Goal: Task Accomplishment & Management: Use online tool/utility

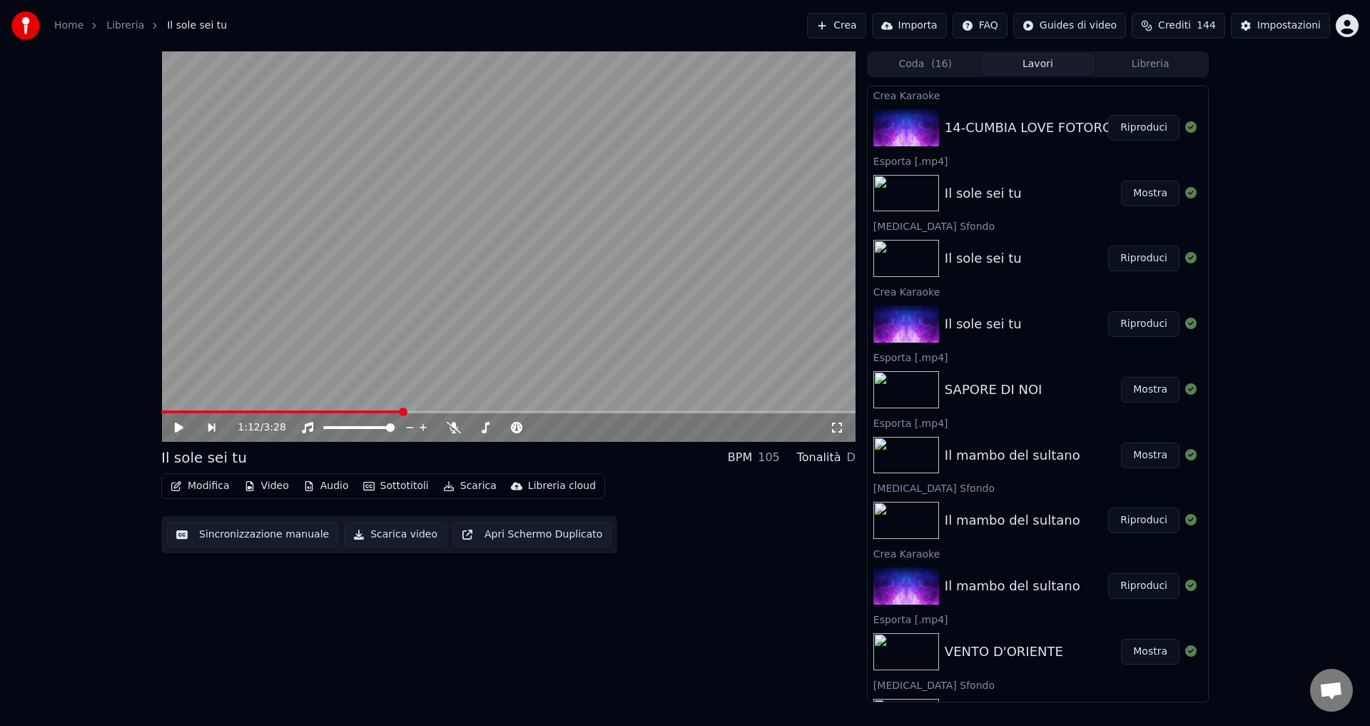
click at [860, 24] on button "Crea" at bounding box center [836, 26] width 59 height 26
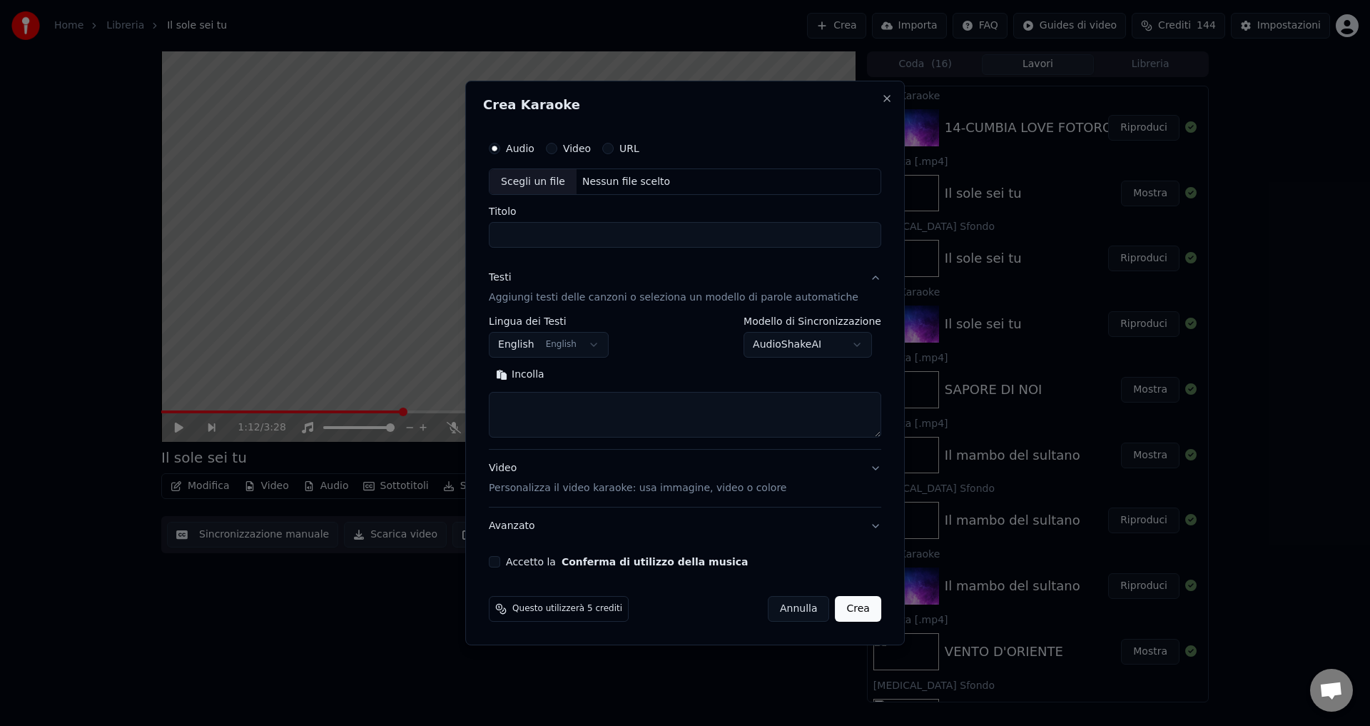
click at [619, 182] on div "Nessun file scelto" at bounding box center [625, 182] width 99 height 14
type input "**********"
click at [514, 568] on div "**********" at bounding box center [685, 350] width 404 height 445
click at [529, 340] on button "English English" at bounding box center [549, 345] width 120 height 26
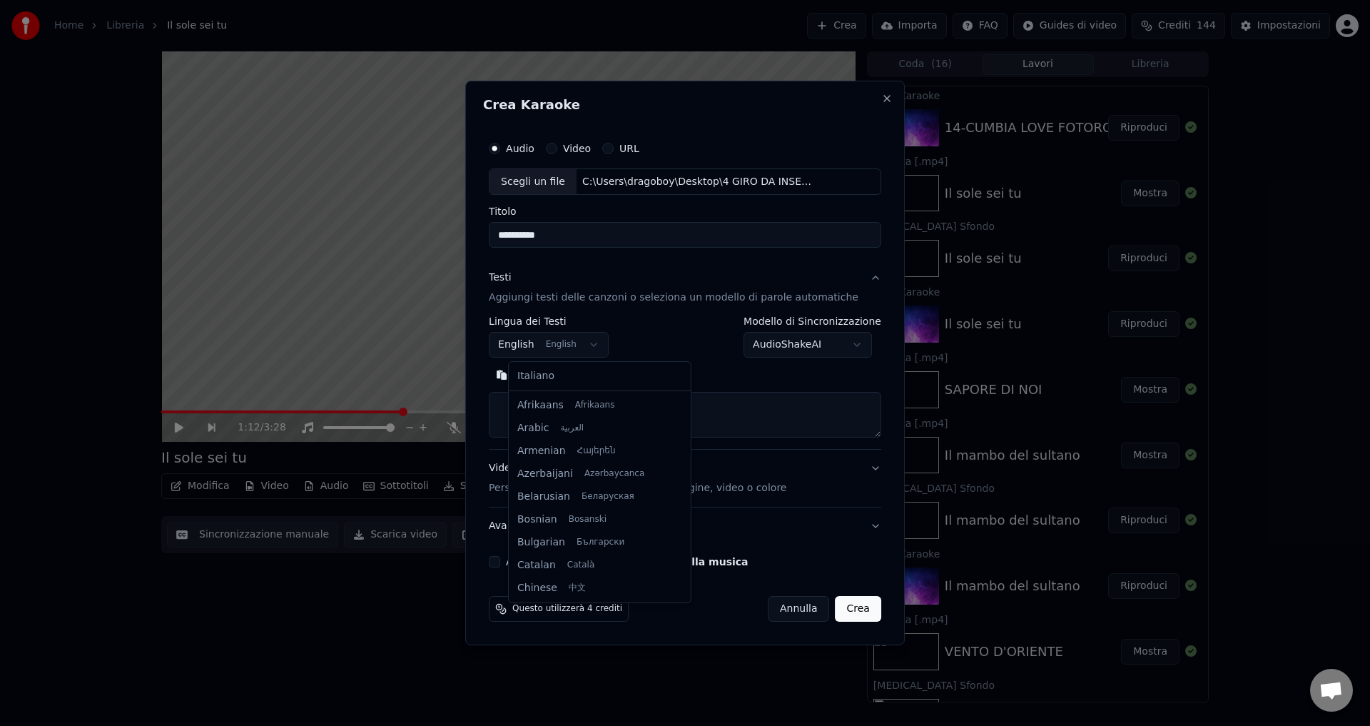
scroll to position [114, 0]
select select "**"
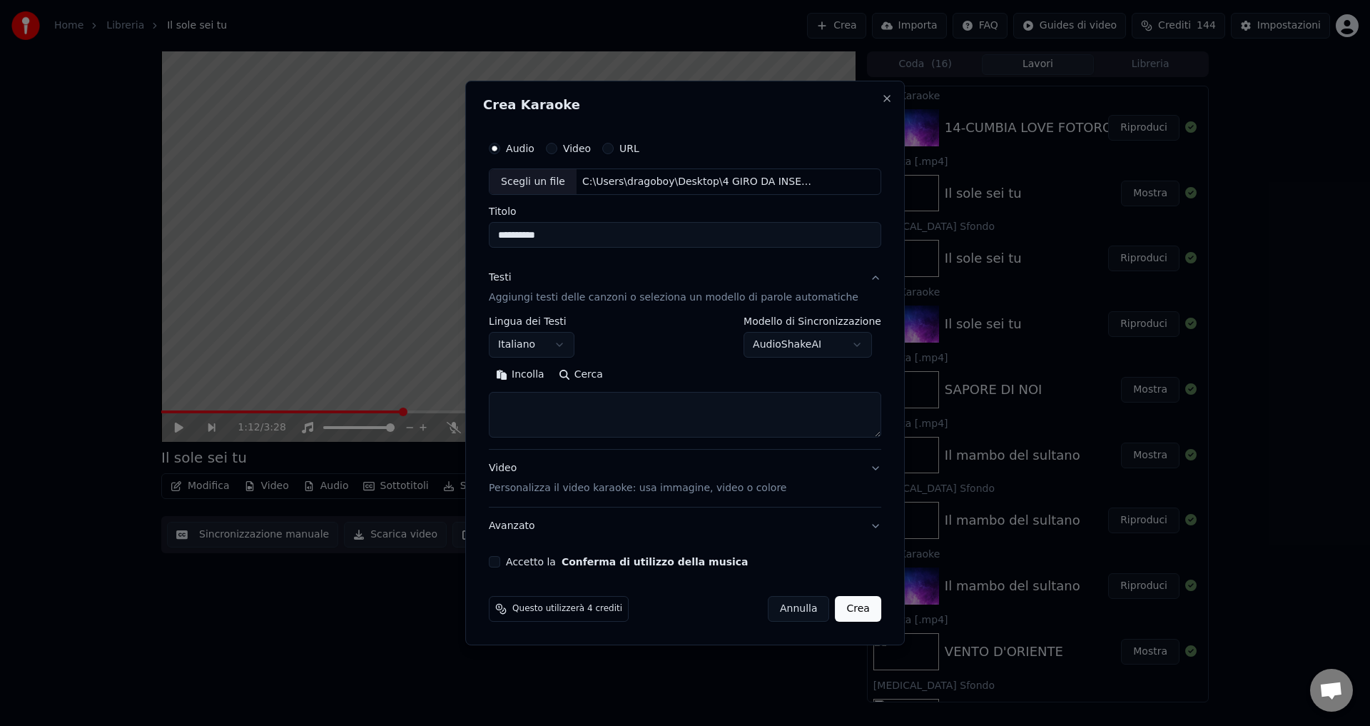
click at [756, 345] on body "Home Libreria Il sole sei tu Crea Importa FAQ Guides di video Crediti 144 Impos…" at bounding box center [685, 363] width 1370 height 726
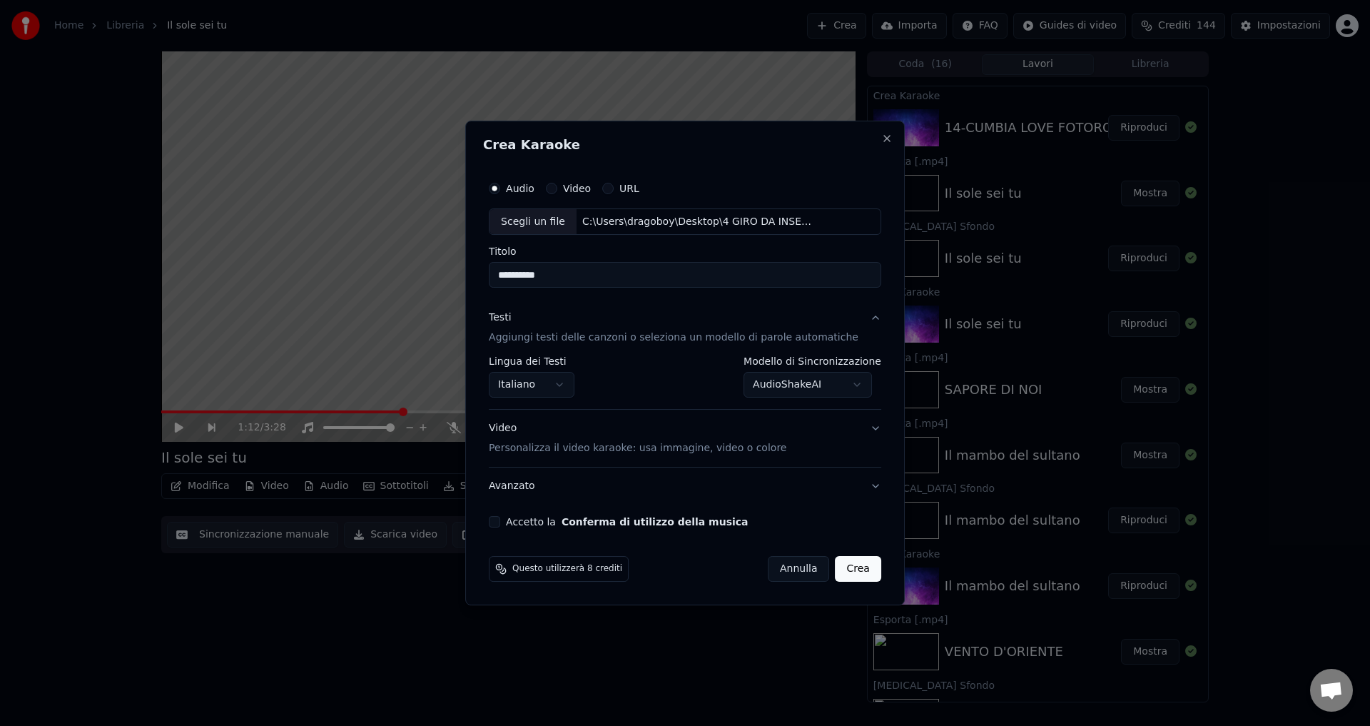
click at [840, 569] on button "Crea" at bounding box center [858, 569] width 46 height 26
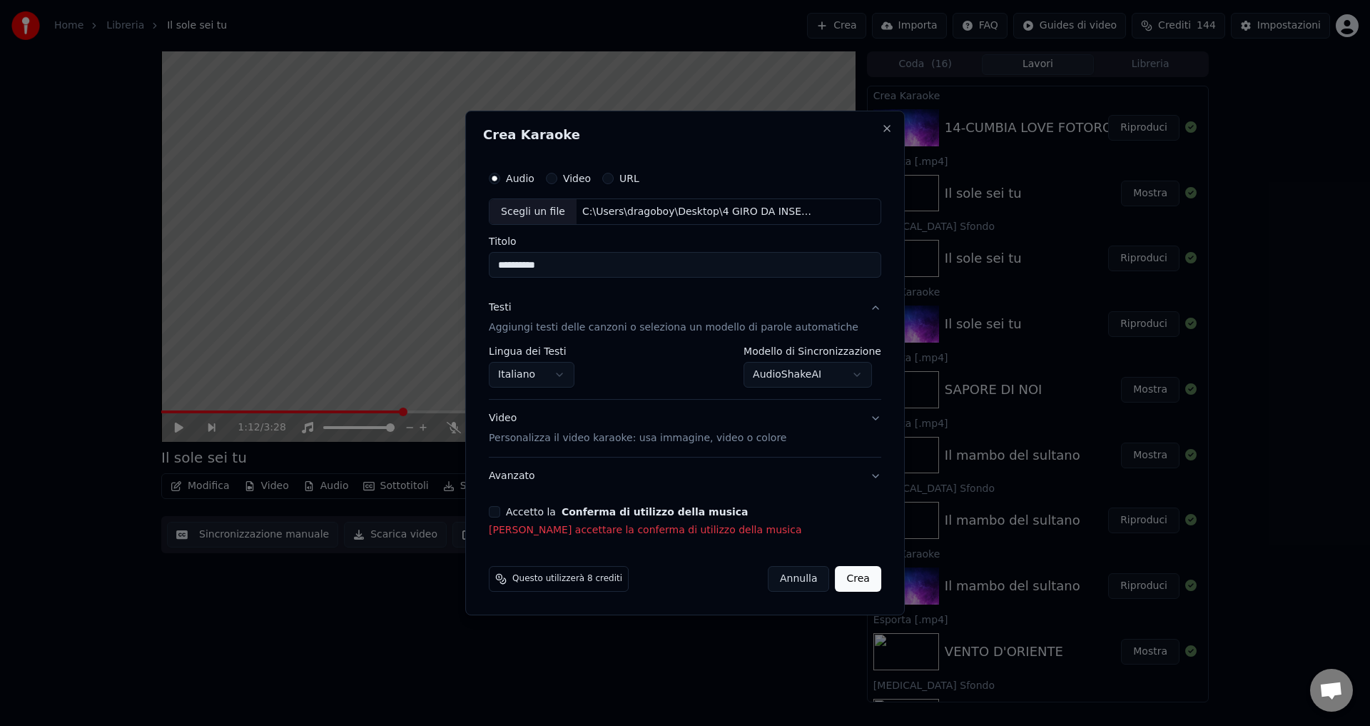
click at [500, 516] on button "Accetto la Conferma di utilizzo della musica" at bounding box center [494, 511] width 11 height 11
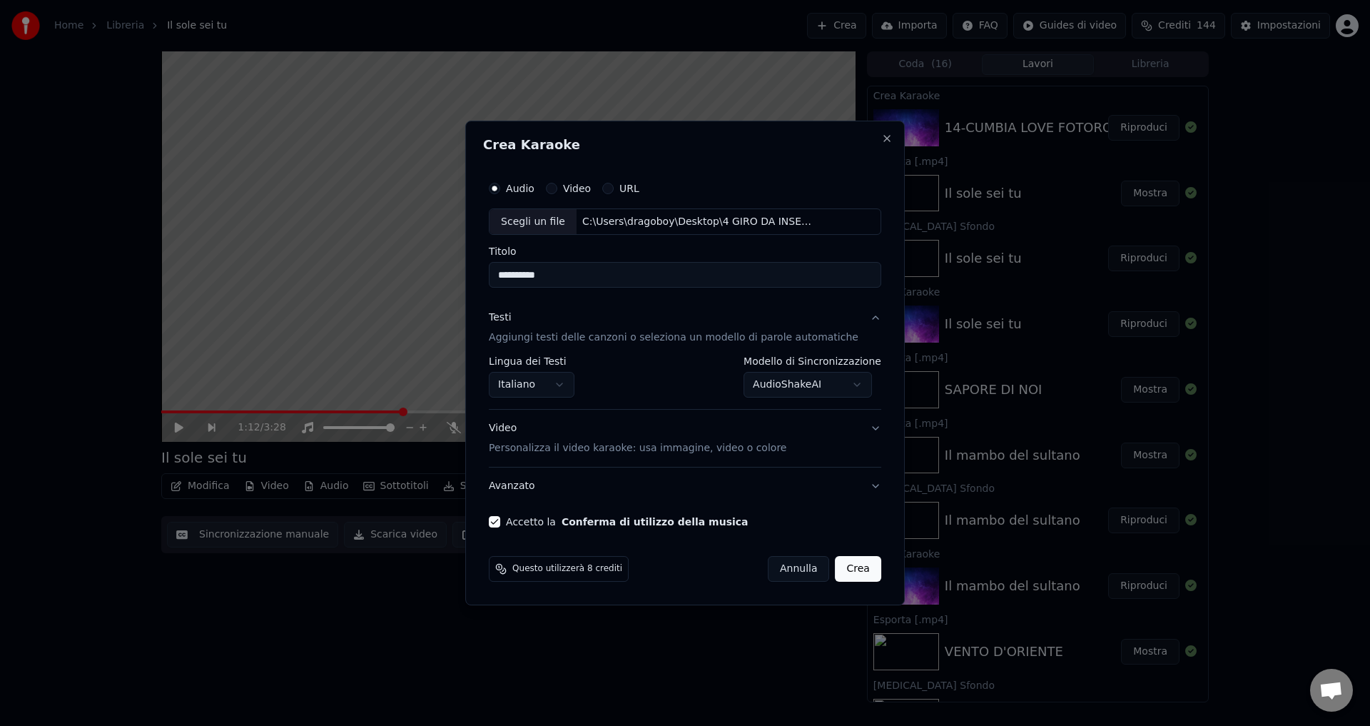
click at [848, 571] on button "Crea" at bounding box center [858, 569] width 46 height 26
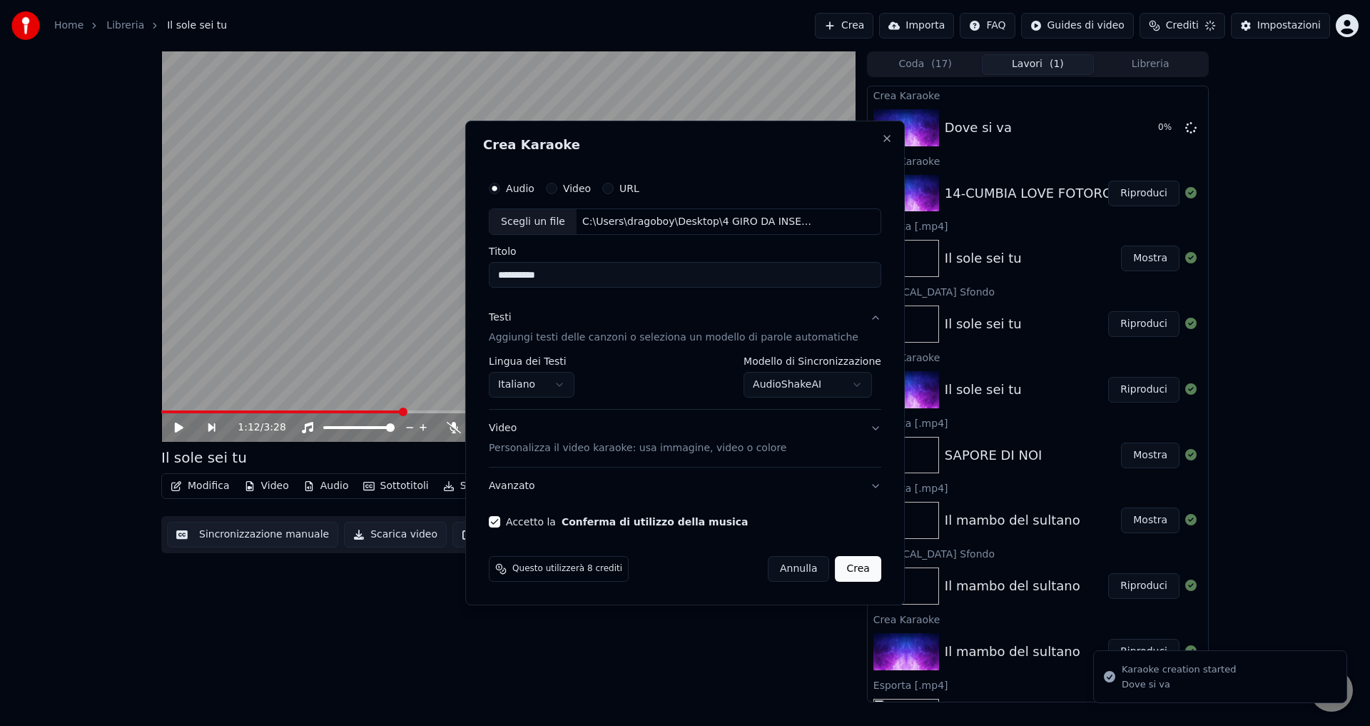
select select "**********"
select select
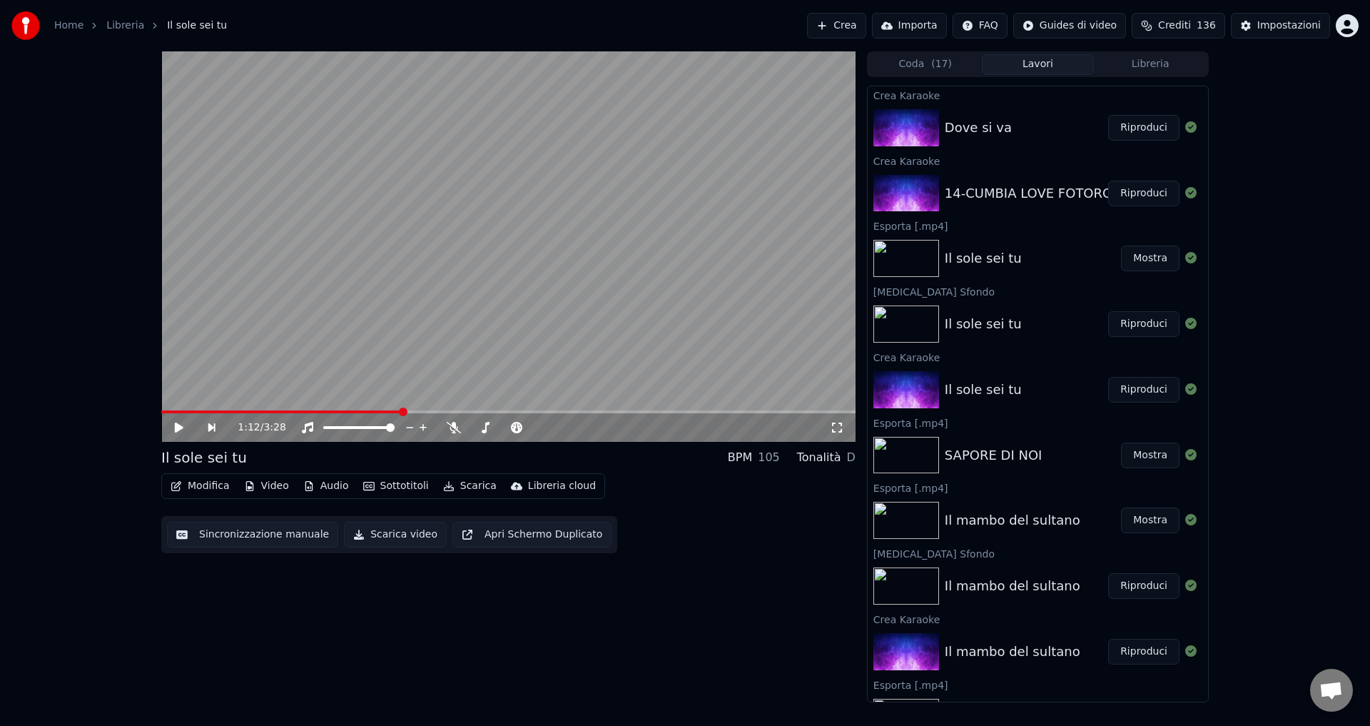
click at [1137, 130] on button "Riproduci" at bounding box center [1143, 128] width 71 height 26
click at [417, 424] on icon at bounding box center [422, 427] width 14 height 11
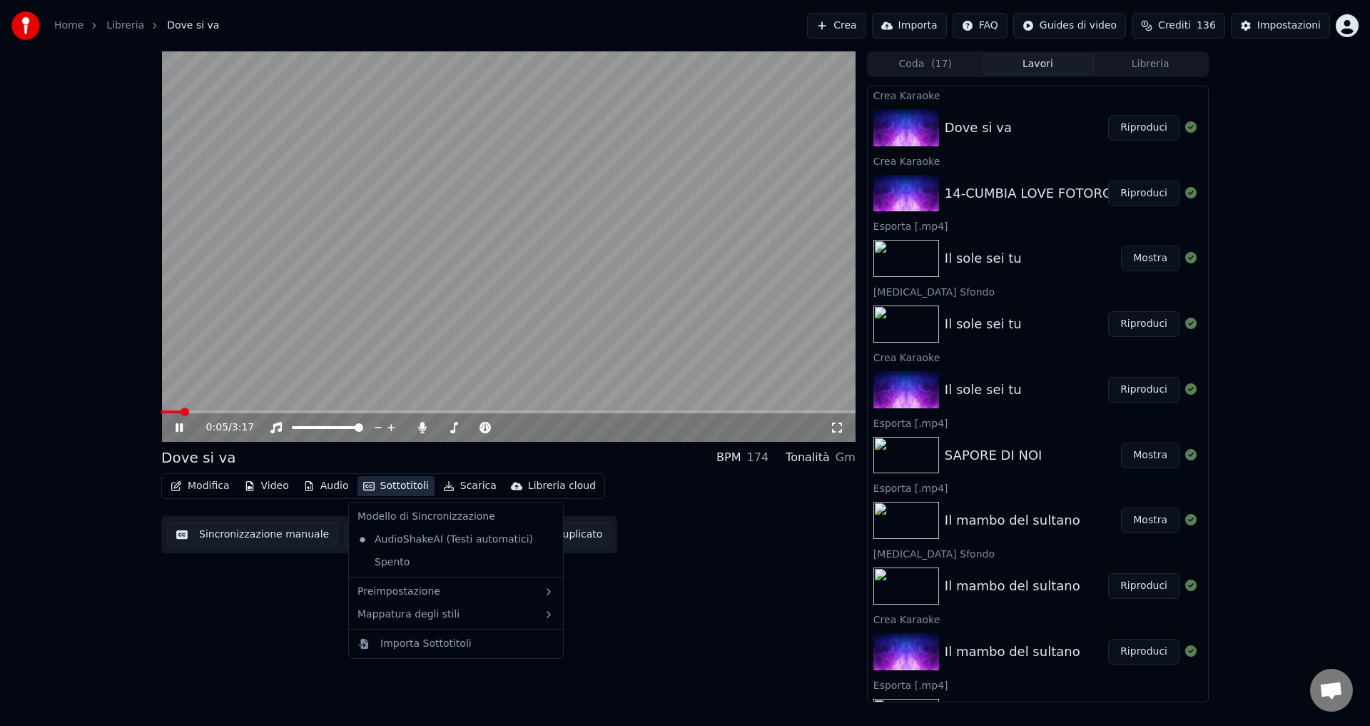
click at [409, 482] on button "Sottotitoli" at bounding box center [395, 486] width 77 height 20
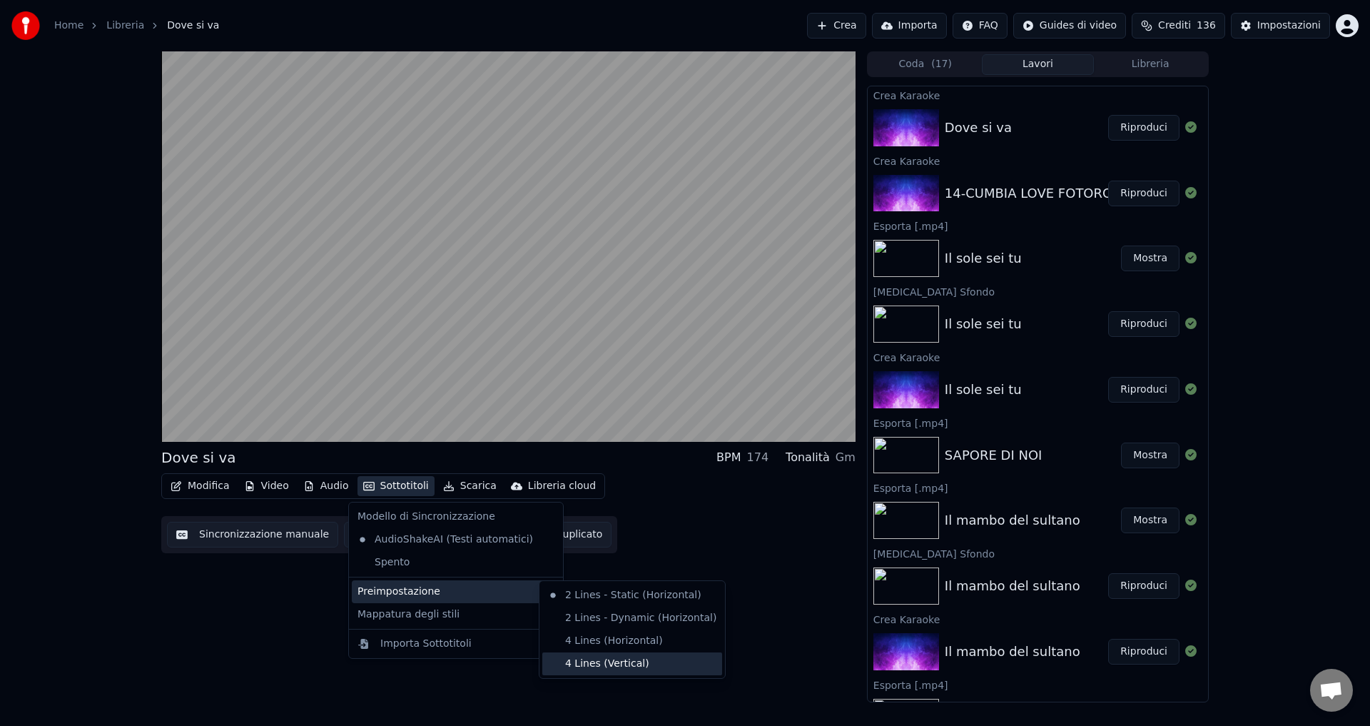
click at [583, 663] on div "4 Lines (Vertical)" at bounding box center [632, 663] width 180 height 23
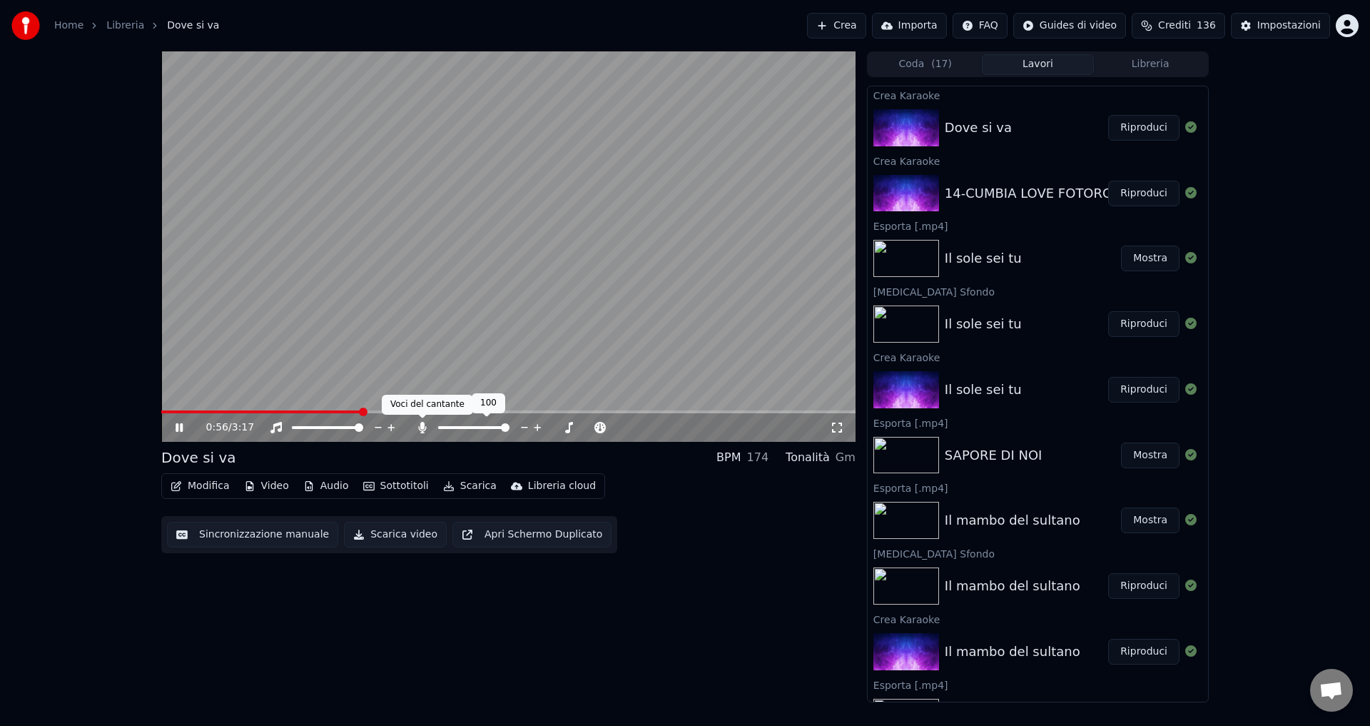
click at [416, 422] on icon at bounding box center [422, 427] width 14 height 11
click at [417, 429] on icon at bounding box center [422, 427] width 14 height 11
click at [421, 424] on icon at bounding box center [422, 427] width 8 height 11
click at [180, 428] on icon at bounding box center [190, 427] width 34 height 11
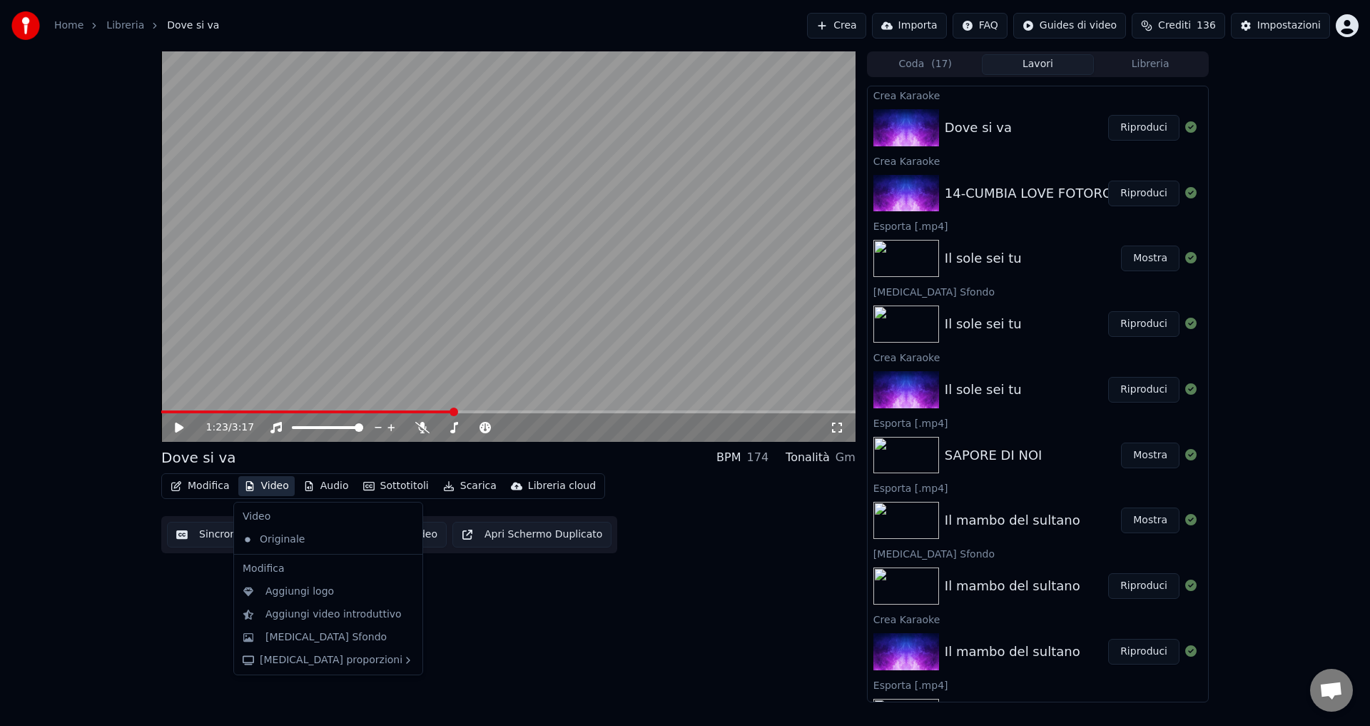
click at [255, 487] on button "Video" at bounding box center [266, 486] width 56 height 20
click at [290, 637] on div "[MEDICAL_DATA] Sfondo" at bounding box center [325, 637] width 121 height 14
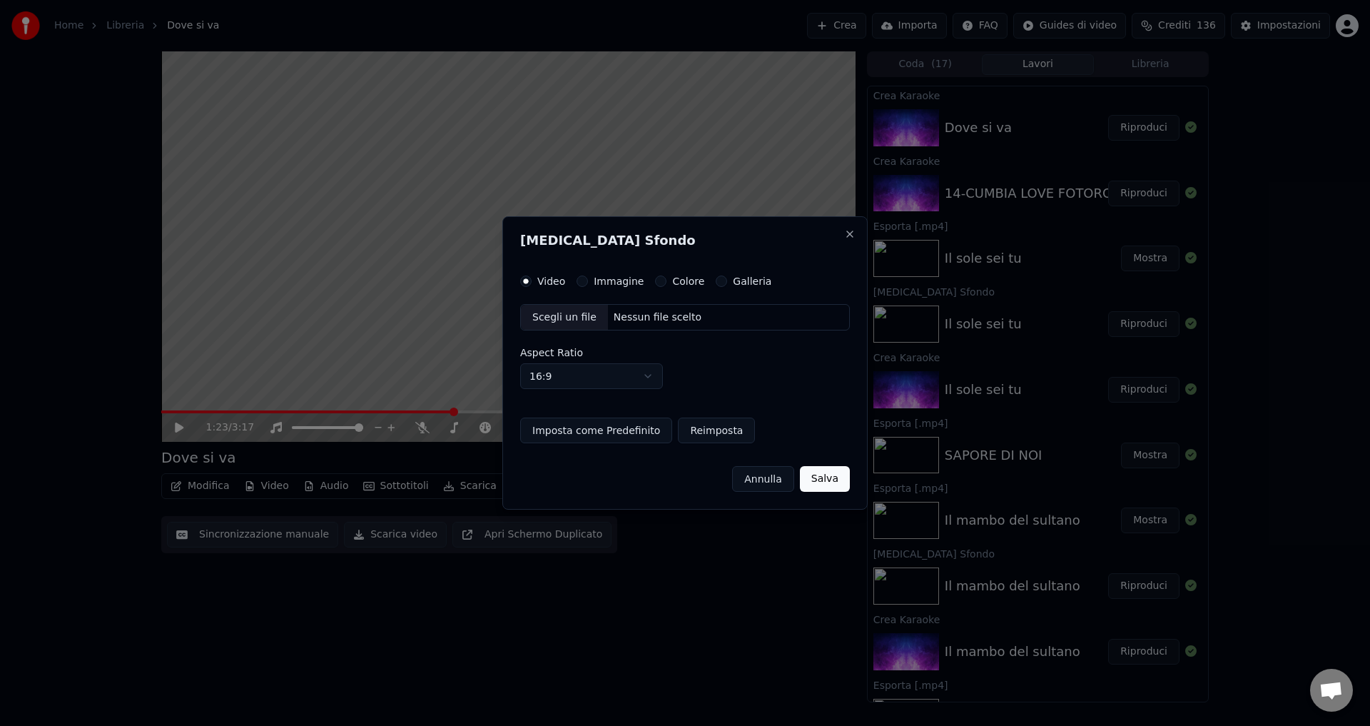
click at [655, 283] on button "Colore" at bounding box center [660, 280] width 11 height 11
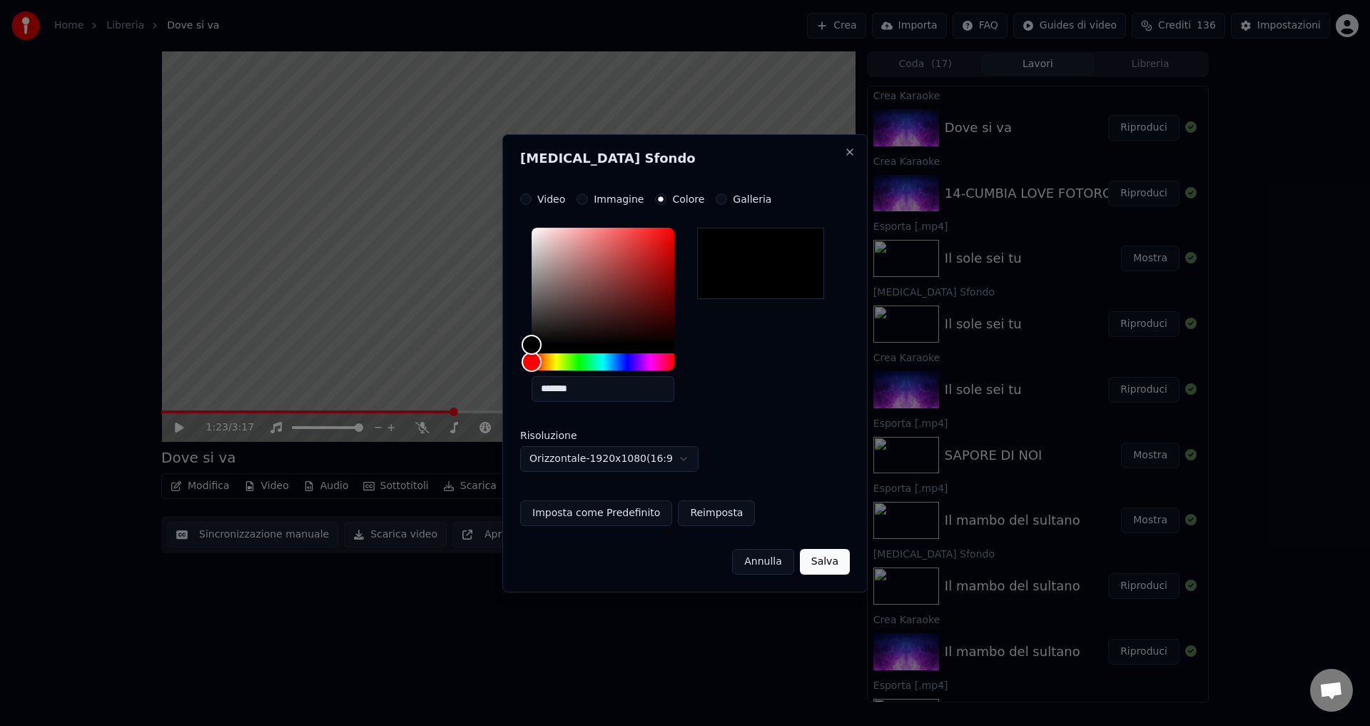
click at [825, 564] on button "Salva" at bounding box center [825, 562] width 50 height 26
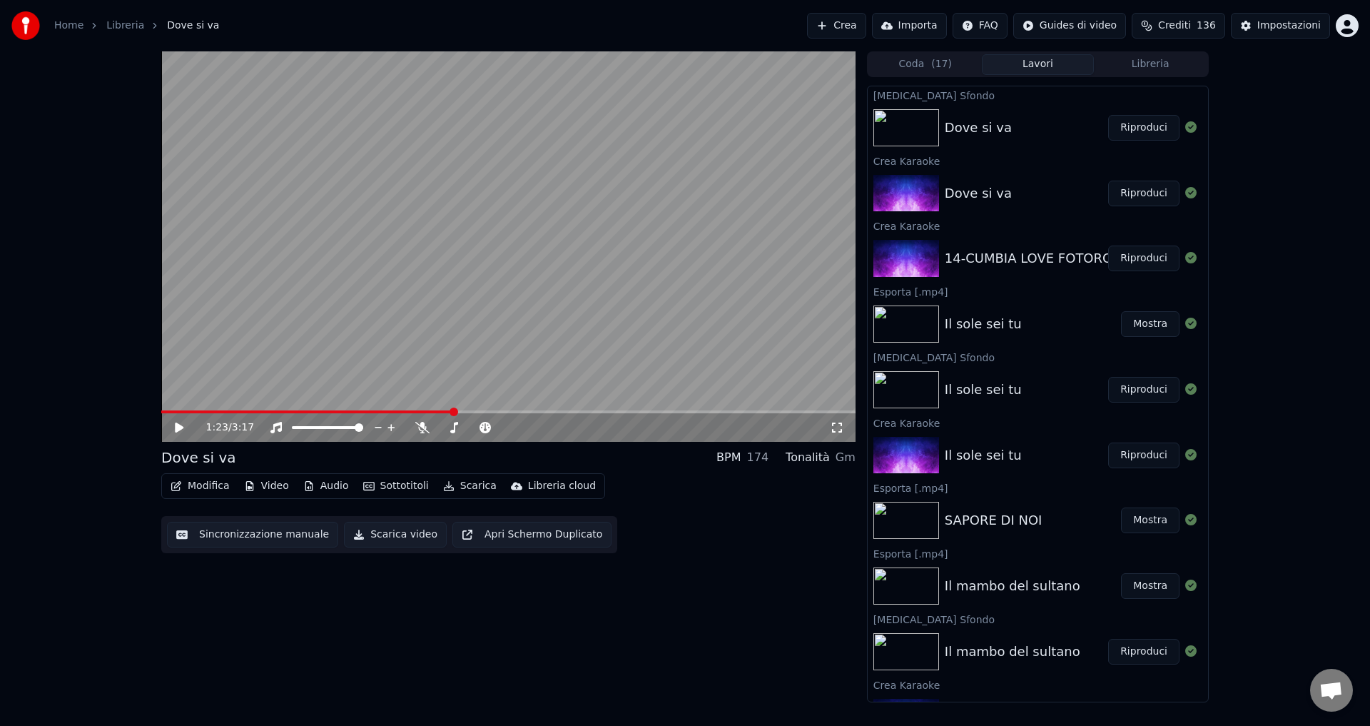
click at [1112, 126] on button "Riproduci" at bounding box center [1143, 128] width 71 height 26
click at [420, 426] on icon at bounding box center [422, 427] width 14 height 11
click at [418, 429] on icon at bounding box center [422, 427] width 14 height 11
click at [175, 425] on icon at bounding box center [190, 427] width 34 height 11
click at [370, 534] on button "Scarica video" at bounding box center [395, 535] width 103 height 26
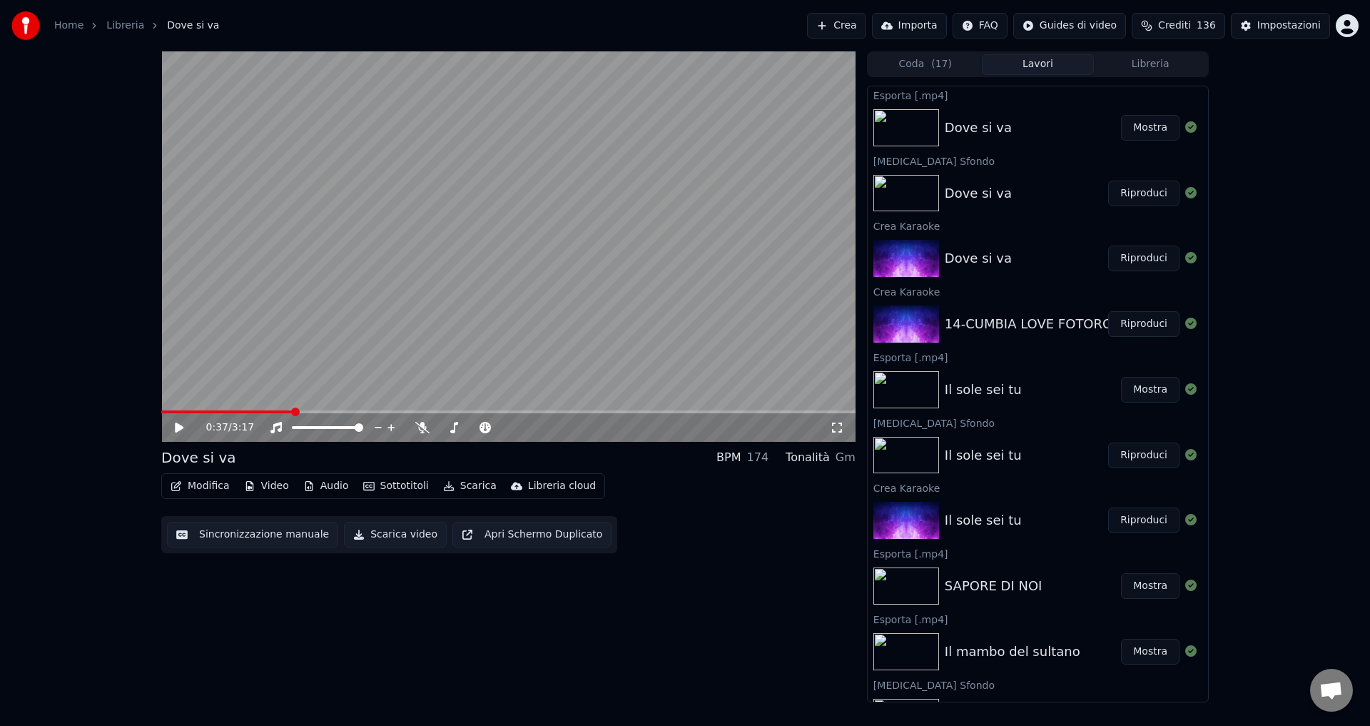
click at [1147, 127] on button "Mostra" at bounding box center [1150, 128] width 59 height 26
click at [1133, 327] on button "Riproduci" at bounding box center [1143, 324] width 71 height 26
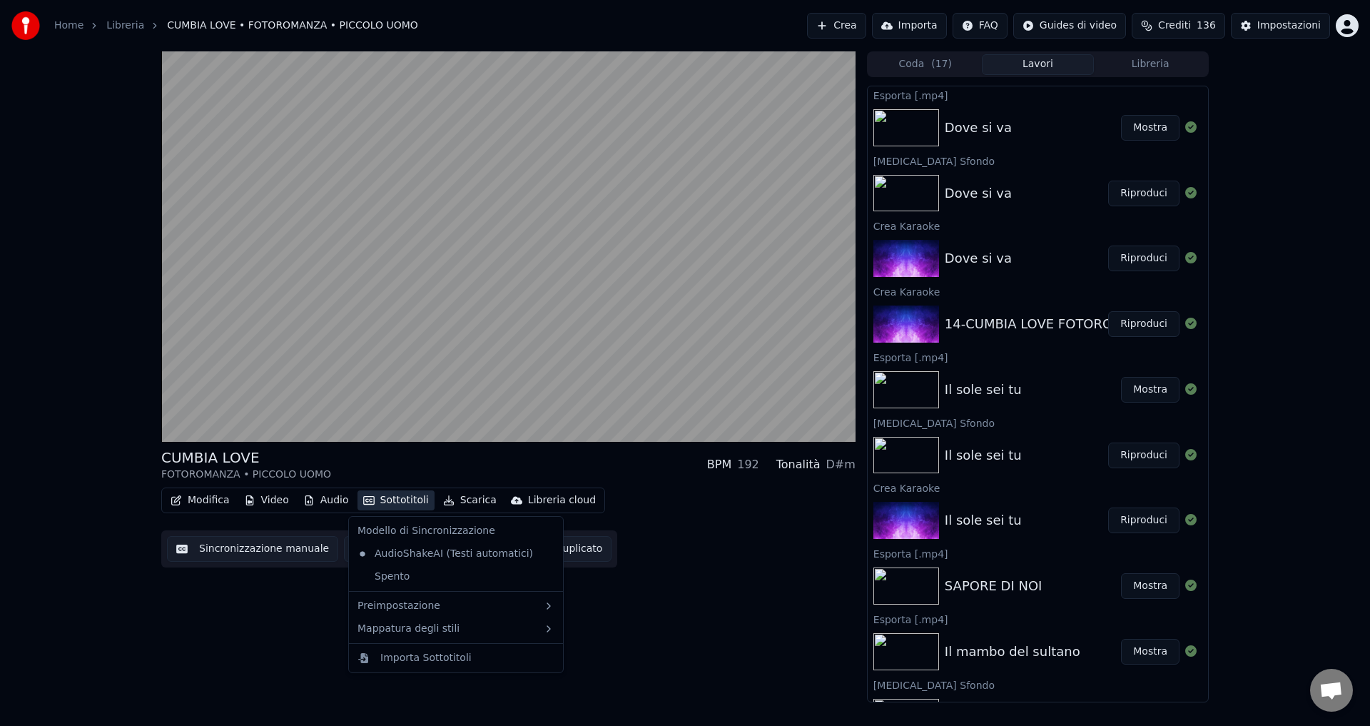
click at [390, 499] on button "Sottotitoli" at bounding box center [395, 500] width 77 height 20
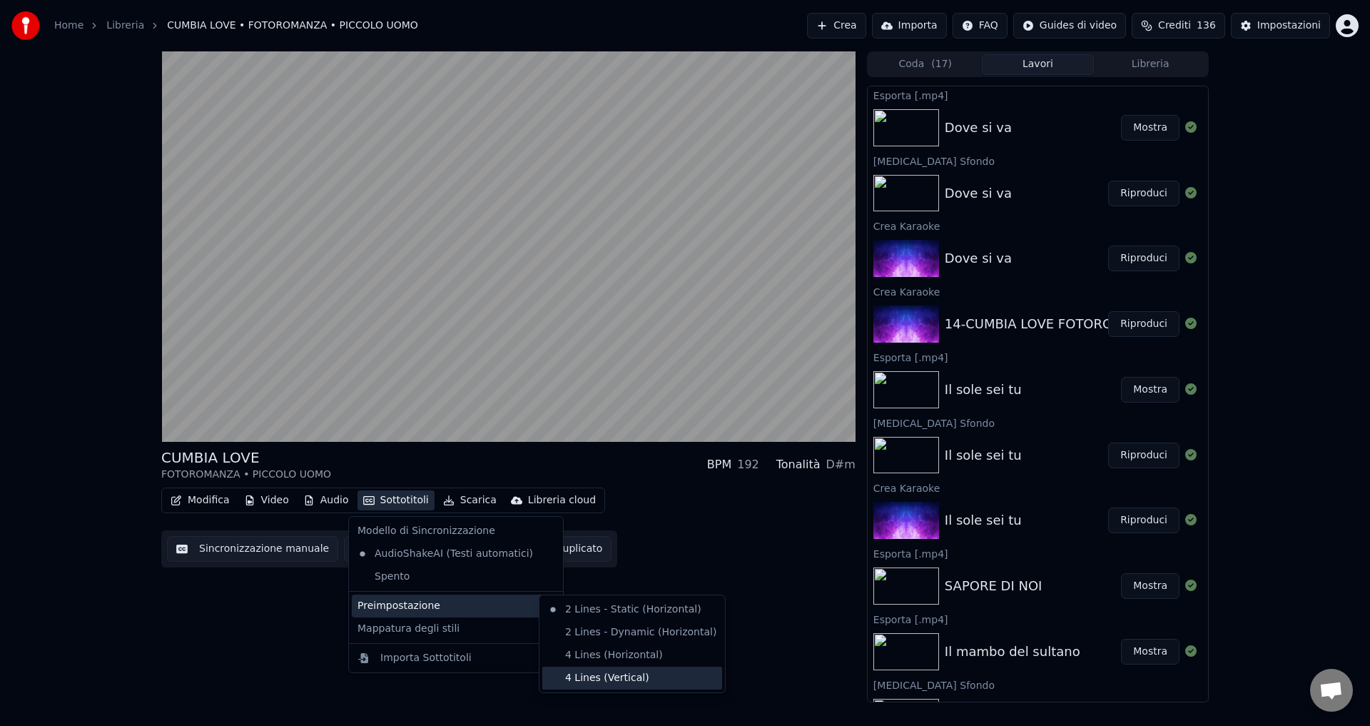
click at [578, 678] on div "4 Lines (Vertical)" at bounding box center [632, 677] width 180 height 23
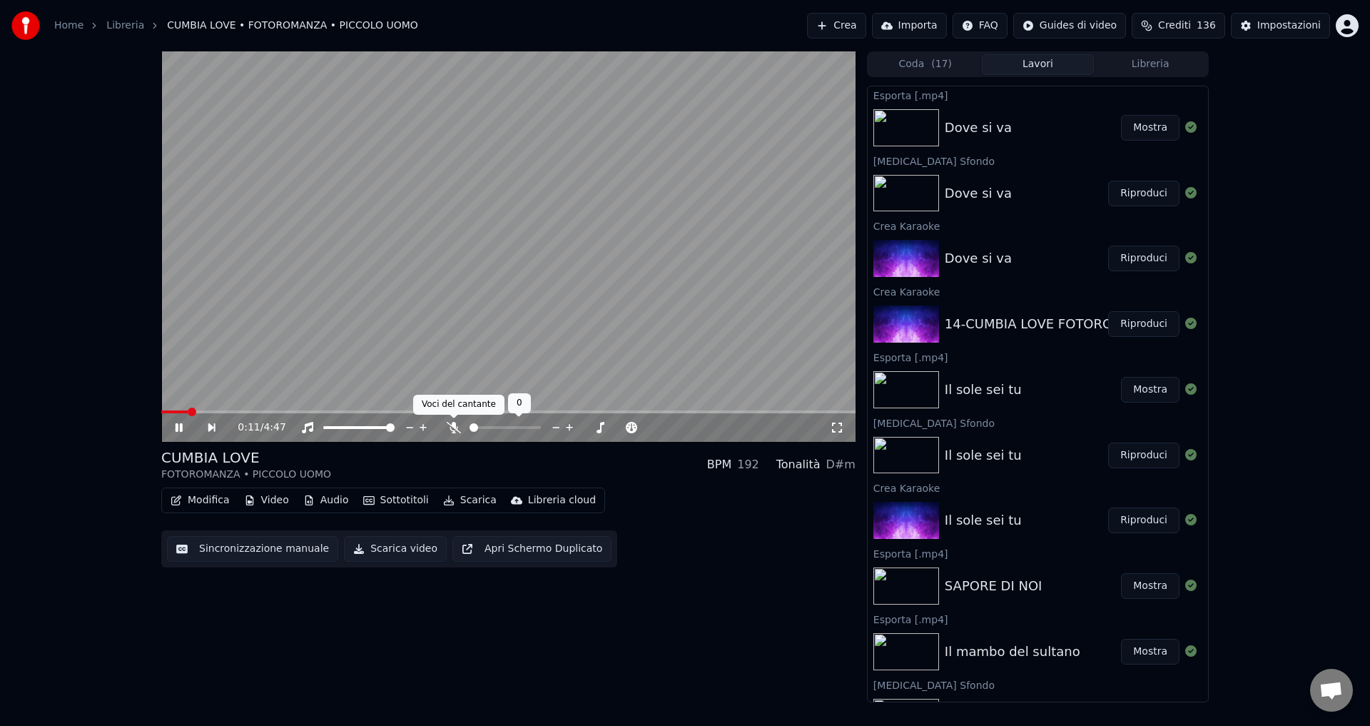
click at [447, 426] on icon at bounding box center [454, 427] width 14 height 11
click at [452, 428] on icon at bounding box center [454, 427] width 8 height 11
click at [452, 428] on icon at bounding box center [454, 427] width 14 height 11
click at [452, 428] on icon at bounding box center [454, 427] width 8 height 11
click at [452, 428] on icon at bounding box center [454, 427] width 14 height 11
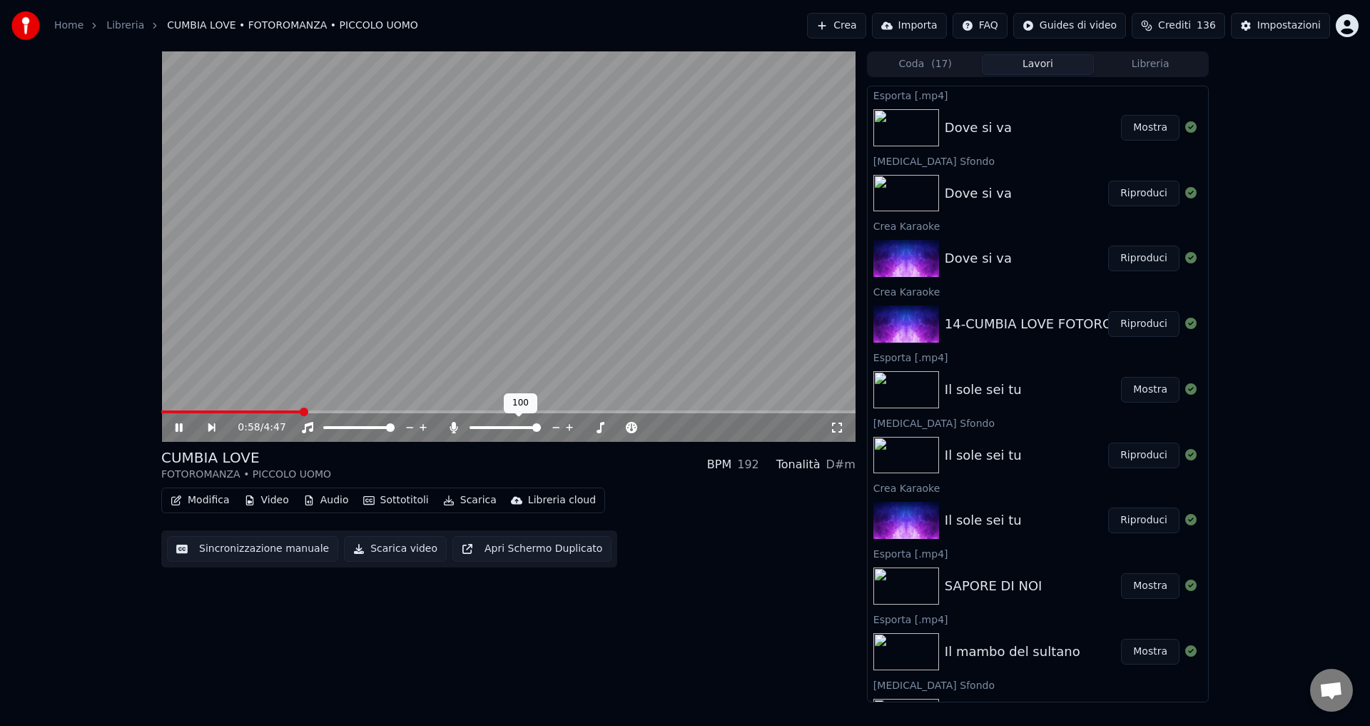
click at [452, 428] on icon at bounding box center [454, 427] width 8 height 11
click at [177, 426] on icon at bounding box center [179, 427] width 7 height 9
click at [264, 506] on button "Video" at bounding box center [266, 500] width 56 height 20
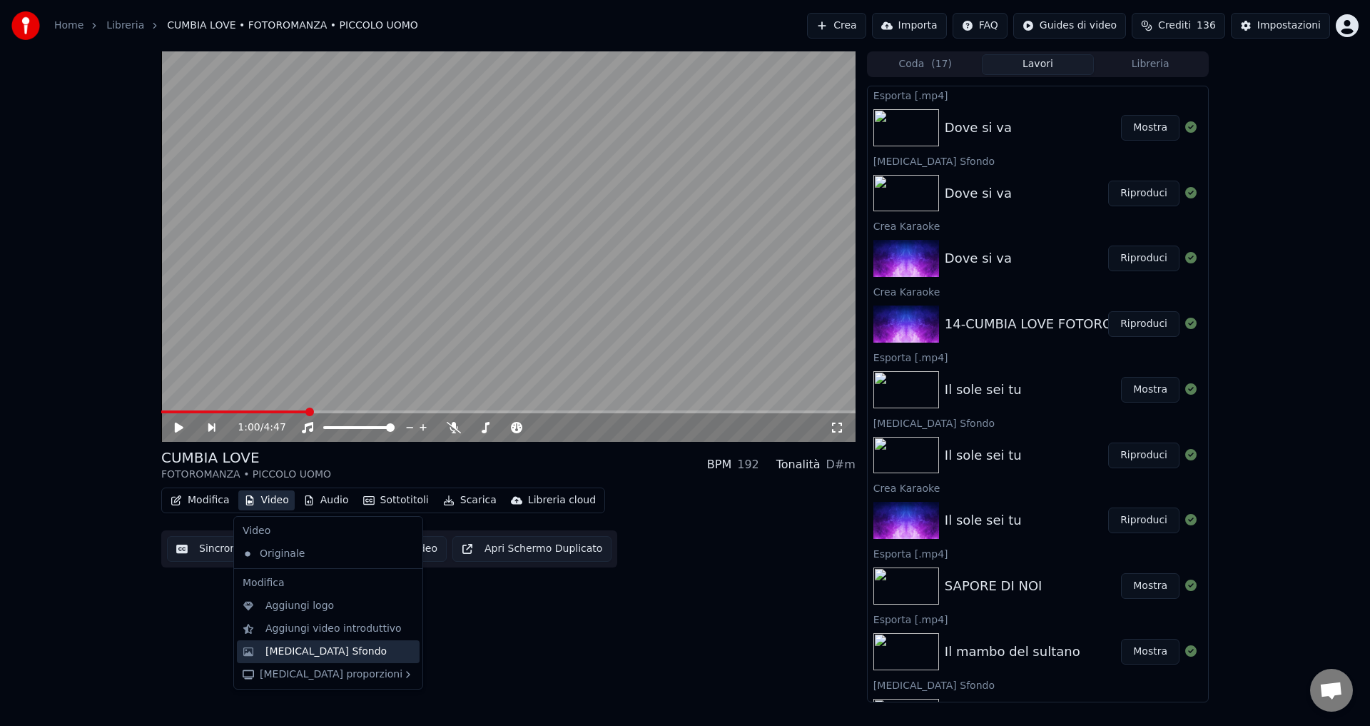
click at [298, 658] on div "[MEDICAL_DATA] Sfondo" at bounding box center [328, 651] width 183 height 23
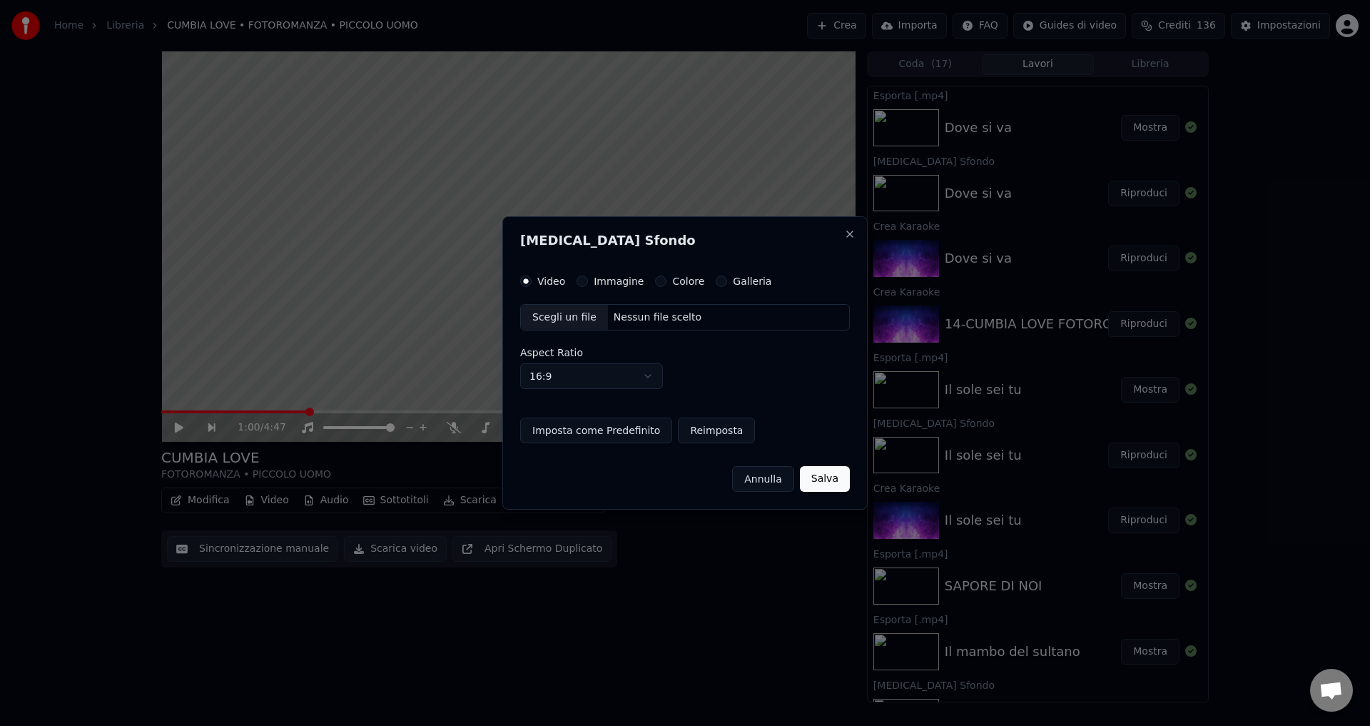
click at [655, 283] on button "Colore" at bounding box center [660, 280] width 11 height 11
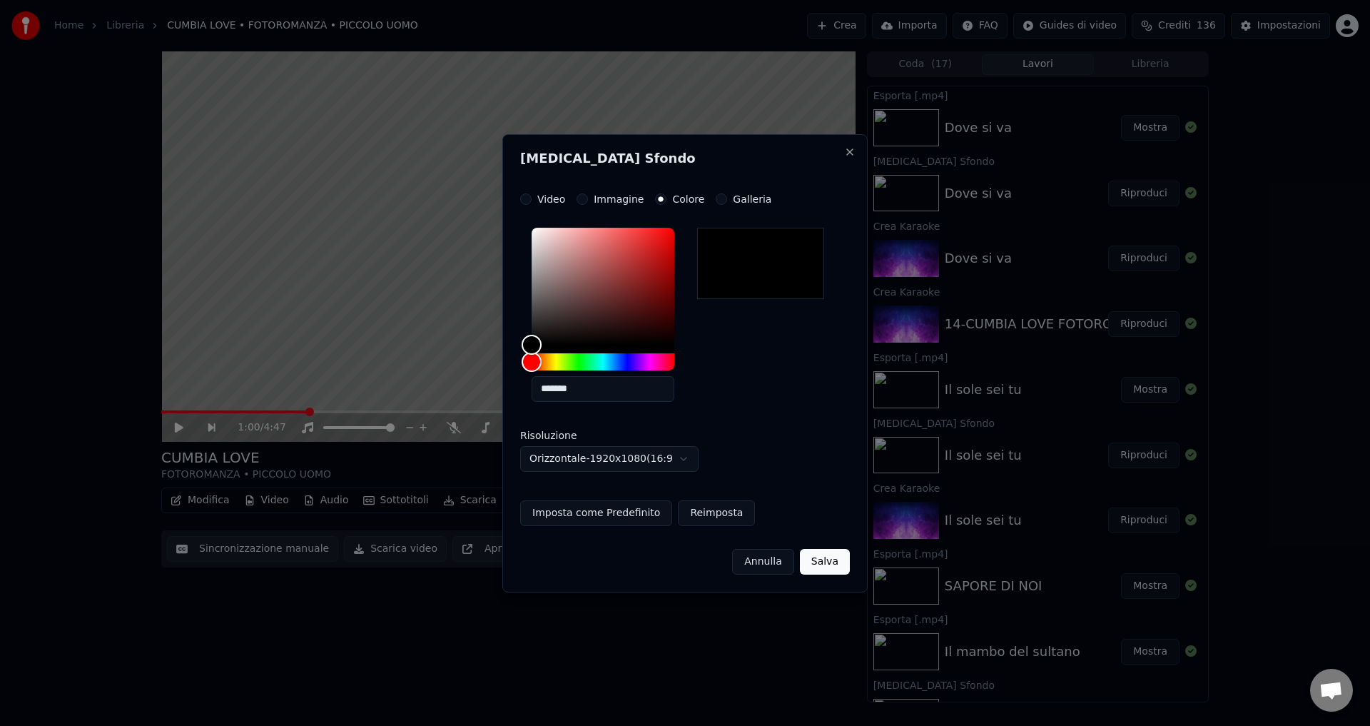
click at [813, 559] on button "Salva" at bounding box center [825, 562] width 50 height 26
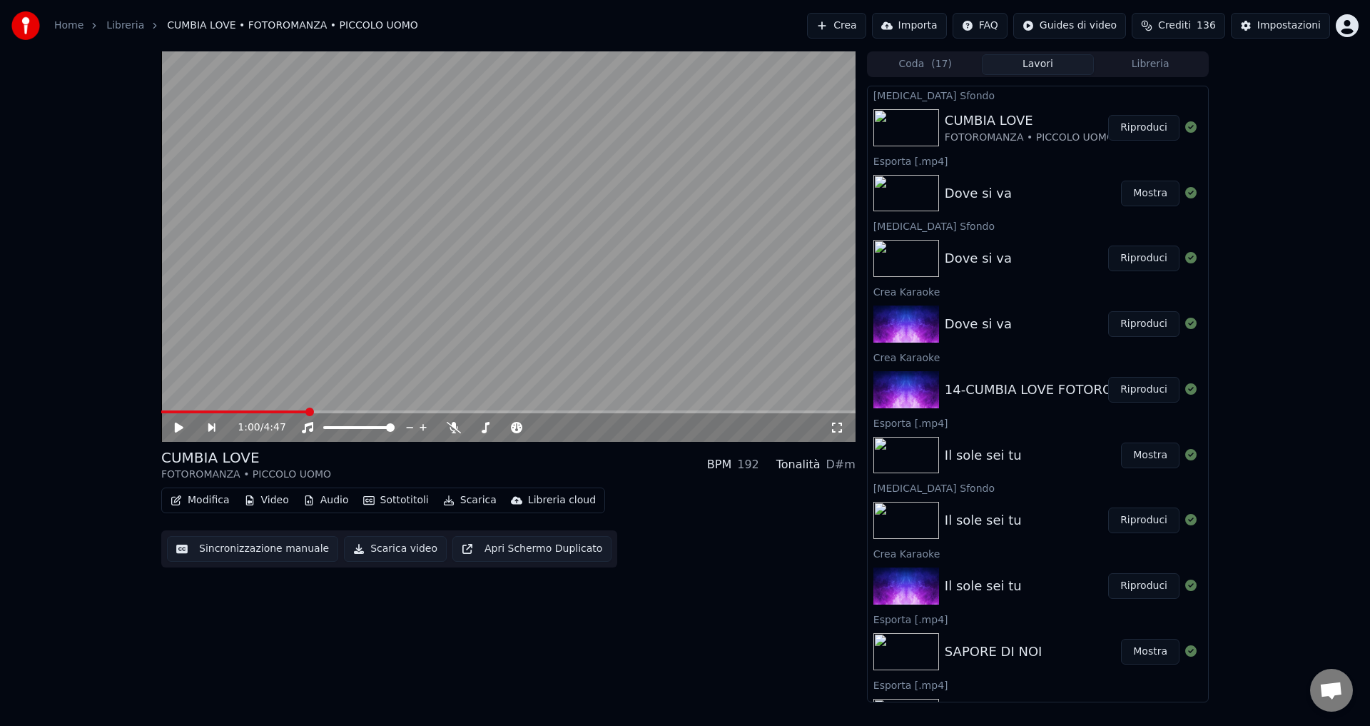
click at [1126, 133] on button "Riproduci" at bounding box center [1143, 128] width 71 height 26
click at [449, 430] on icon at bounding box center [454, 427] width 14 height 11
click at [452, 430] on icon at bounding box center [454, 427] width 14 height 11
click at [452, 430] on icon at bounding box center [454, 427] width 8 height 11
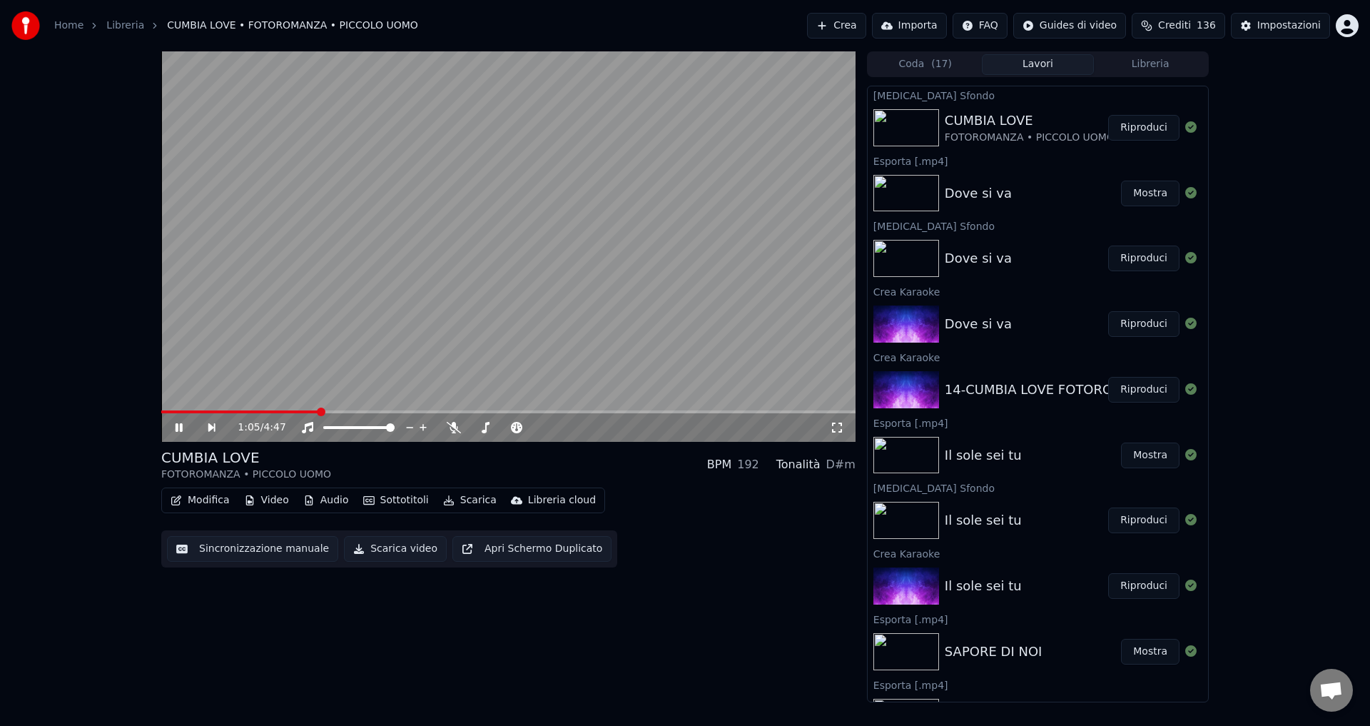
click at [173, 427] on icon at bounding box center [189, 427] width 33 height 11
click at [377, 554] on button "Scarica video" at bounding box center [395, 549] width 103 height 26
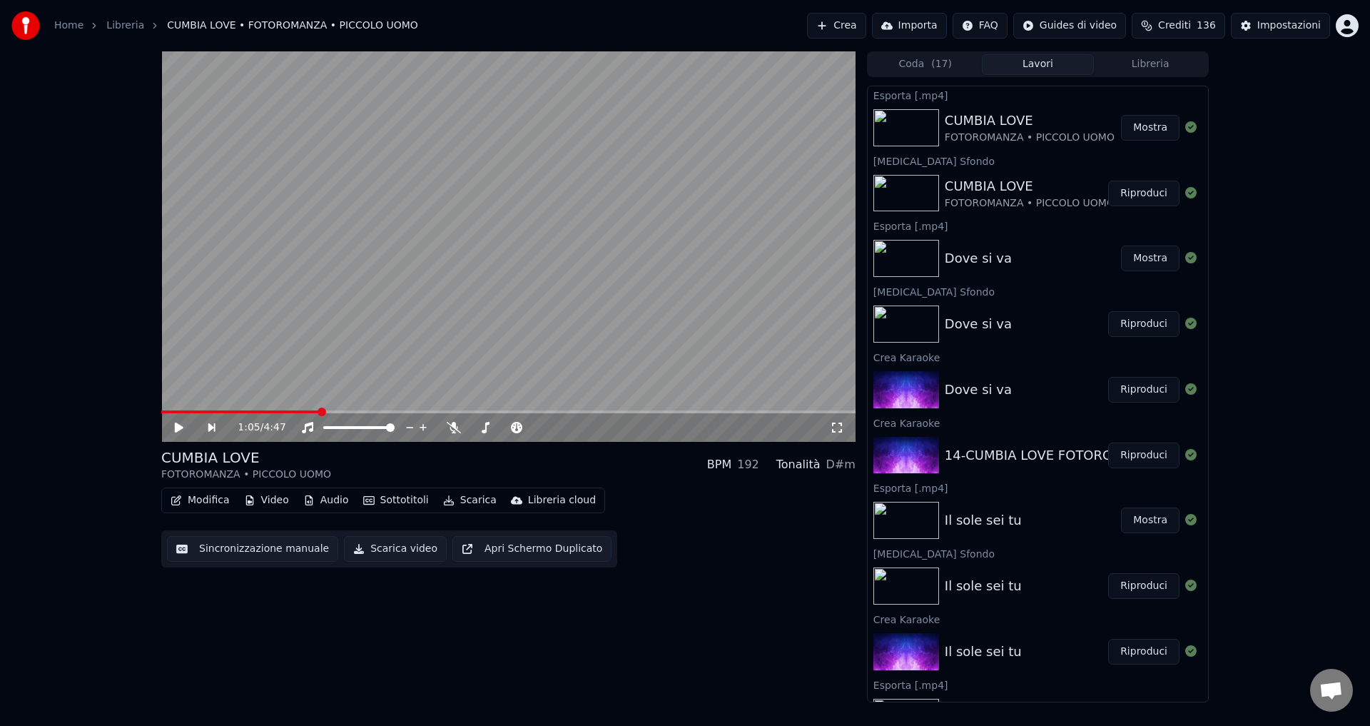
click at [865, 20] on button "Crea" at bounding box center [836, 26] width 59 height 26
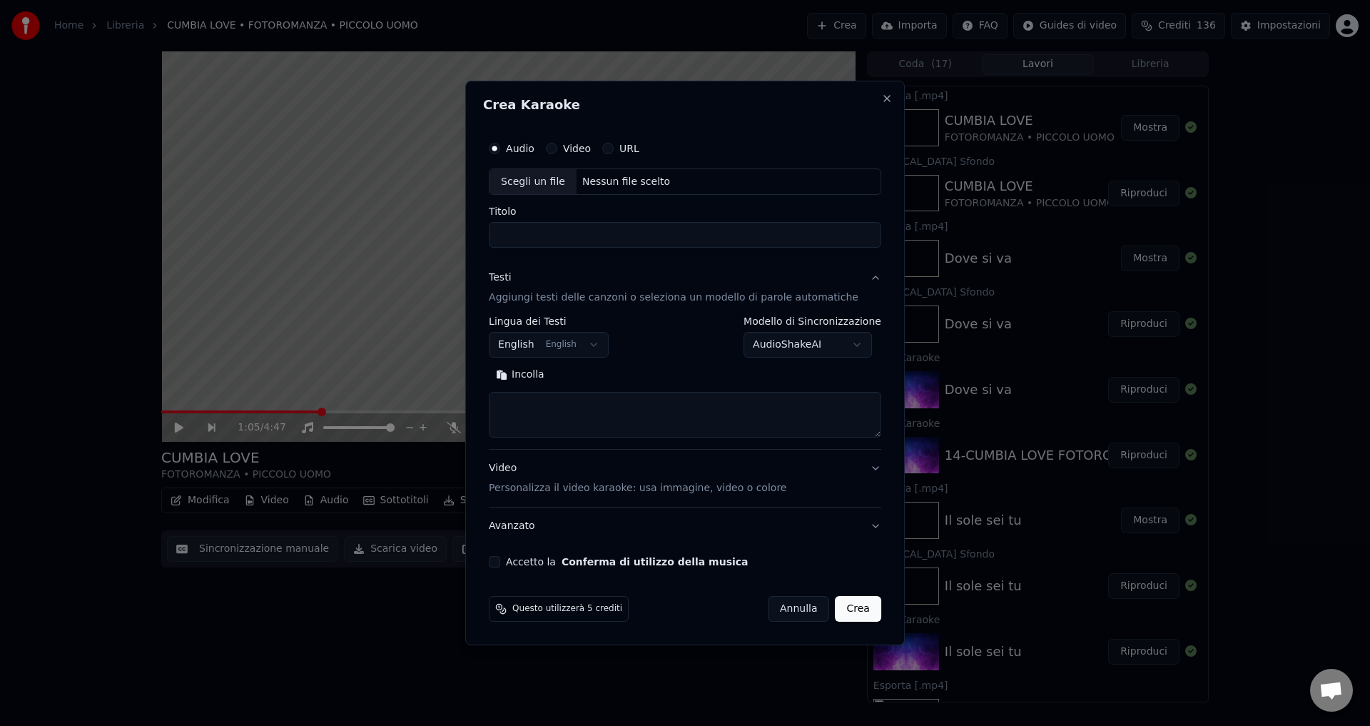
click at [629, 179] on div "Nessun file scelto" at bounding box center [625, 182] width 99 height 14
type input "**********"
click at [536, 342] on body "Home Libreria CUMBIA LOVE • FOTOROMANZA • PICCOLO UOMO Crea Importa FAQ Guides …" at bounding box center [685, 363] width 1370 height 726
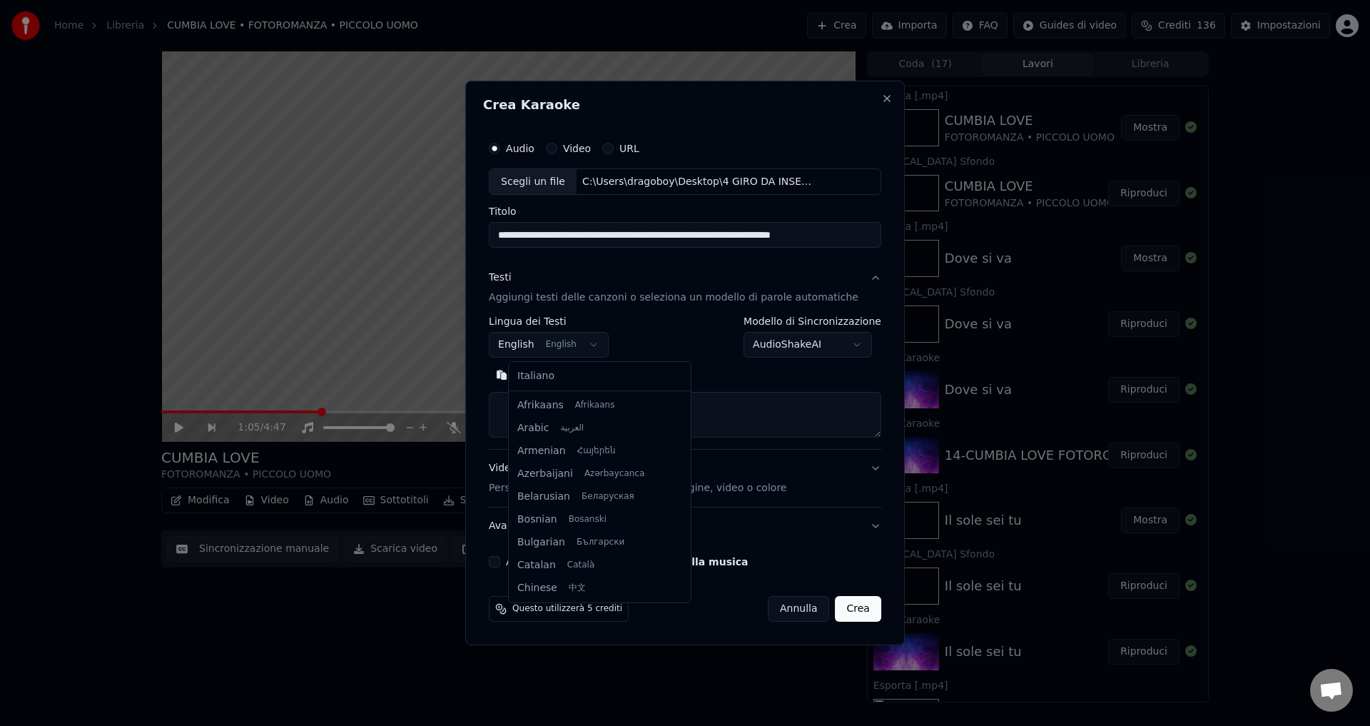
scroll to position [114, 0]
select select "**"
click at [534, 382] on button "Incolla" at bounding box center [520, 375] width 63 height 23
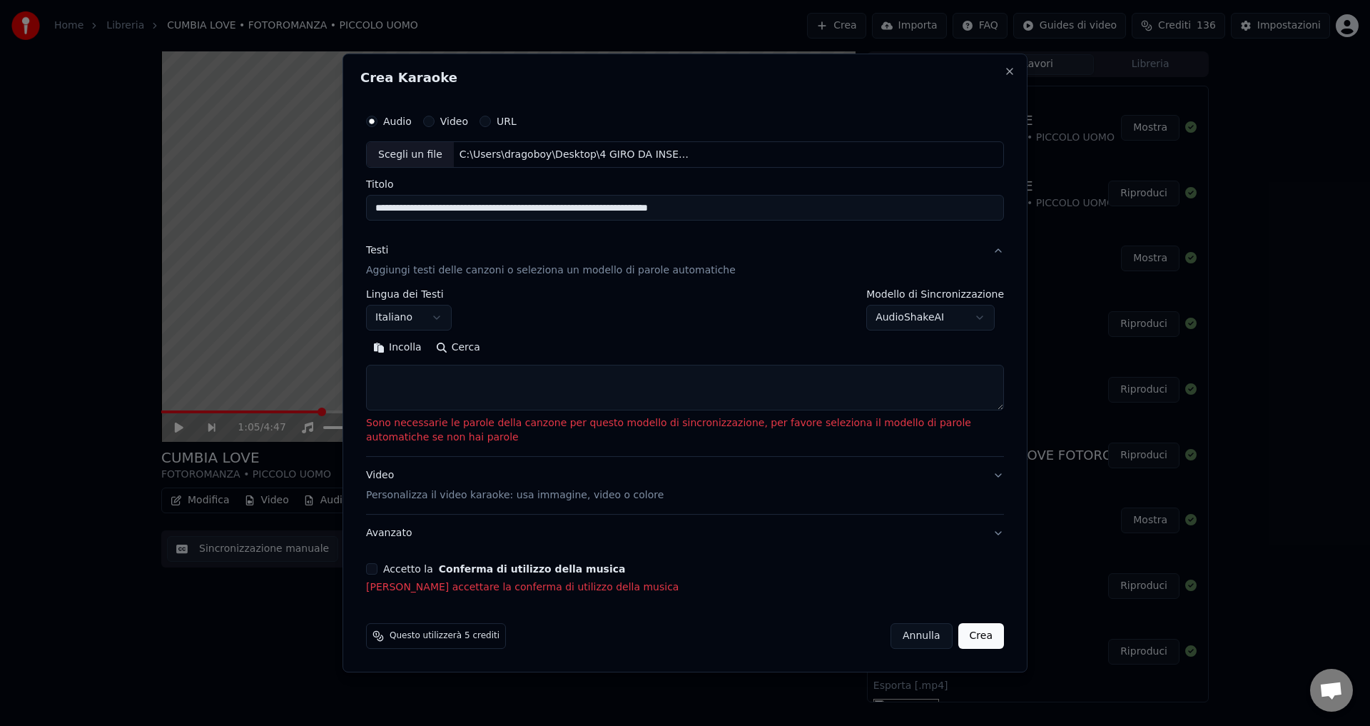
click at [917, 638] on button "Annulla" at bounding box center [921, 636] width 62 height 26
select select
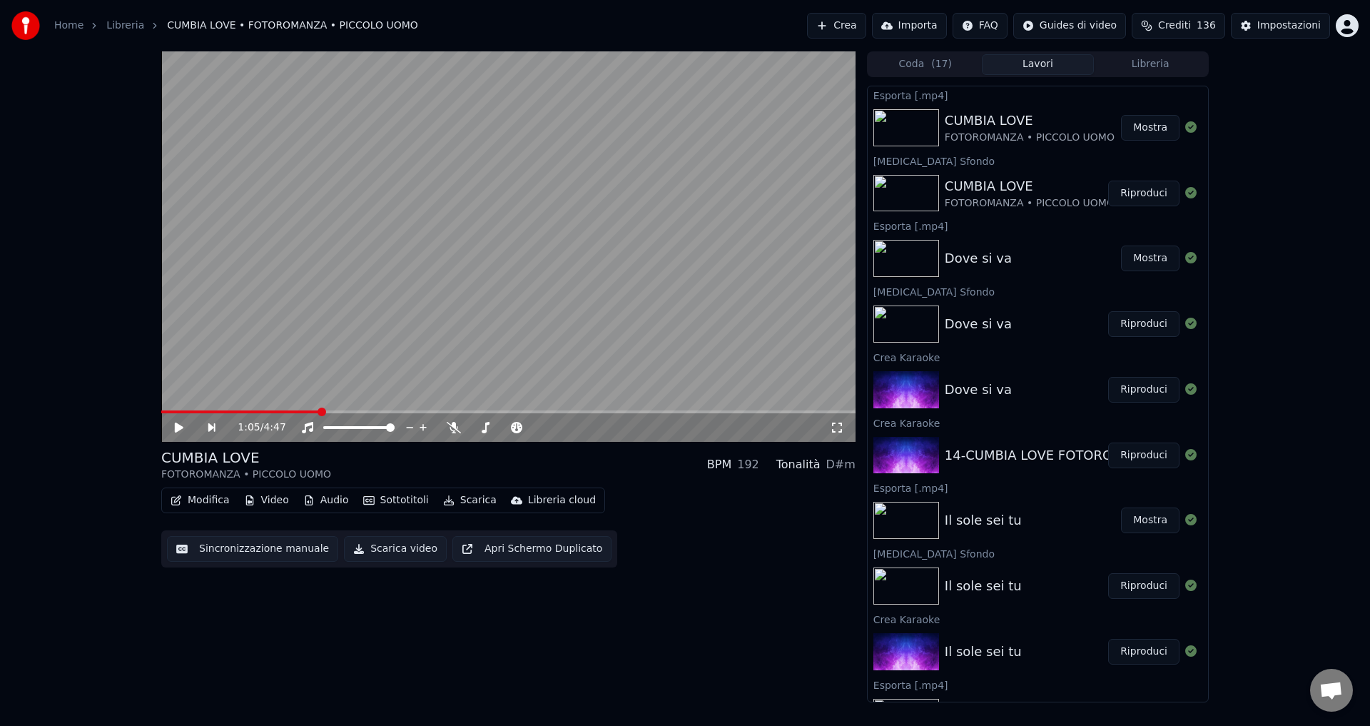
click at [865, 29] on button "Crea" at bounding box center [836, 26] width 59 height 26
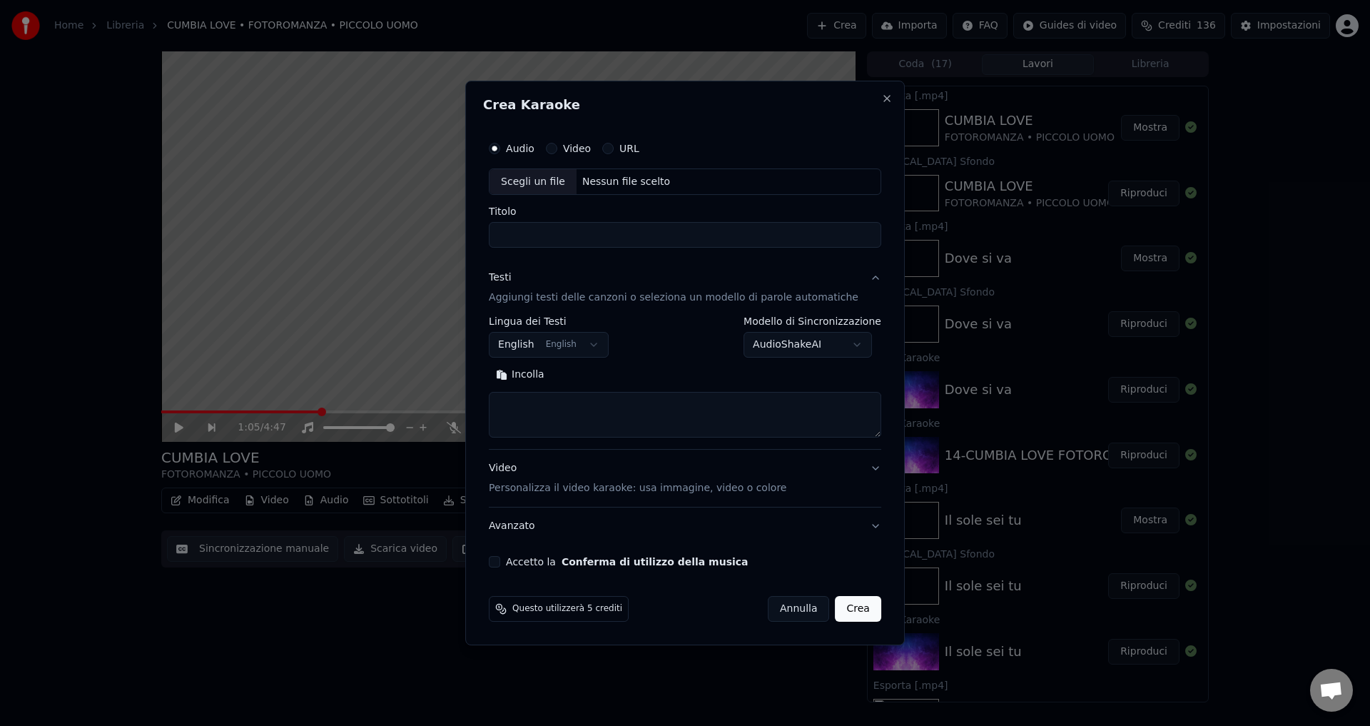
click at [619, 185] on div "Nessun file scelto" at bounding box center [625, 182] width 99 height 14
type input "**********"
click at [539, 346] on body "Home Libreria CUMBIA LOVE • FOTOROMANZA • PICCOLO UOMO Crea Importa FAQ Guides …" at bounding box center [685, 363] width 1370 height 726
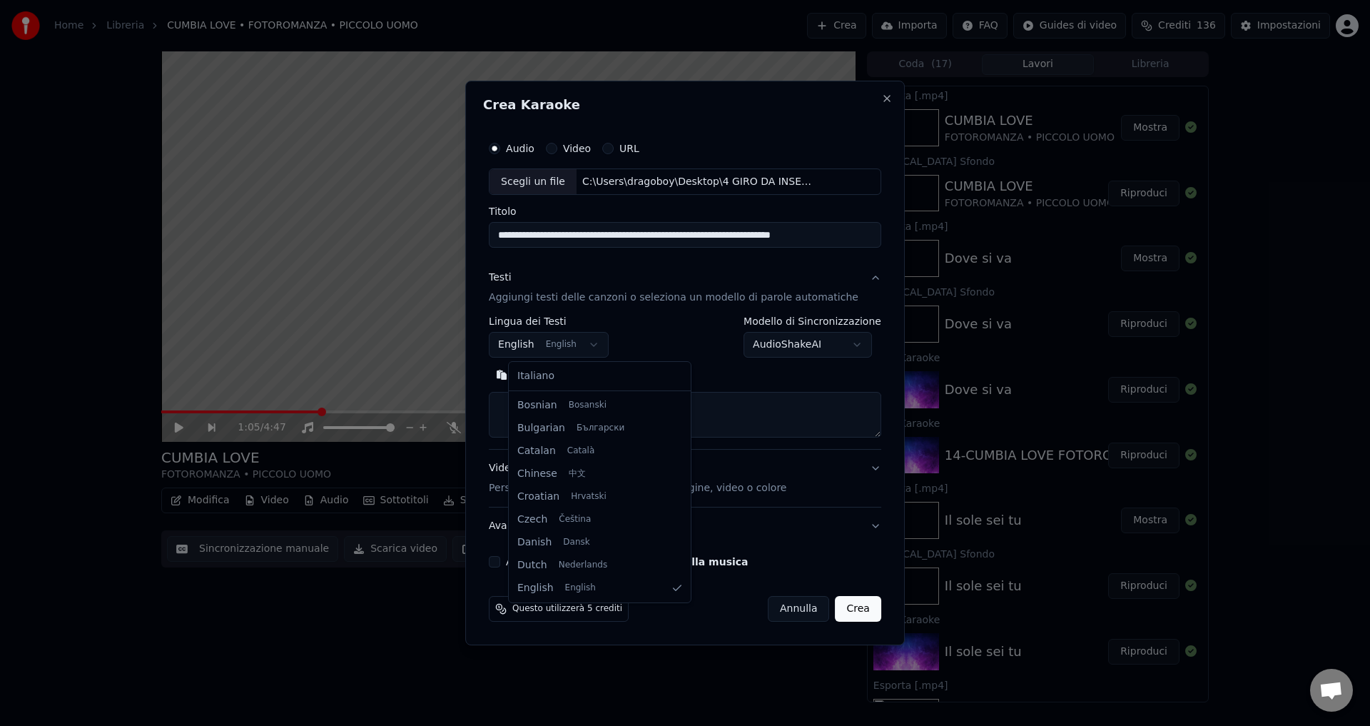
select select "**"
click at [799, 345] on body "Home Libreria CUMBIA LOVE • FOTOROMANZA • PICCOLO UOMO Crea Importa FAQ Guides …" at bounding box center [685, 363] width 1370 height 726
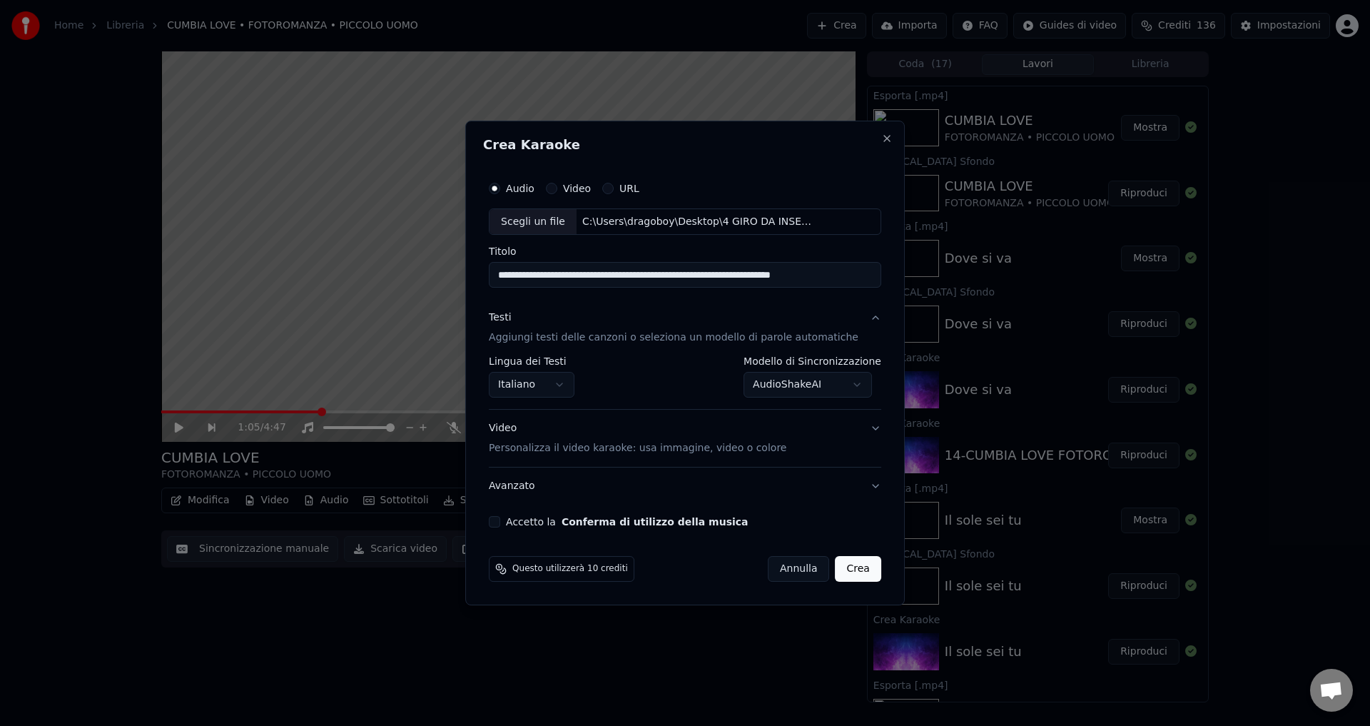
click at [500, 525] on button "Accetto la Conferma di utilizzo della musica" at bounding box center [494, 521] width 11 height 11
click at [835, 570] on button "Crea" at bounding box center [858, 569] width 46 height 26
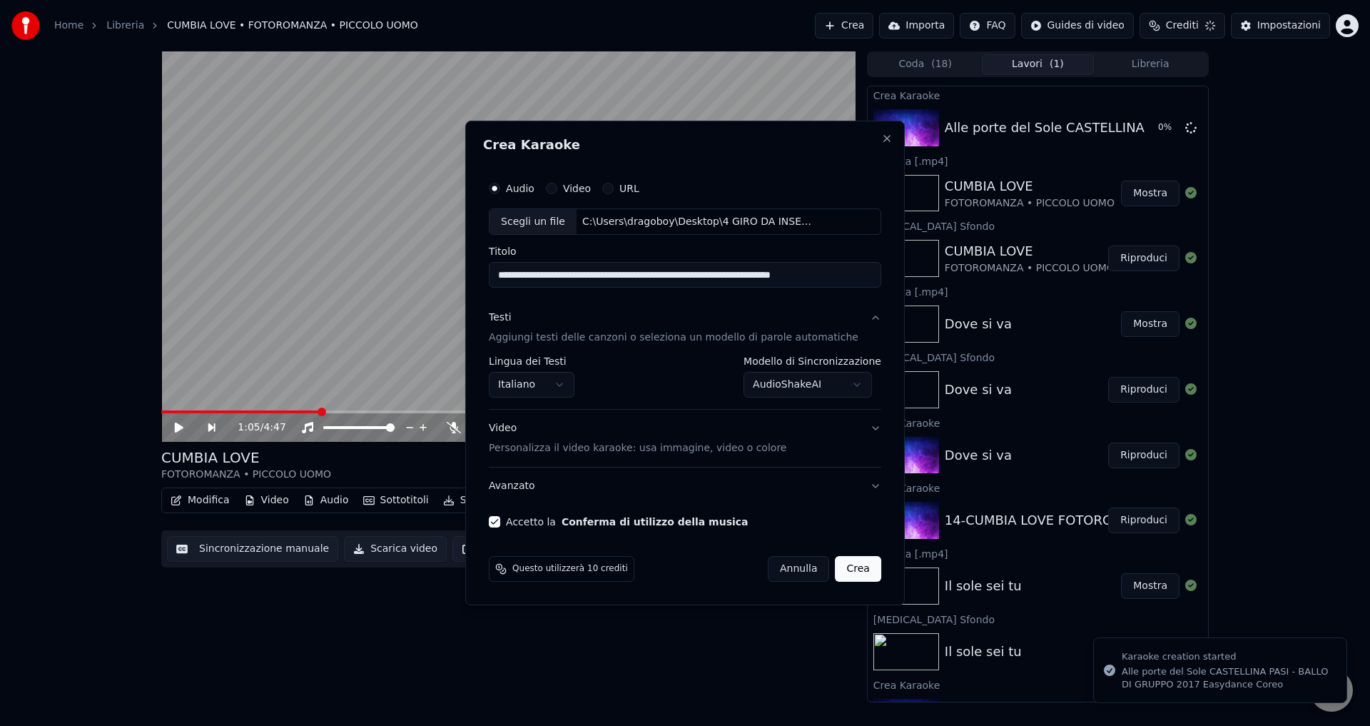
select select "**********"
select select
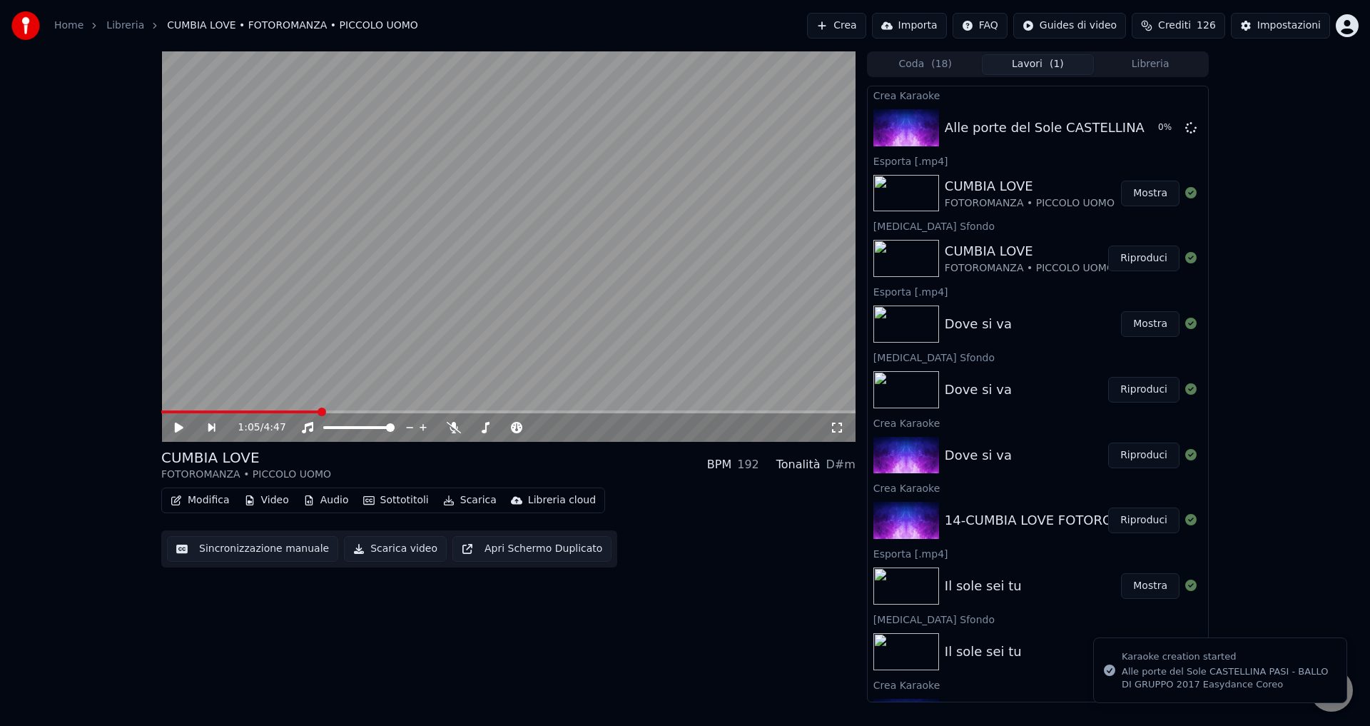
click at [1308, 512] on div "1:05 / 4:47 CUMBIA LOVE FOTOROMANZA • PICCOLO UOMO BPM 192 Tonalità D#m Modific…" at bounding box center [685, 376] width 1370 height 651
click at [1338, 698] on span "Aprire la chat" at bounding box center [1331, 691] width 24 height 20
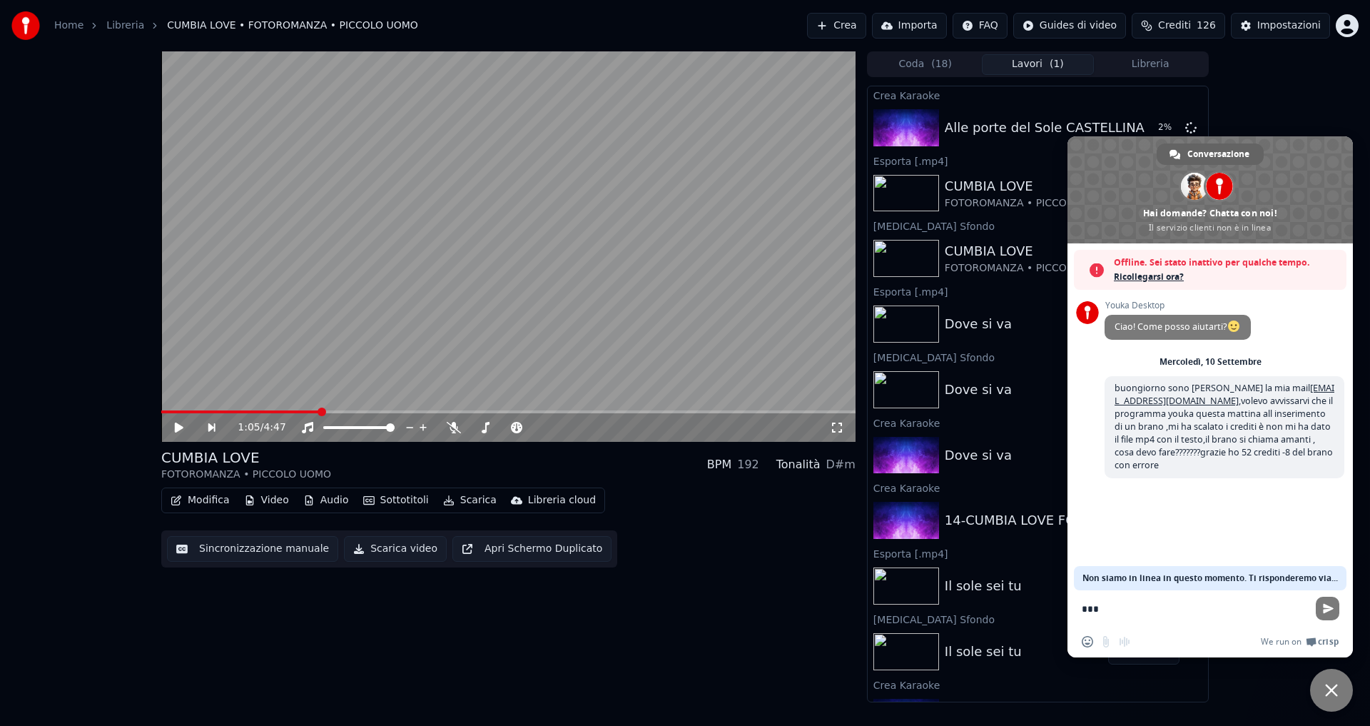
click at [1141, 268] on span "Offline. Sei stato inattivo per qualche tempo." at bounding box center [1226, 262] width 225 height 14
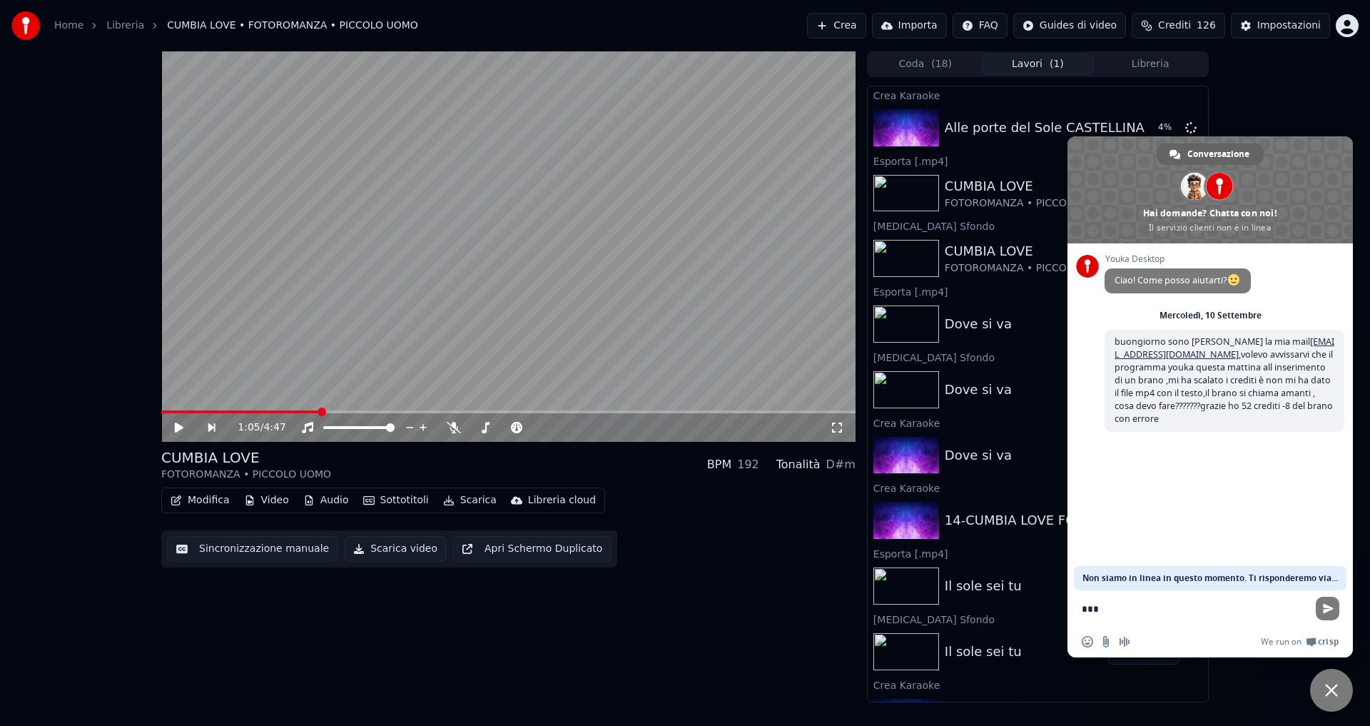
click at [1086, 604] on textarea "***" at bounding box center [1194, 608] width 225 height 13
drag, startPoint x: 1098, startPoint y: 607, endPoint x: 1047, endPoint y: 612, distance: 51.6
click at [1012, 604] on body "Home Libreria CUMBIA LOVE • FOTOROMANZA • PICCOLO UOMO Crea Importa FAQ Guides …" at bounding box center [685, 363] width 1370 height 726
click at [1097, 611] on textarea "***" at bounding box center [1194, 608] width 225 height 13
type textarea "*"
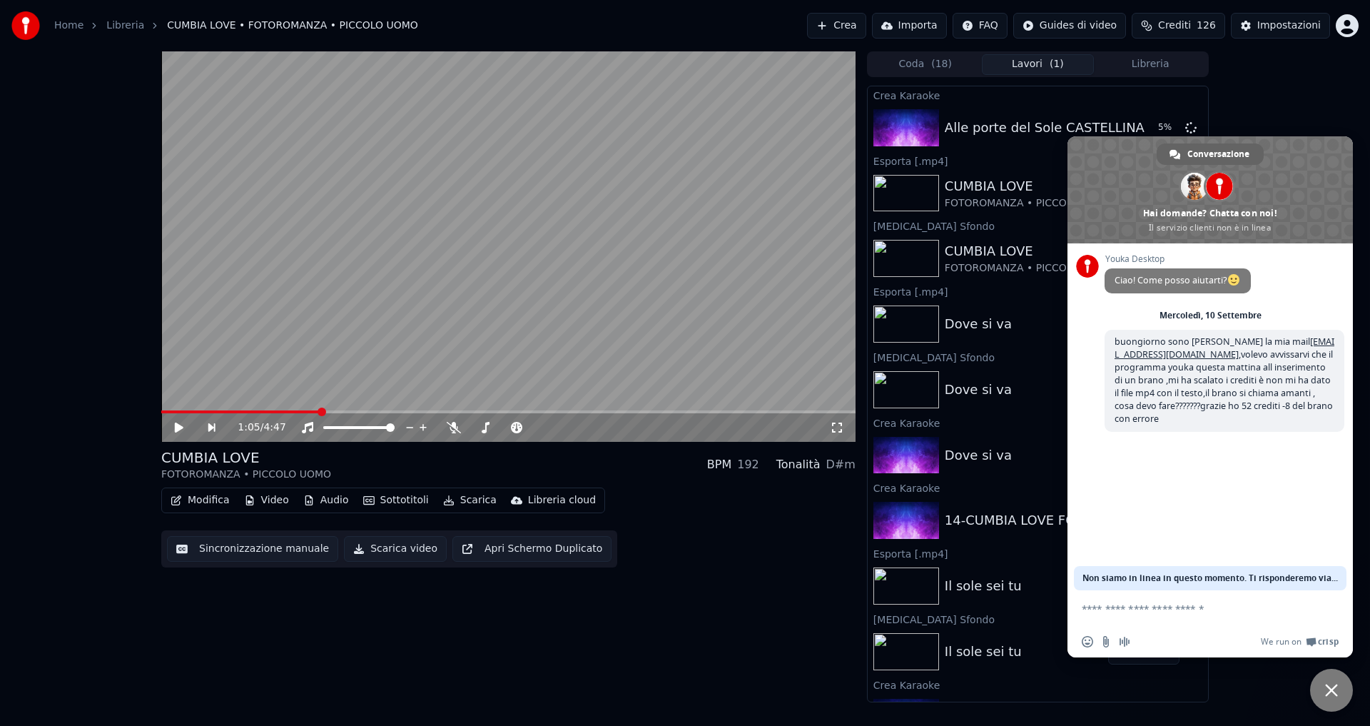
click at [1181, 507] on div "Youka Desktop Ciao! Come posso aiutarti? [DATE] buongiorno sono [PERSON_NAME] l…" at bounding box center [1209, 416] width 285 height 347
click at [1319, 693] on span "Chiudere la chat" at bounding box center [1331, 689] width 43 height 43
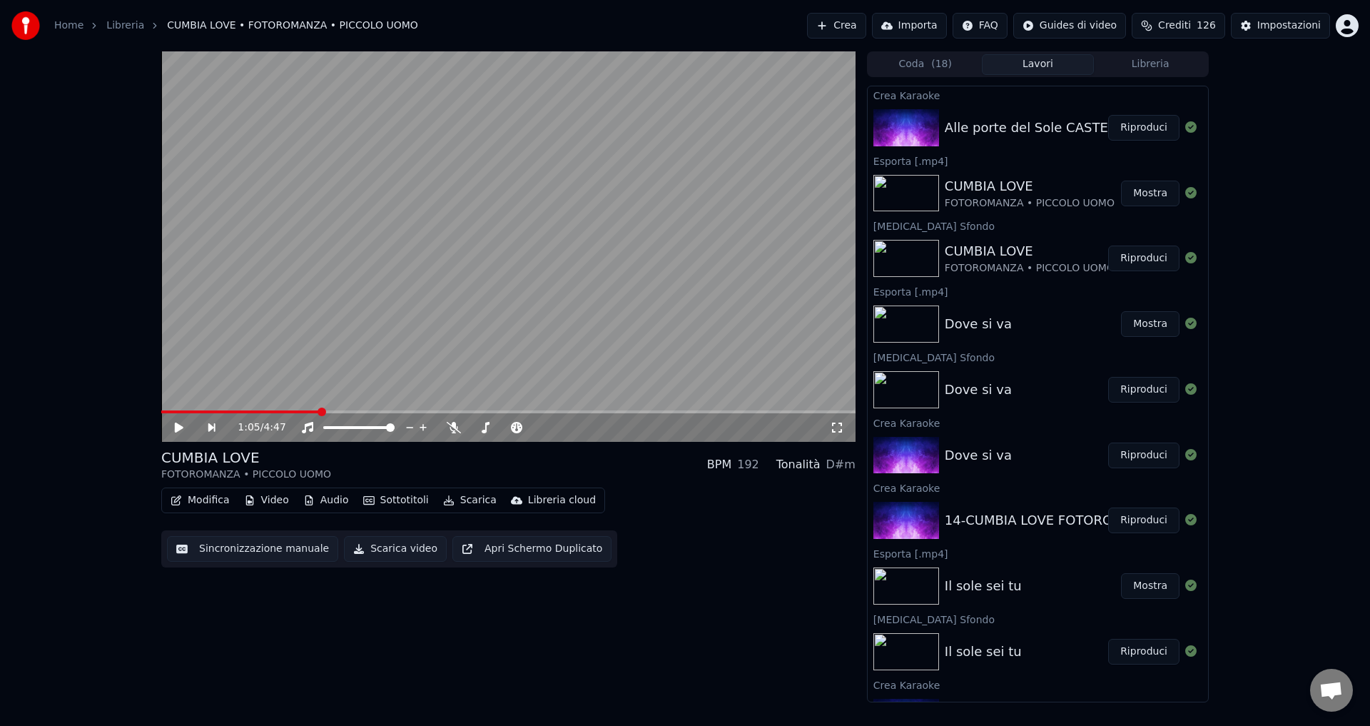
click at [1121, 126] on button "Riproduci" at bounding box center [1143, 128] width 71 height 26
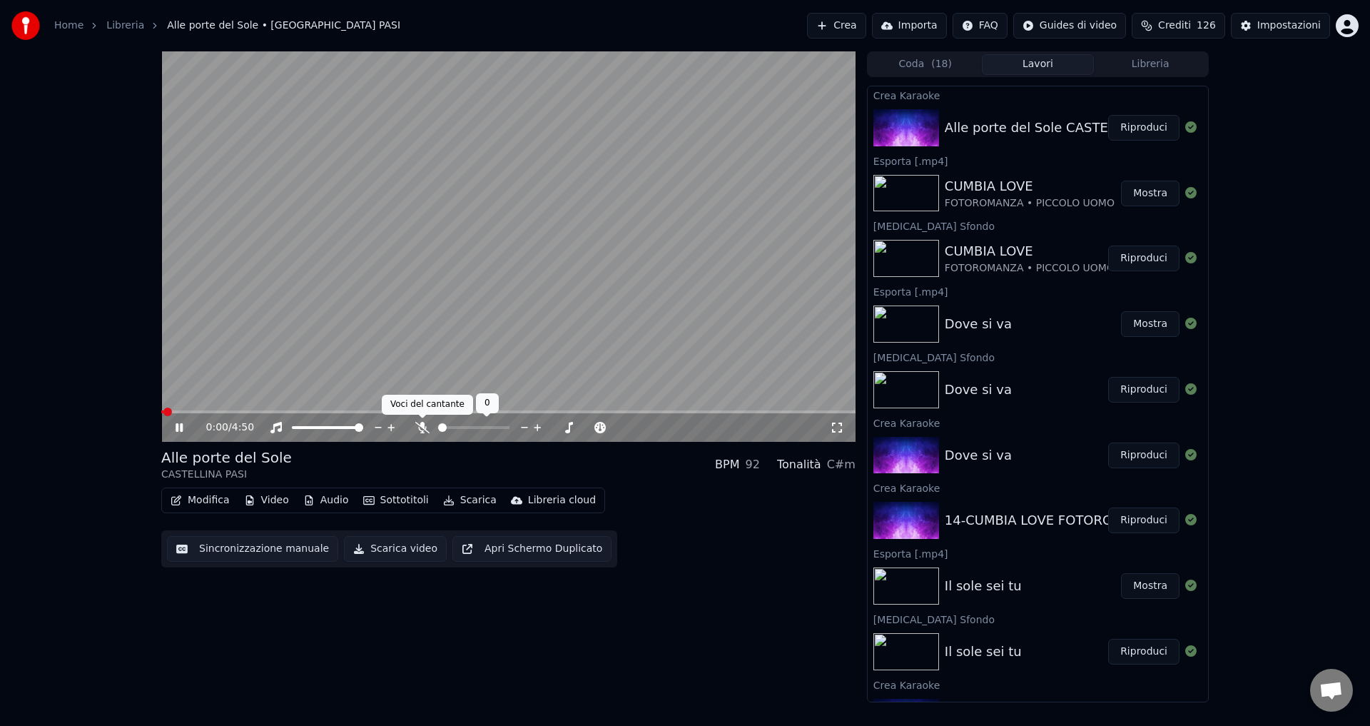
click at [421, 425] on icon at bounding box center [422, 427] width 14 height 11
click at [397, 507] on button "Sottotitoli" at bounding box center [395, 500] width 77 height 20
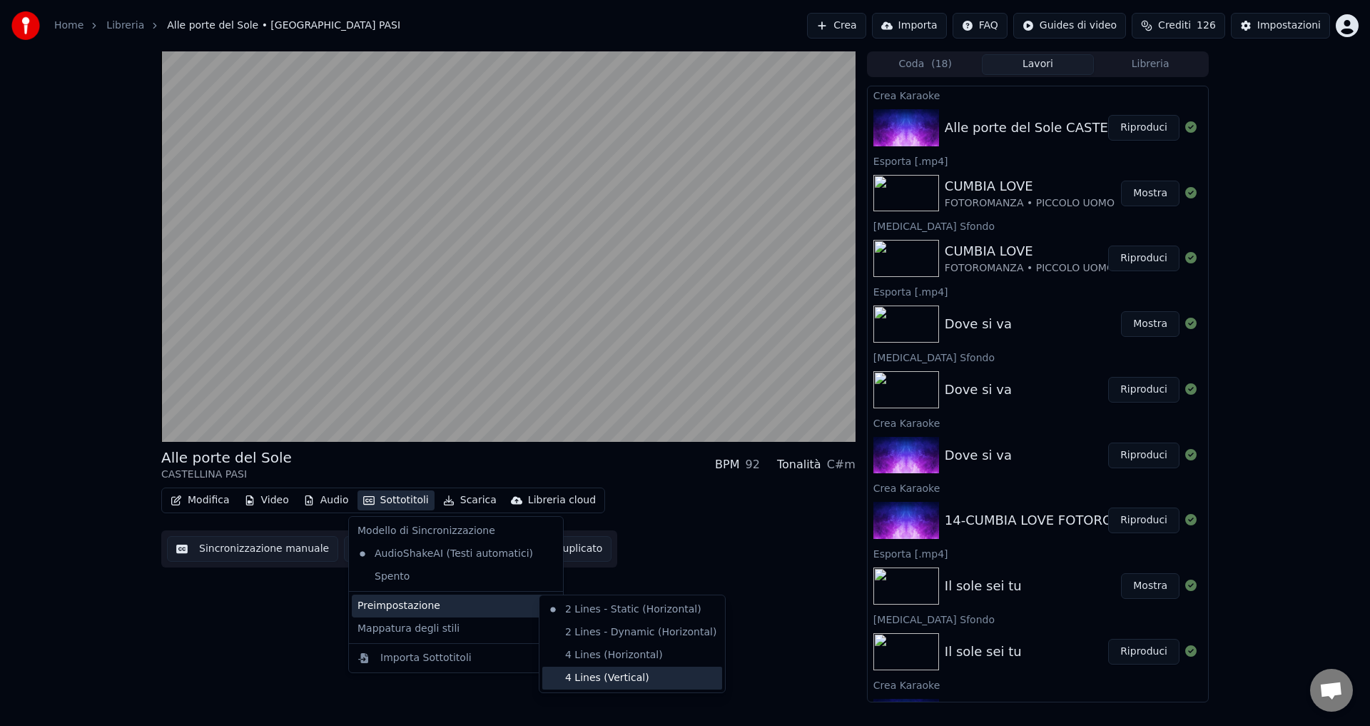
click at [592, 676] on div "4 Lines (Vertical)" at bounding box center [632, 677] width 180 height 23
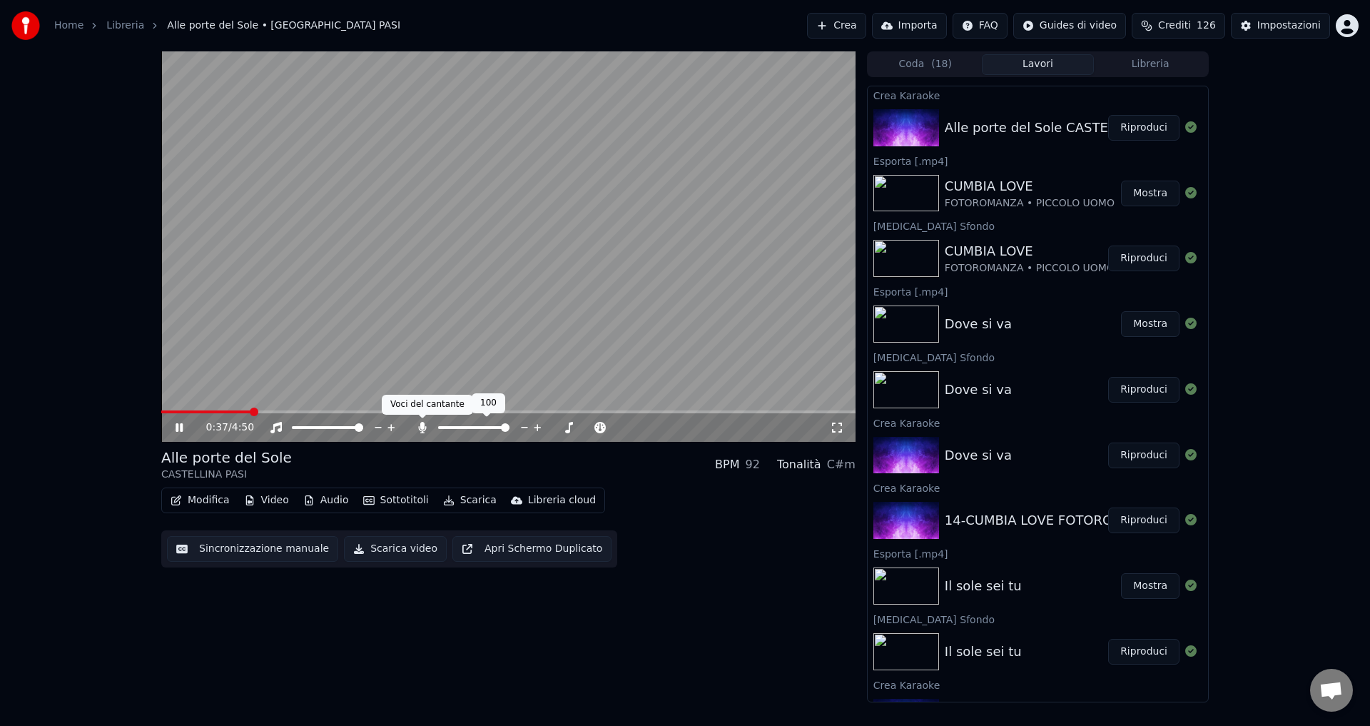
click at [422, 428] on icon at bounding box center [422, 427] width 8 height 11
click at [178, 424] on icon at bounding box center [179, 427] width 7 height 9
click at [238, 550] on button "Sincronizzazione manuale" at bounding box center [252, 549] width 171 height 26
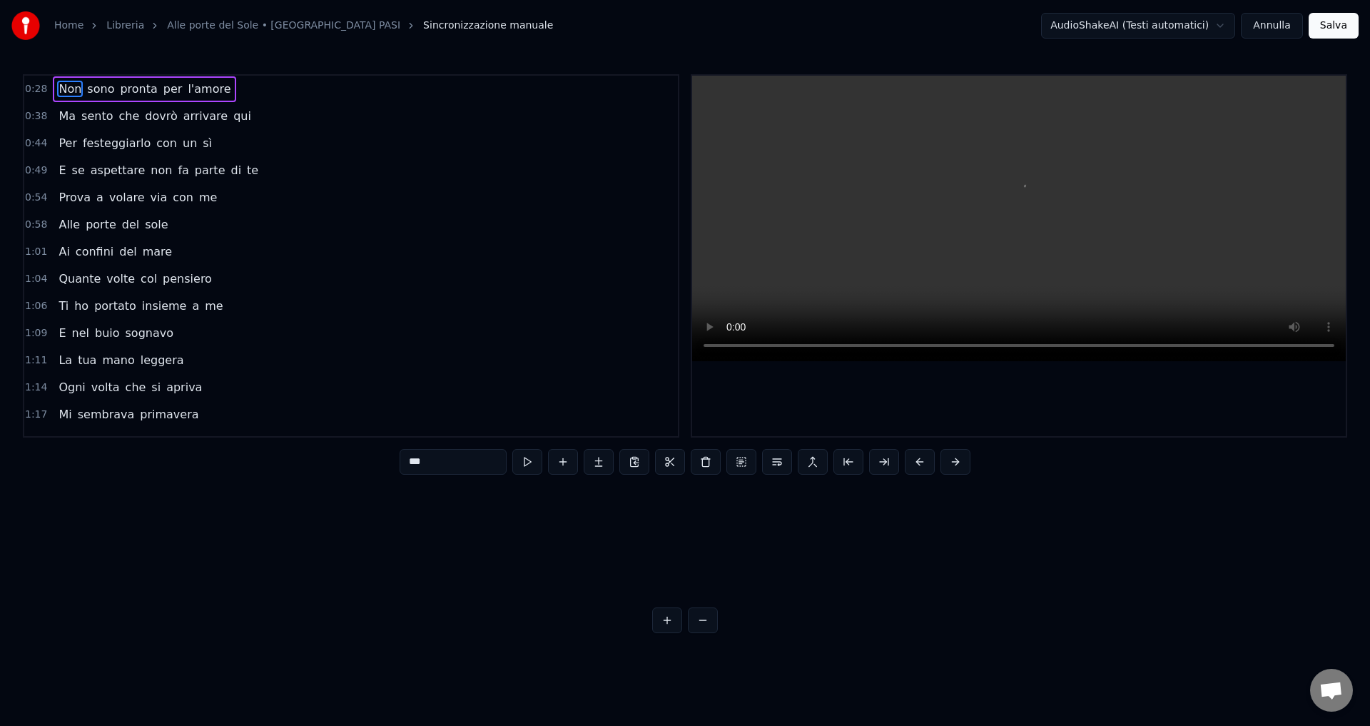
scroll to position [0, 7085]
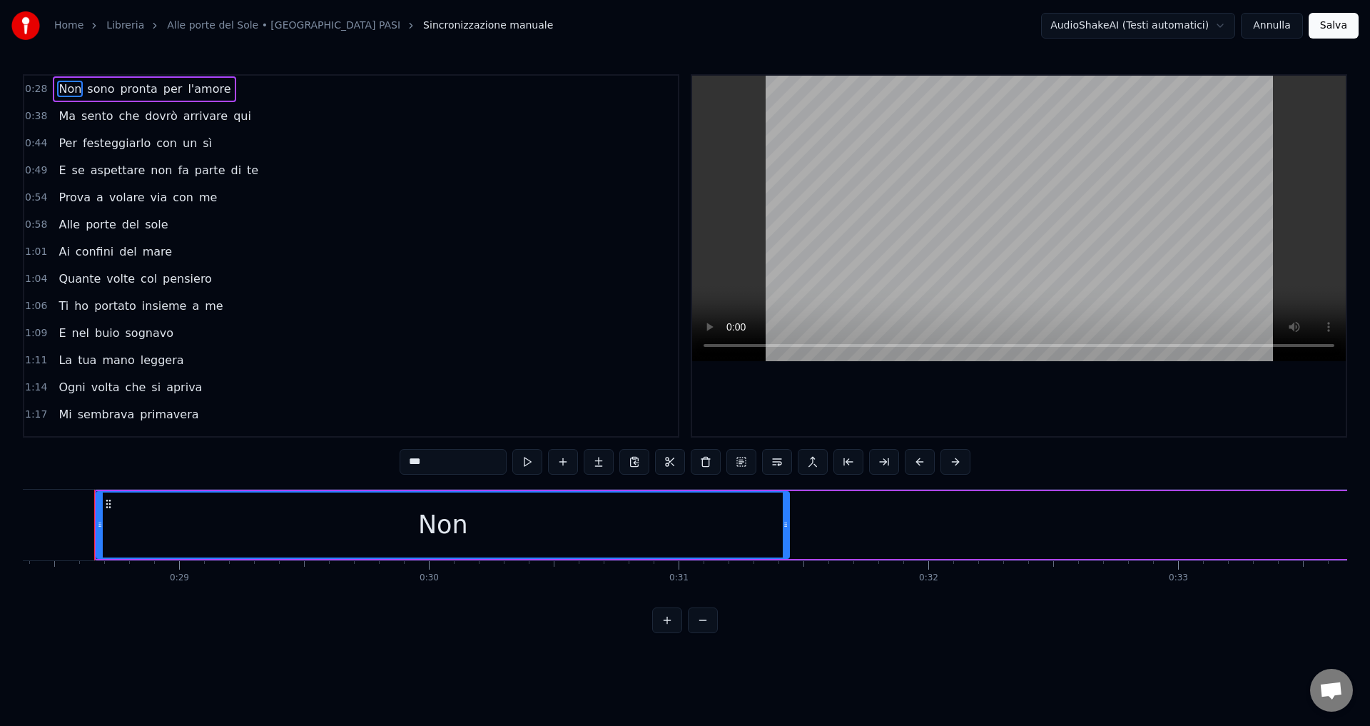
click at [103, 95] on span "sono" at bounding box center [101, 89] width 30 height 16
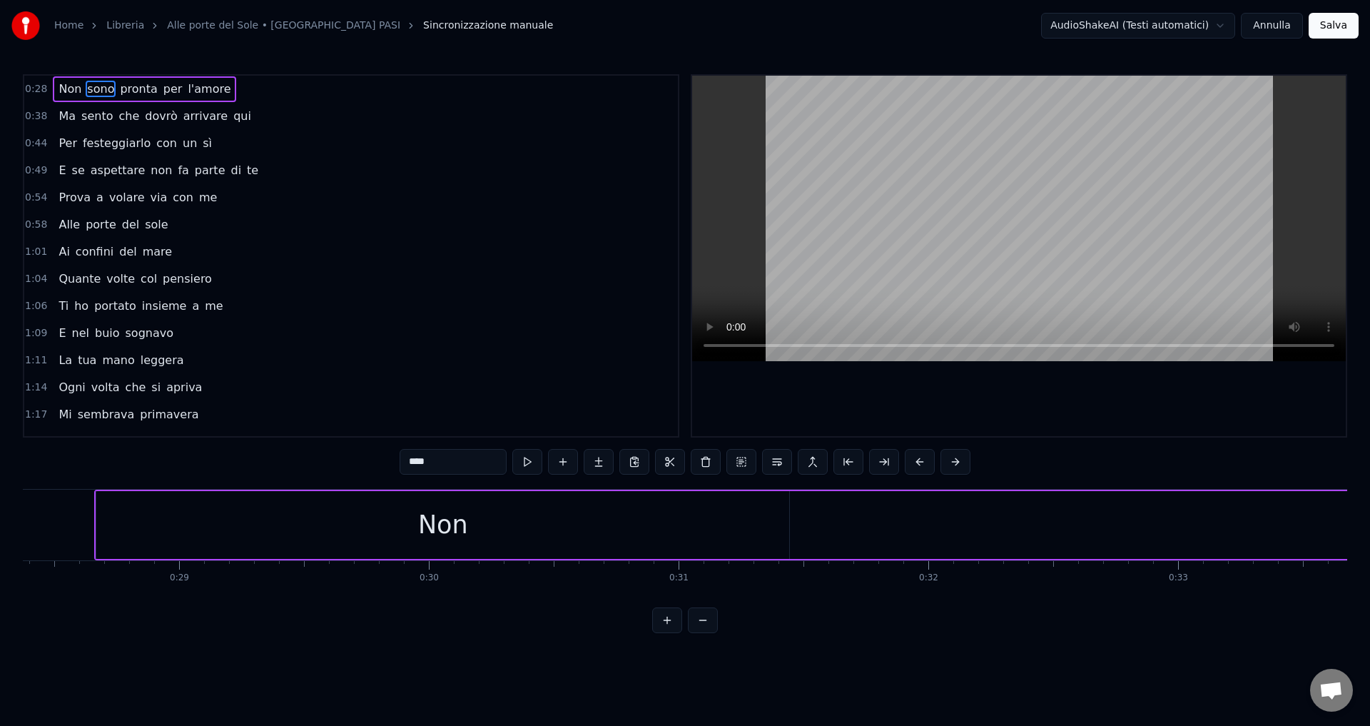
scroll to position [0, 8428]
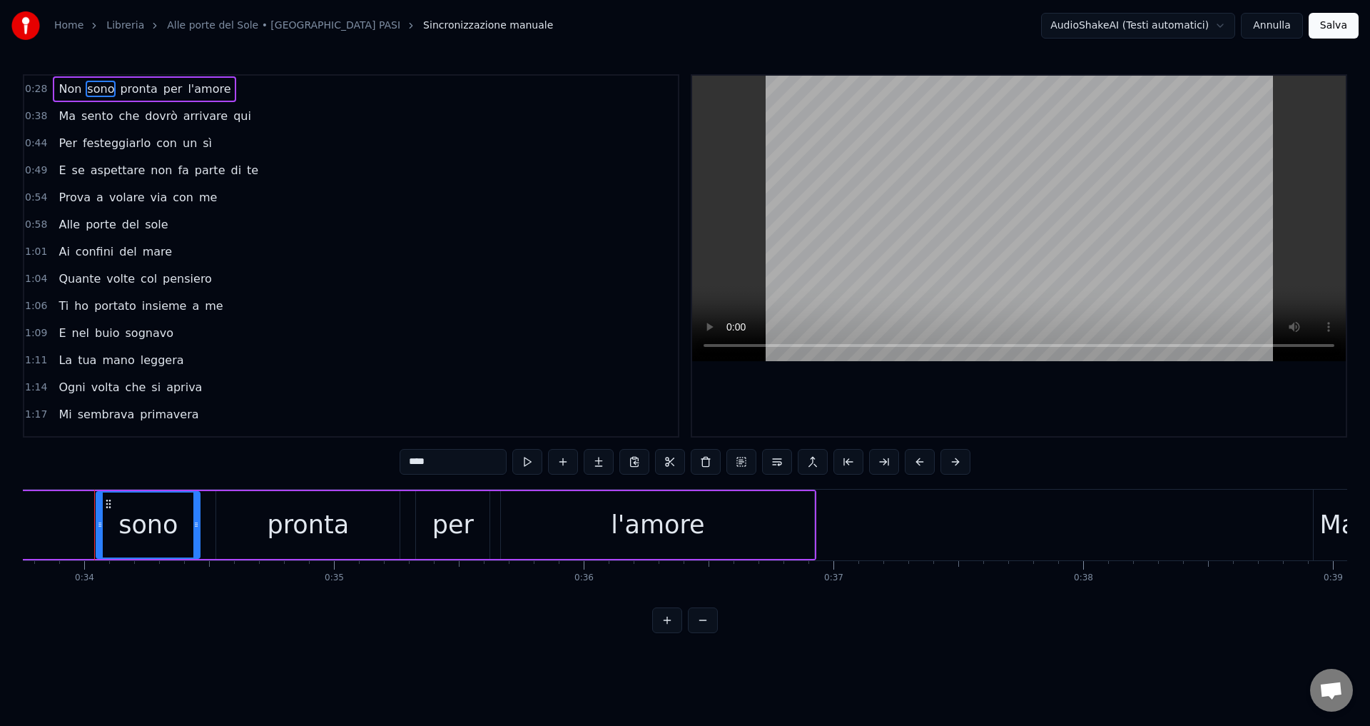
click at [144, 526] on div "sono" at bounding box center [147, 525] width 59 height 38
drag, startPoint x: 449, startPoint y: 462, endPoint x: 380, endPoint y: 458, distance: 68.6
click at [380, 458] on div "0:28 Non sono pronta per l'amore 0:38 Ma sento che dovrò arrivare qui 0:44 Per …" at bounding box center [685, 353] width 1324 height 559
type input "******"
click at [561, 656] on html "Home Libreria Alle porte del Sole • CASTELLINA PASI Sincronizzazione manuale Au…" at bounding box center [685, 328] width 1370 height 656
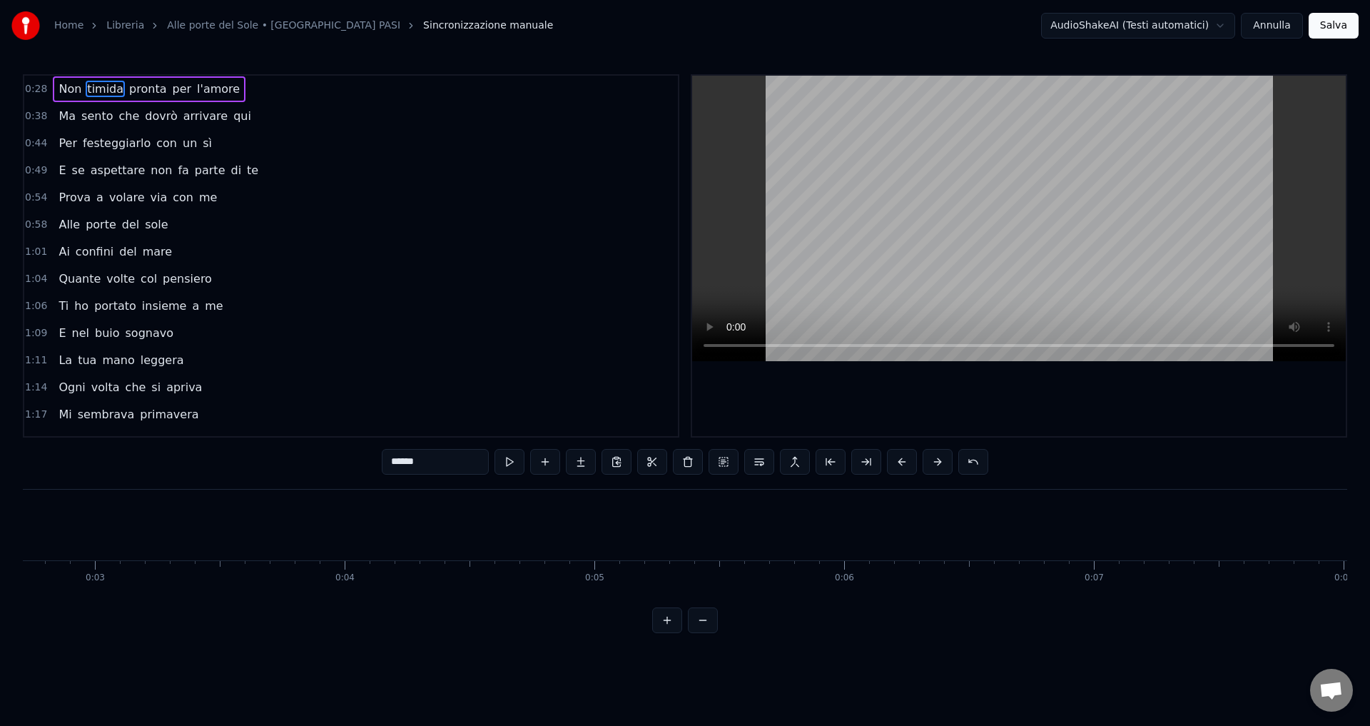
scroll to position [0, 0]
click at [514, 466] on button at bounding box center [509, 462] width 30 height 26
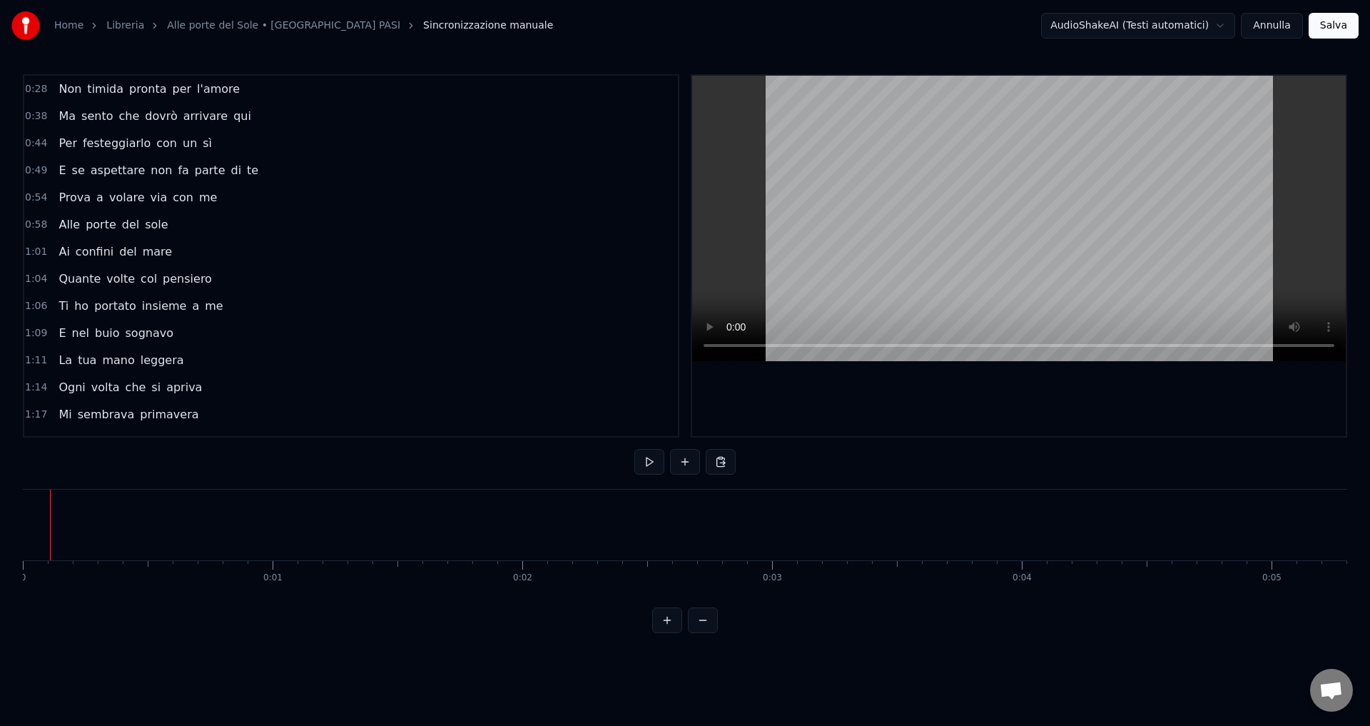
click at [26, 482] on div "0:28 Non timida pronta per l'amore 0:38 Ma sento che dovrò arrivare qui 0:44 Pe…" at bounding box center [685, 353] width 1324 height 559
click at [325, 512] on div at bounding box center [324, 524] width 1 height 71
click at [315, 644] on html "Home Libreria Alle porte del Sole • CASTELLINA PASI Sincronizzazione manuale Au…" at bounding box center [685, 328] width 1370 height 656
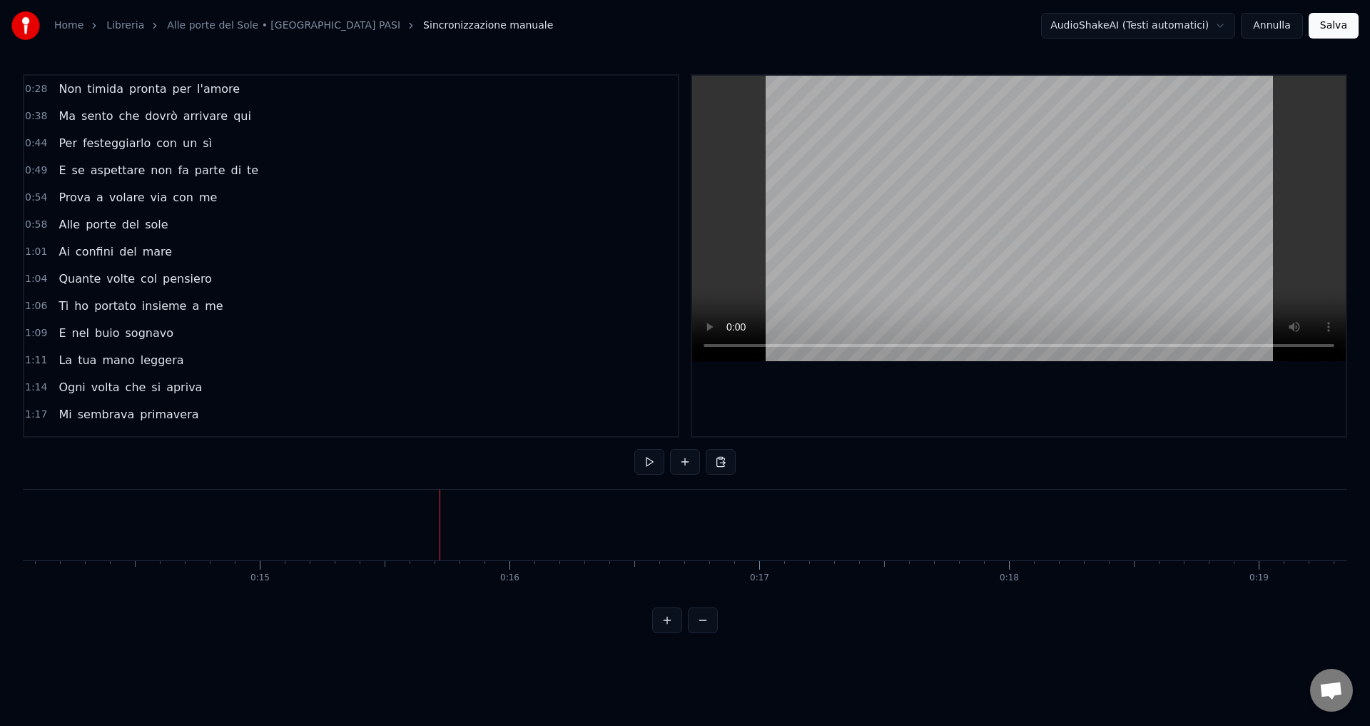
click at [701, 633] on button at bounding box center [703, 620] width 30 height 26
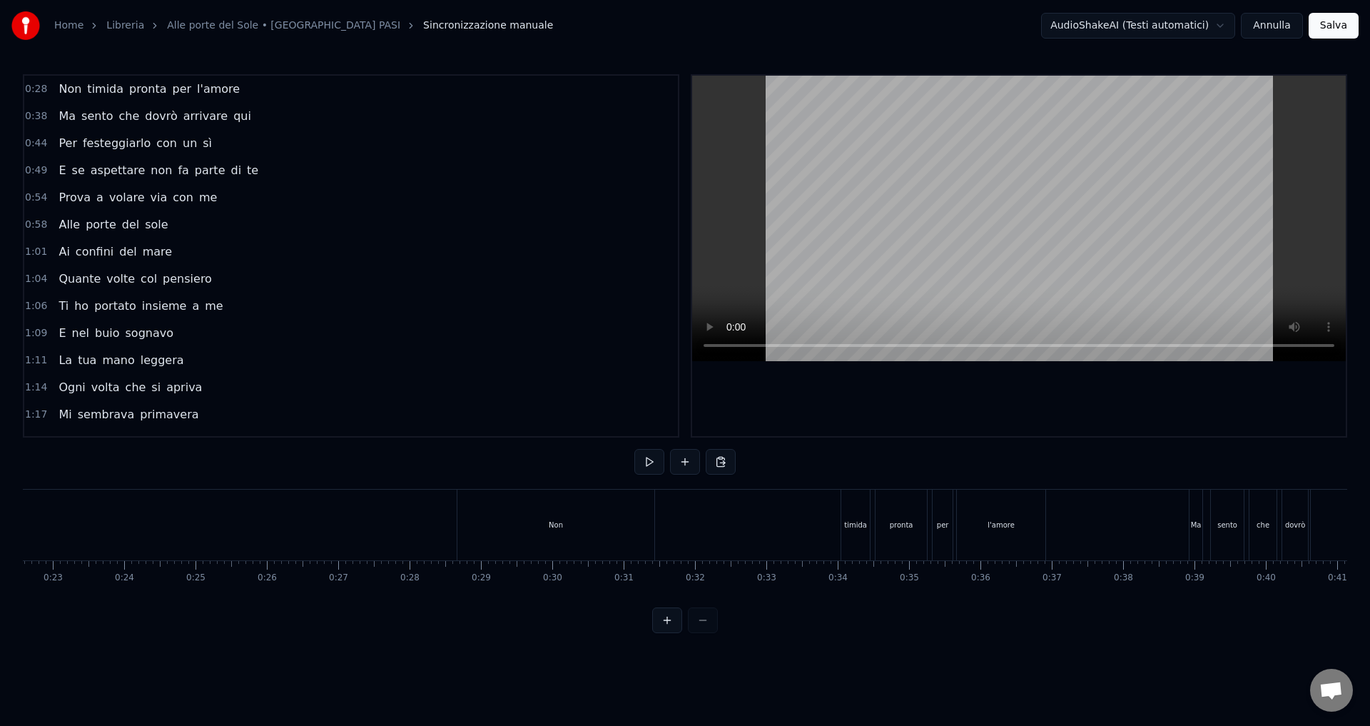
scroll to position [0, 1050]
click at [701, 633] on div at bounding box center [685, 620] width 66 height 26
click at [673, 633] on button at bounding box center [667, 620] width 30 height 26
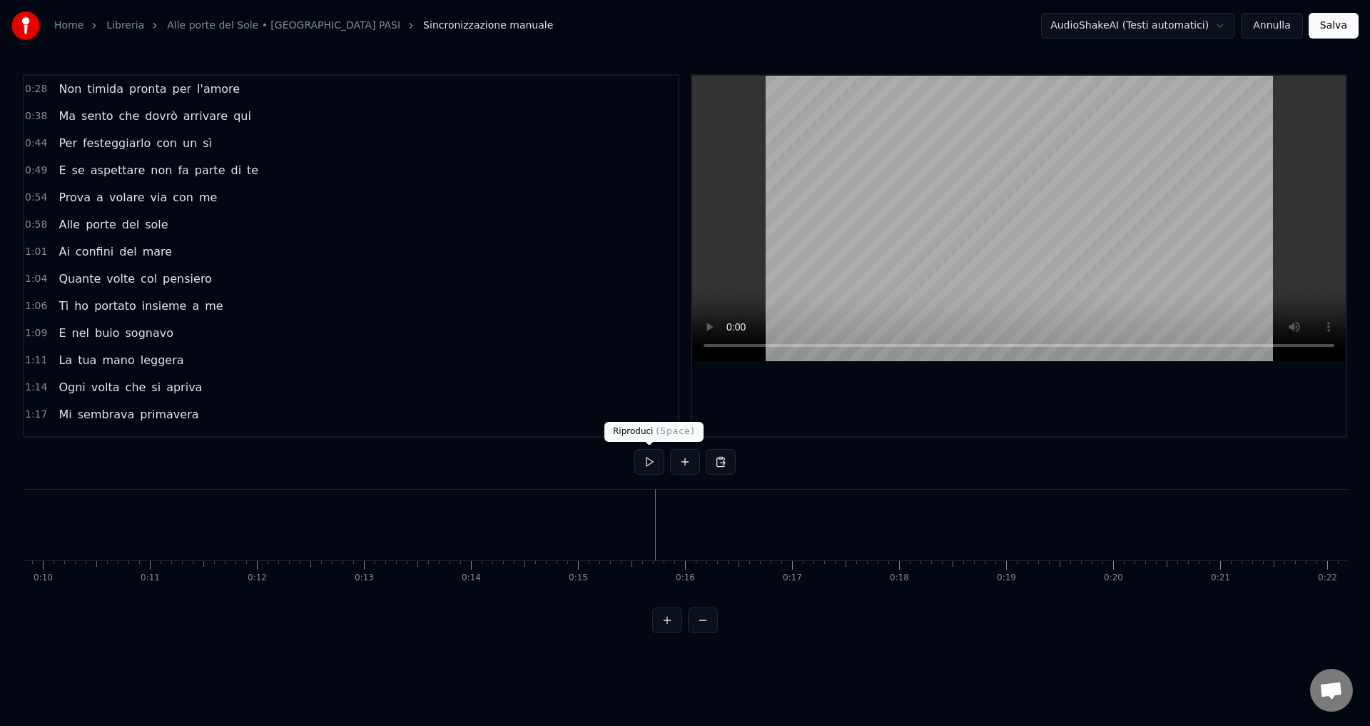
click at [640, 465] on button at bounding box center [649, 462] width 30 height 26
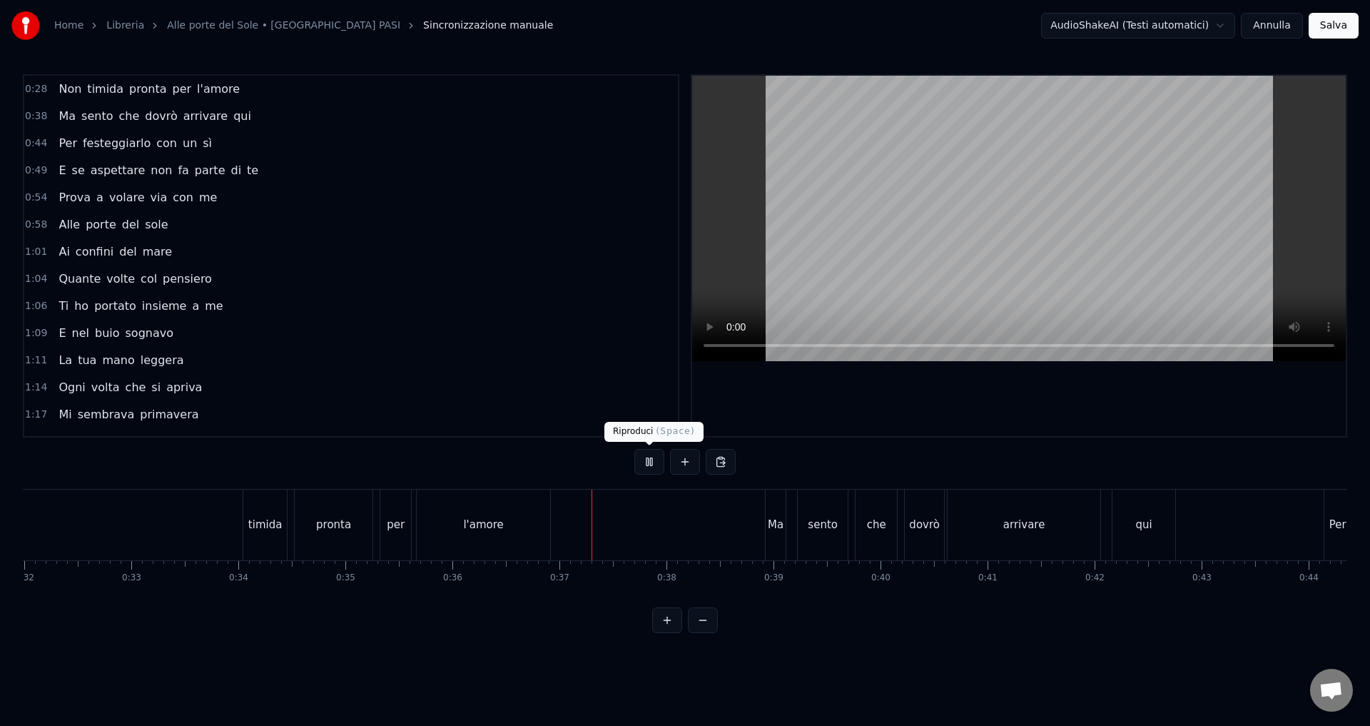
click at [642, 458] on button at bounding box center [649, 462] width 30 height 26
click at [138, 508] on div "Non timida pronta per l'amore" at bounding box center [110, 524] width 887 height 71
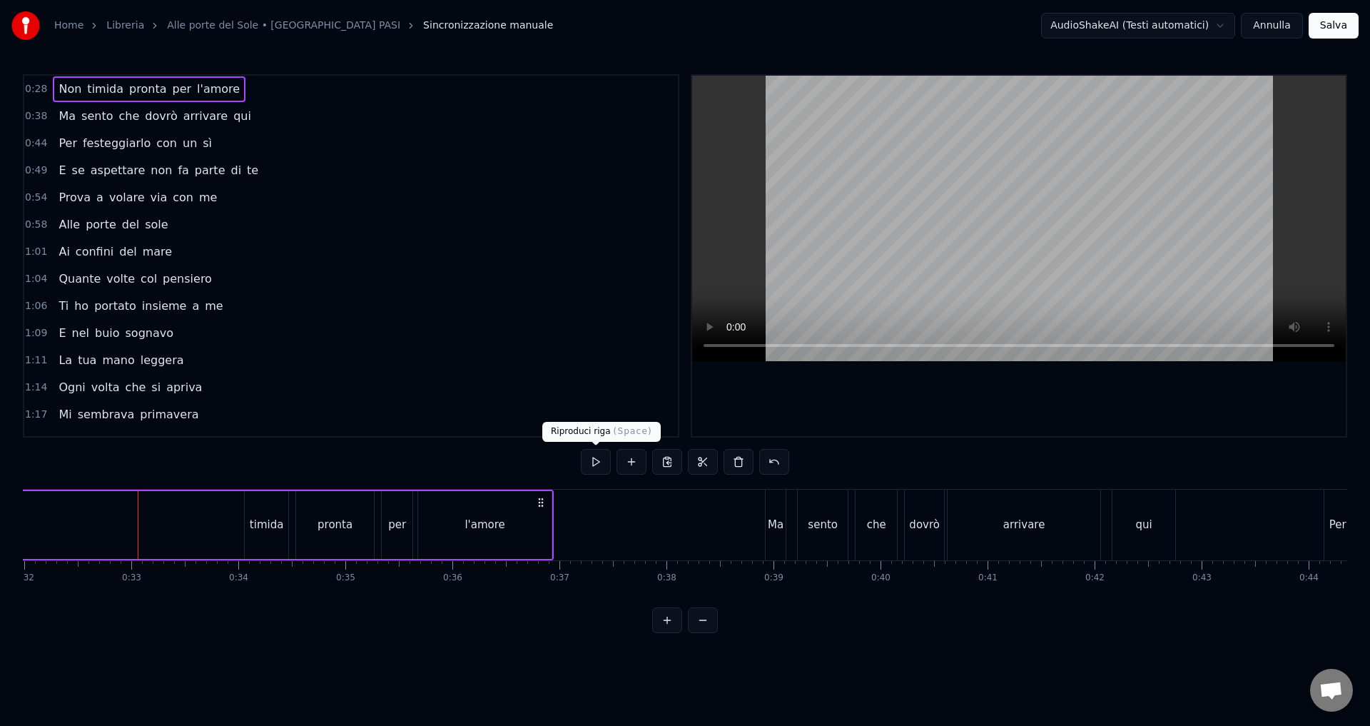
click at [602, 460] on button at bounding box center [596, 462] width 30 height 26
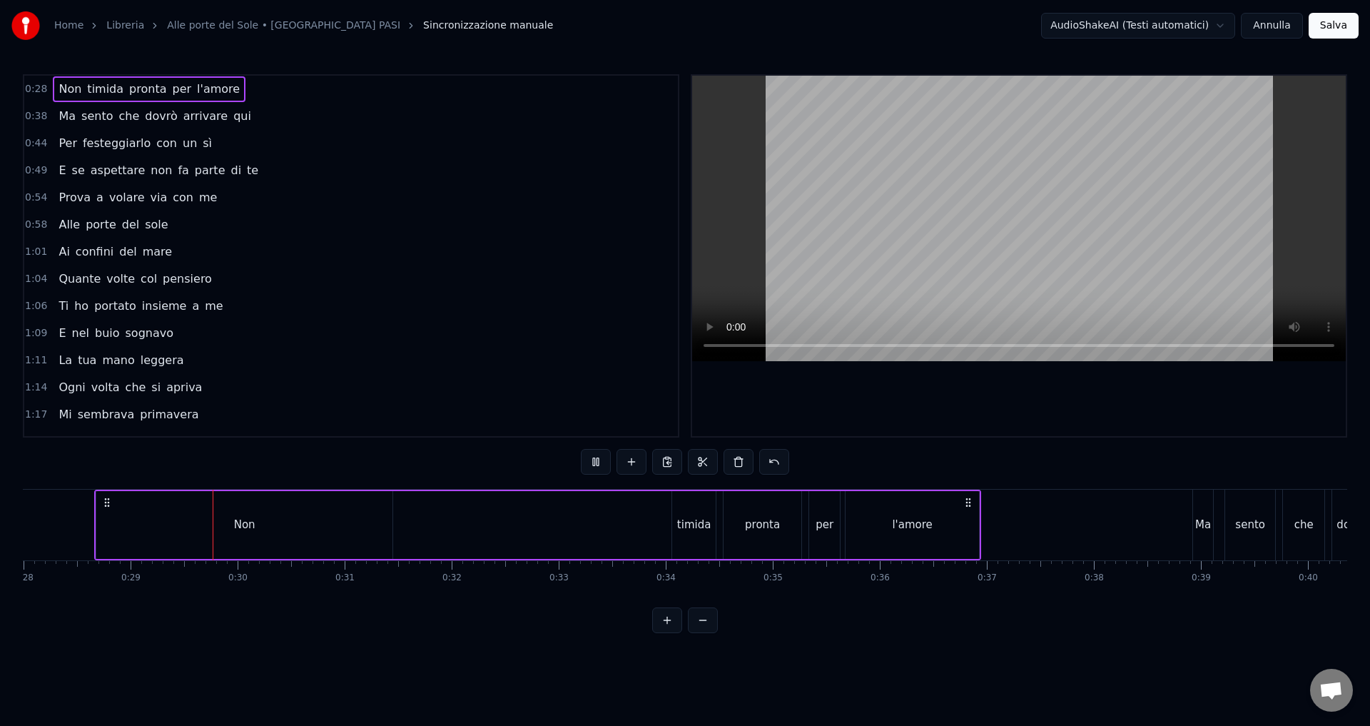
click at [602, 460] on button at bounding box center [596, 462] width 30 height 26
click at [258, 524] on div "Non" at bounding box center [244, 525] width 296 height 68
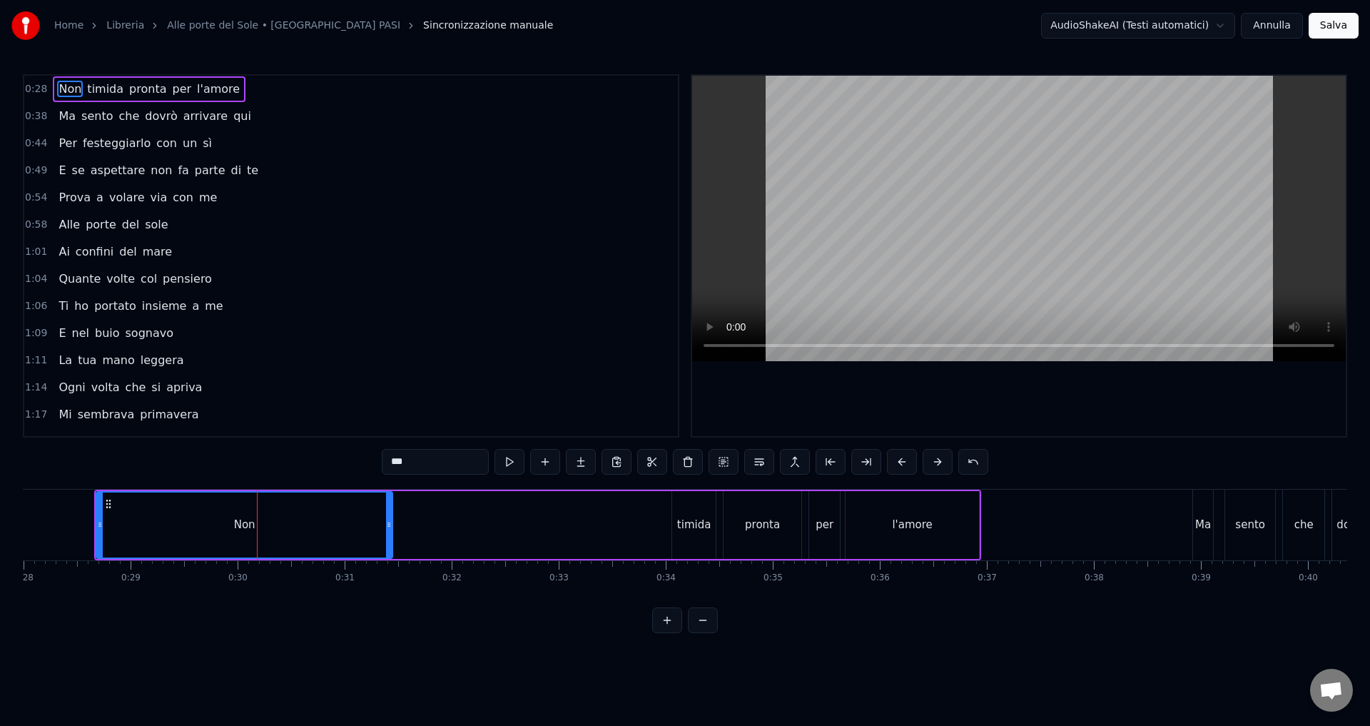
click at [439, 461] on input "***" at bounding box center [435, 462] width 107 height 26
click at [484, 656] on html "Home Libreria Alle porte del Sole • CASTELLINA PASI Sincronizzazione manuale Au…" at bounding box center [685, 328] width 1370 height 656
click at [422, 633] on div "0:28 Non fosse timida pronta per l'amore 0:38 Ma sento che dovrò arrivare qui 0…" at bounding box center [685, 353] width 1324 height 559
click at [446, 467] on input "*********" at bounding box center [435, 462] width 107 height 26
type input "**********"
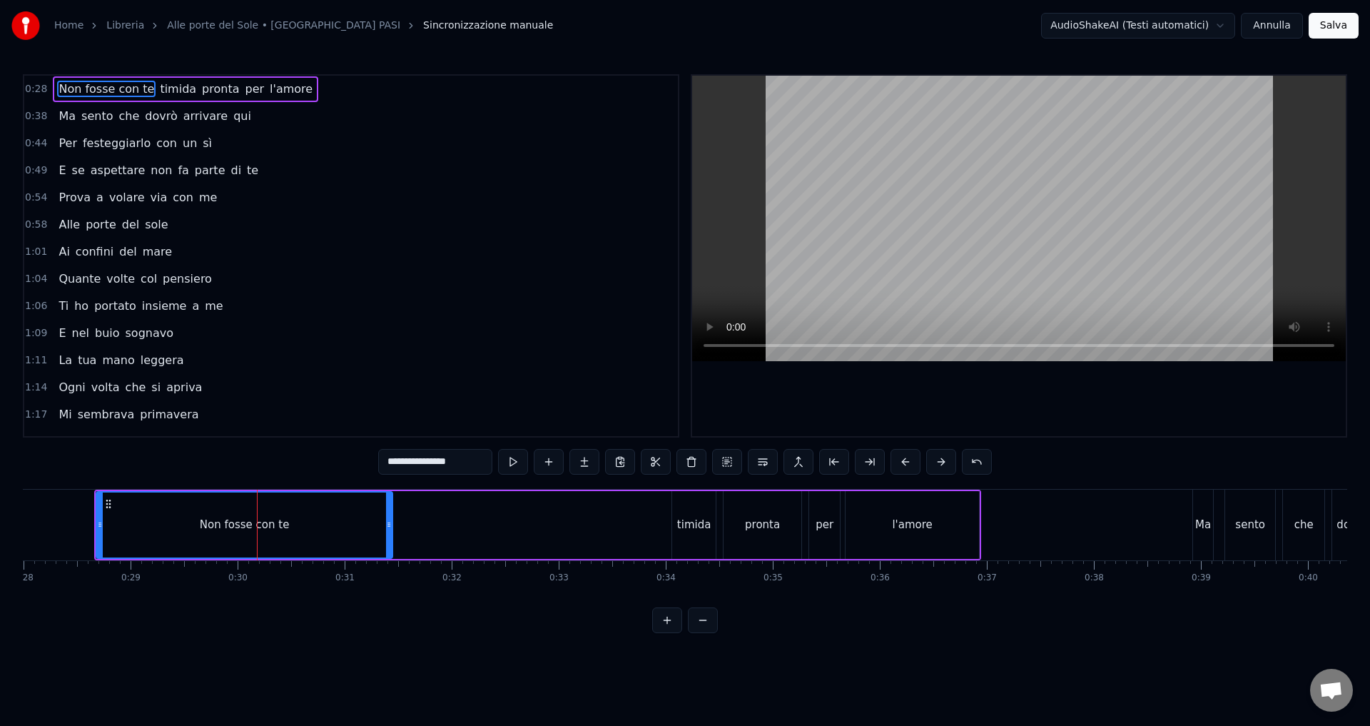
click at [452, 656] on html "Home Libreria Alle porte del Sole • CASTELLINA PASI Sincronizzazione manuale Au…" at bounding box center [685, 328] width 1370 height 656
click at [19, 455] on div "Home Libreria Alle porte del Sole • CASTELLINA PASI Sincronizzazione manuale Au…" at bounding box center [685, 316] width 1370 height 633
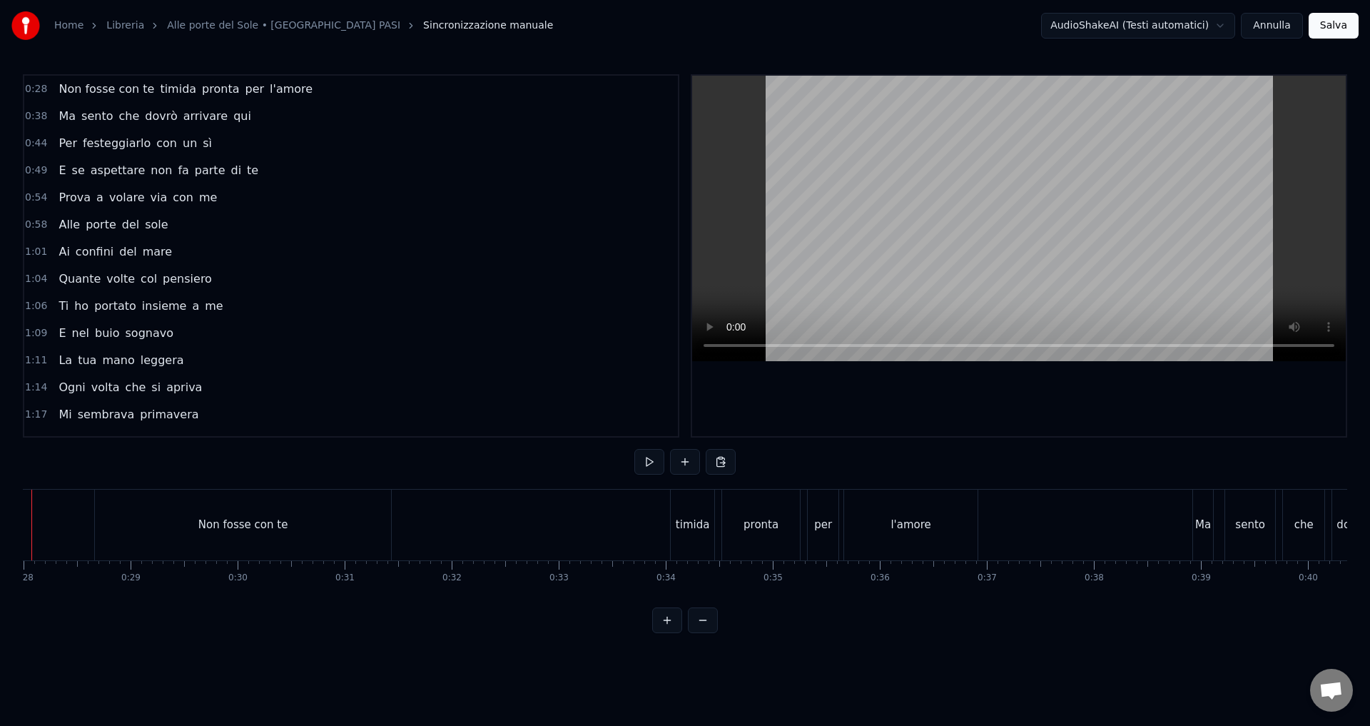
scroll to position [0, 2933]
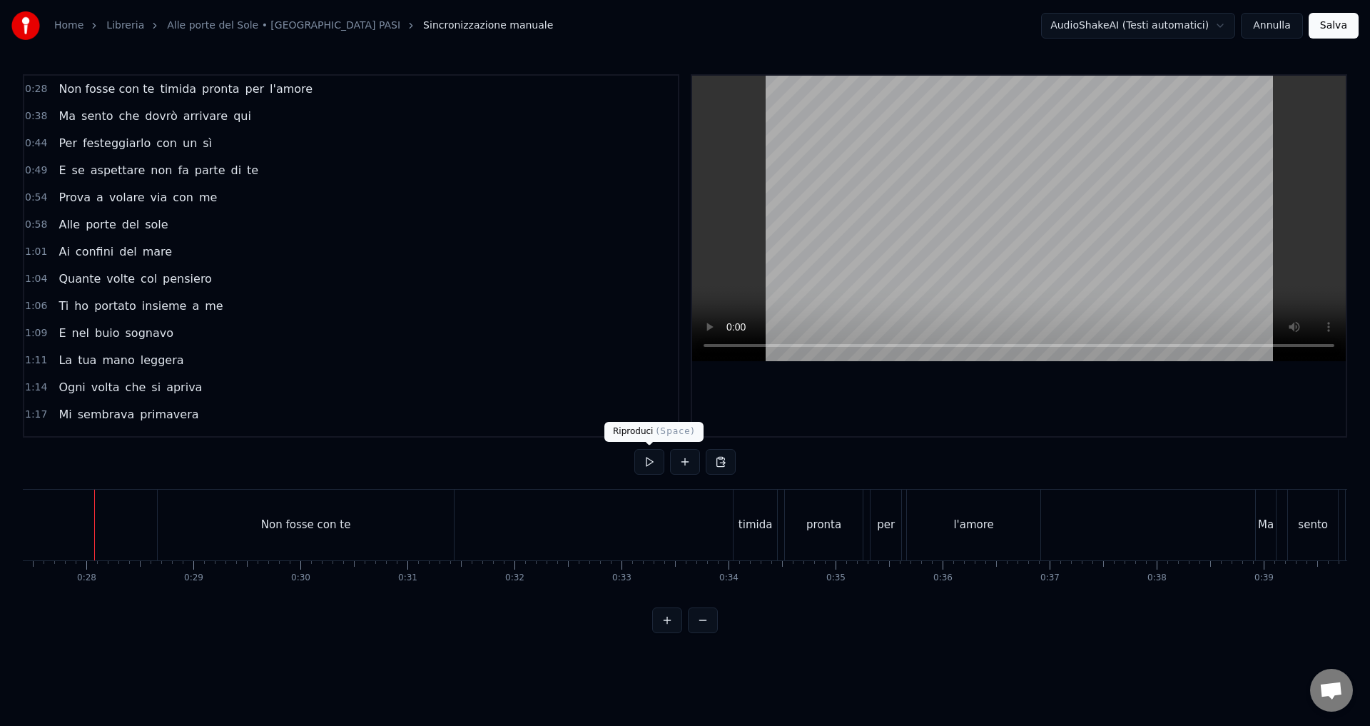
click at [641, 459] on button at bounding box center [649, 462] width 30 height 26
click at [808, 526] on div "pronta" at bounding box center [823, 525] width 35 height 16
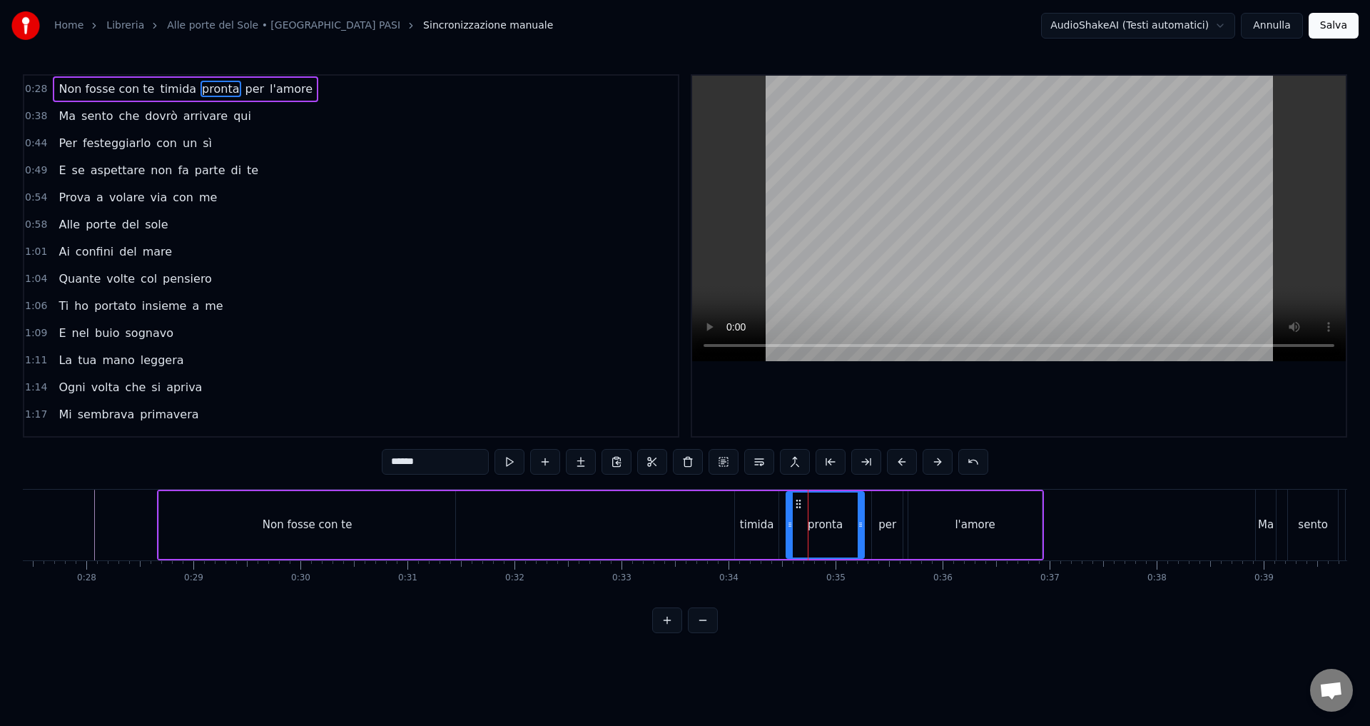
click at [390, 463] on input "******" at bounding box center [435, 462] width 107 height 26
click at [419, 466] on input "********" at bounding box center [435, 462] width 107 height 26
drag, startPoint x: 437, startPoint y: 464, endPoint x: 356, endPoint y: 458, distance: 80.8
click at [356, 458] on div "0:28 Non fosse con te timida nprontao per l'amore 0:38 Ma sento che dovrò arriv…" at bounding box center [685, 353] width 1324 height 559
type input "**********"
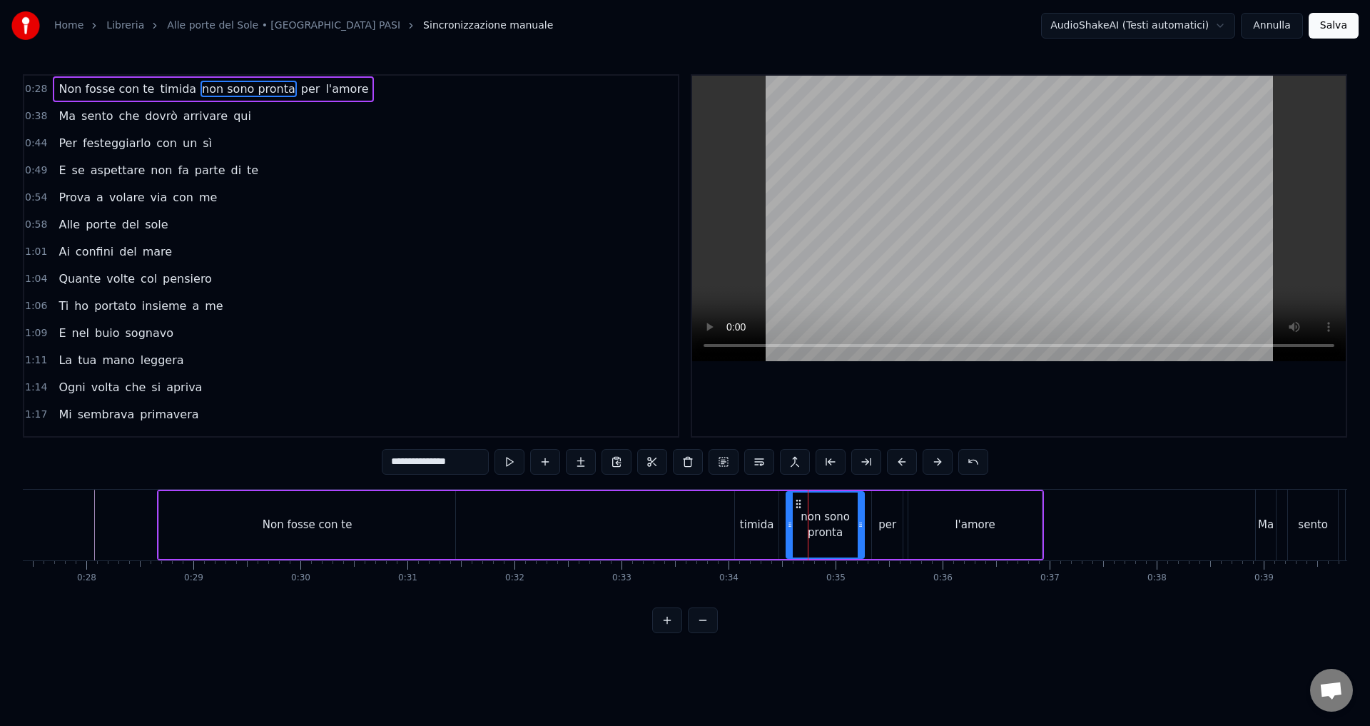
click at [318, 350] on div "1:11 La tua mano leggera" at bounding box center [350, 360] width 653 height 27
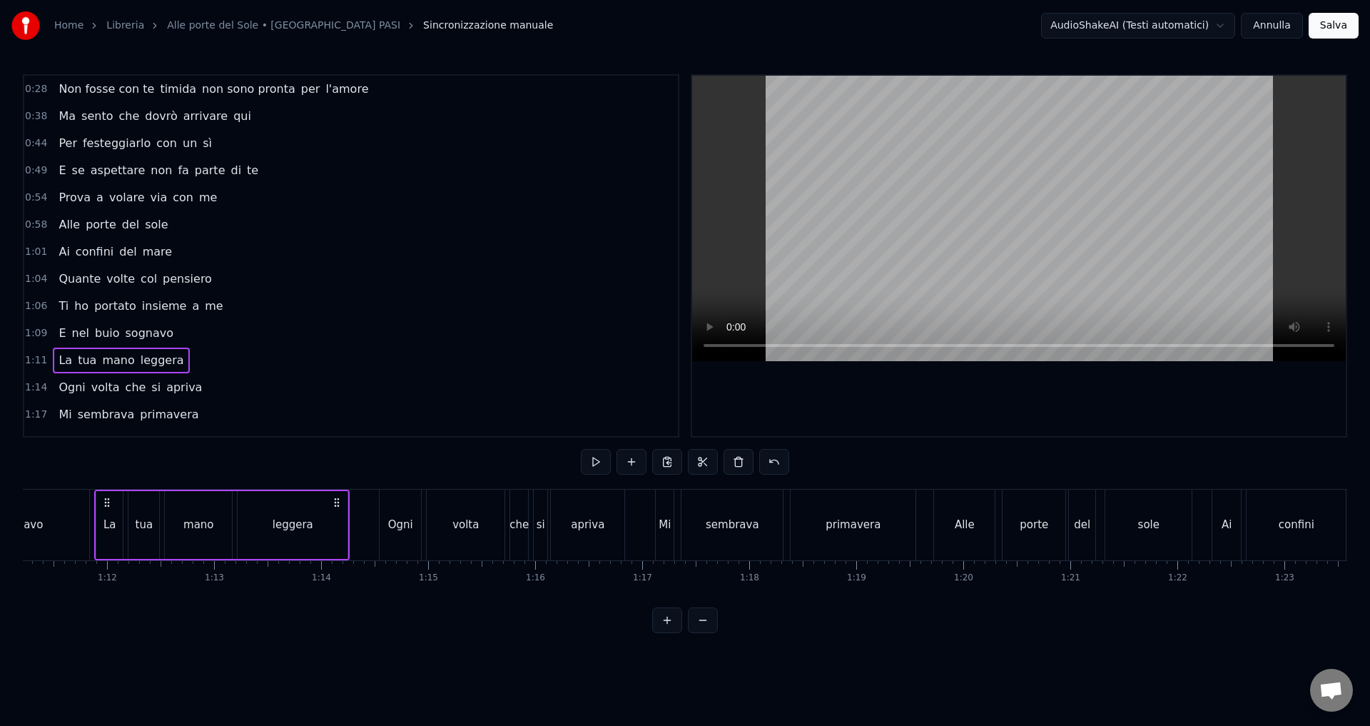
scroll to position [0, 3880]
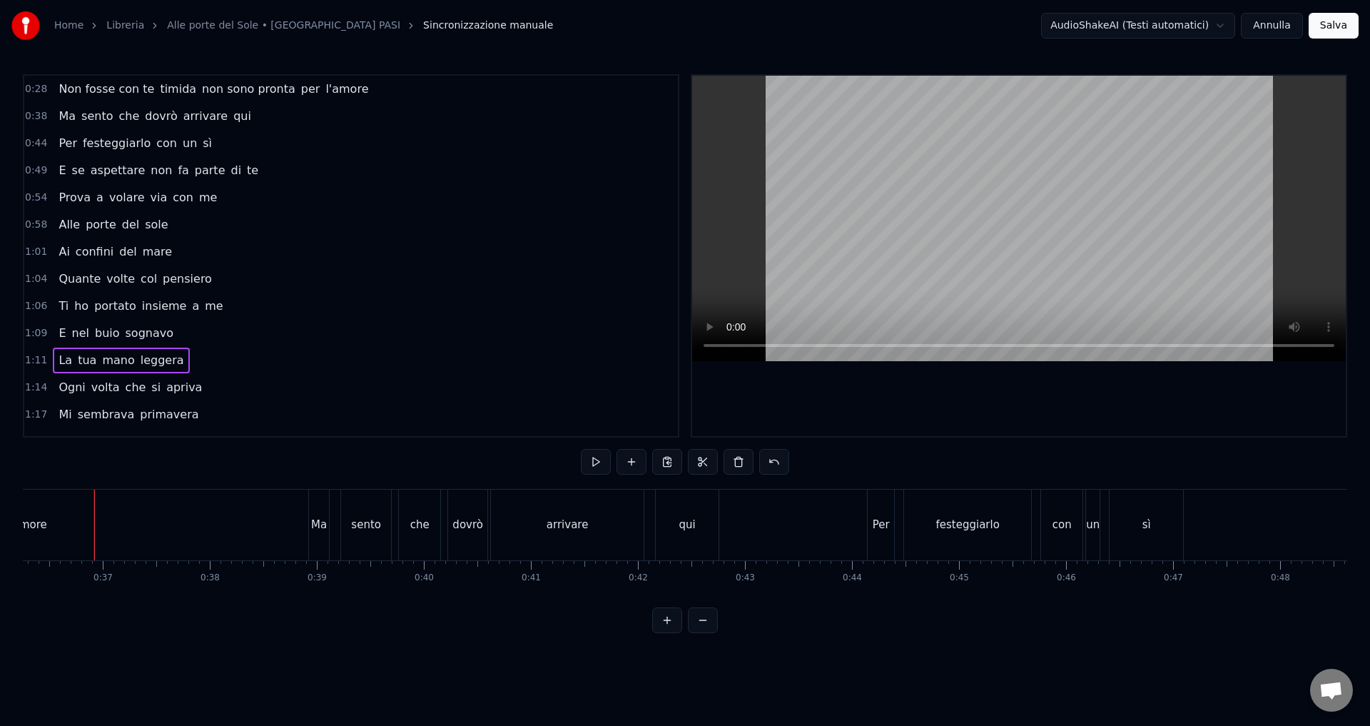
click at [694, 633] on button at bounding box center [703, 620] width 30 height 26
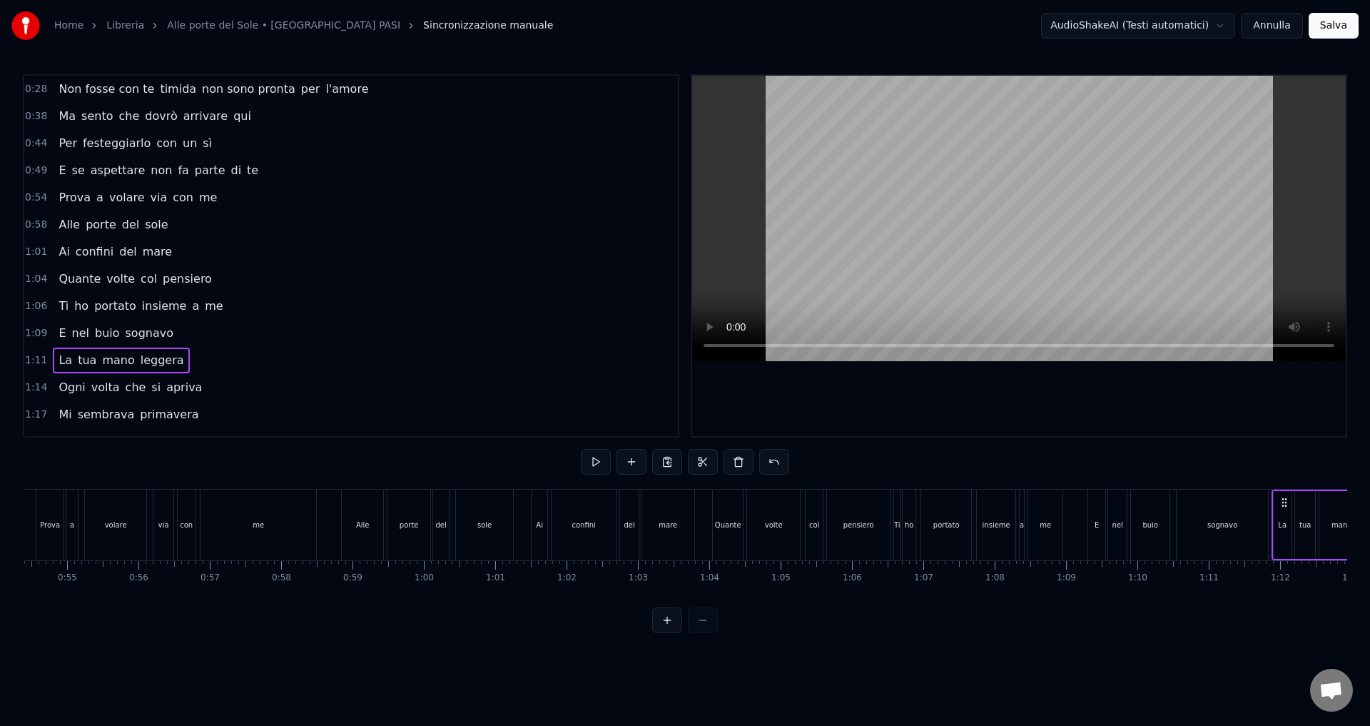
scroll to position [0, 2563]
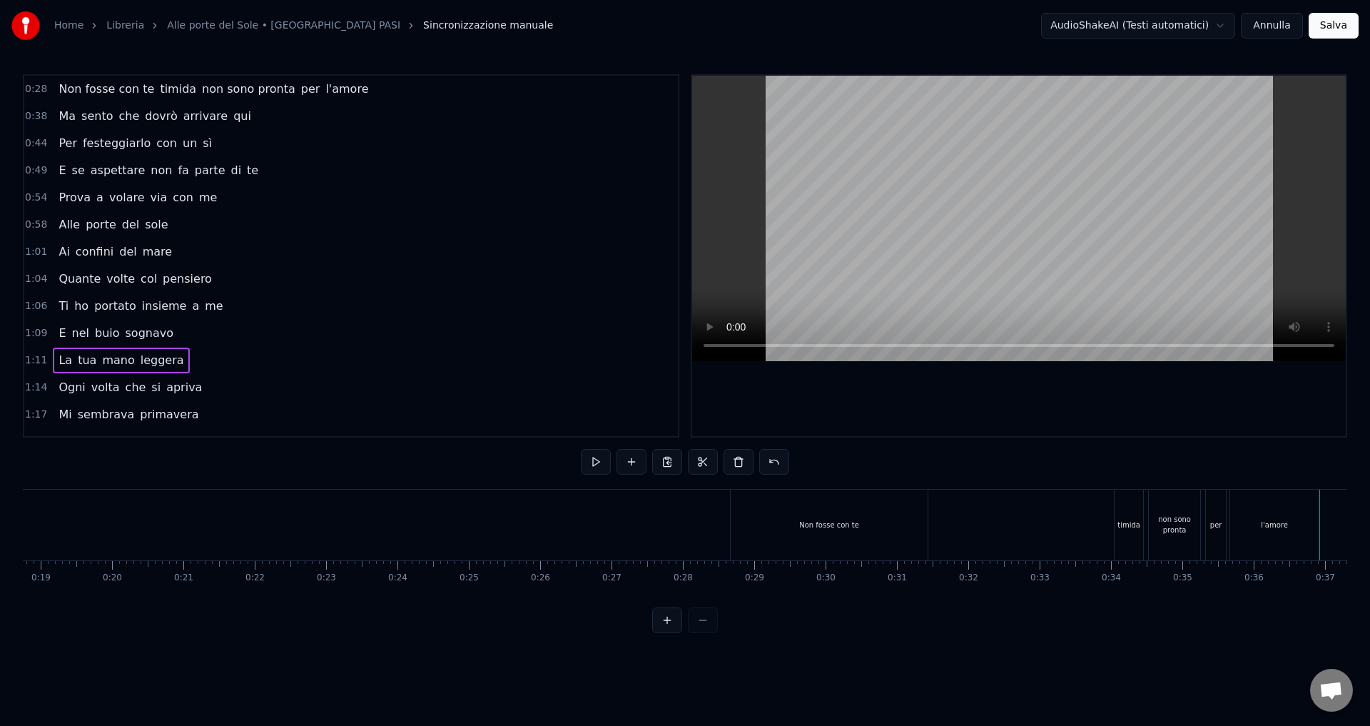
drag, startPoint x: 96, startPoint y: 492, endPoint x: 0, endPoint y: 499, distance: 96.6
click at [0, 499] on div "Home Libreria Alle porte del Sole • CASTELLINA PASI Sincronizzazione manuale Au…" at bounding box center [685, 316] width 1370 height 633
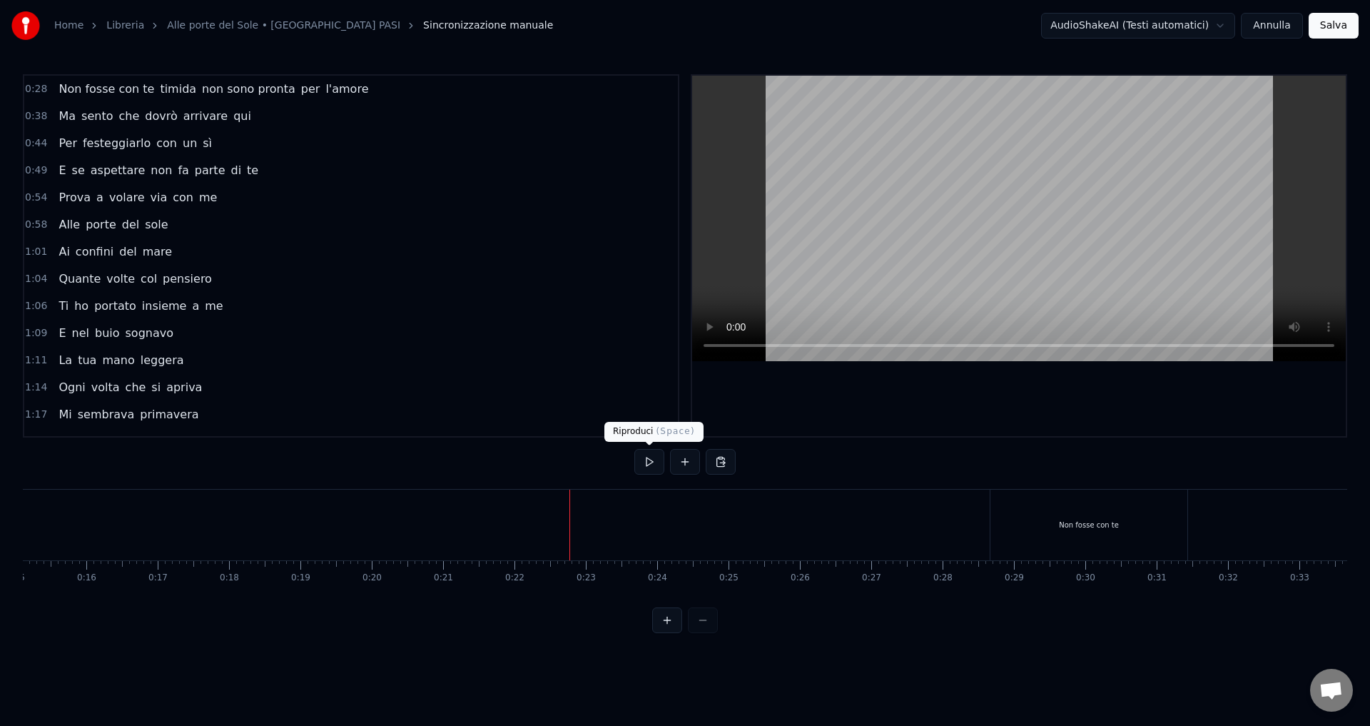
click at [650, 462] on button at bounding box center [649, 462] width 30 height 26
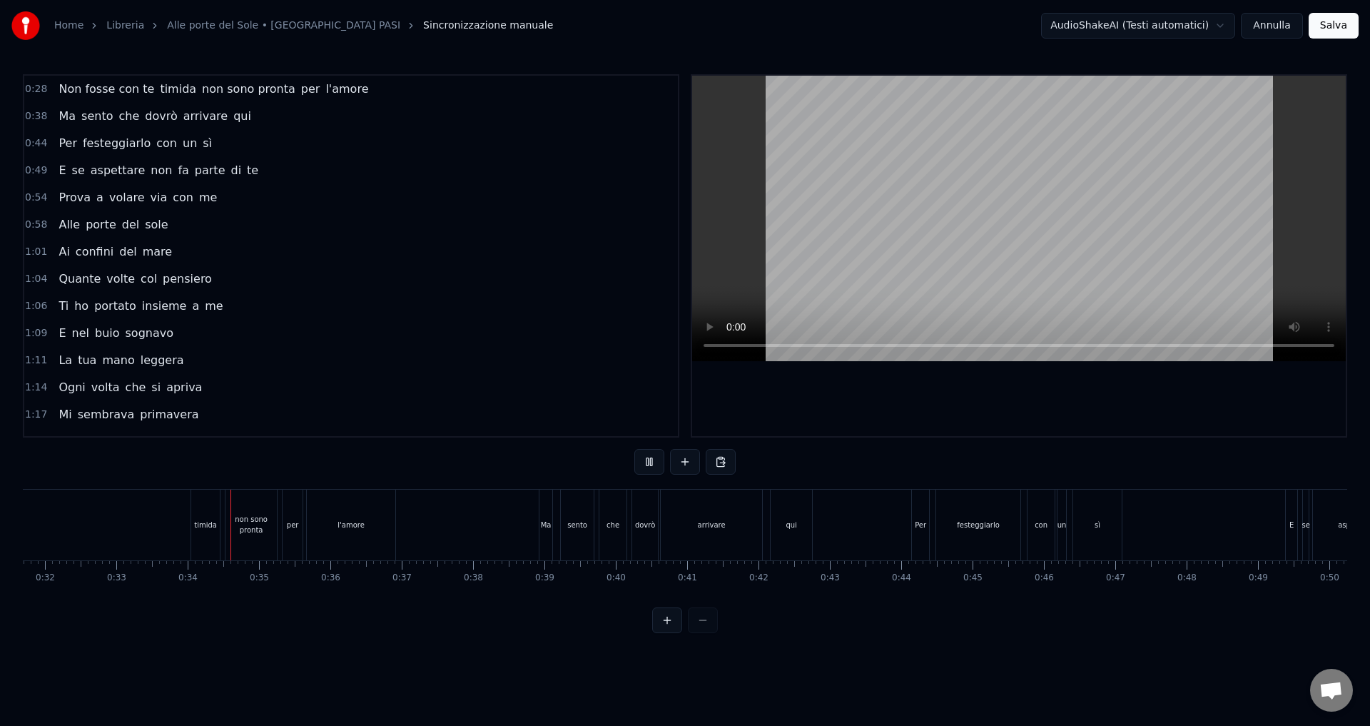
click at [650, 462] on button at bounding box center [649, 462] width 30 height 26
click at [669, 633] on button at bounding box center [667, 620] width 30 height 26
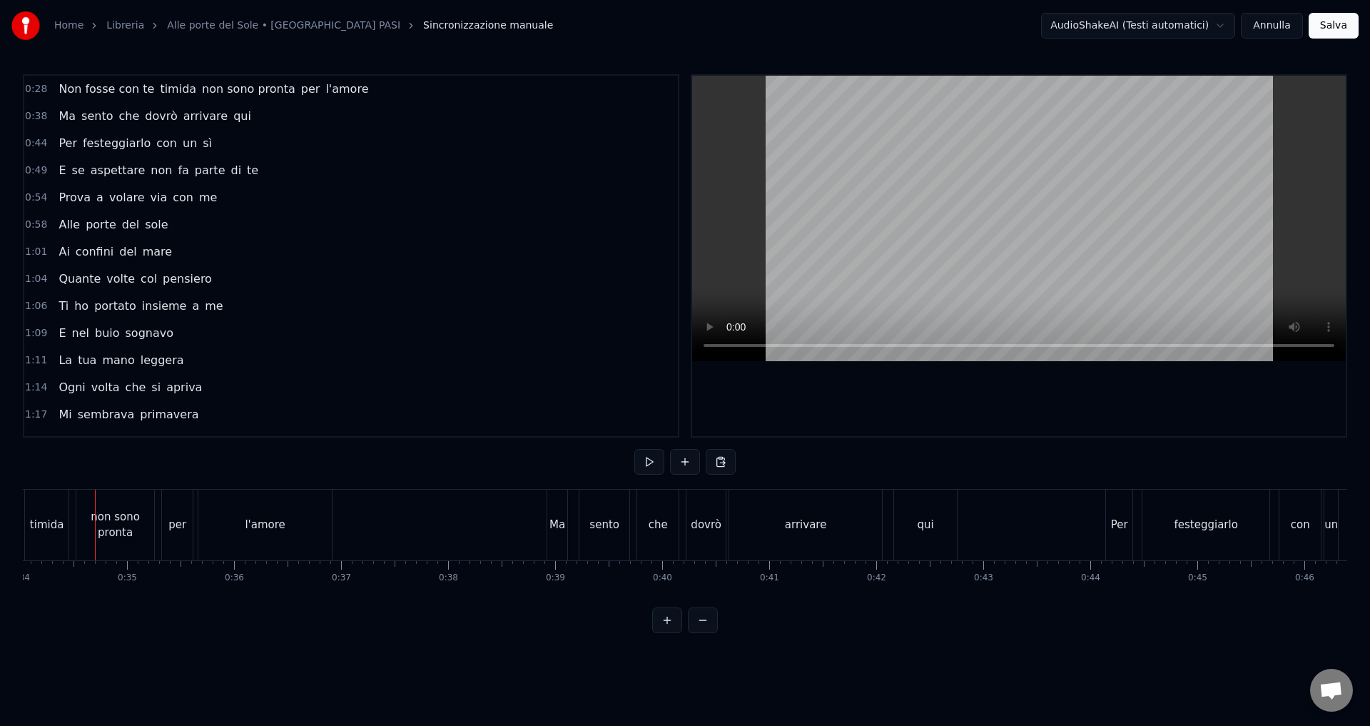
click at [669, 633] on button at bounding box center [667, 620] width 30 height 26
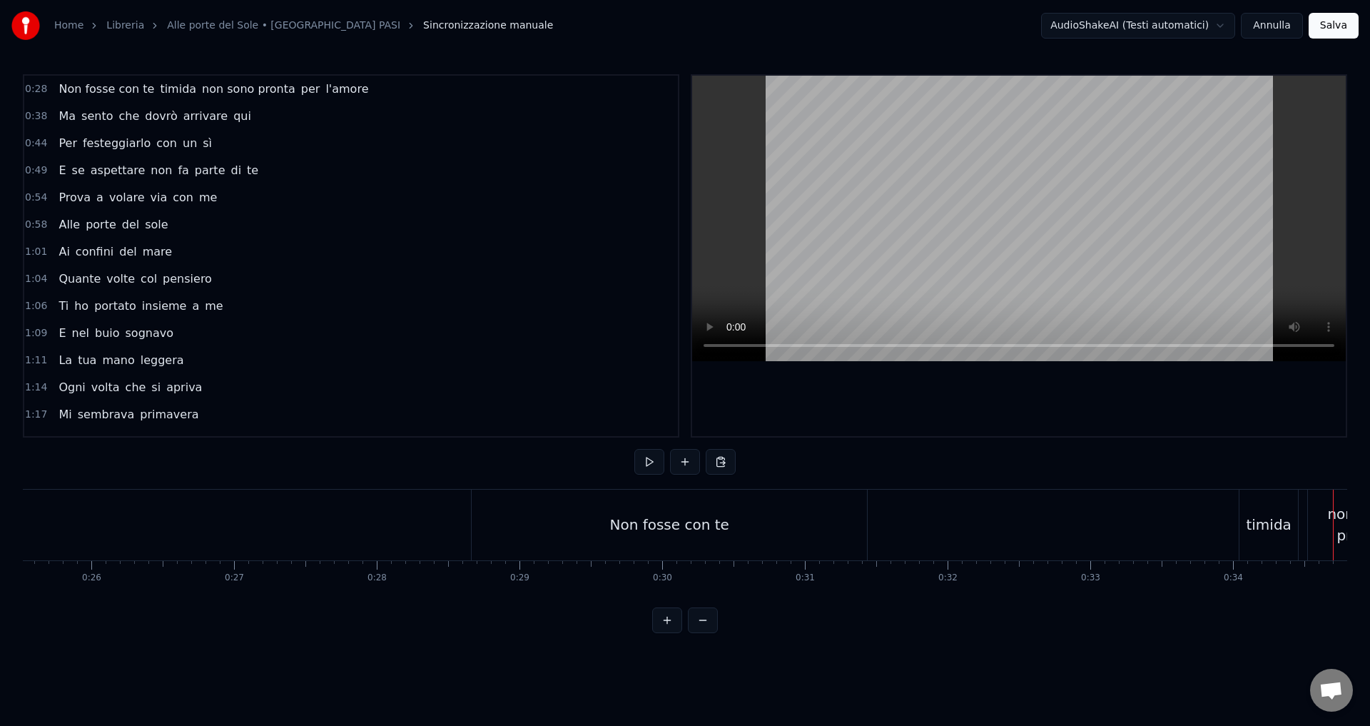
click at [669, 633] on button at bounding box center [667, 620] width 30 height 26
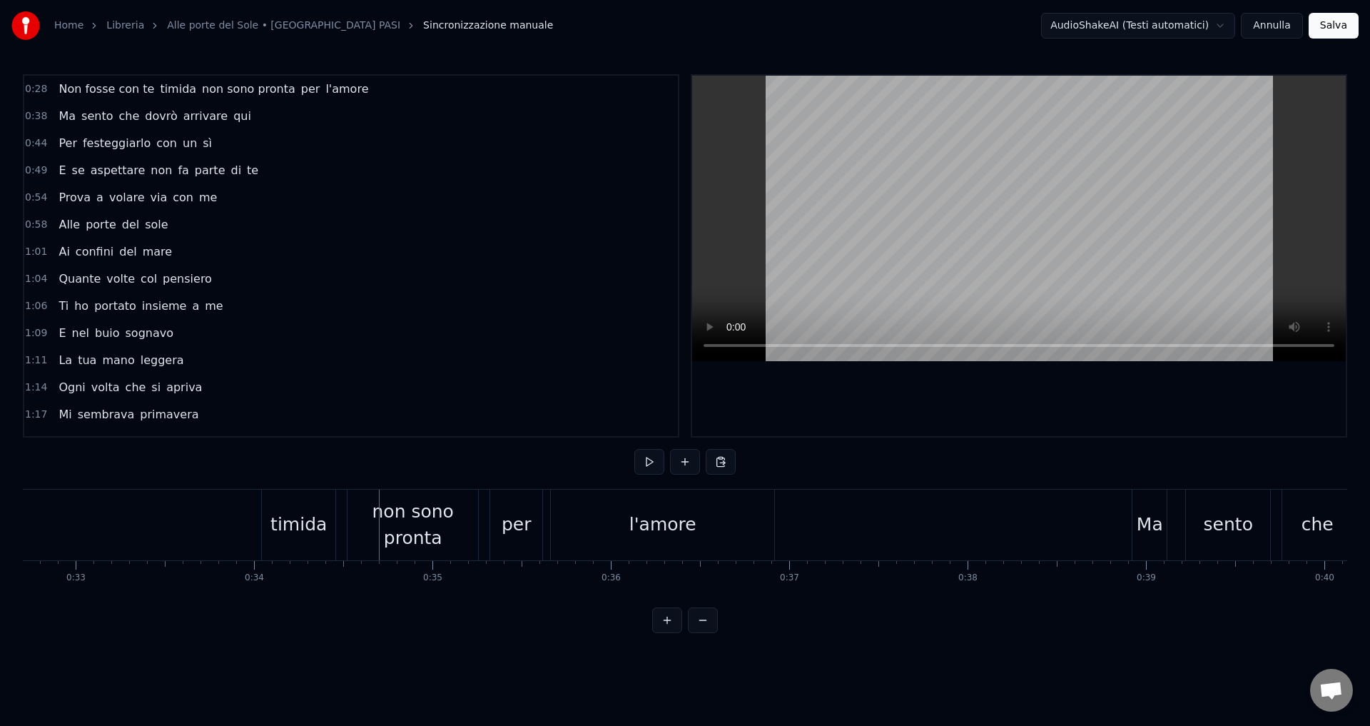
scroll to position [0, 5747]
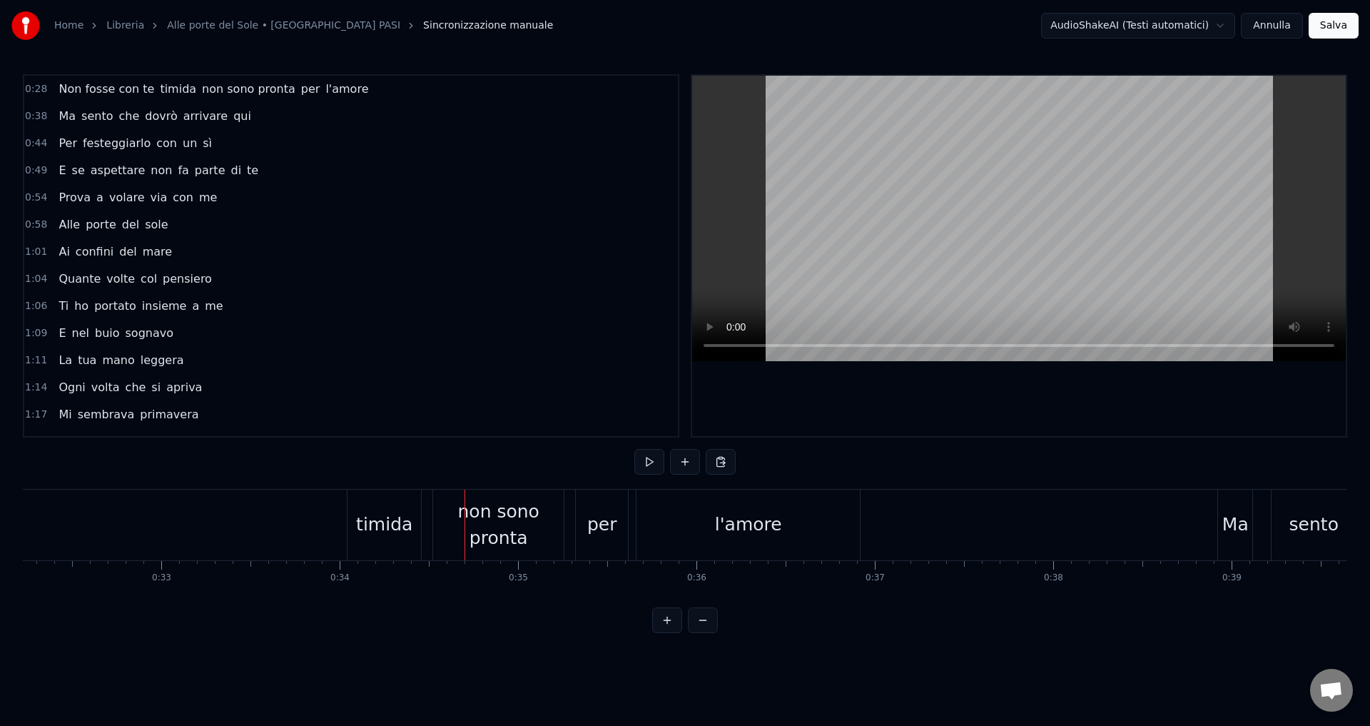
click at [481, 541] on div "non sono pronta" at bounding box center [498, 525] width 131 height 54
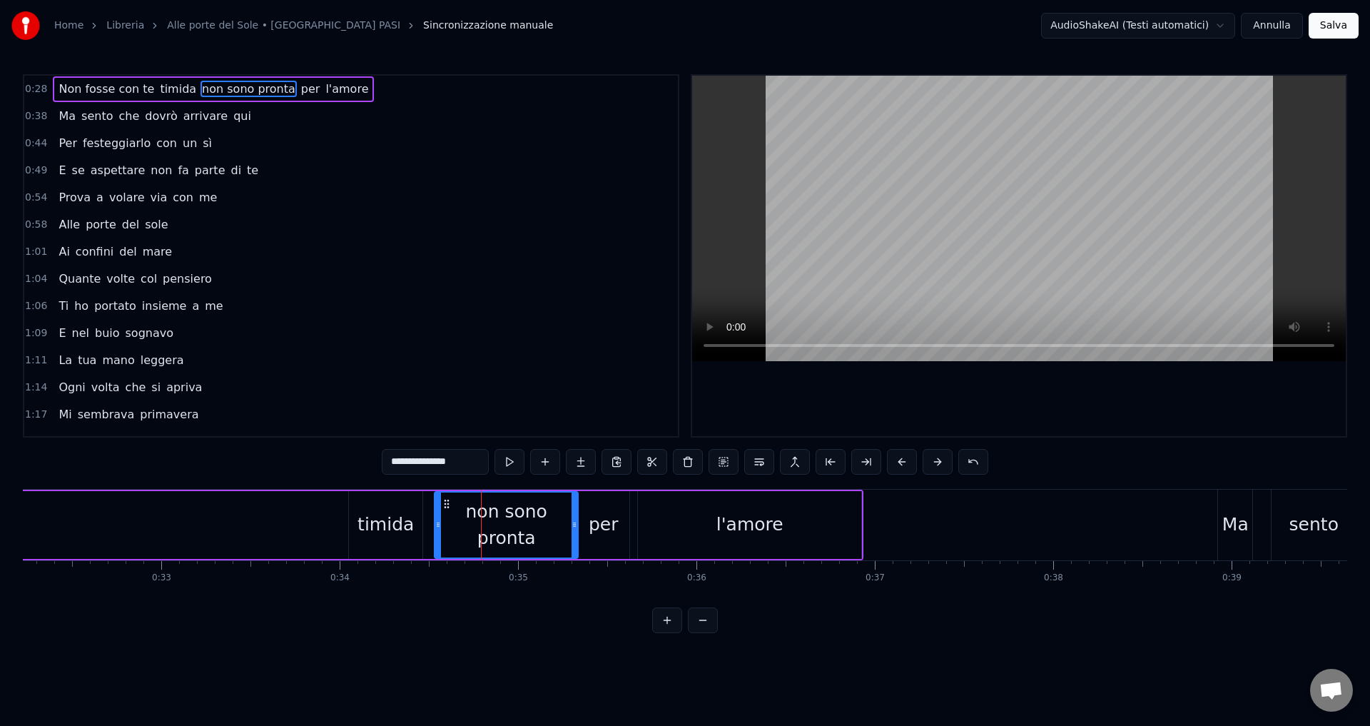
drag, startPoint x: 564, startPoint y: 528, endPoint x: 576, endPoint y: 529, distance: 12.9
click at [576, 529] on icon at bounding box center [574, 524] width 6 height 11
click at [163, 509] on div "Non fosse con te timida non sono pronta per l'amore" at bounding box center [125, 524] width 1476 height 71
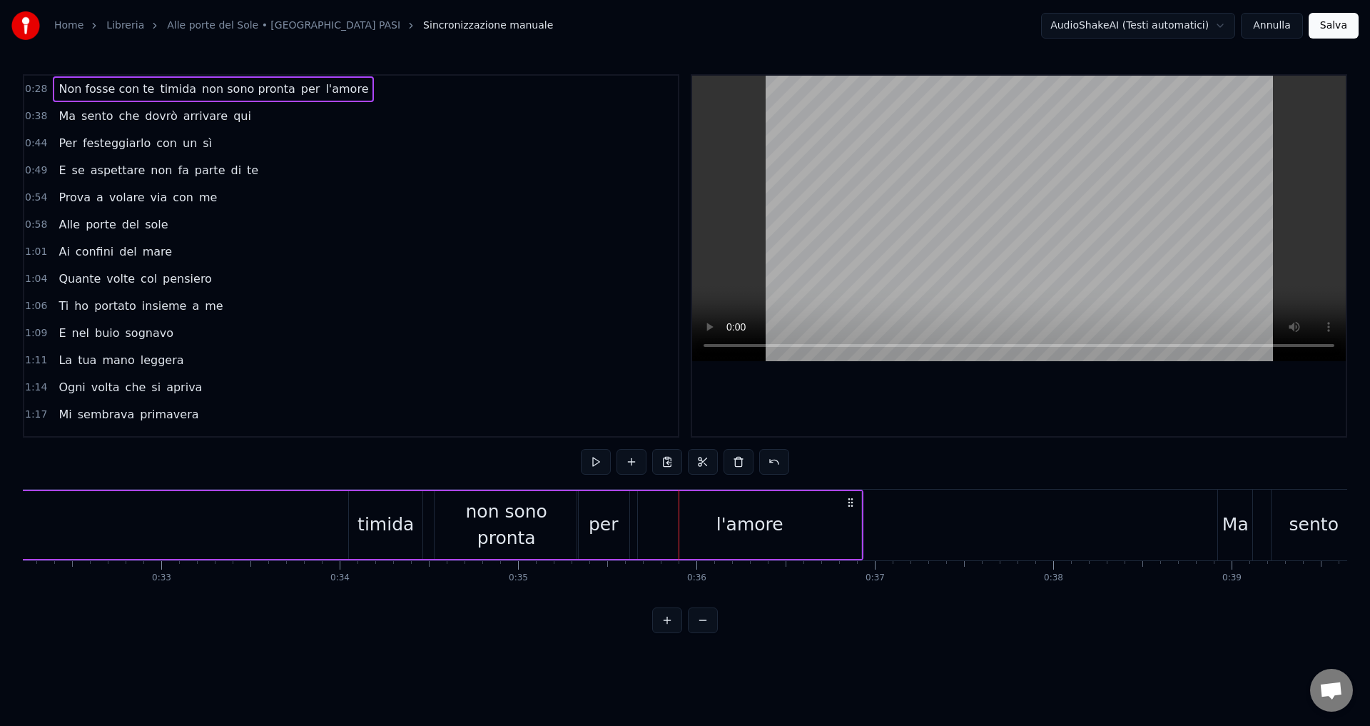
click at [81, 502] on div "Non fosse con te timida non sono pronta per l'amore" at bounding box center [125, 524] width 1476 height 71
click at [704, 627] on button at bounding box center [703, 620] width 30 height 26
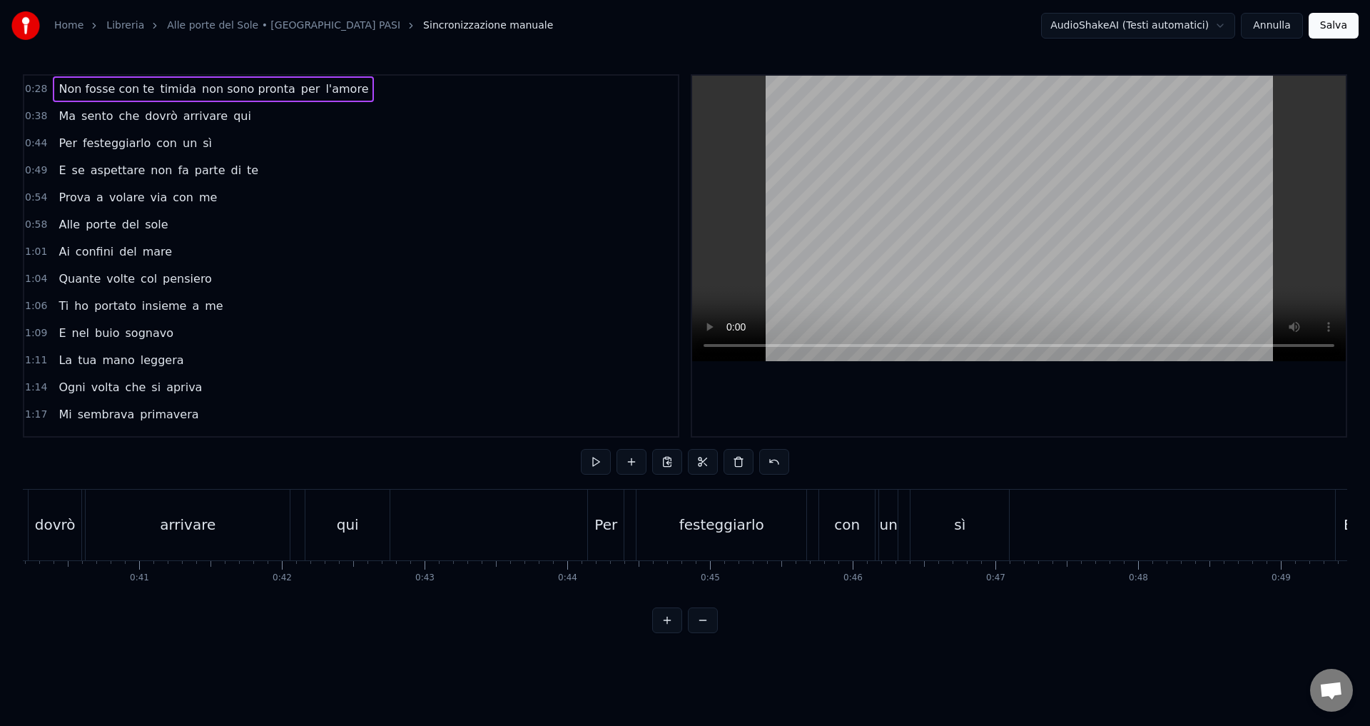
scroll to position [0, 4572]
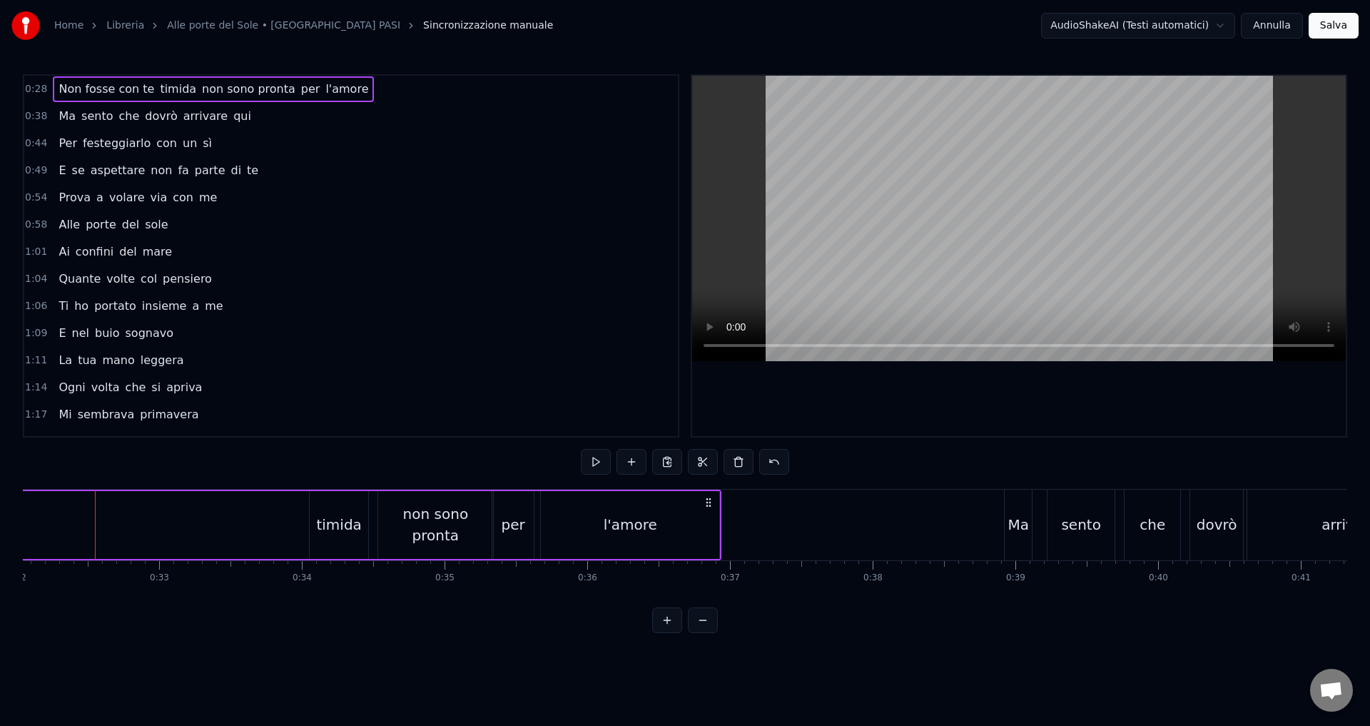
click at [29, 504] on div "Non fosse con te timida non sono pronta per l'amore" at bounding box center [130, 524] width 1181 height 71
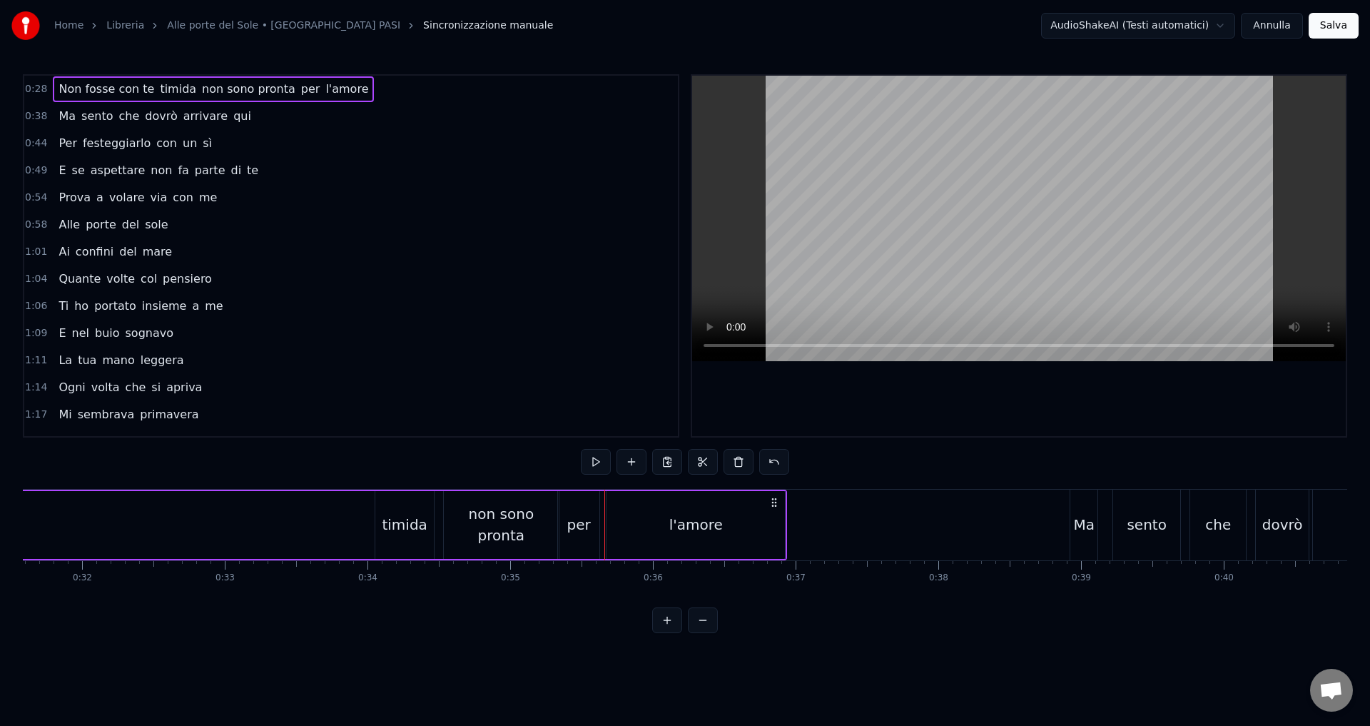
click at [698, 626] on button at bounding box center [703, 620] width 30 height 26
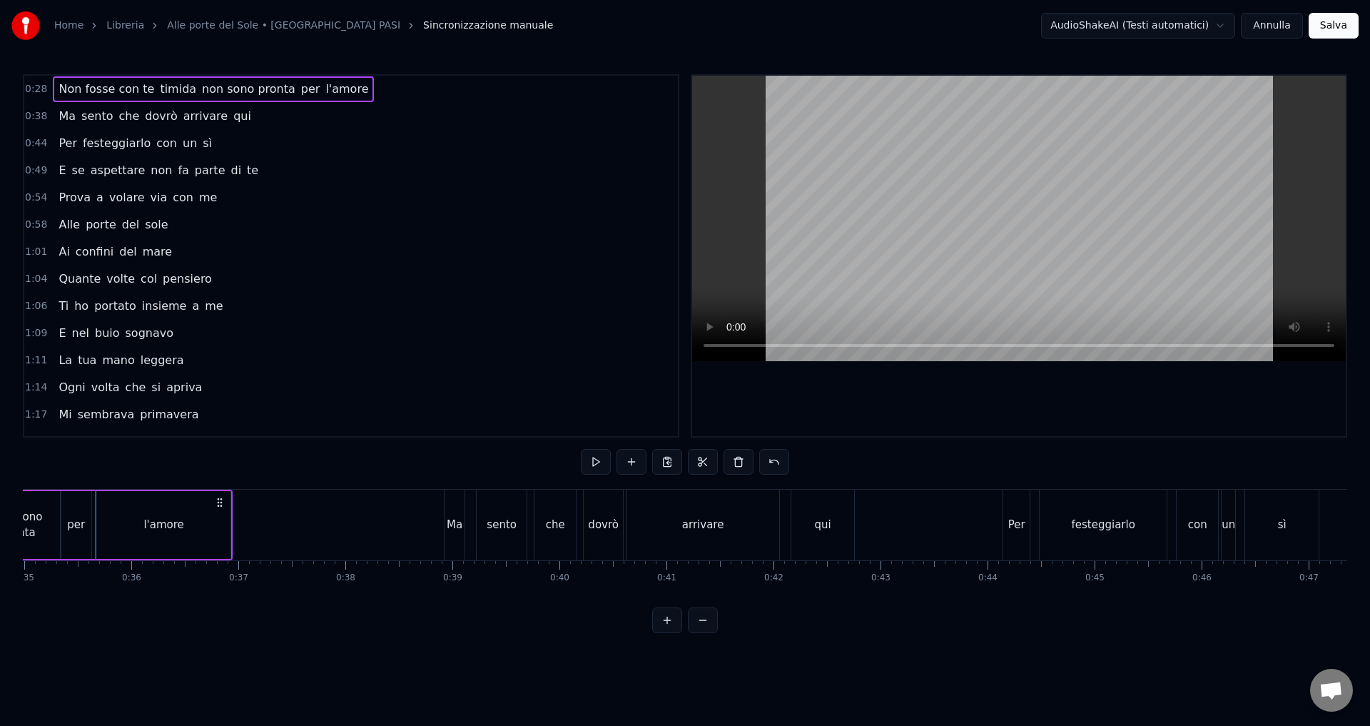
click at [698, 626] on button at bounding box center [703, 620] width 30 height 26
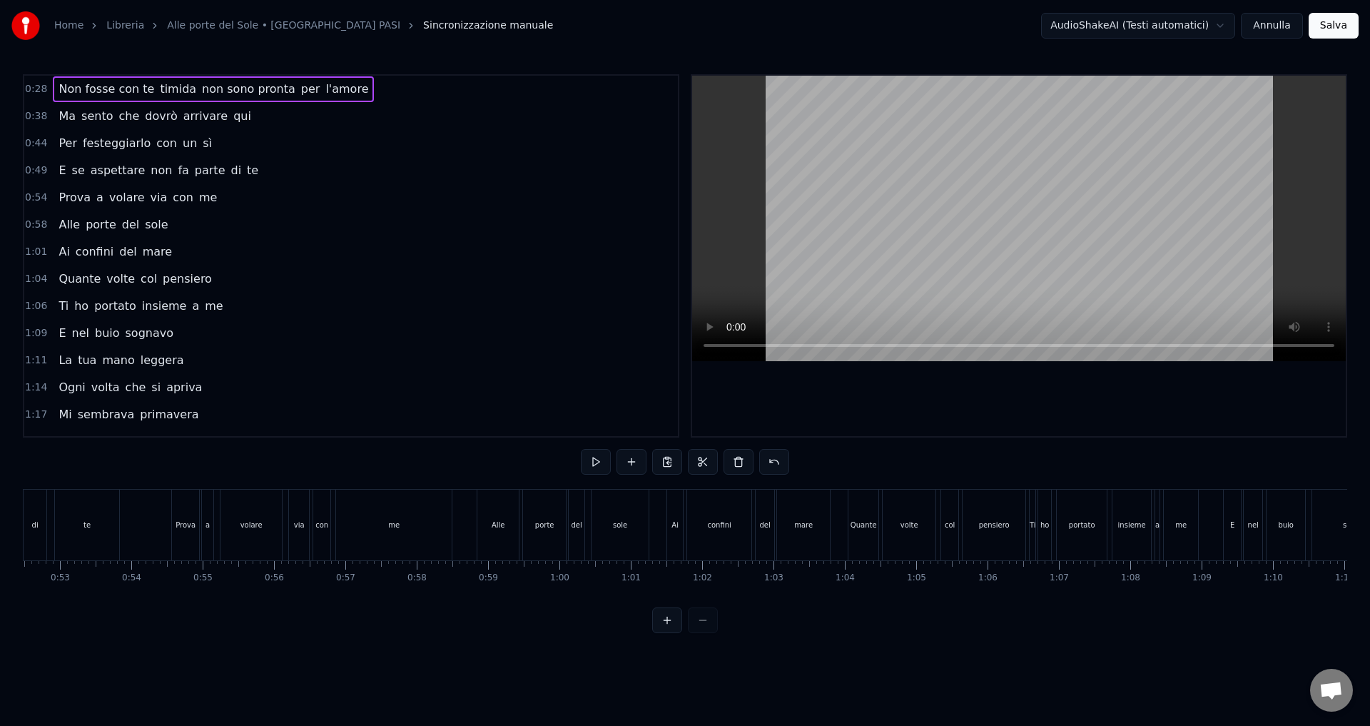
scroll to position [0, 2472]
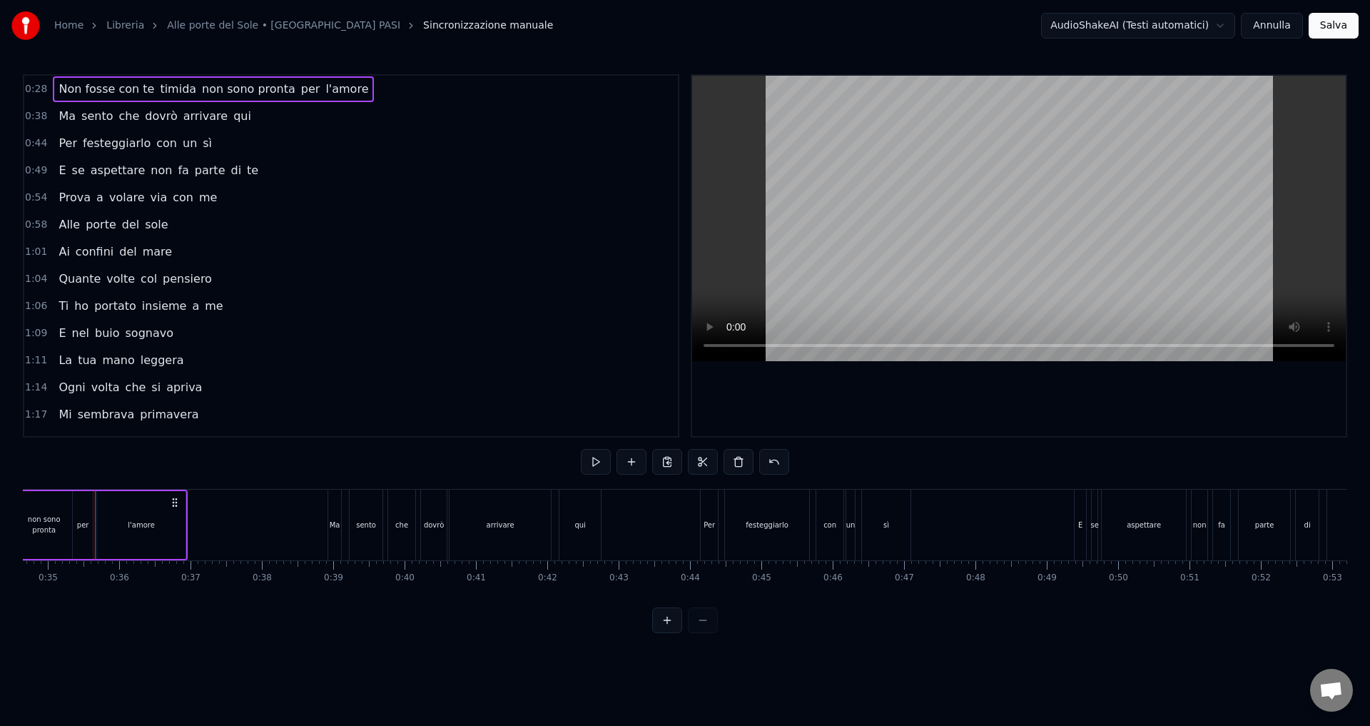
click at [698, 626] on div at bounding box center [685, 620] width 66 height 26
click at [702, 633] on div at bounding box center [685, 620] width 66 height 26
click at [701, 633] on div at bounding box center [685, 620] width 66 height 26
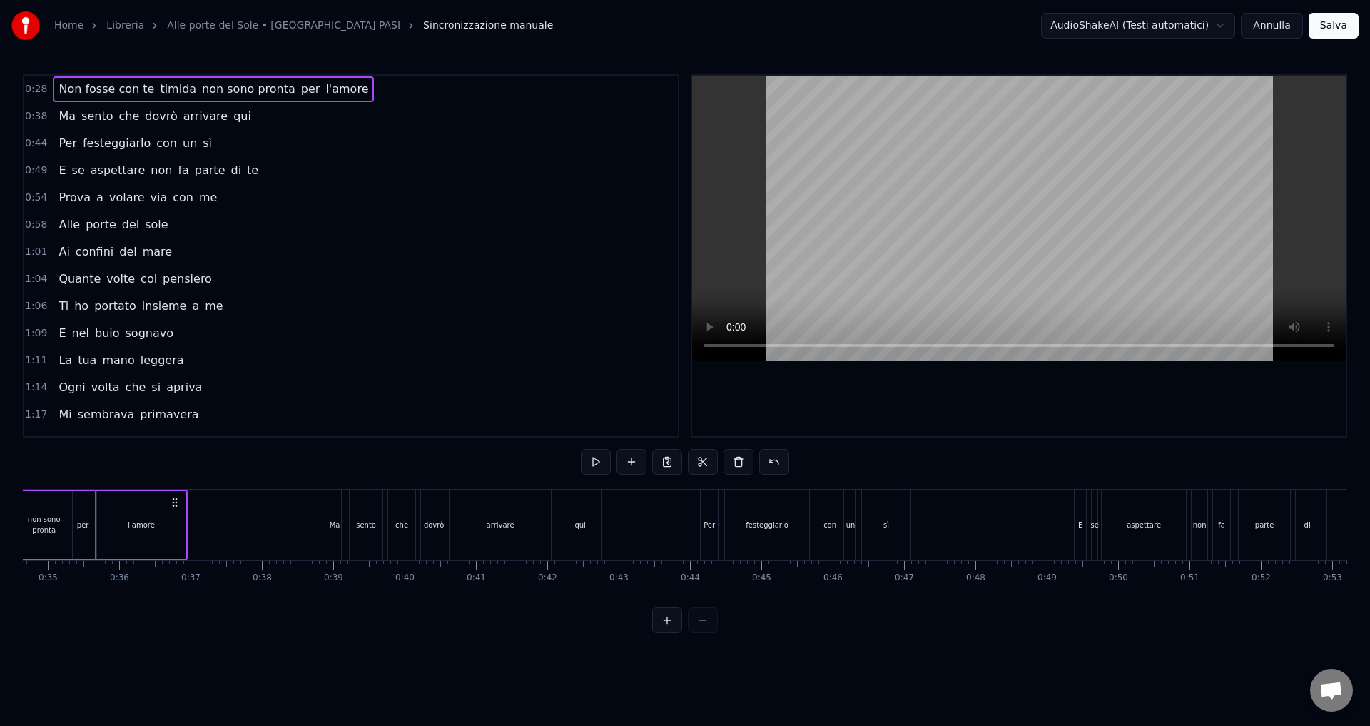
click at [701, 633] on div at bounding box center [685, 620] width 66 height 26
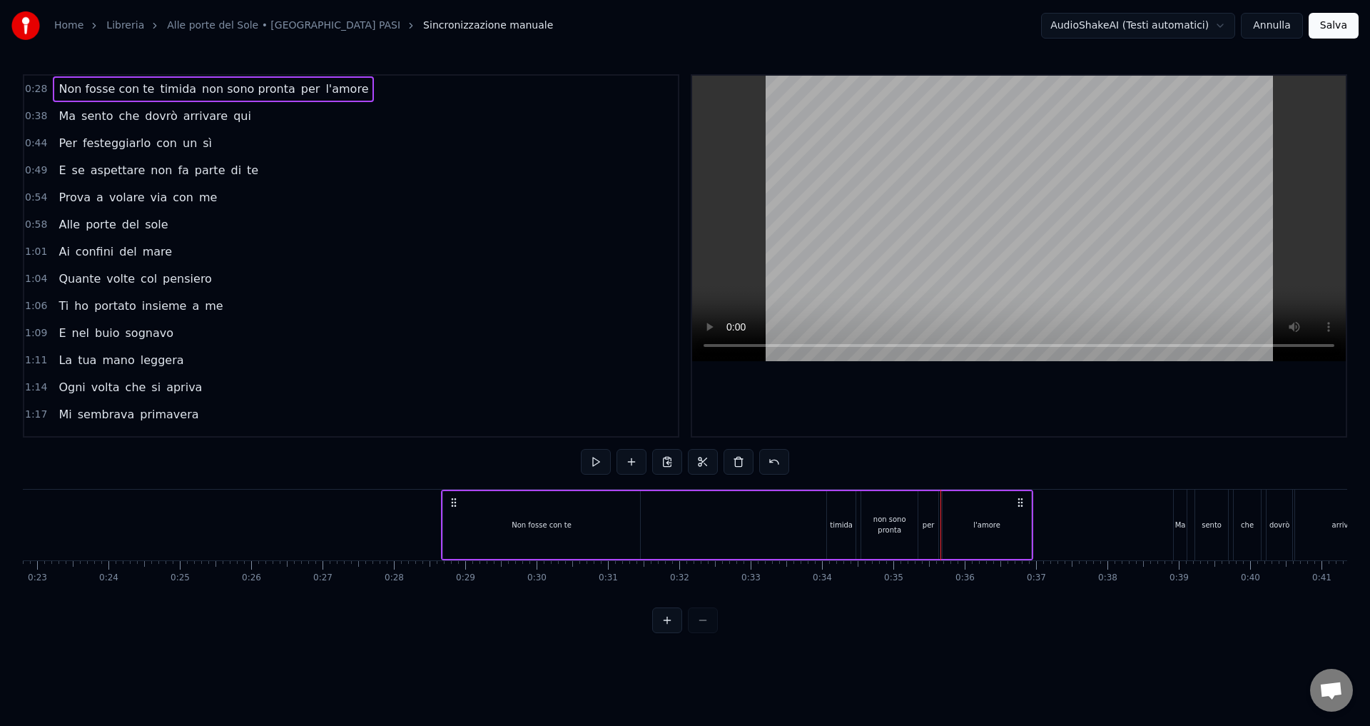
scroll to position [0, 1604]
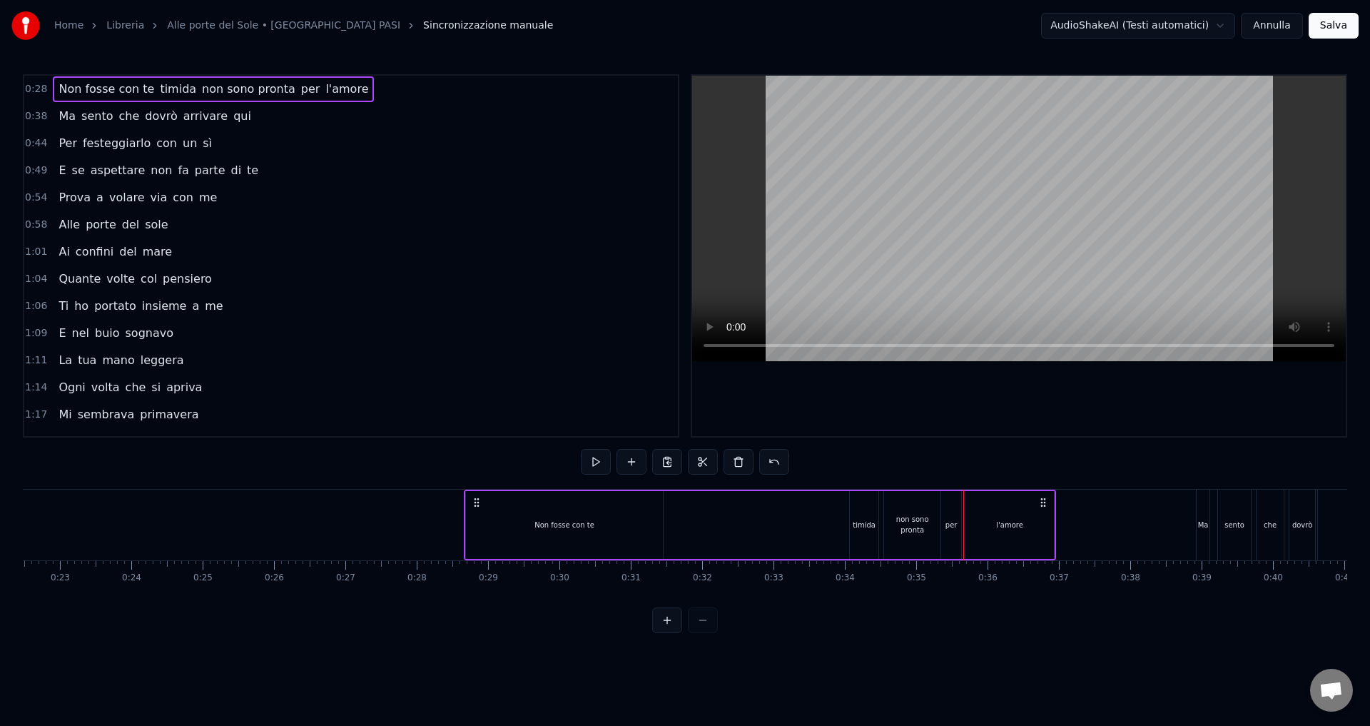
click at [293, 457] on div "0:28 Non fosse con te timida non sono pronta per l'amore 0:38 Ma sento che dovr…" at bounding box center [685, 353] width 1324 height 559
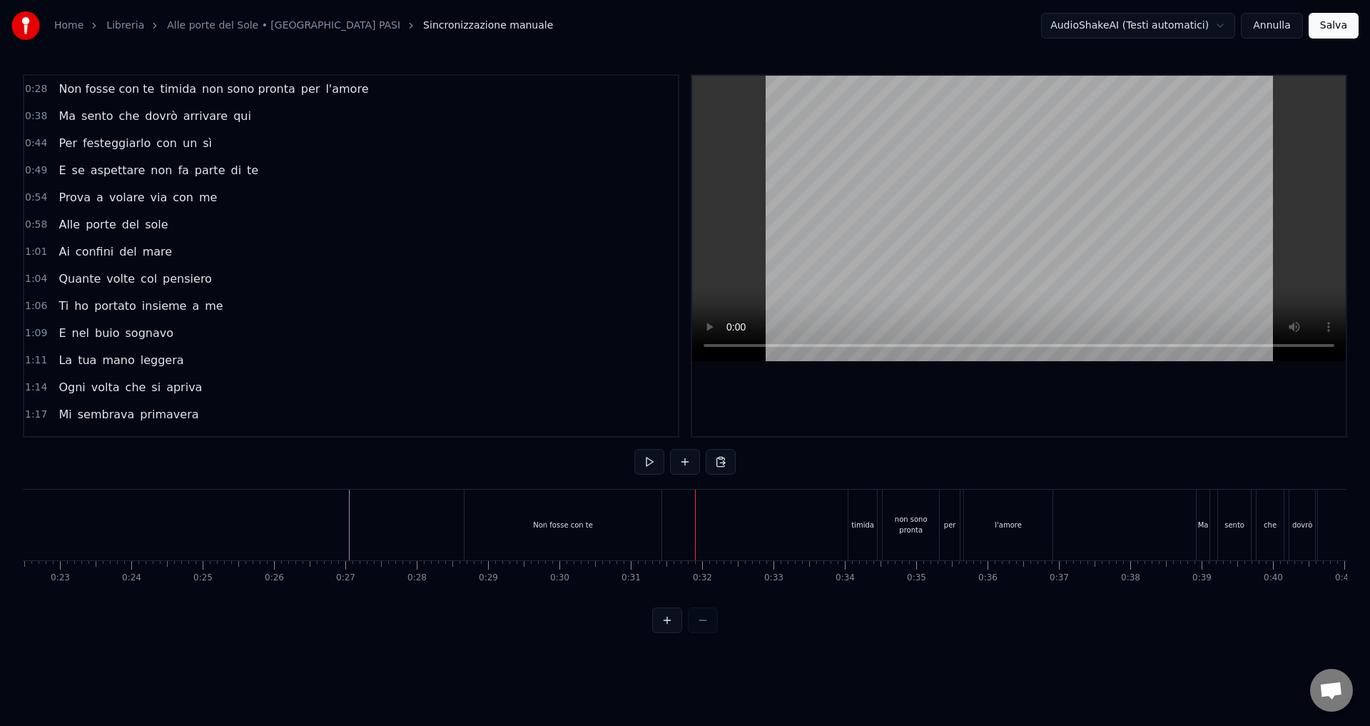
click at [534, 527] on div "Non fosse con te" at bounding box center [562, 524] width 197 height 71
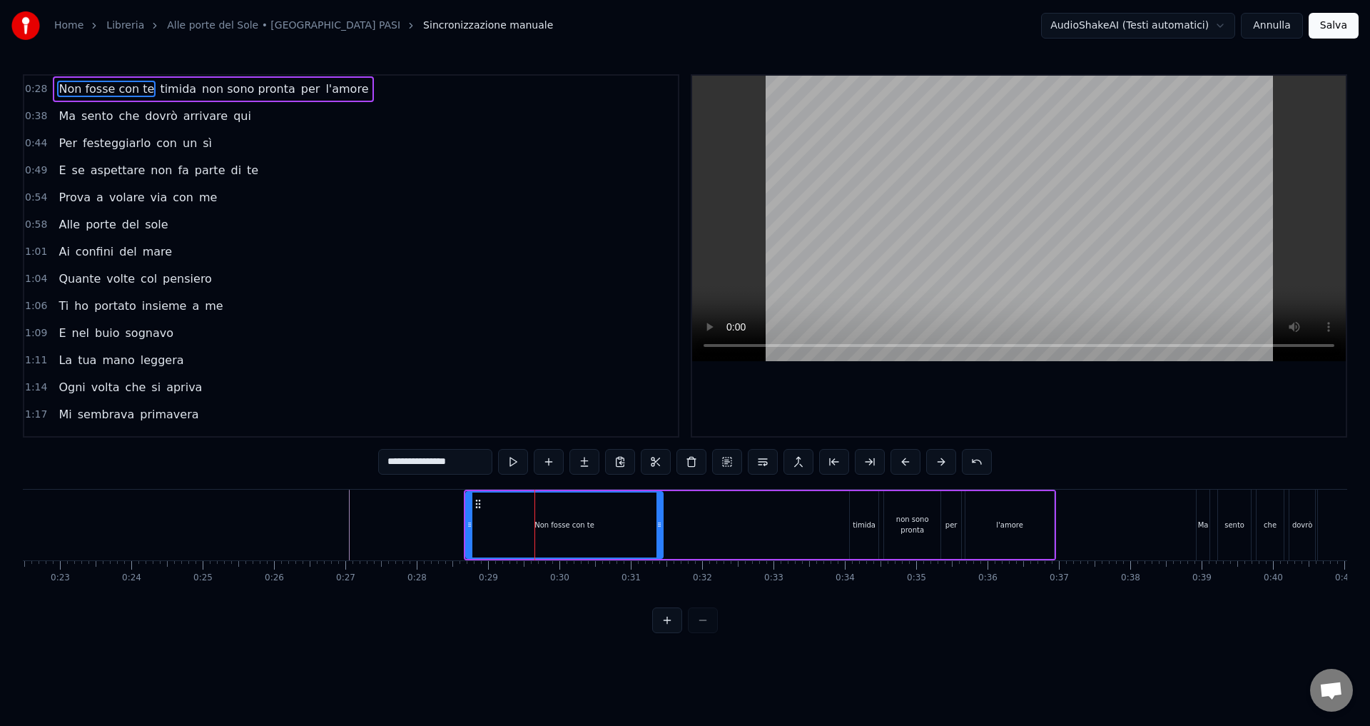
click at [388, 462] on input "**********" at bounding box center [435, 462] width 114 height 26
click at [388, 465] on input "**********" at bounding box center [435, 462] width 121 height 26
click at [385, 468] on input "**********" at bounding box center [435, 462] width 128 height 26
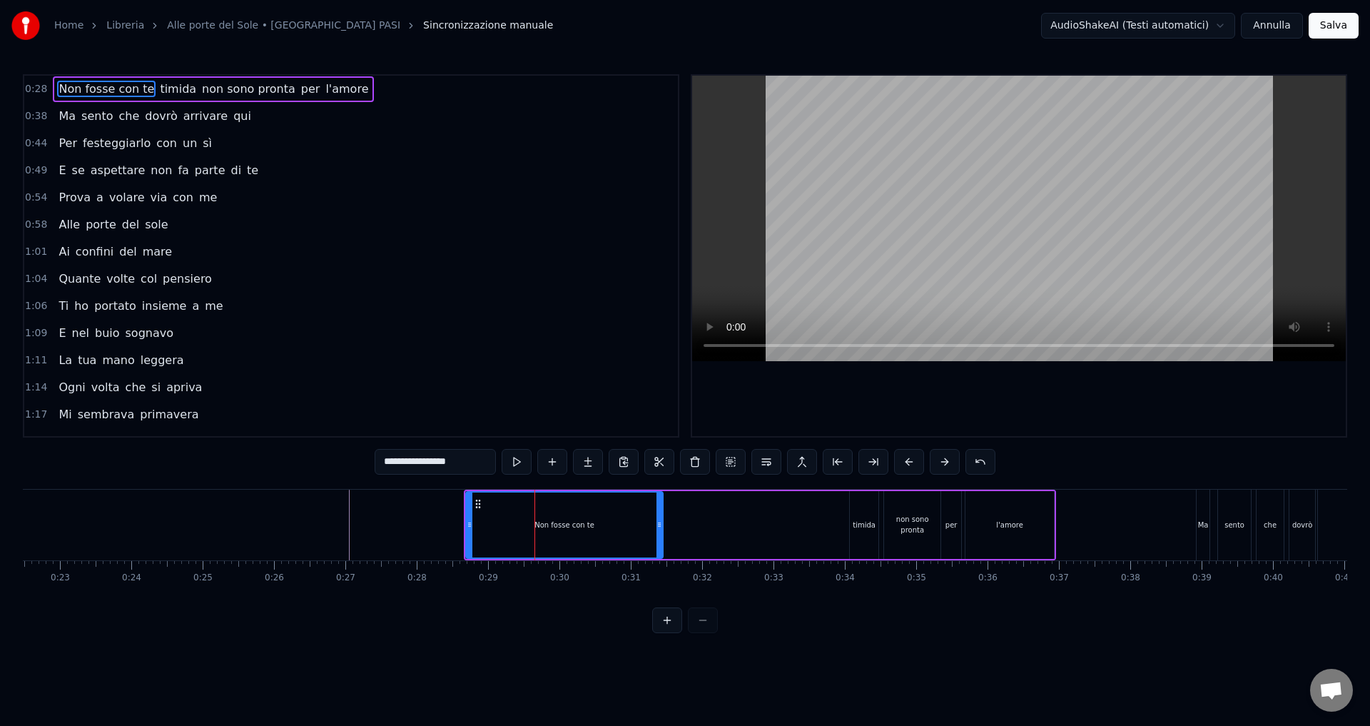
click at [385, 467] on input "**********" at bounding box center [435, 462] width 121 height 26
click at [385, 466] on input "**********" at bounding box center [435, 462] width 121 height 26
click at [381, 458] on input "**********" at bounding box center [435, 462] width 136 height 26
type input "**********"
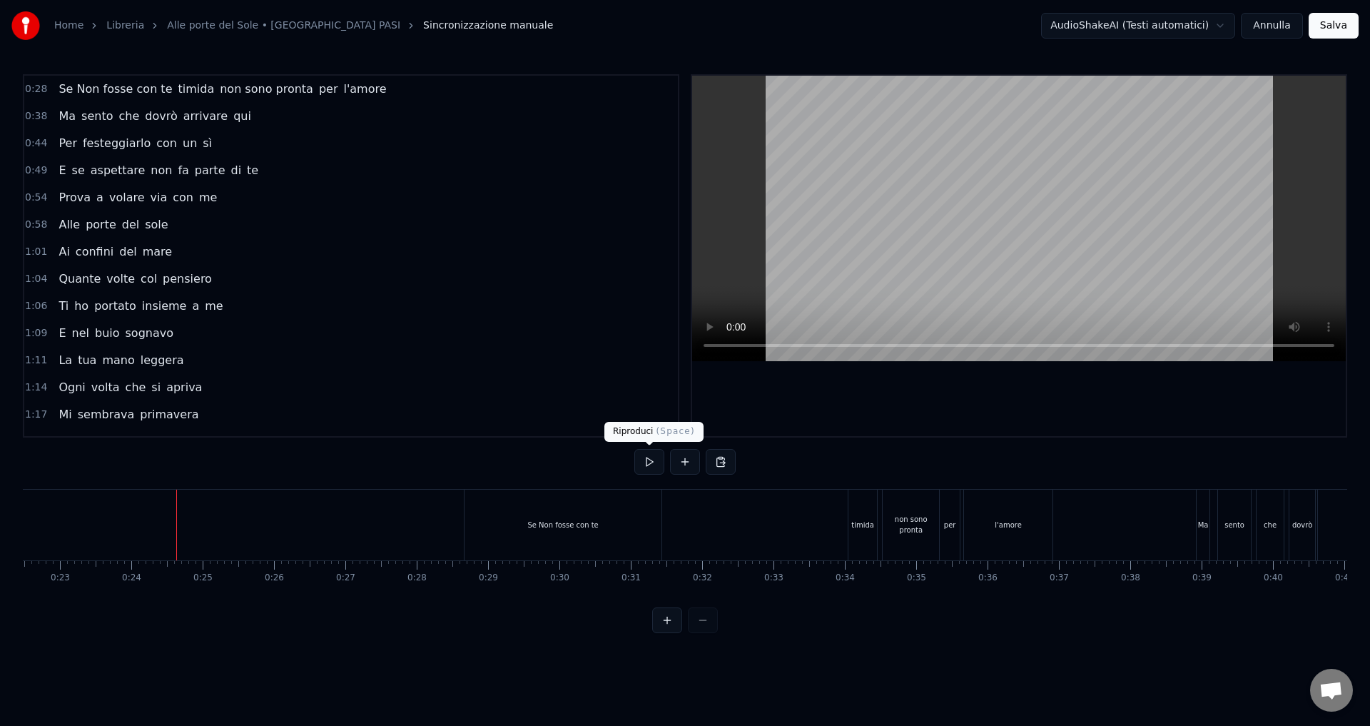
click at [651, 464] on button at bounding box center [649, 462] width 30 height 26
click at [706, 631] on div at bounding box center [685, 620] width 66 height 26
click at [673, 631] on button at bounding box center [667, 620] width 30 height 26
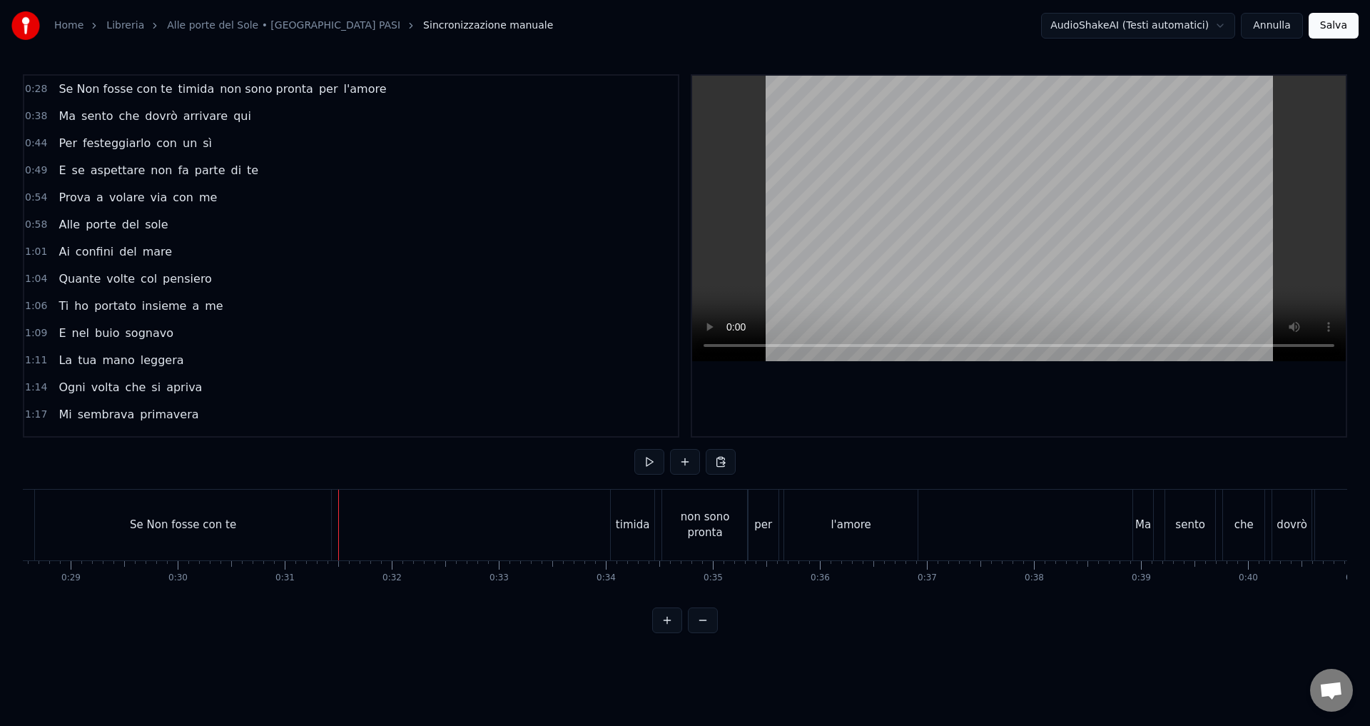
scroll to position [0, 2936]
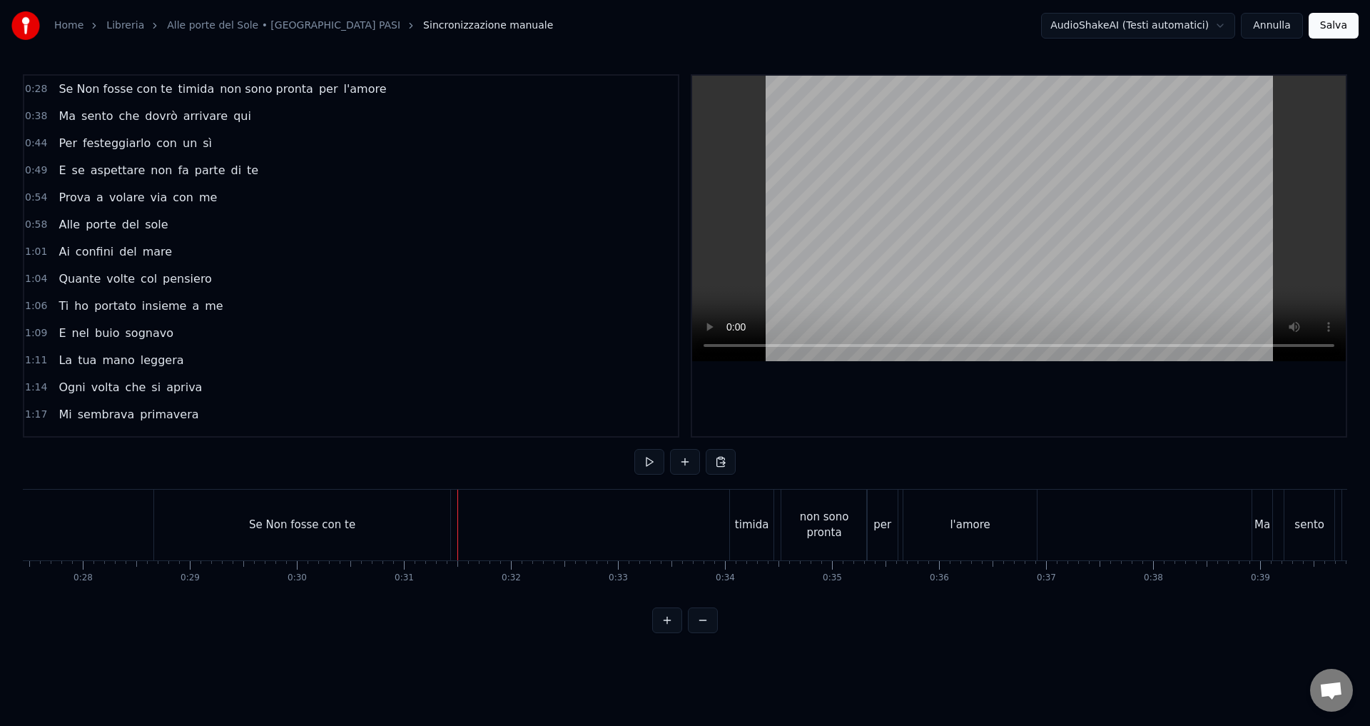
click at [309, 529] on div "Se Non fosse con te" at bounding box center [302, 525] width 106 height 16
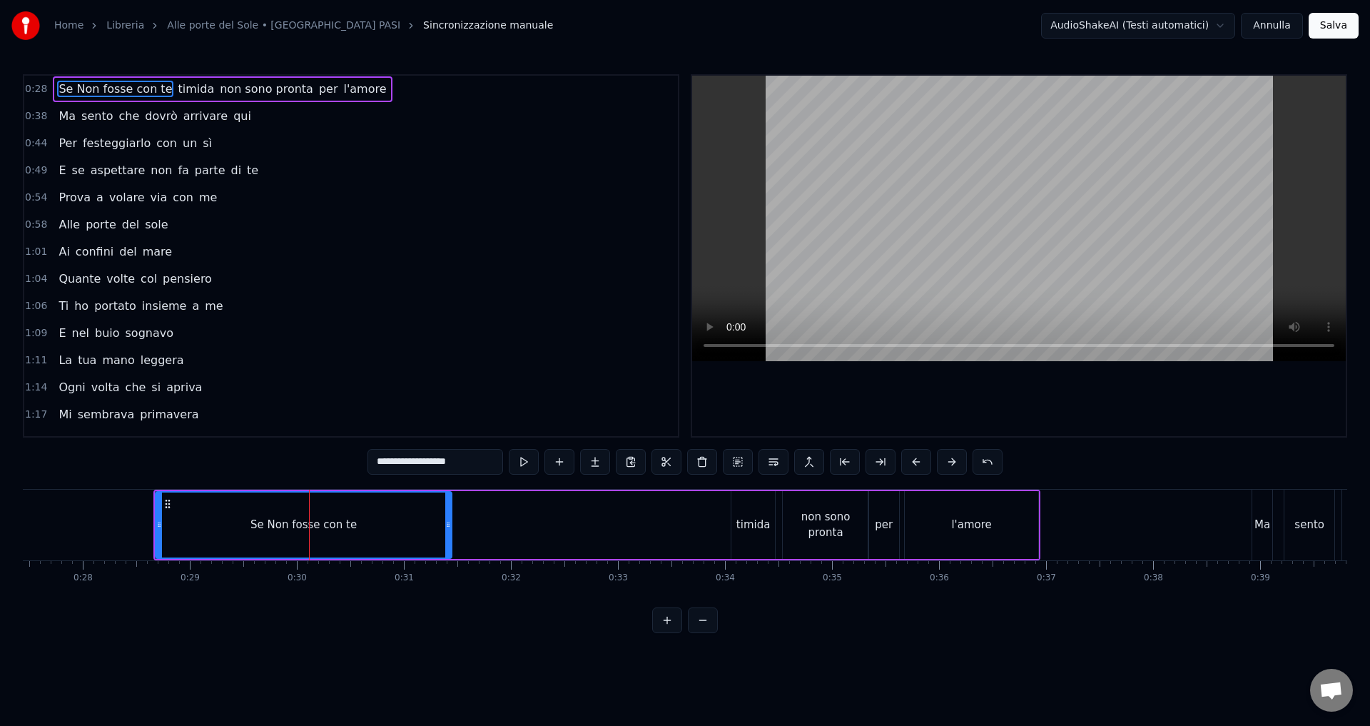
drag, startPoint x: 434, startPoint y: 460, endPoint x: 487, endPoint y: 470, distance: 53.7
click at [487, 470] on input "**********" at bounding box center [435, 462] width 136 height 26
click at [437, 464] on input "**********" at bounding box center [435, 462] width 128 height 26
click at [737, 534] on div "timida" at bounding box center [753, 525] width 44 height 68
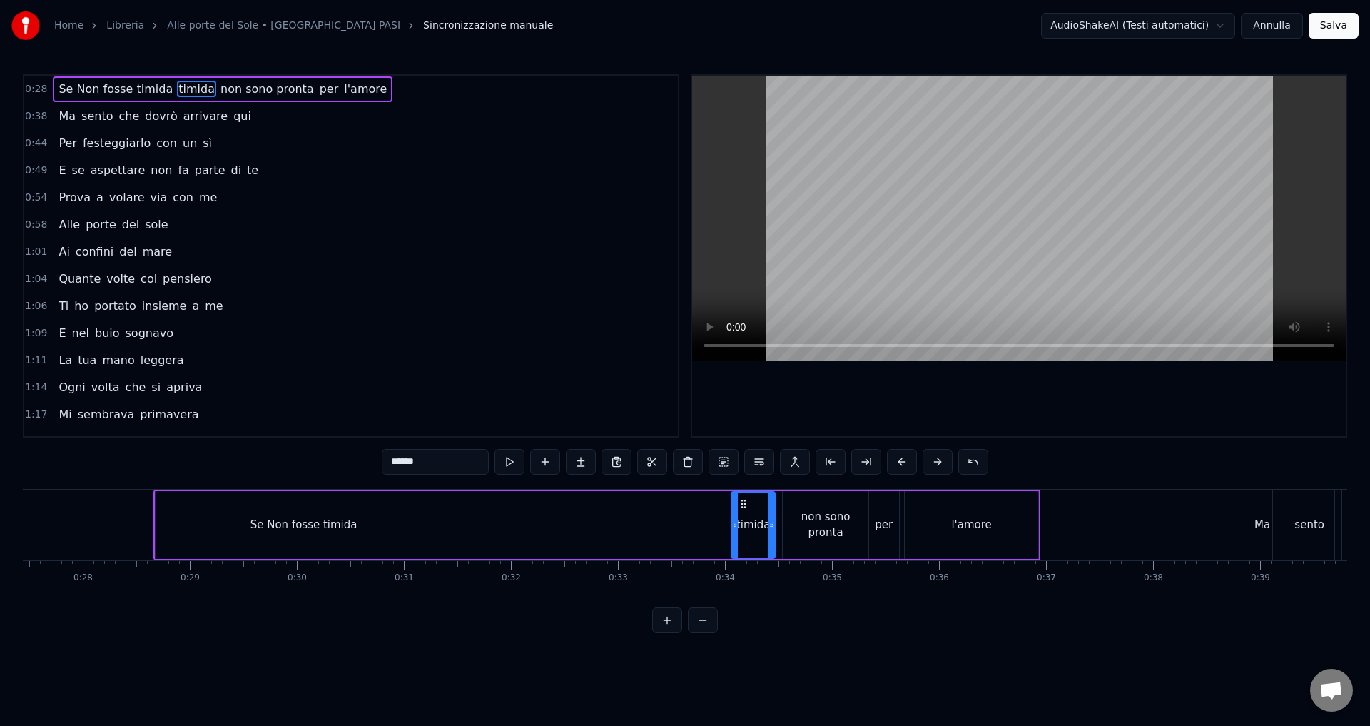
drag, startPoint x: 434, startPoint y: 457, endPoint x: 375, endPoint y: 457, distance: 59.9
click at [375, 457] on div "0:28 Se Non fosse timida timida non sono pronta per l'amore 0:38 Ma sento che d…" at bounding box center [685, 353] width 1324 height 559
type input "******"
click at [764, 633] on div "0:28 Se Non fosse timida con te non sono pronta per l'amore 0:38 Ma sento che d…" at bounding box center [685, 353] width 1324 height 559
click at [576, 522] on div "Se Non fosse timida con te non sono pronta per l'amore" at bounding box center [596, 524] width 887 height 71
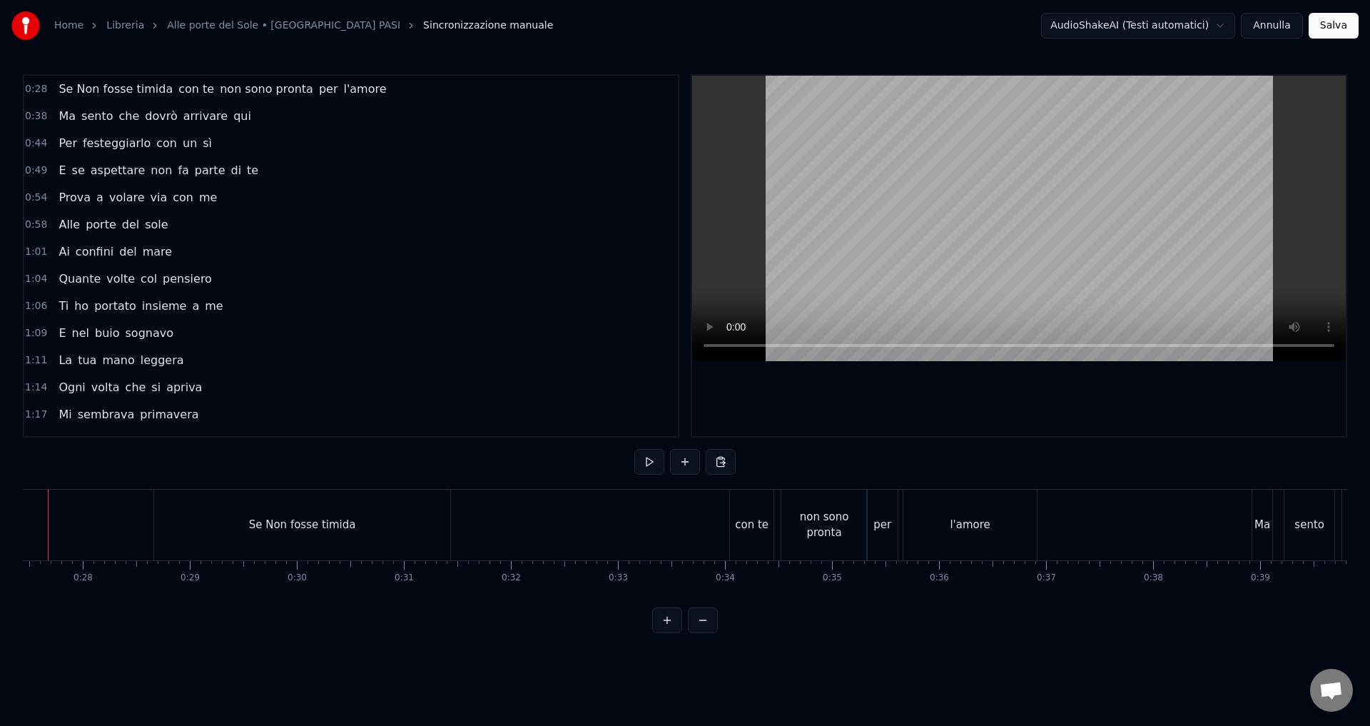
scroll to position [0, 2890]
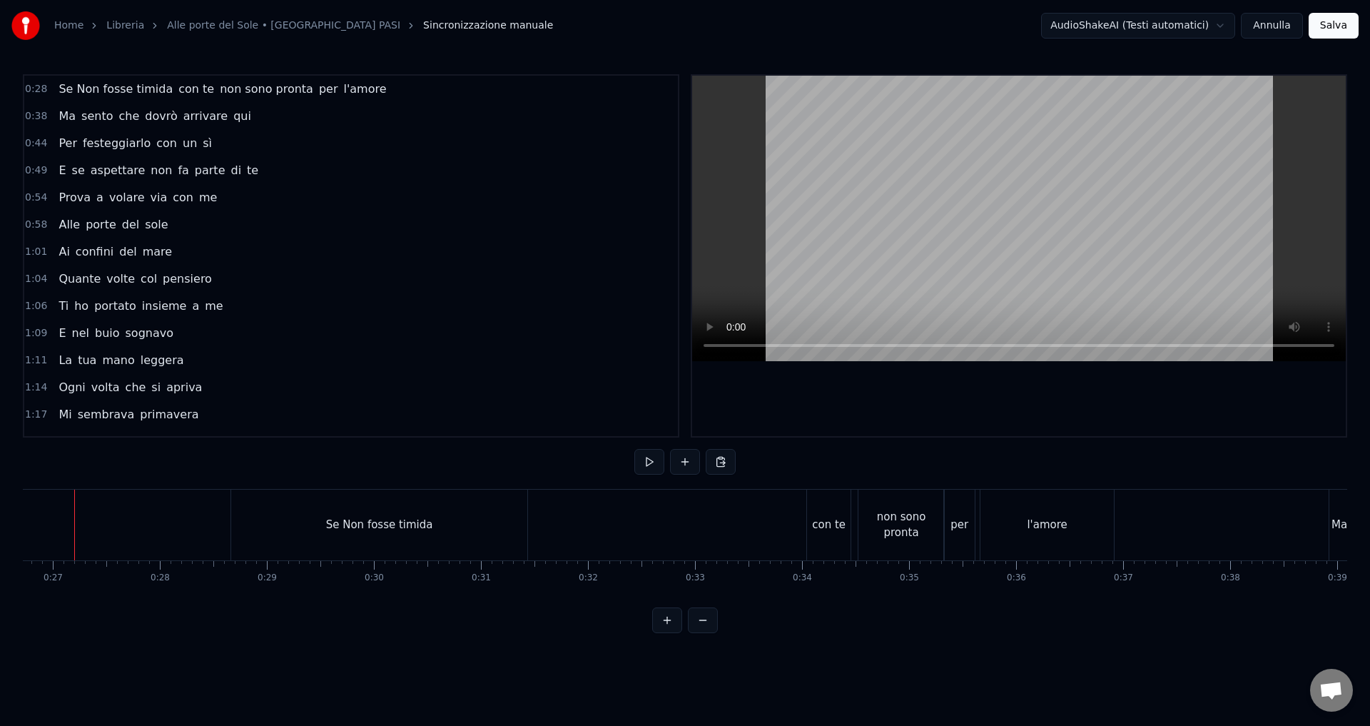
scroll to position [0, 2839]
click at [363, 526] on div "Se Non fosse timida" at bounding box center [404, 525] width 107 height 16
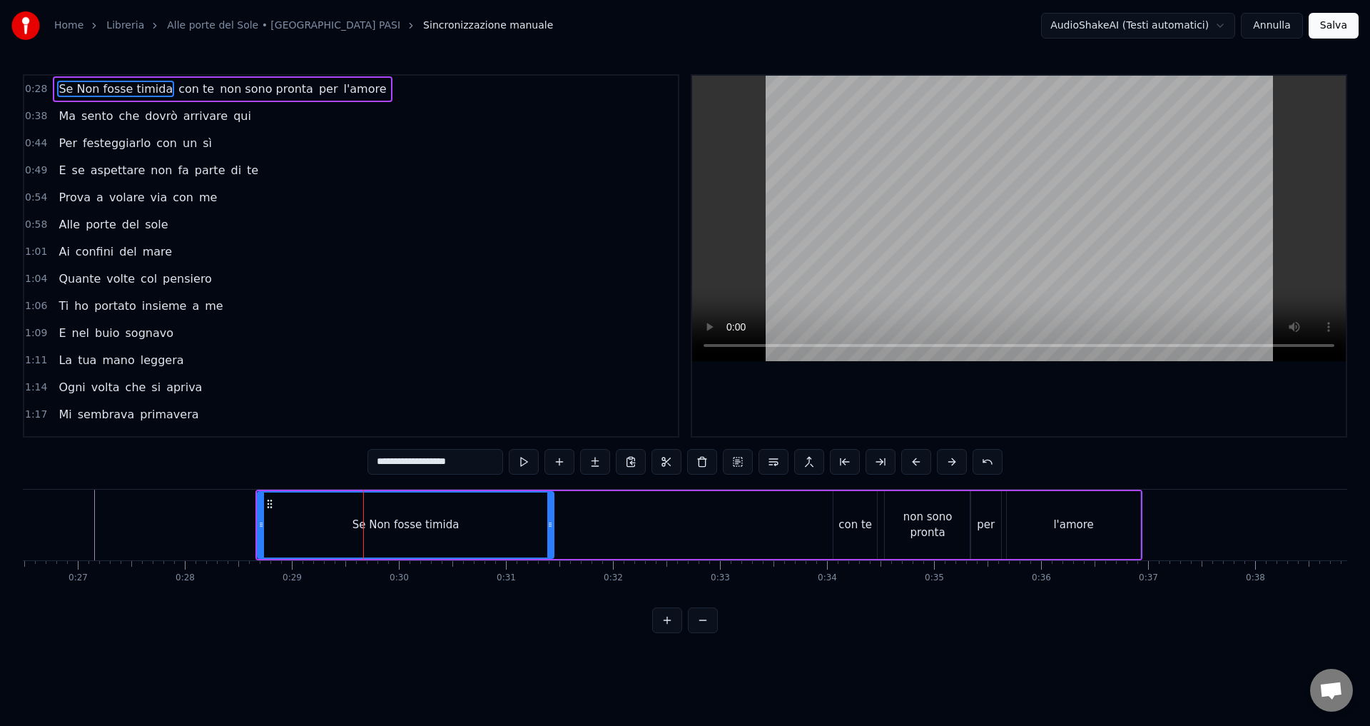
click at [382, 464] on input "**********" at bounding box center [435, 462] width 136 height 26
click at [380, 461] on input "**********" at bounding box center [435, 462] width 136 height 26
click at [414, 456] on input "**********" at bounding box center [435, 462] width 136 height 26
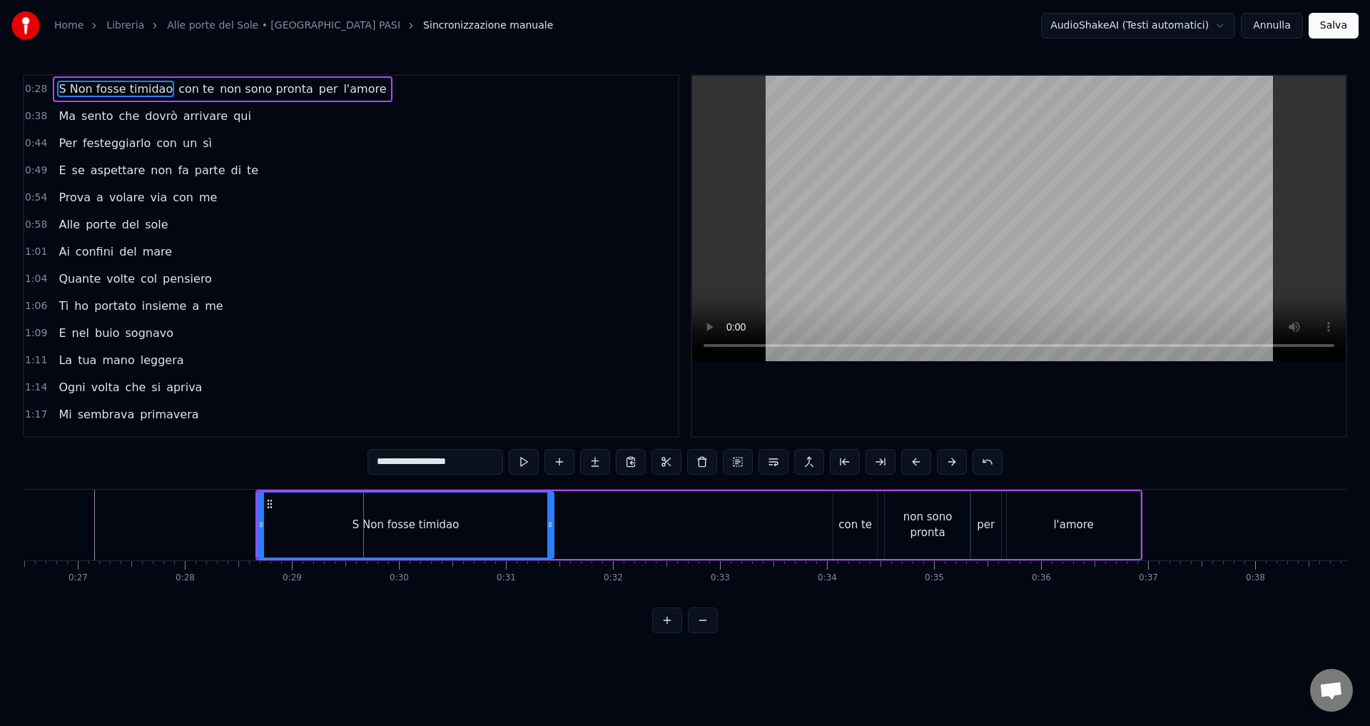
click at [379, 465] on input "**********" at bounding box center [435, 462] width 136 height 26
click at [382, 467] on input "**********" at bounding box center [435, 462] width 136 height 26
type input "**********"
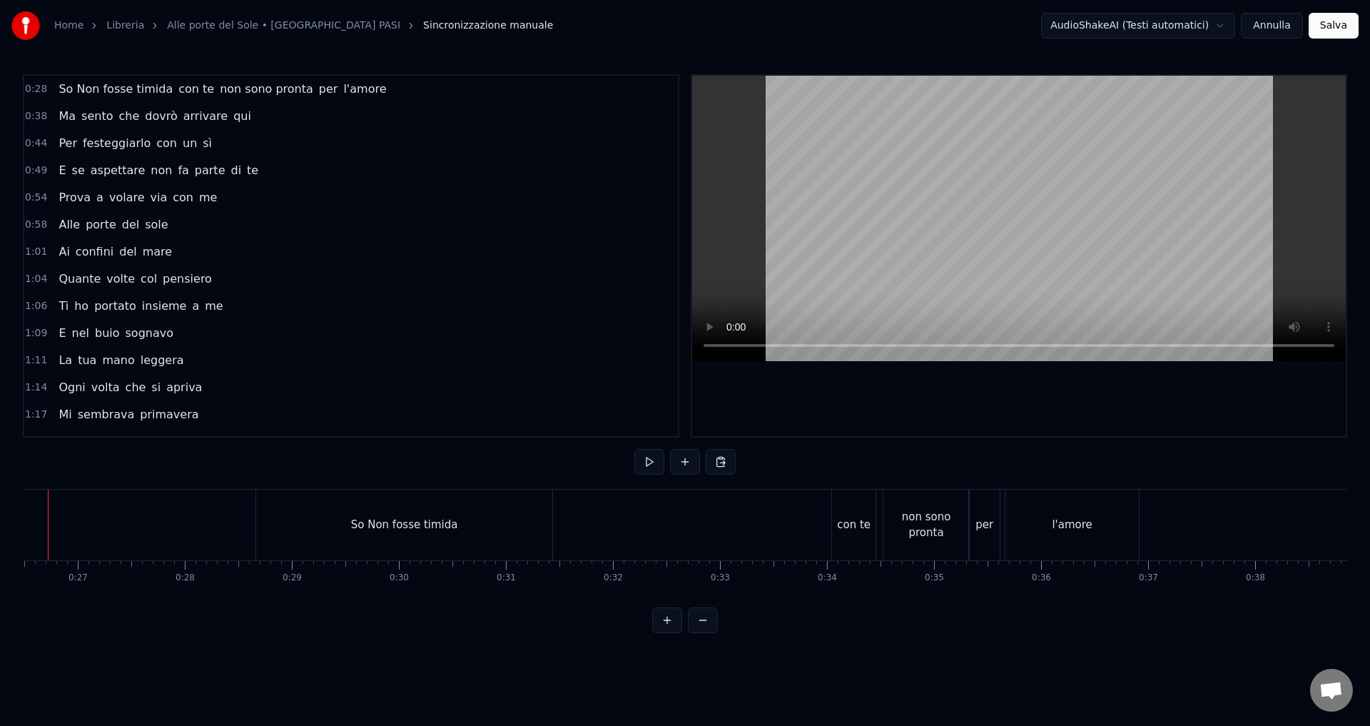
scroll to position [0, 2788]
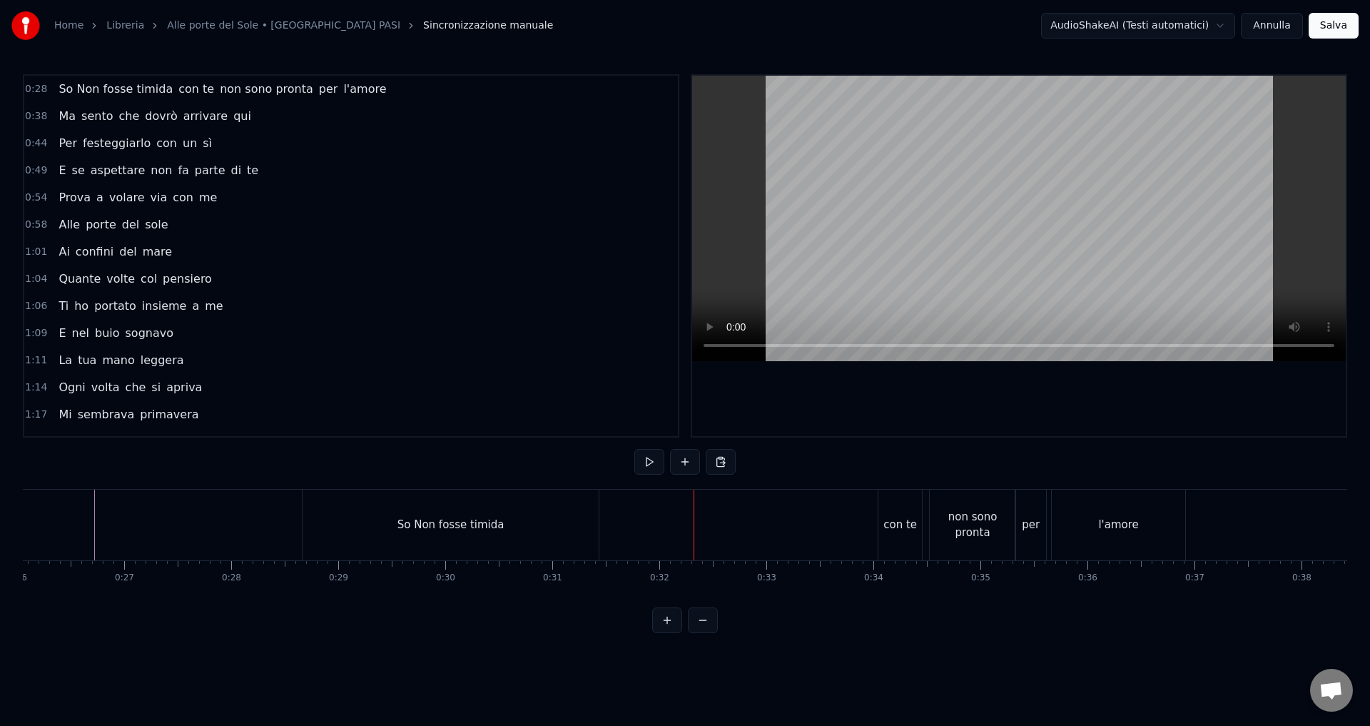
click at [302, 512] on div "So Non fosse timida" at bounding box center [450, 524] width 297 height 71
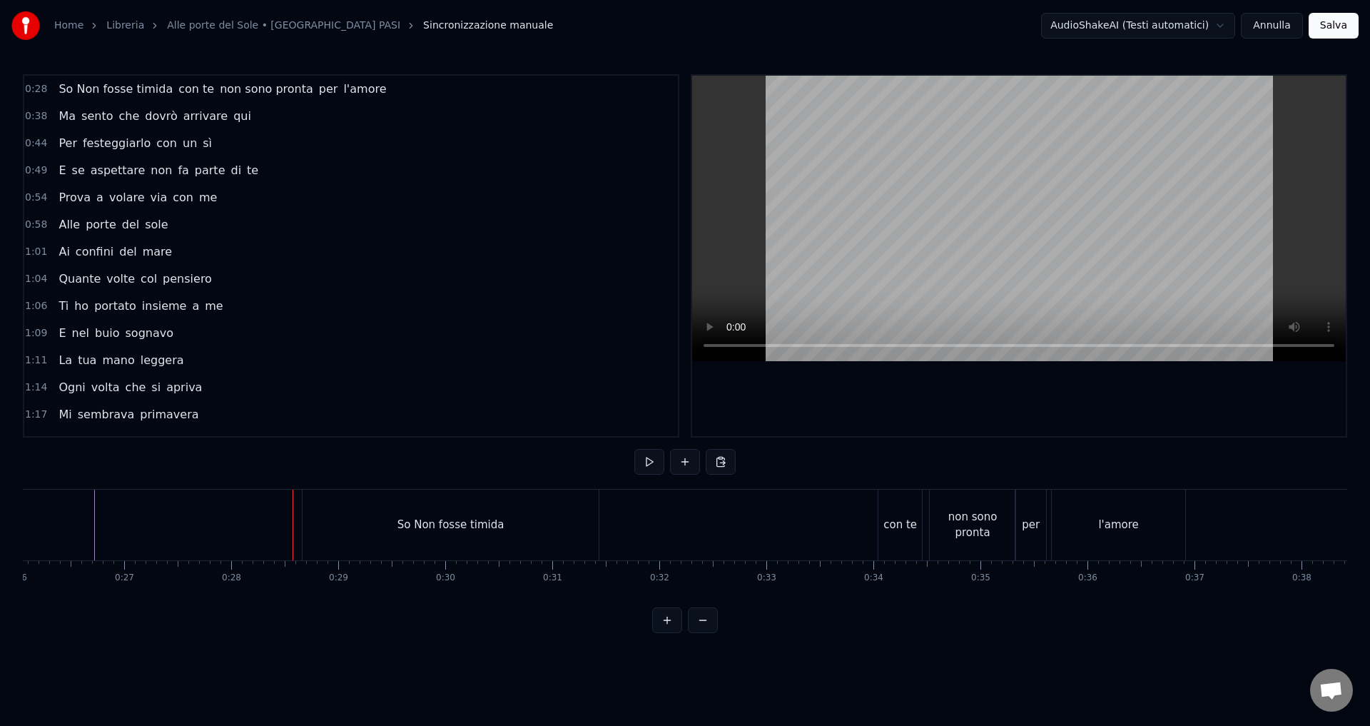
click at [338, 521] on div "So Non fosse timida" at bounding box center [450, 524] width 296 height 71
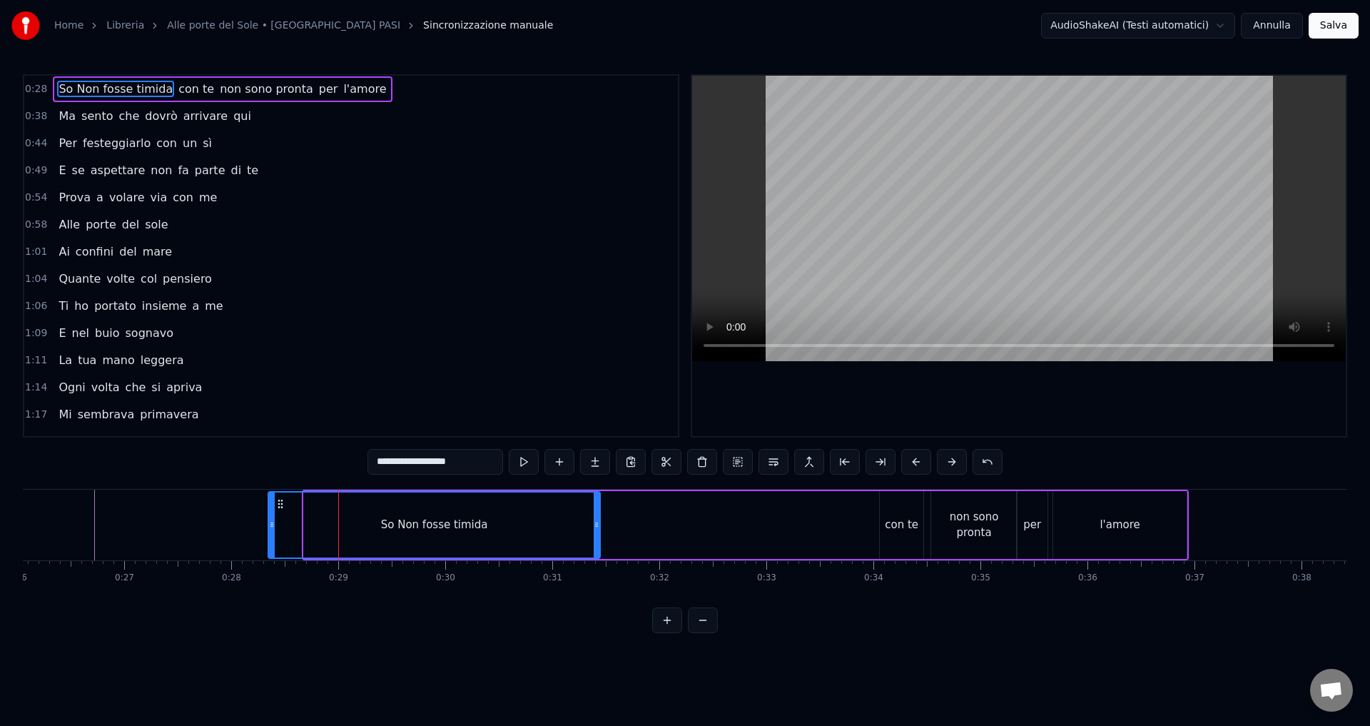
drag, startPoint x: 305, startPoint y: 527, endPoint x: 275, endPoint y: 524, distance: 30.1
click at [269, 524] on icon at bounding box center [272, 524] width 6 height 11
drag, startPoint x: 594, startPoint y: 524, endPoint x: 539, endPoint y: 527, distance: 55.0
click at [539, 527] on icon at bounding box center [542, 524] width 6 height 11
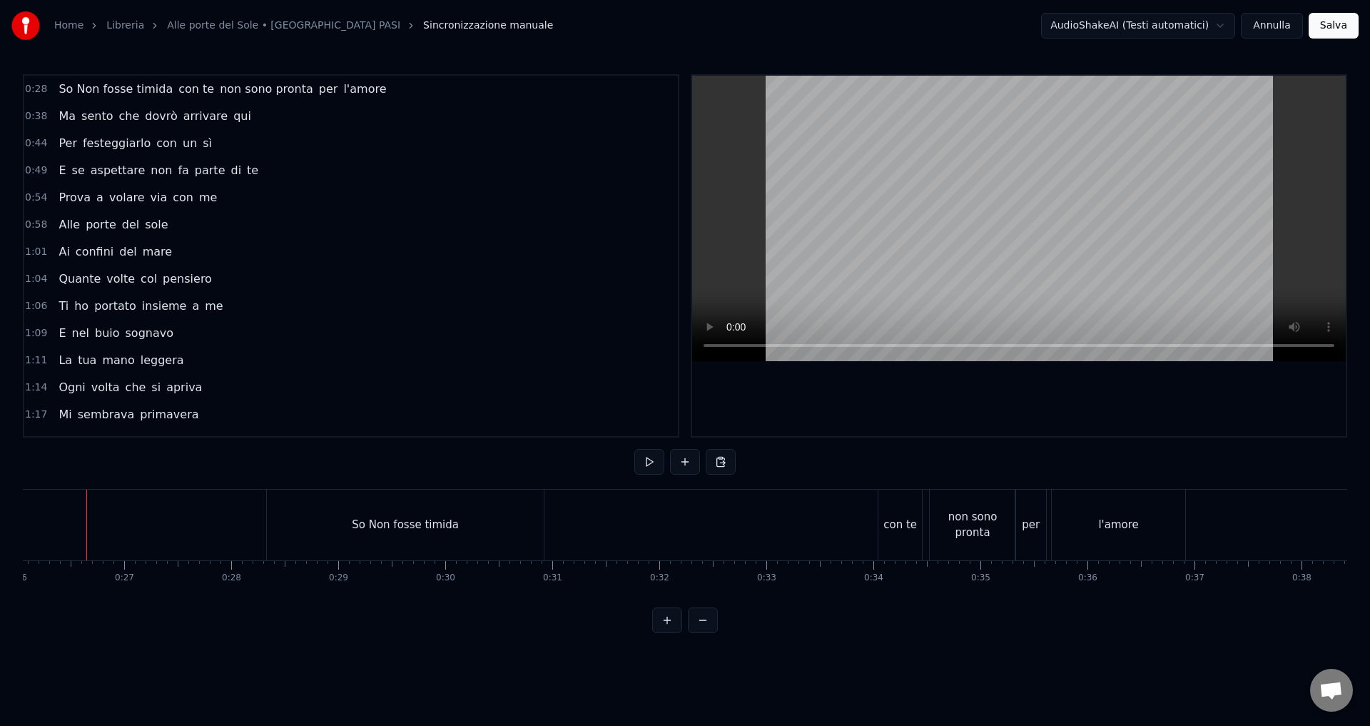
scroll to position [0, 2780]
click at [565, 536] on div "So Non fosse timida con te non sono pronta per l'amore" at bounding box center [735, 524] width 922 height 71
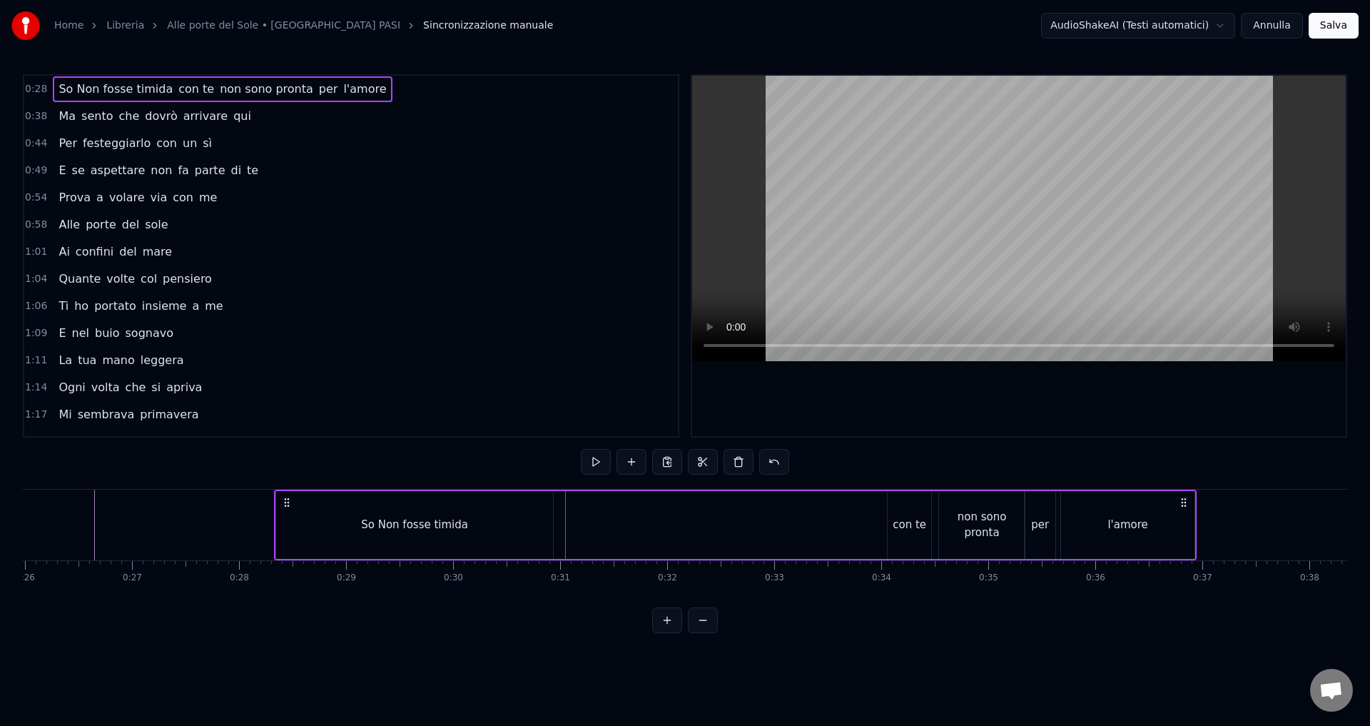
click at [496, 522] on div "So Non fosse timida" at bounding box center [414, 525] width 277 height 68
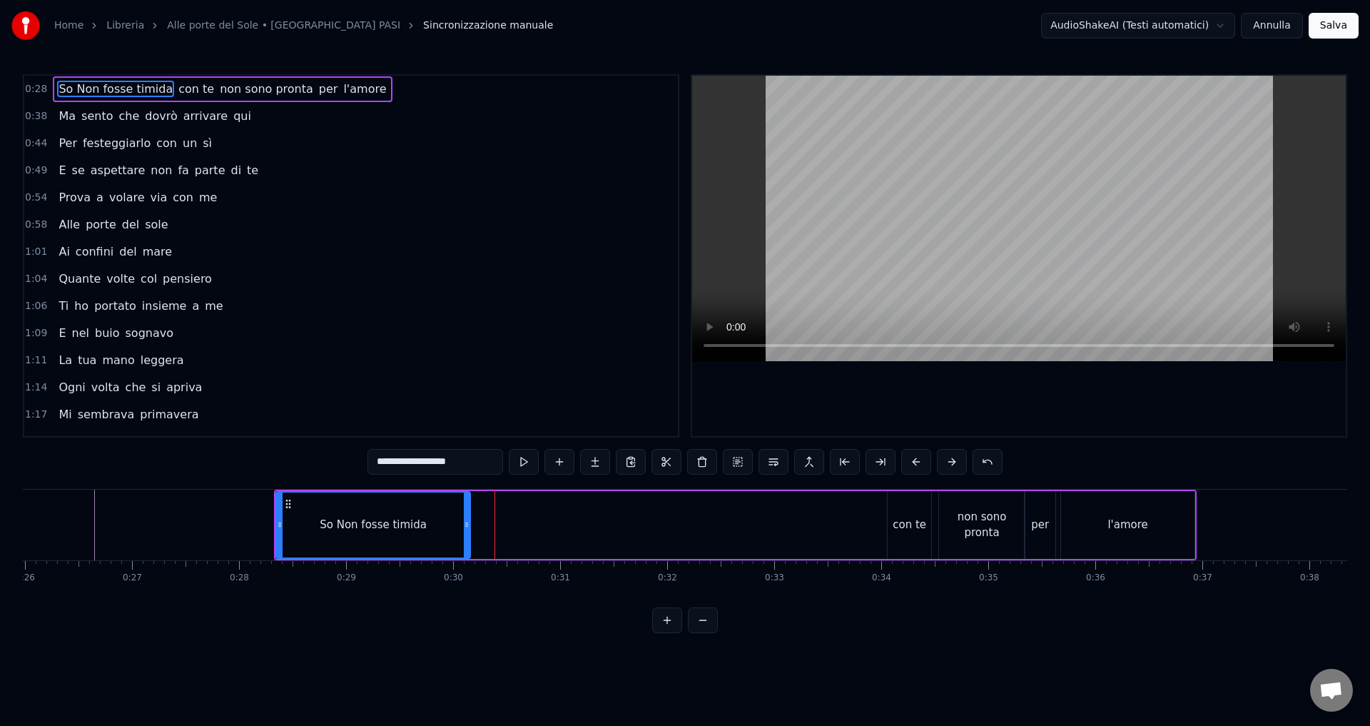
drag, startPoint x: 550, startPoint y: 524, endPoint x: 467, endPoint y: 523, distance: 82.8
click at [467, 523] on icon at bounding box center [467, 524] width 6 height 11
click at [1193, 527] on div "l'amore" at bounding box center [1127, 525] width 133 height 68
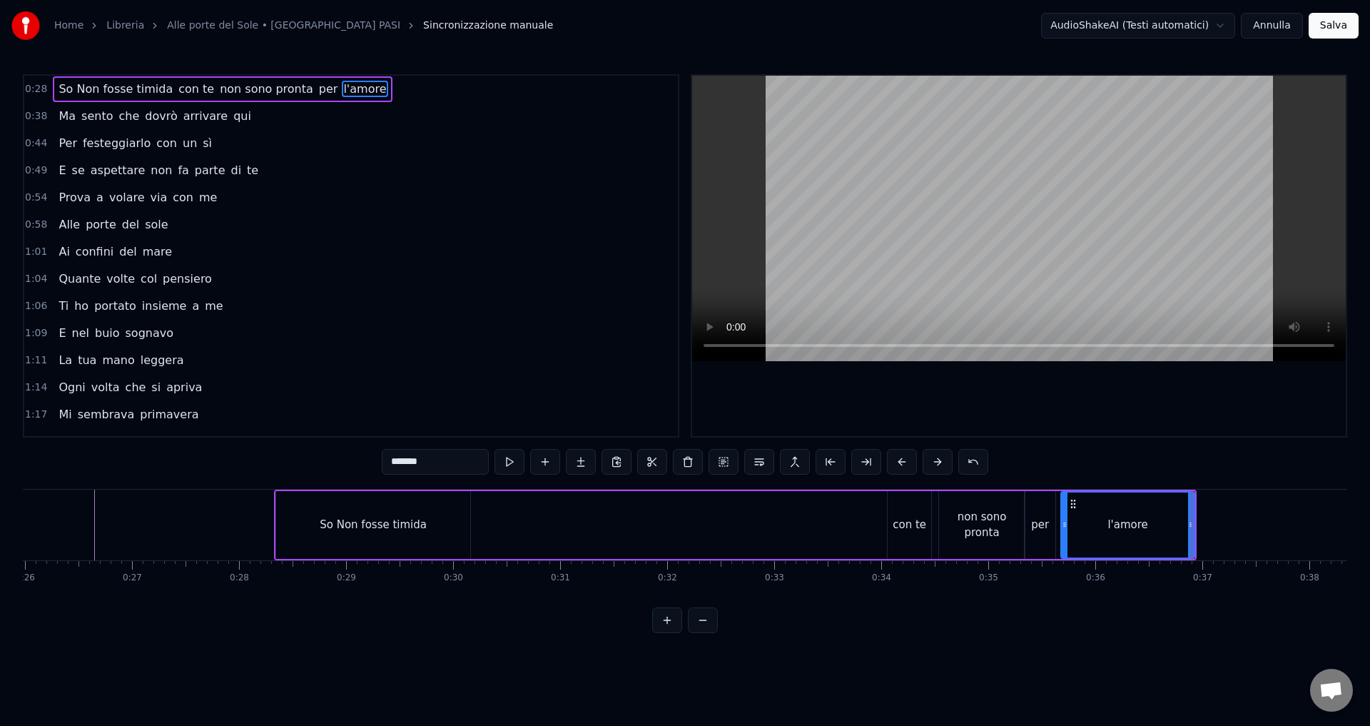
click at [920, 533] on div "con te" at bounding box center [909, 525] width 44 height 68
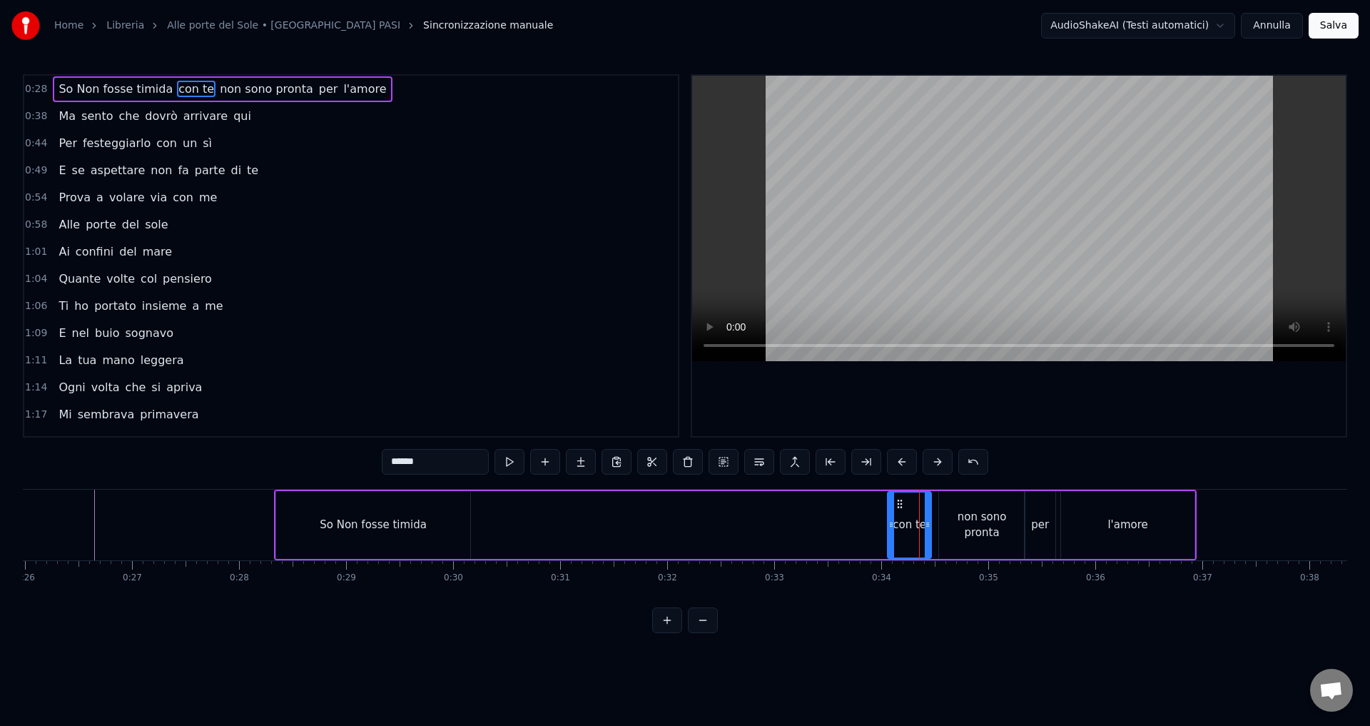
click at [323, 513] on div "So Non fosse timida" at bounding box center [373, 525] width 194 height 68
type input "**********"
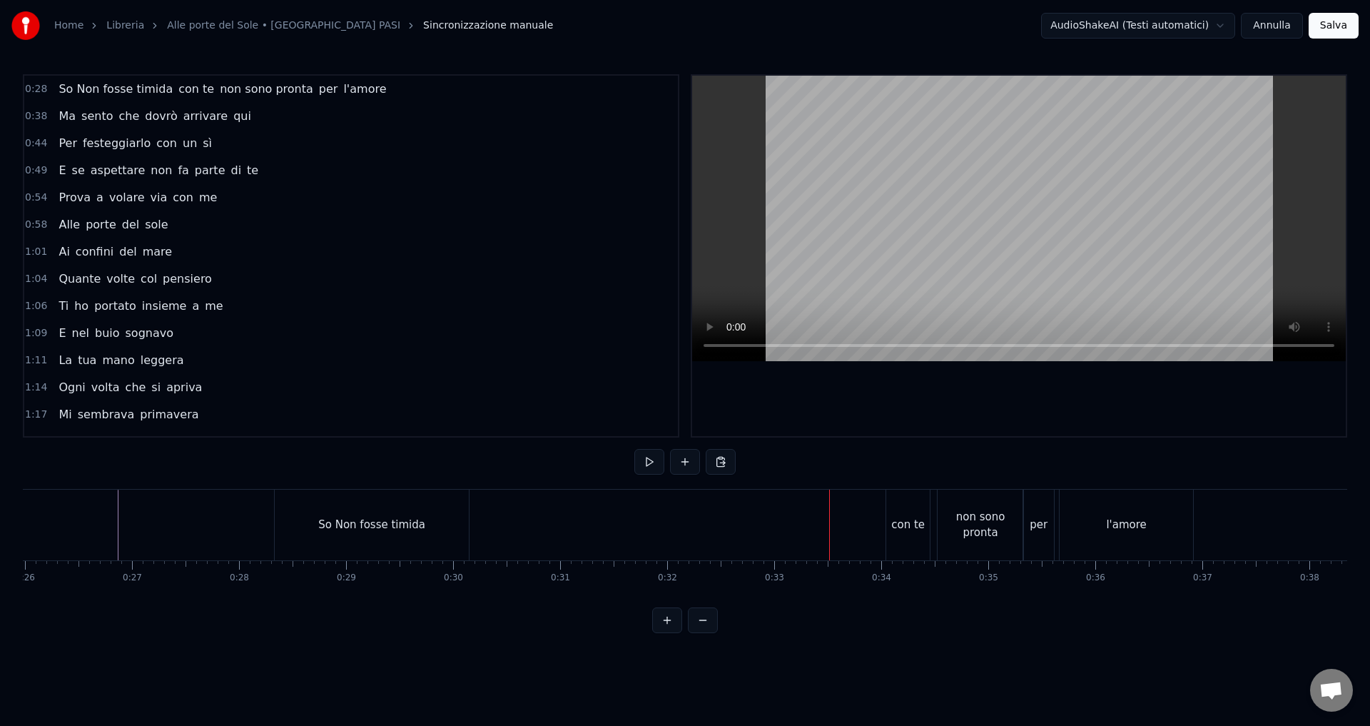
click at [900, 539] on div "con te" at bounding box center [908, 524] width 44 height 71
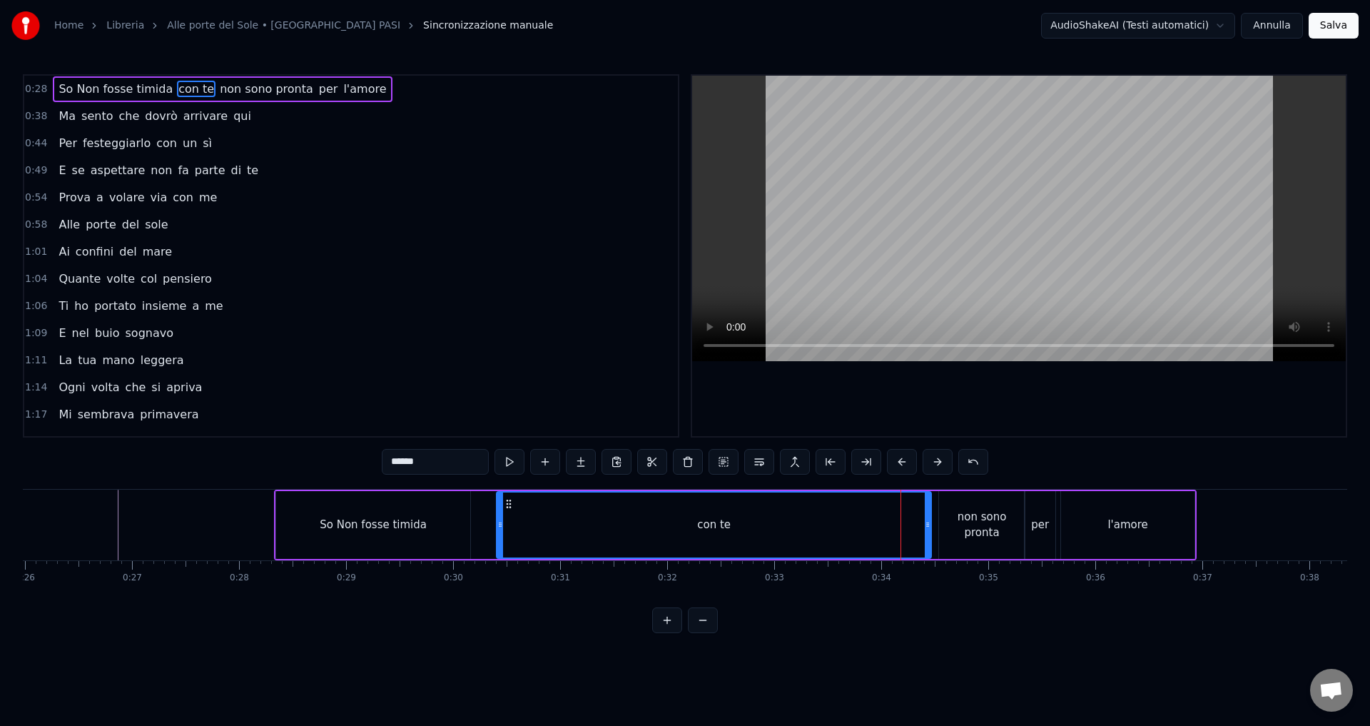
drag, startPoint x: 891, startPoint y: 523, endPoint x: 500, endPoint y: 509, distance: 391.2
click at [500, 509] on div at bounding box center [500, 524] width 6 height 65
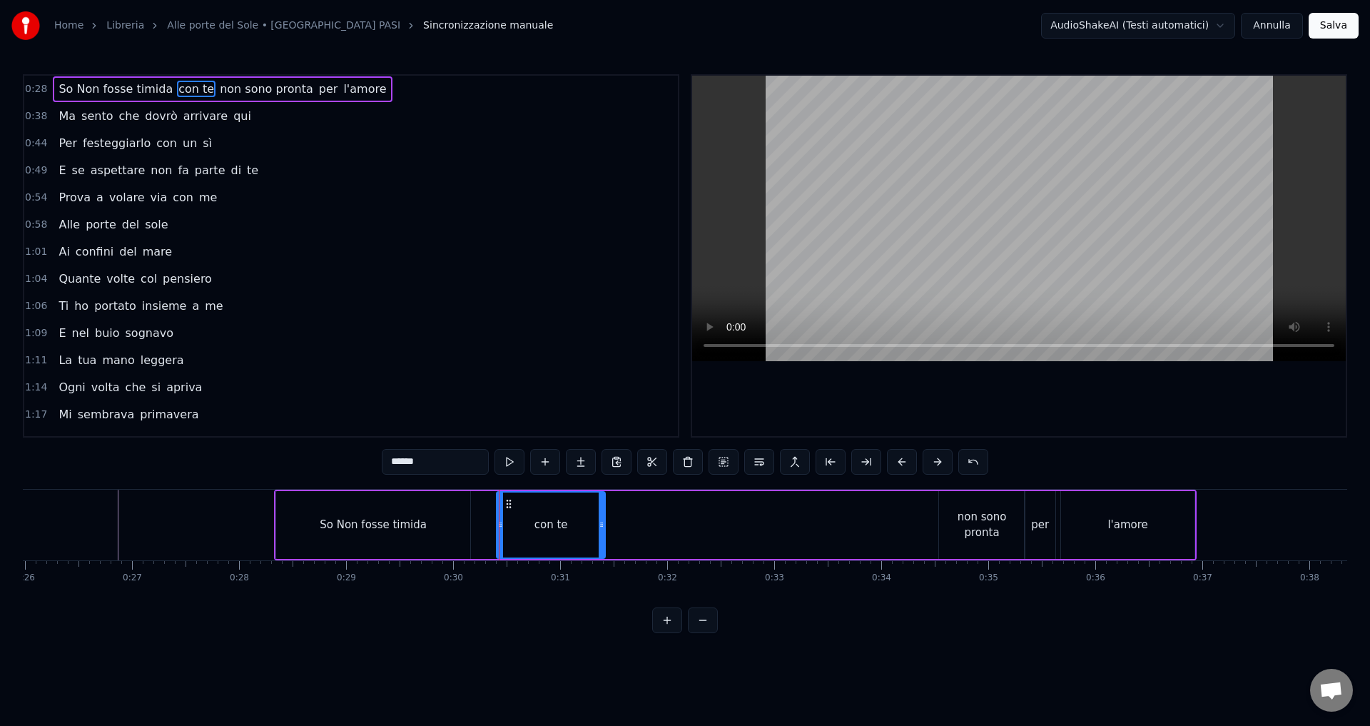
drag, startPoint x: 930, startPoint y: 531, endPoint x: 604, endPoint y: 533, distance: 326.0
click at [604, 533] on div at bounding box center [602, 524] width 6 height 65
drag, startPoint x: 1194, startPoint y: 524, endPoint x: 1096, endPoint y: 525, distance: 97.7
click at [1096, 525] on div "l'amore" at bounding box center [1127, 525] width 133 height 68
type input "*******"
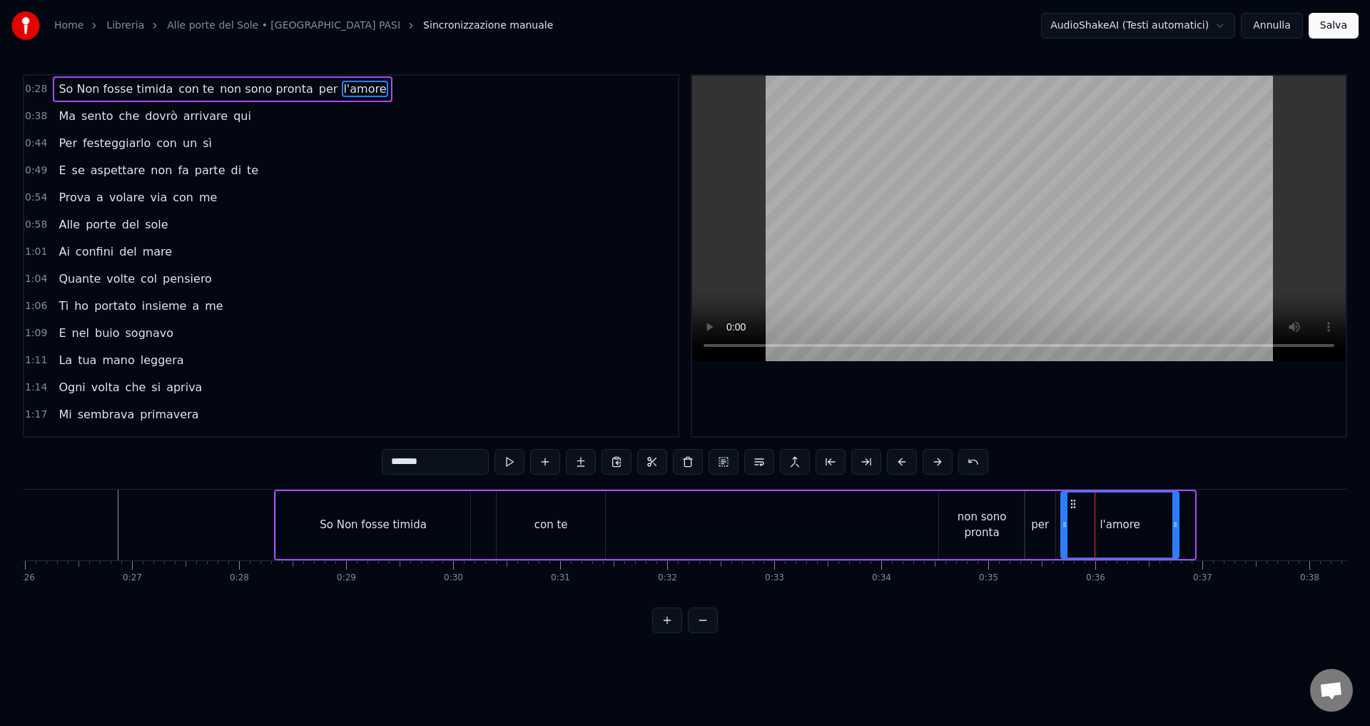
drag, startPoint x: 1189, startPoint y: 512, endPoint x: 1173, endPoint y: 515, distance: 16.1
click at [1173, 515] on div at bounding box center [1175, 524] width 6 height 65
drag, startPoint x: 753, startPoint y: 490, endPoint x: 716, endPoint y: 489, distance: 36.4
click at [716, 489] on div "So Non fosse timida con te non sono pronta per l'amore" at bounding box center [727, 524] width 907 height 71
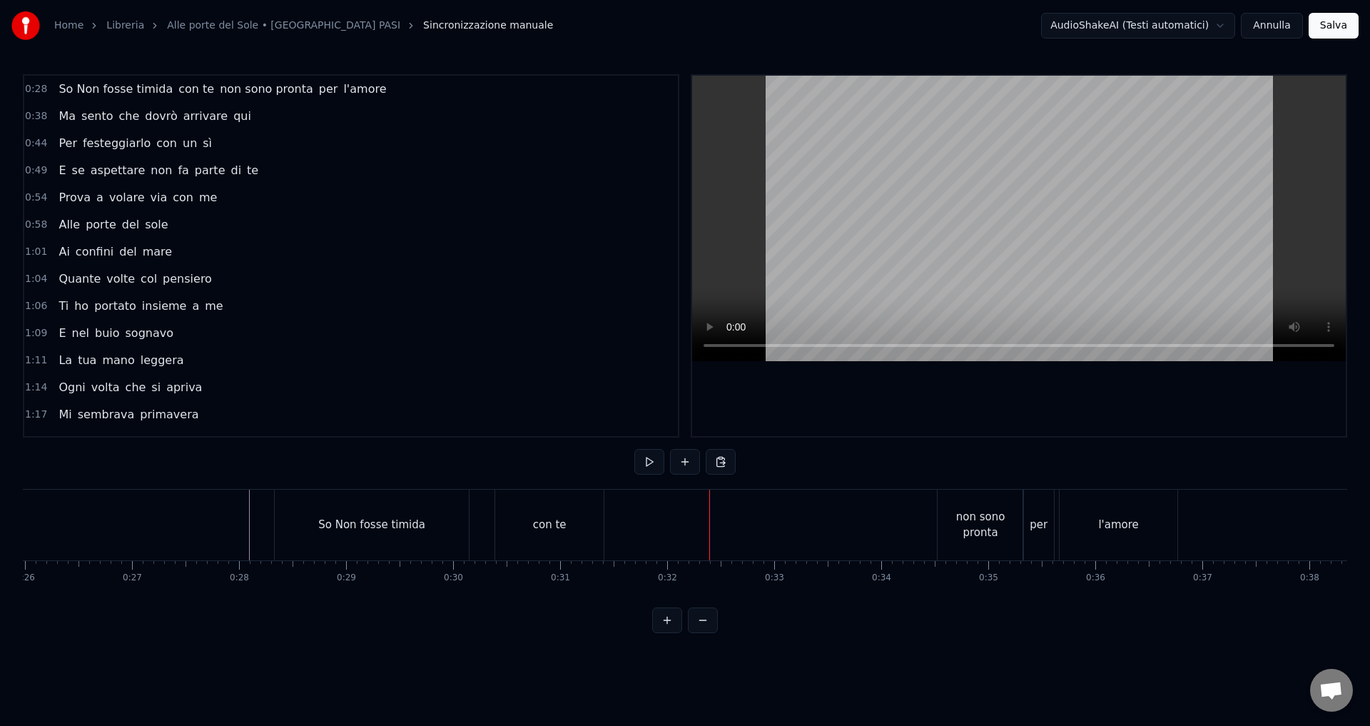
click at [977, 528] on div "non sono pronta" at bounding box center [980, 525] width 86 height 32
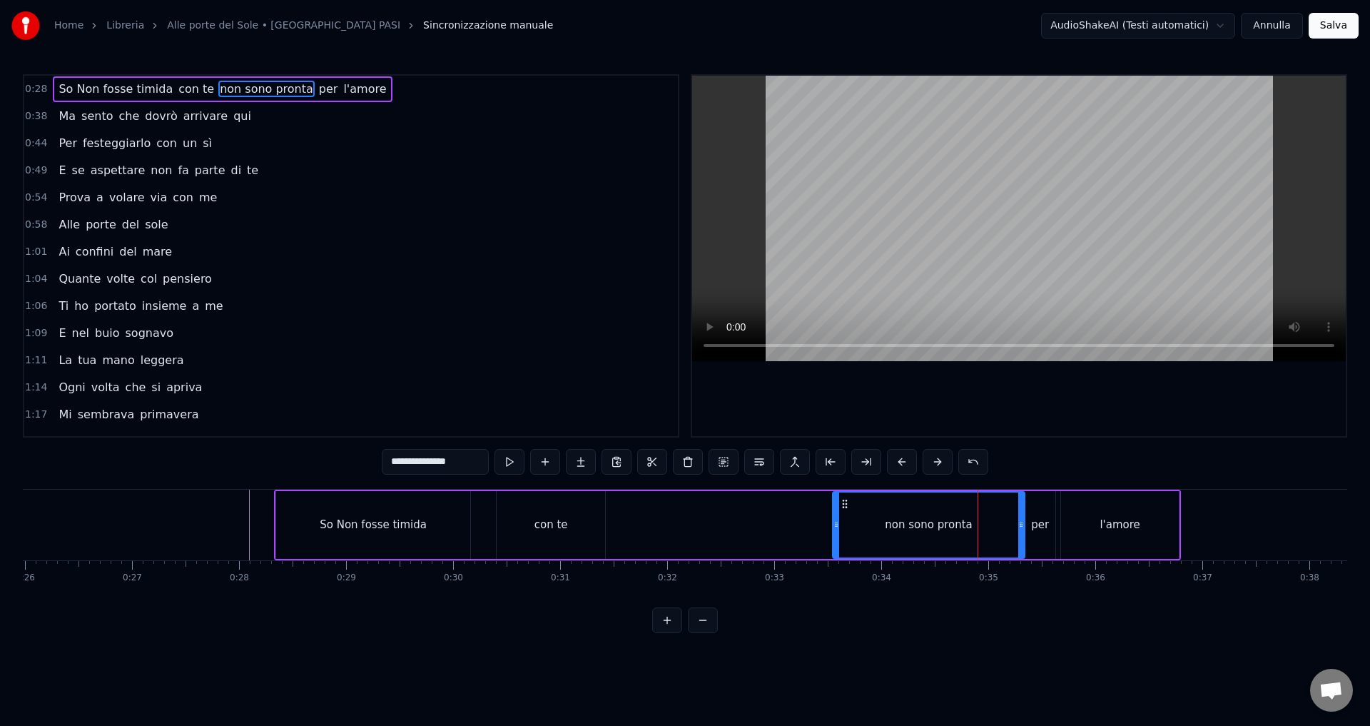
drag, startPoint x: 940, startPoint y: 520, endPoint x: 834, endPoint y: 521, distance: 106.3
click at [834, 521] on icon at bounding box center [836, 524] width 6 height 11
drag, startPoint x: 1019, startPoint y: 531, endPoint x: 930, endPoint y: 534, distance: 89.2
click at [930, 534] on div at bounding box center [932, 524] width 6 height 65
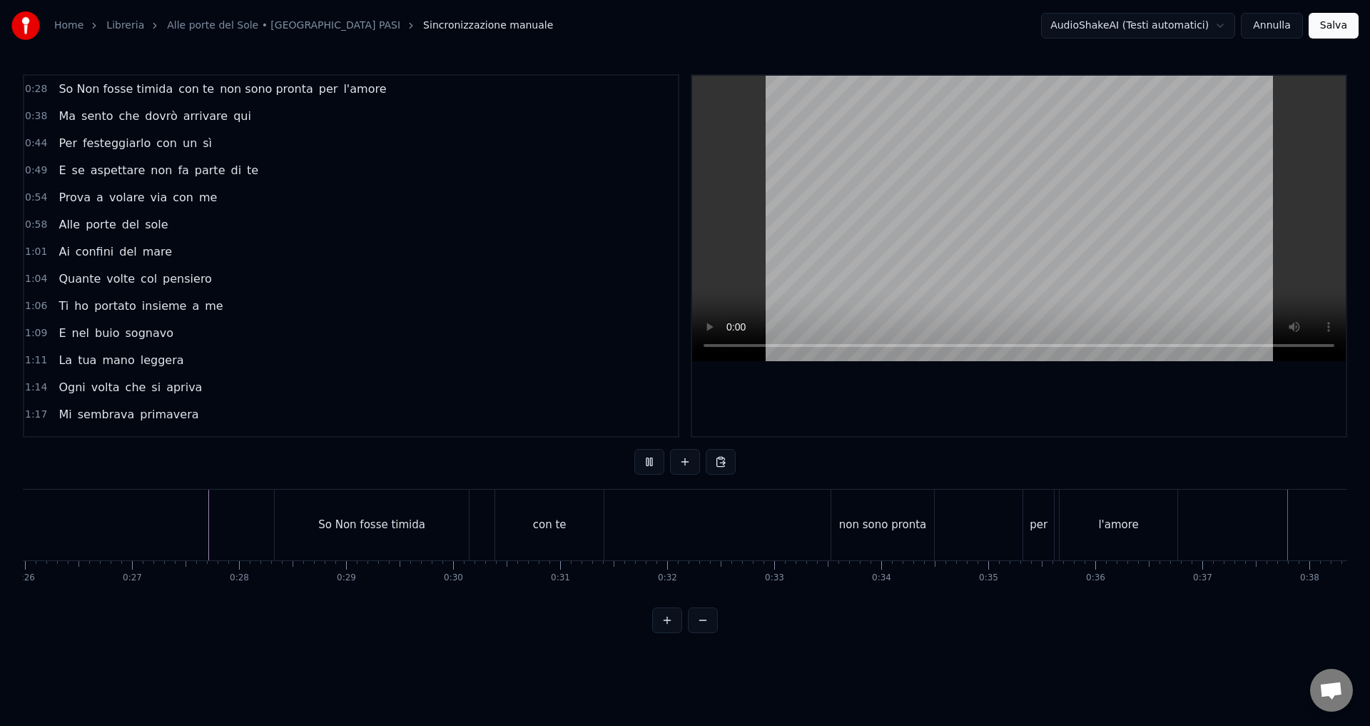
scroll to position [0, 3978]
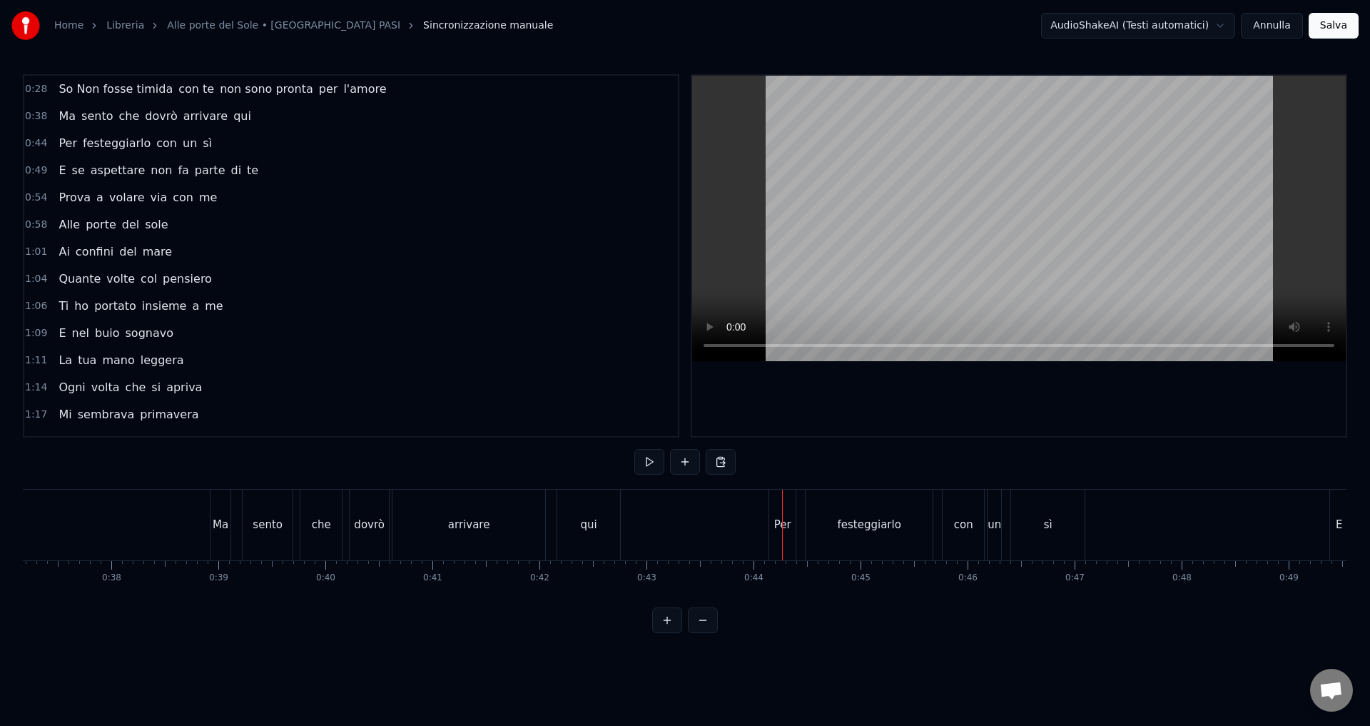
click at [693, 631] on button at bounding box center [703, 620] width 30 height 26
click at [693, 631] on div at bounding box center [685, 620] width 66 height 26
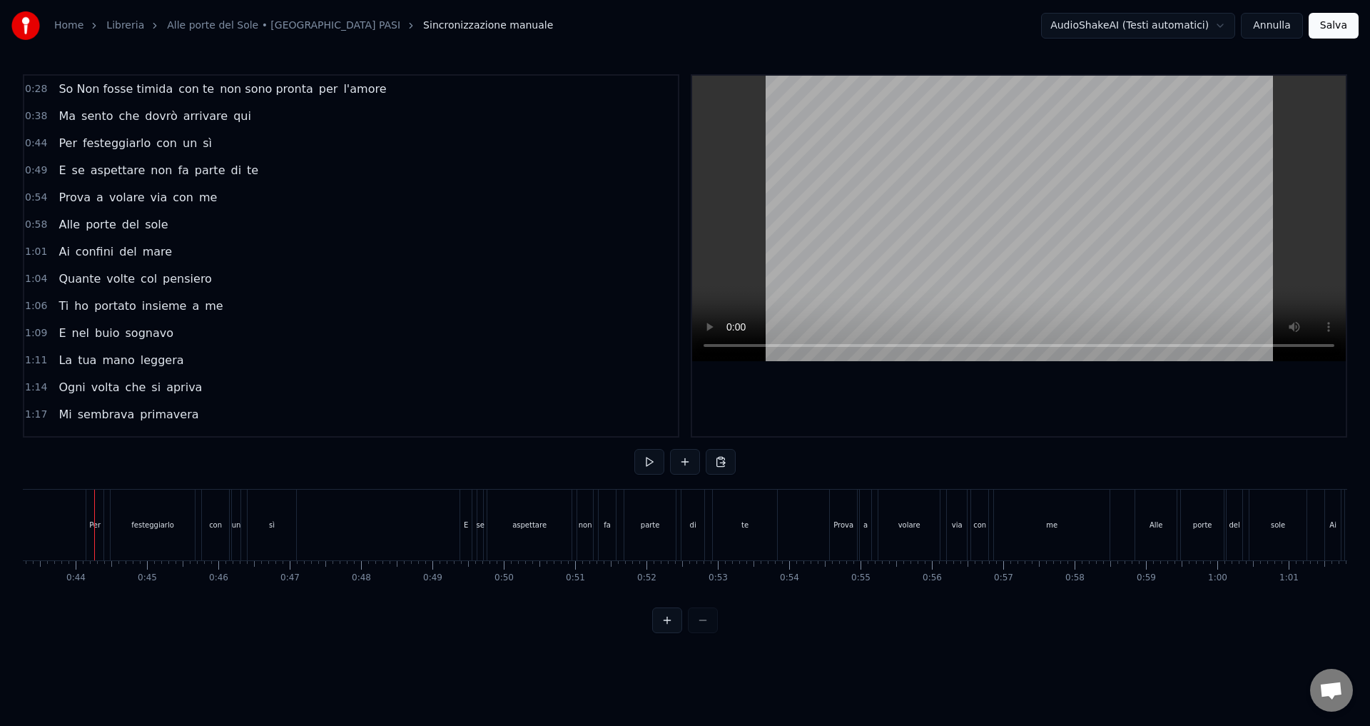
click at [693, 631] on div at bounding box center [685, 620] width 66 height 26
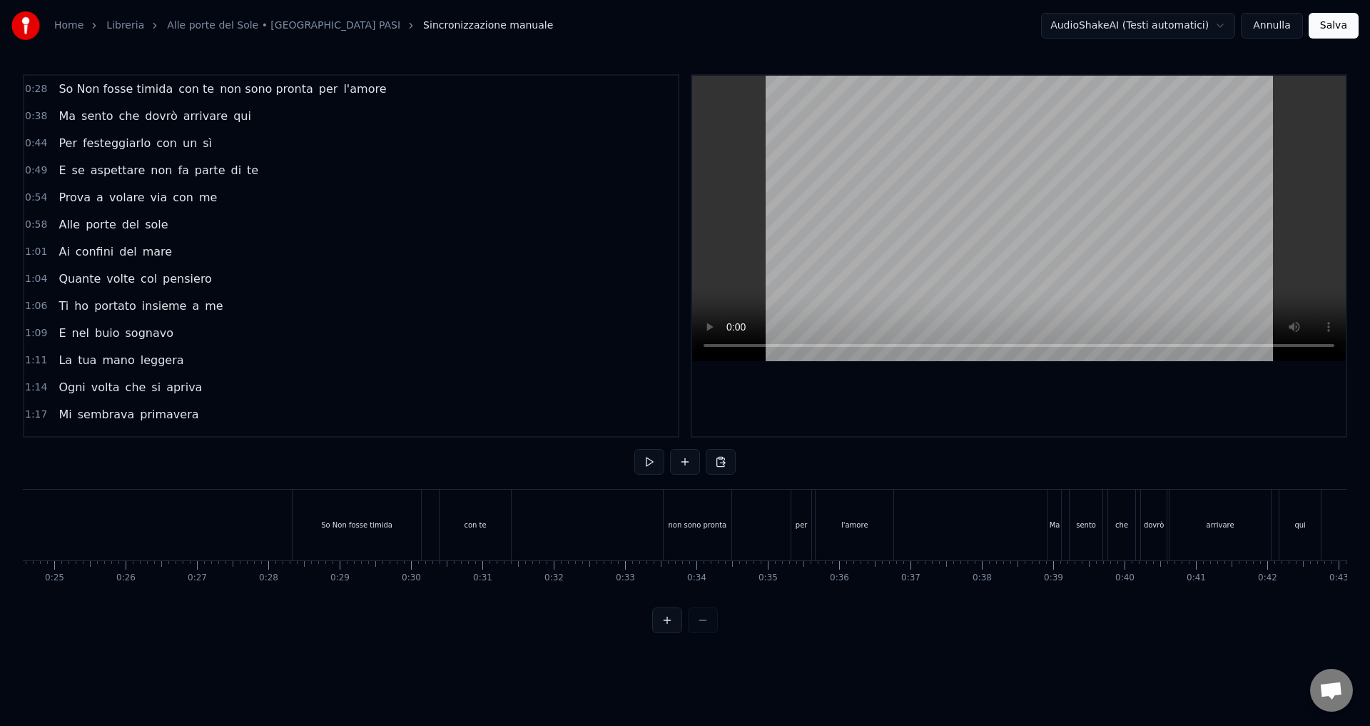
scroll to position [0, 1706]
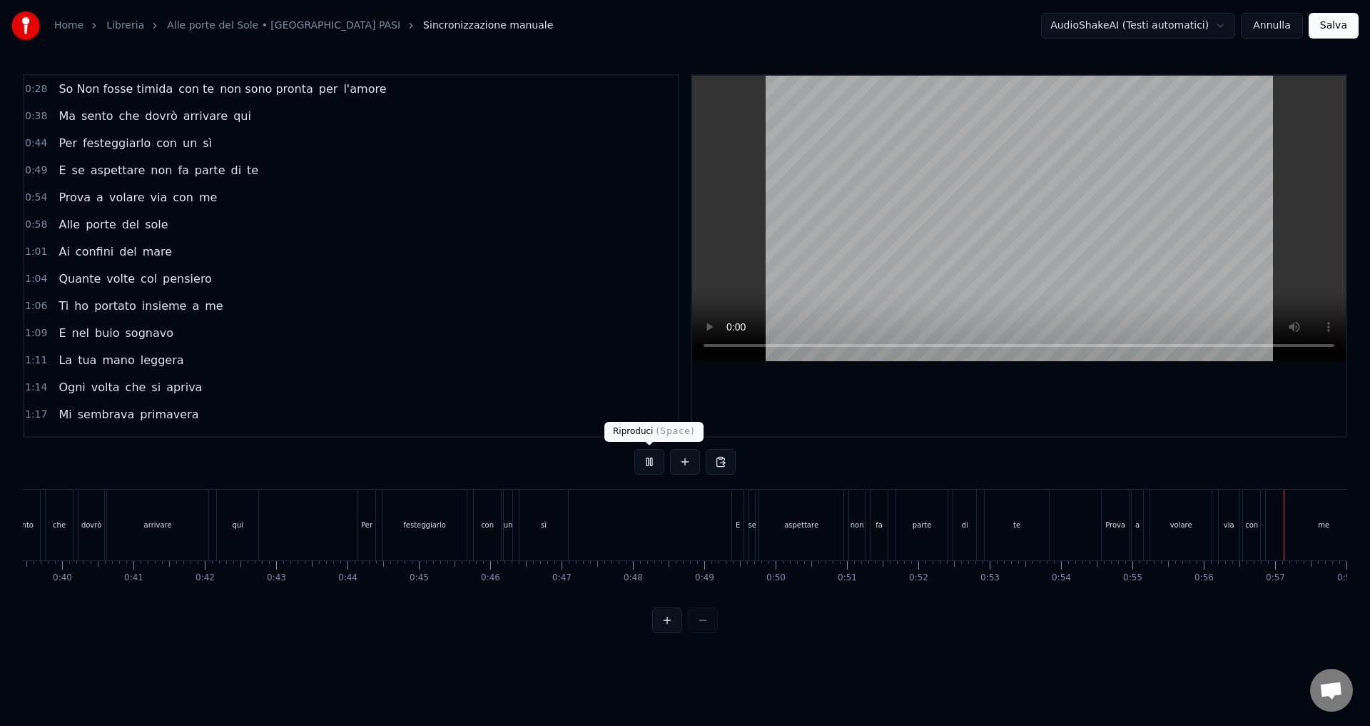
scroll to position [0, 4007]
click at [648, 463] on button at bounding box center [649, 462] width 30 height 26
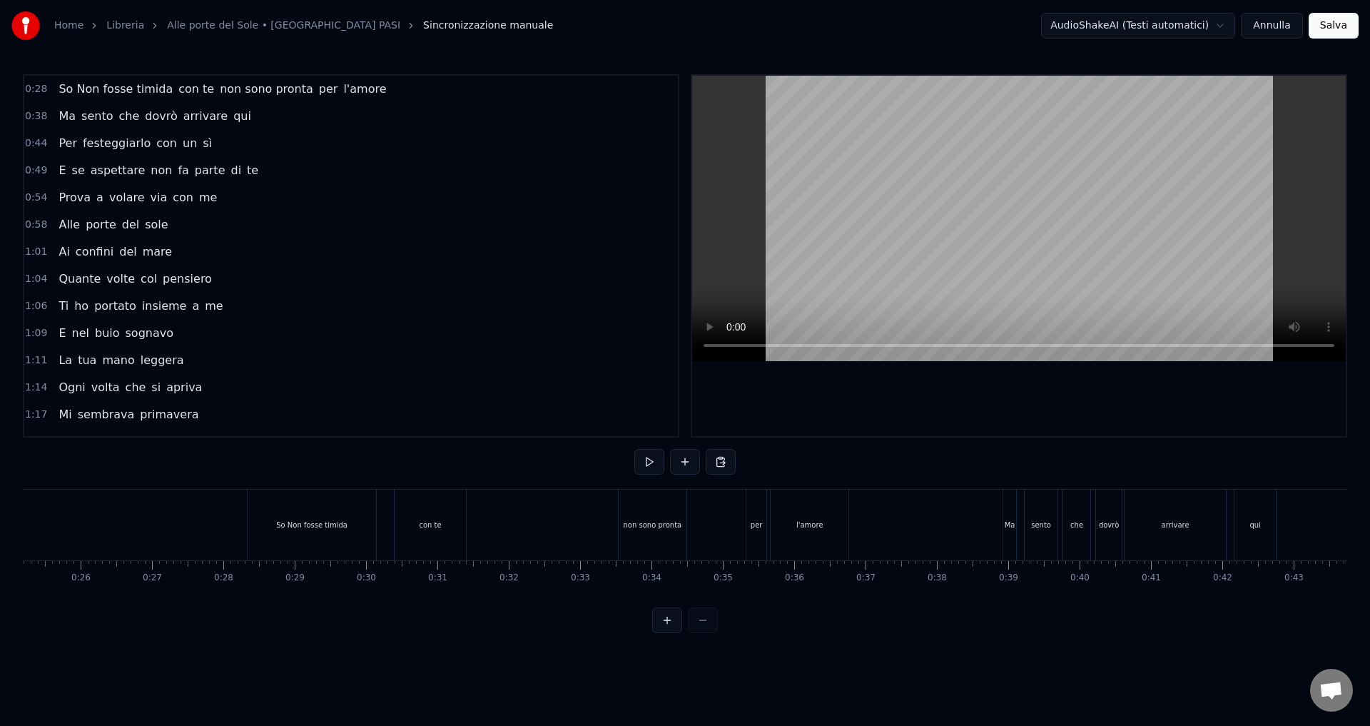
scroll to position [0, 1820]
click at [245, 510] on div "So Non fosse timida" at bounding box center [289, 524] width 129 height 71
drag, startPoint x: 23, startPoint y: 495, endPoint x: 7, endPoint y: 496, distance: 15.7
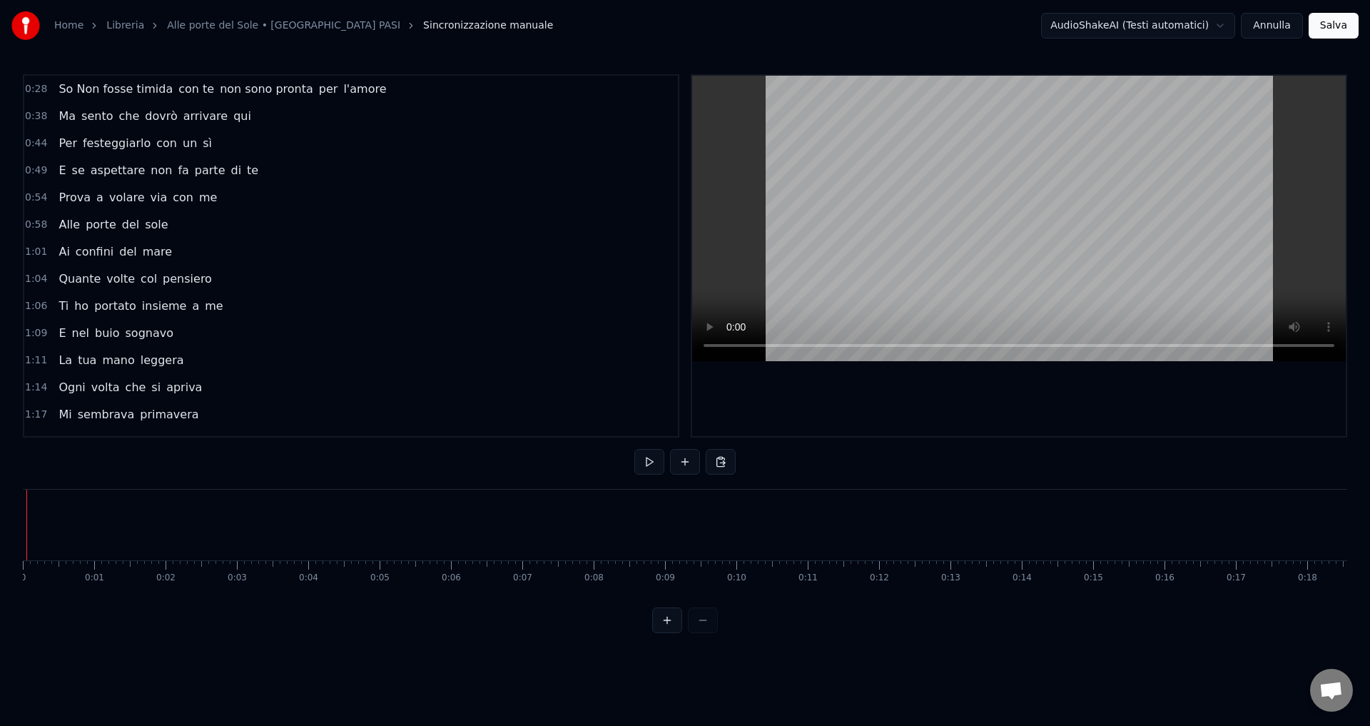
click at [7, 496] on div "Home Libreria Alle porte del Sole • CASTELLINA PASI Sincronizzazione manuale Au…" at bounding box center [685, 316] width 1370 height 633
click at [647, 461] on button at bounding box center [649, 462] width 30 height 26
click at [703, 633] on div at bounding box center [685, 620] width 66 height 26
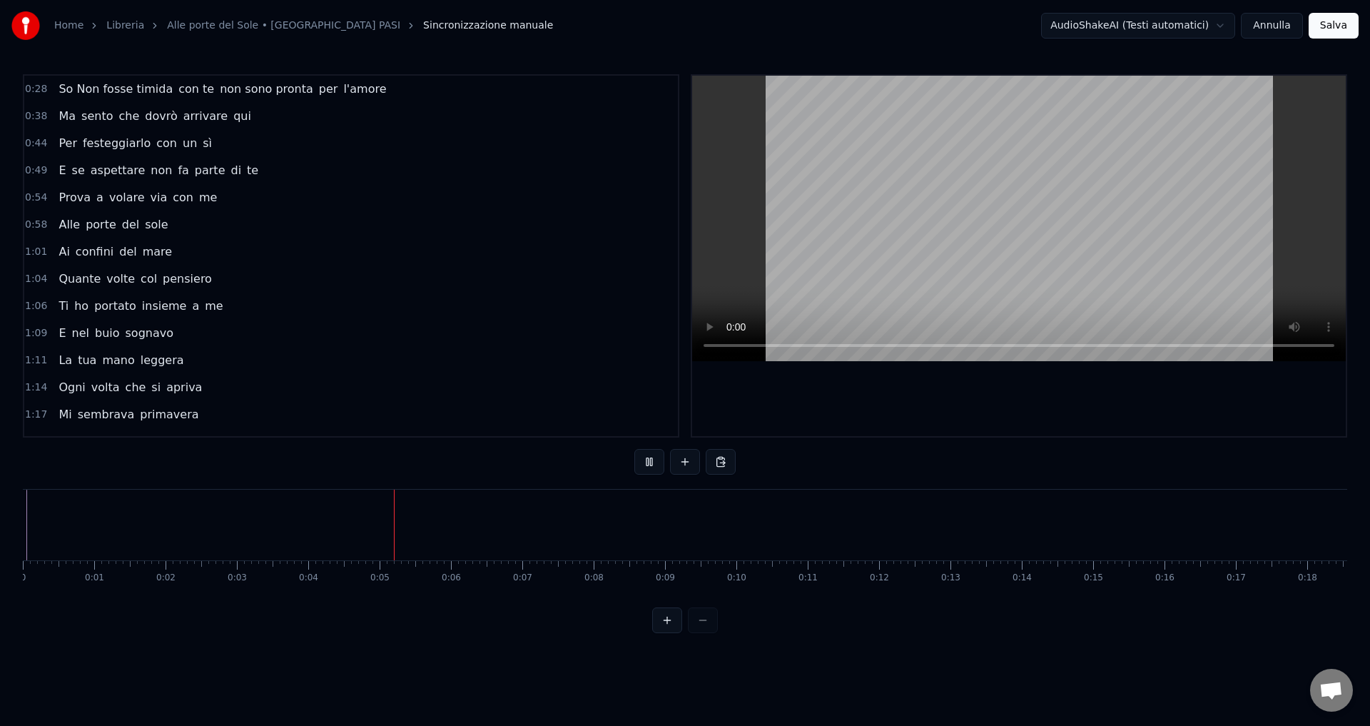
click at [703, 633] on div at bounding box center [685, 620] width 66 height 26
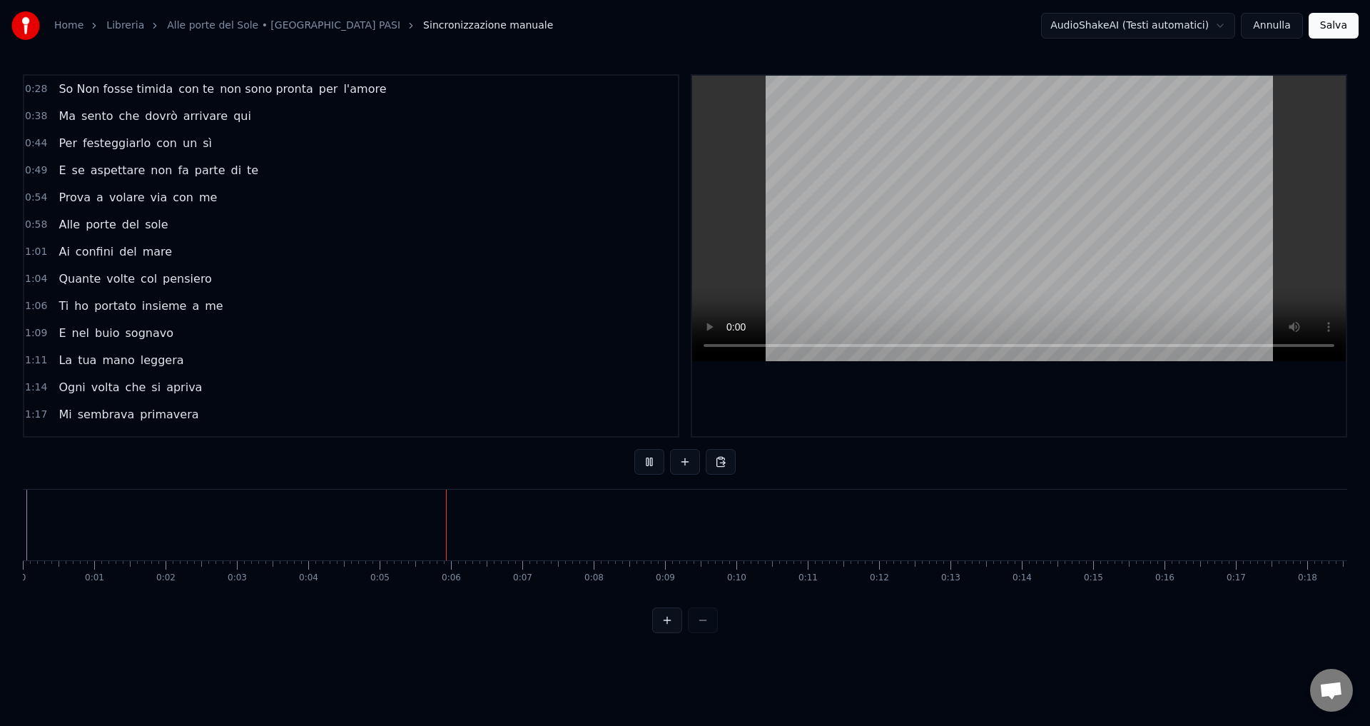
click at [703, 633] on div at bounding box center [685, 620] width 66 height 26
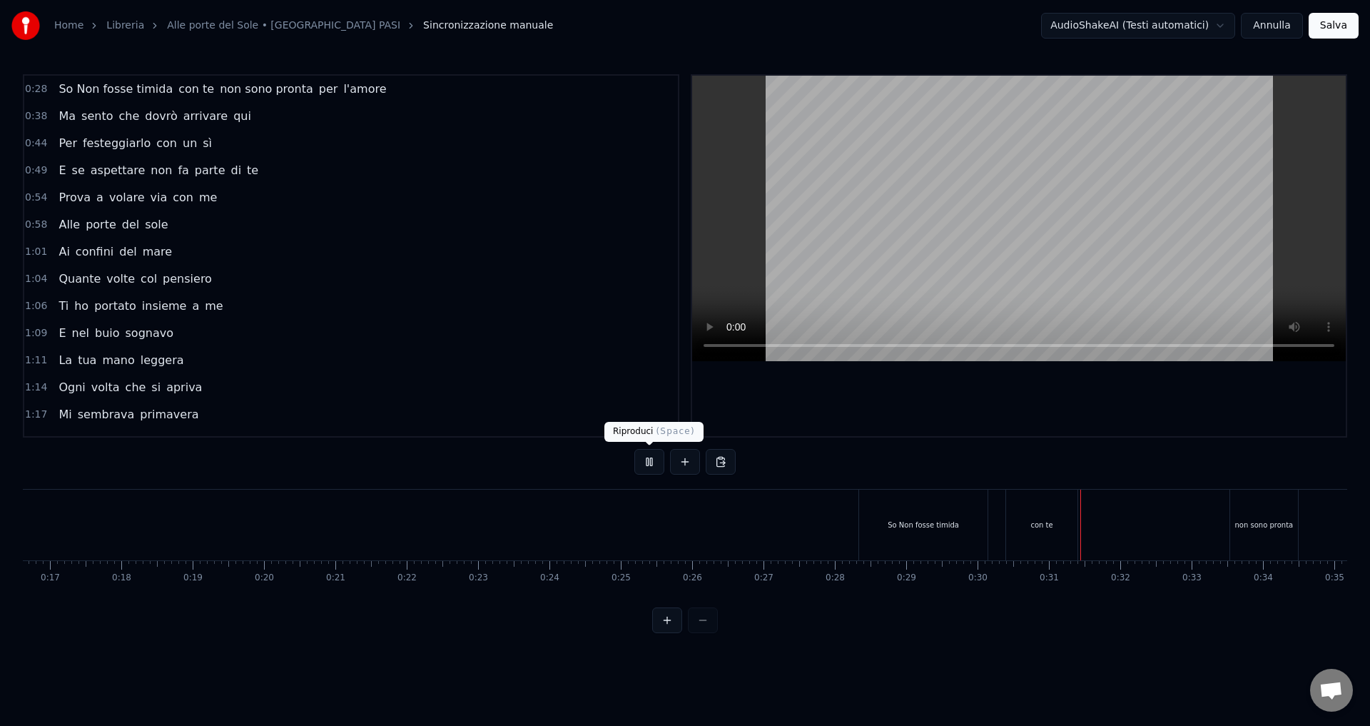
click at [652, 460] on button at bounding box center [649, 462] width 30 height 26
click at [910, 529] on div "So Non fosse timida" at bounding box center [922, 524] width 71 height 11
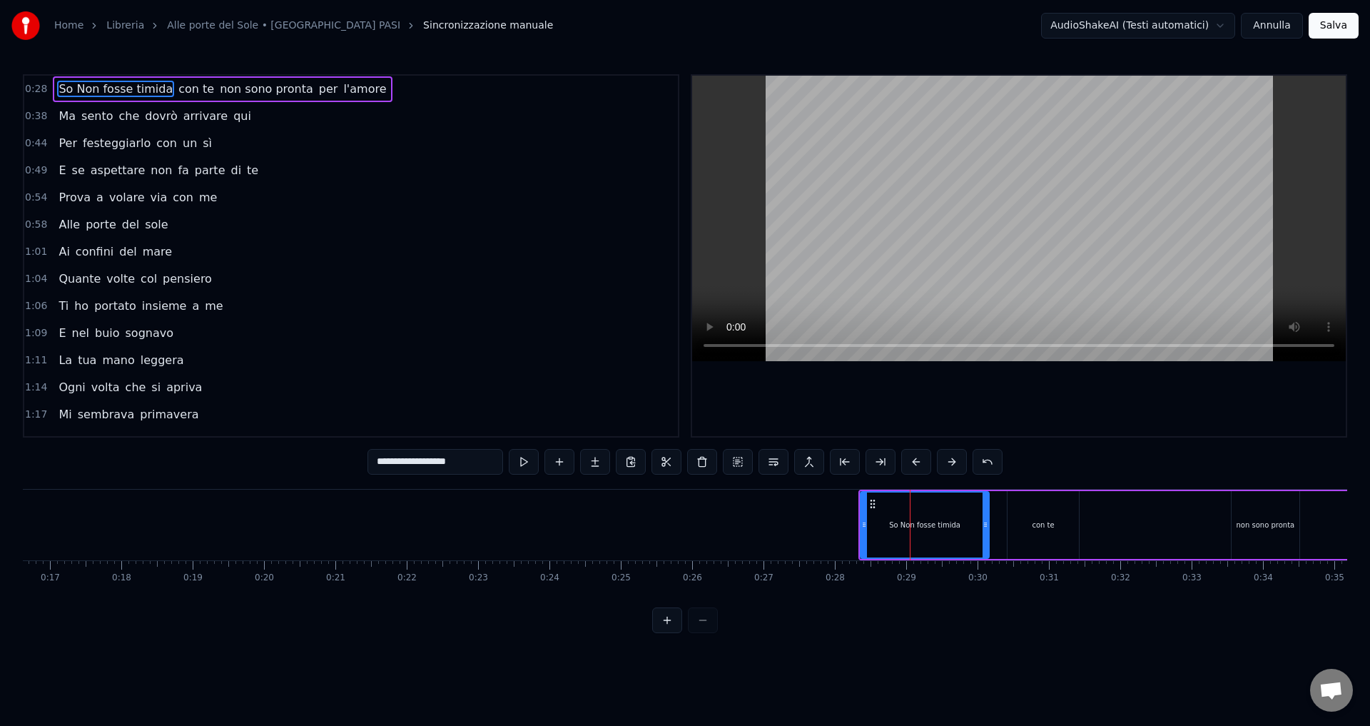
click at [385, 462] on input "**********" at bounding box center [435, 462] width 136 height 26
click at [393, 464] on input "**********" at bounding box center [435, 462] width 143 height 26
click at [408, 464] on input "**********" at bounding box center [435, 462] width 136 height 26
click at [410, 463] on input "**********" at bounding box center [435, 462] width 121 height 26
click at [425, 462] on input "**********" at bounding box center [435, 462] width 114 height 26
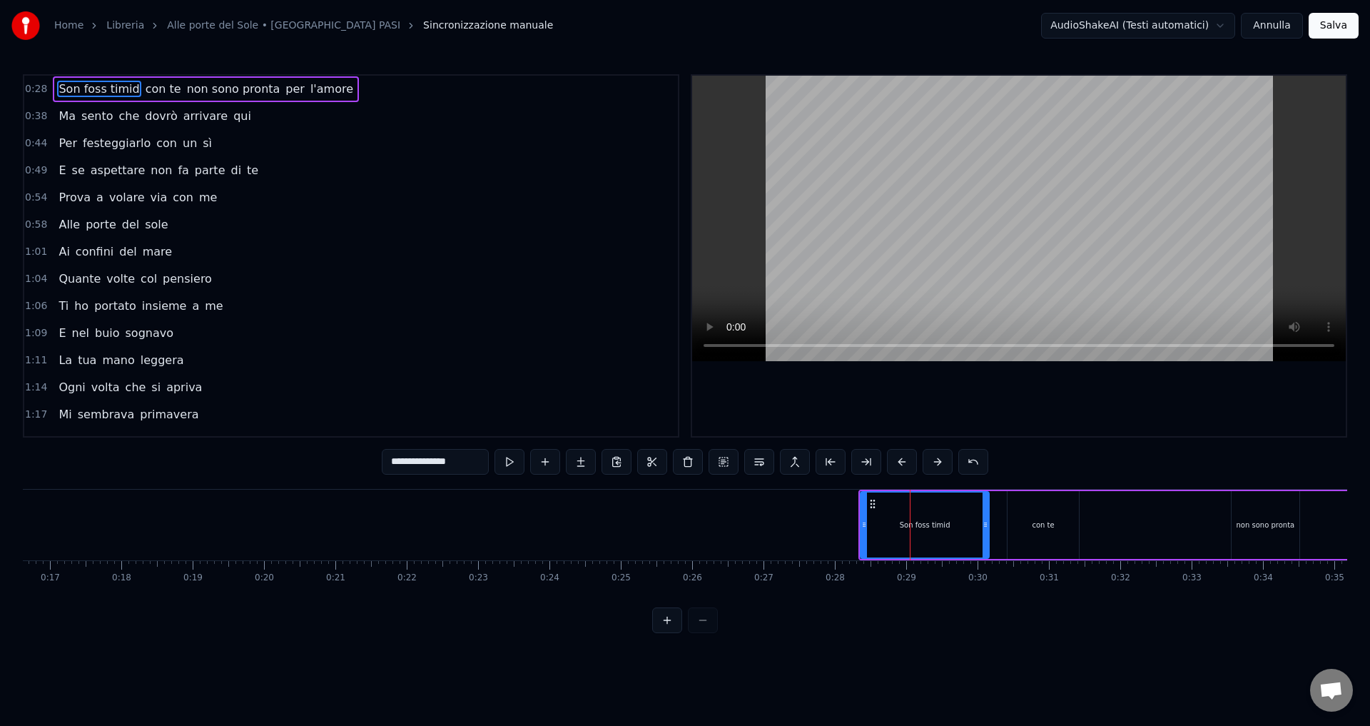
click at [432, 463] on input "**********" at bounding box center [435, 462] width 107 height 26
type input "**********"
click at [589, 656] on html "Home Libreria Alle porte del Sole • CASTELLINA PASI Sincronizzazione manuale Au…" at bounding box center [685, 328] width 1370 height 656
click at [226, 478] on div "0:28 Son fossi timida con te non sono pronta per l'amore 0:38 Ma sento che dovr…" at bounding box center [685, 353] width 1324 height 559
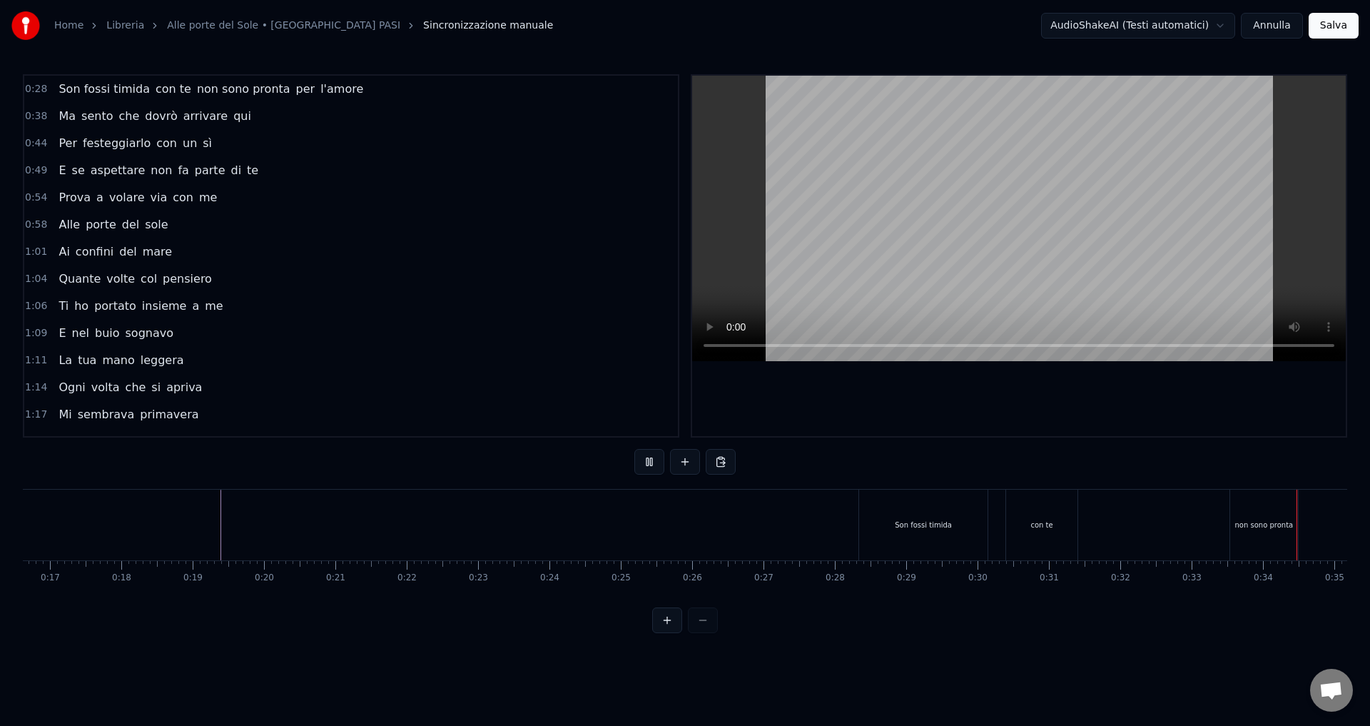
scroll to position [0, 2386]
click at [1331, 21] on button "Salva" at bounding box center [1333, 26] width 50 height 26
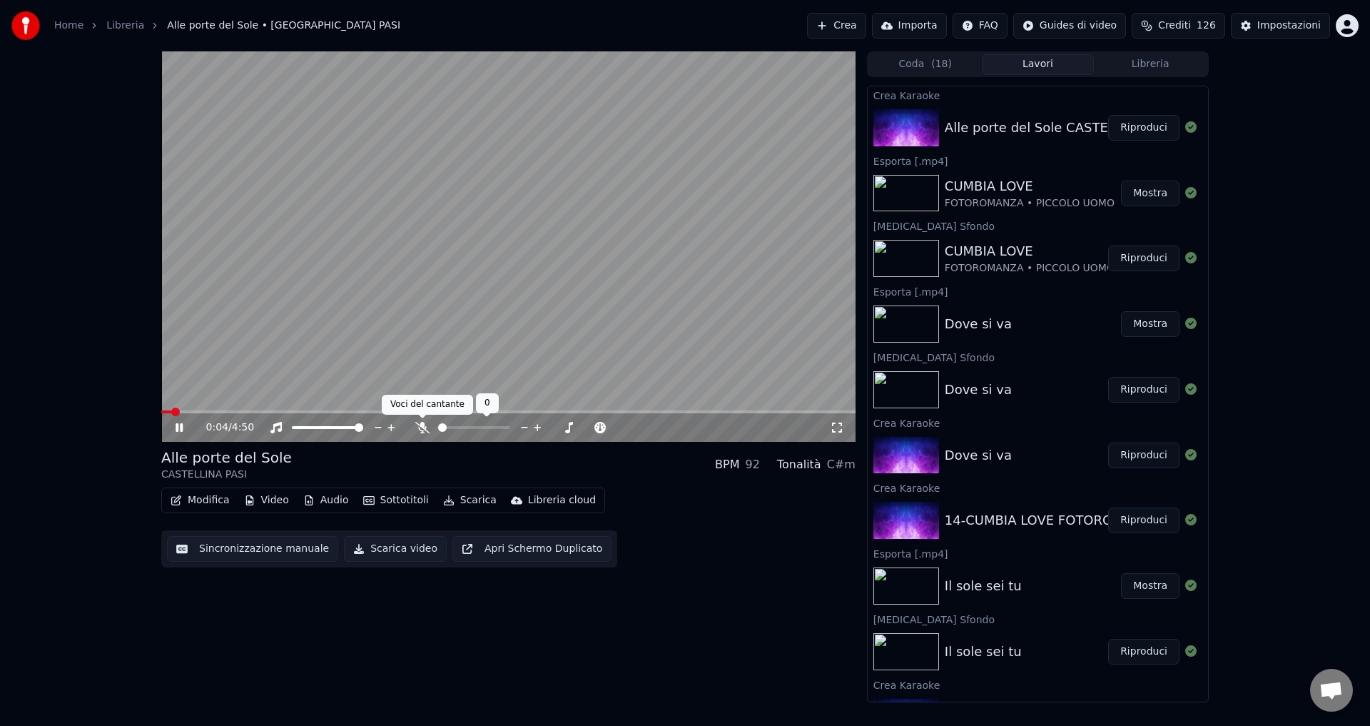
click at [419, 425] on icon at bounding box center [422, 427] width 14 height 11
click at [178, 420] on div "1:07 / 4:50" at bounding box center [508, 427] width 683 height 14
click at [178, 426] on icon at bounding box center [179, 427] width 7 height 9
click at [260, 502] on button "Video" at bounding box center [266, 500] width 56 height 20
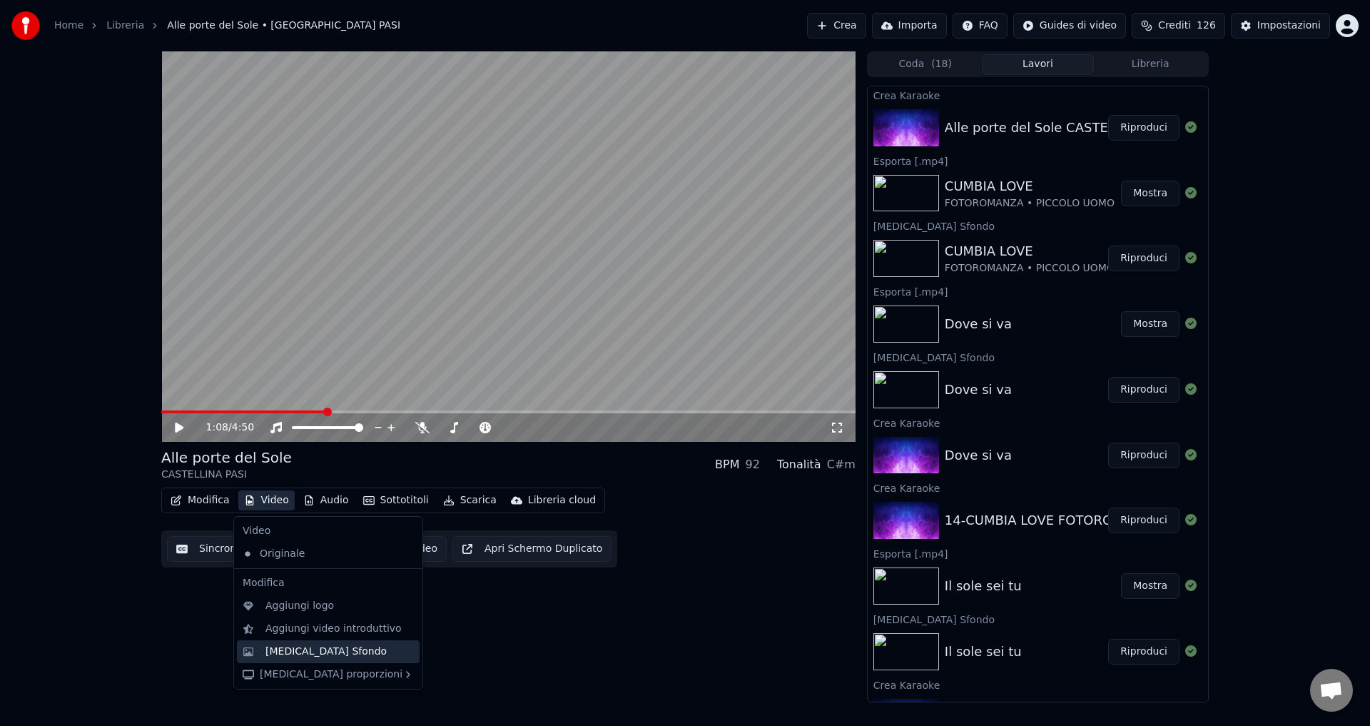
click at [301, 653] on div "[MEDICAL_DATA] Sfondo" at bounding box center [325, 651] width 121 height 14
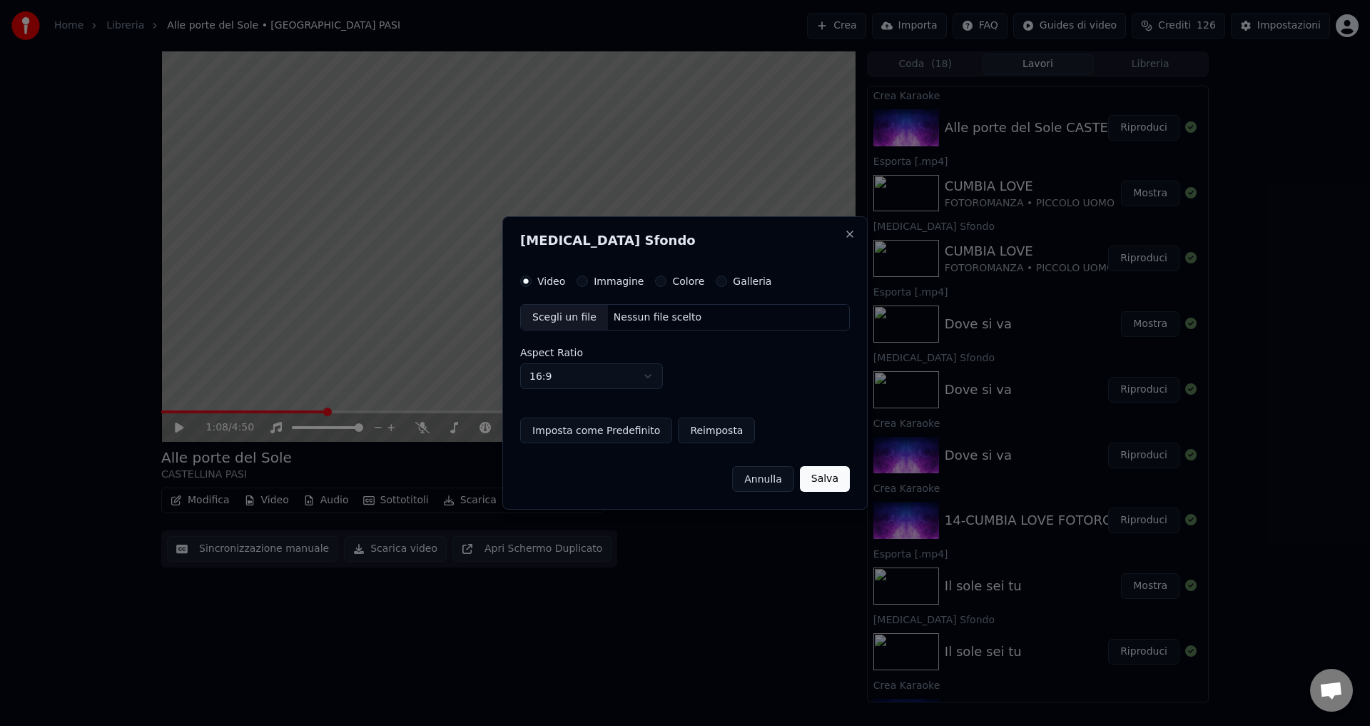
click at [655, 282] on button "Colore" at bounding box center [660, 280] width 11 height 11
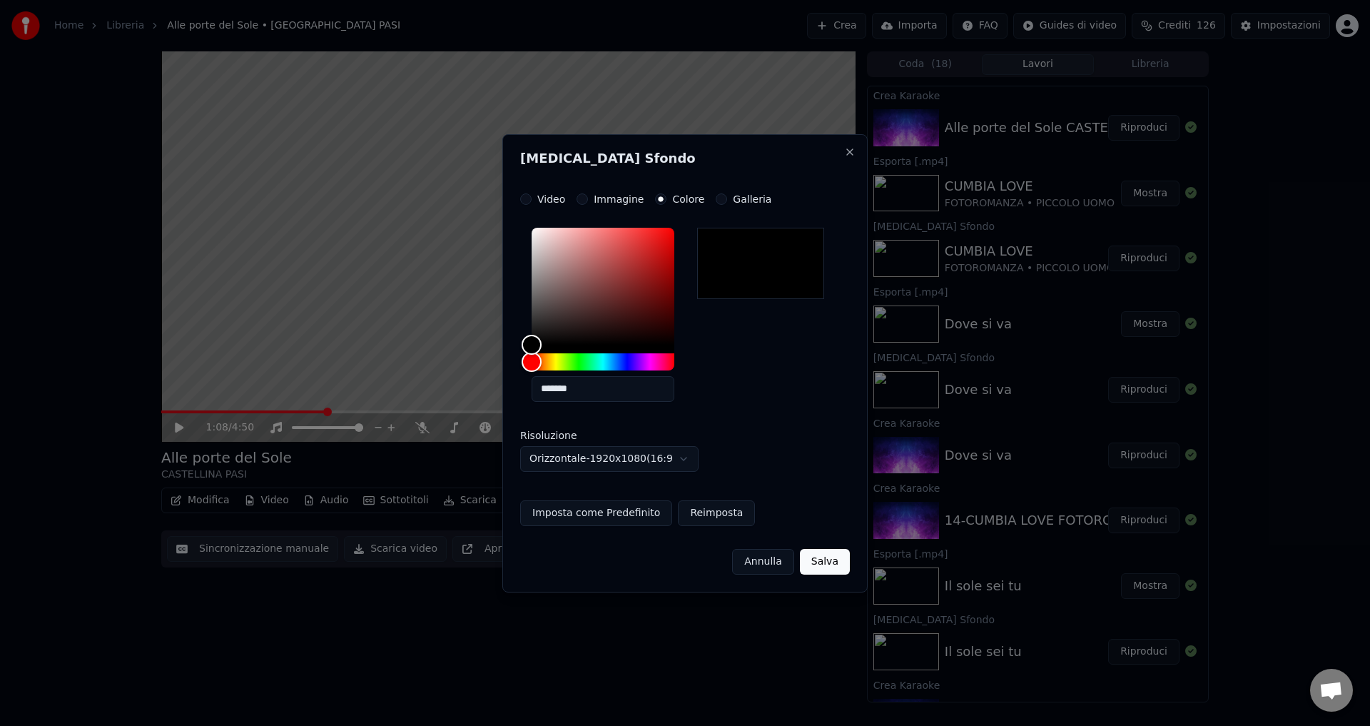
click at [823, 559] on button "Salva" at bounding box center [825, 562] width 50 height 26
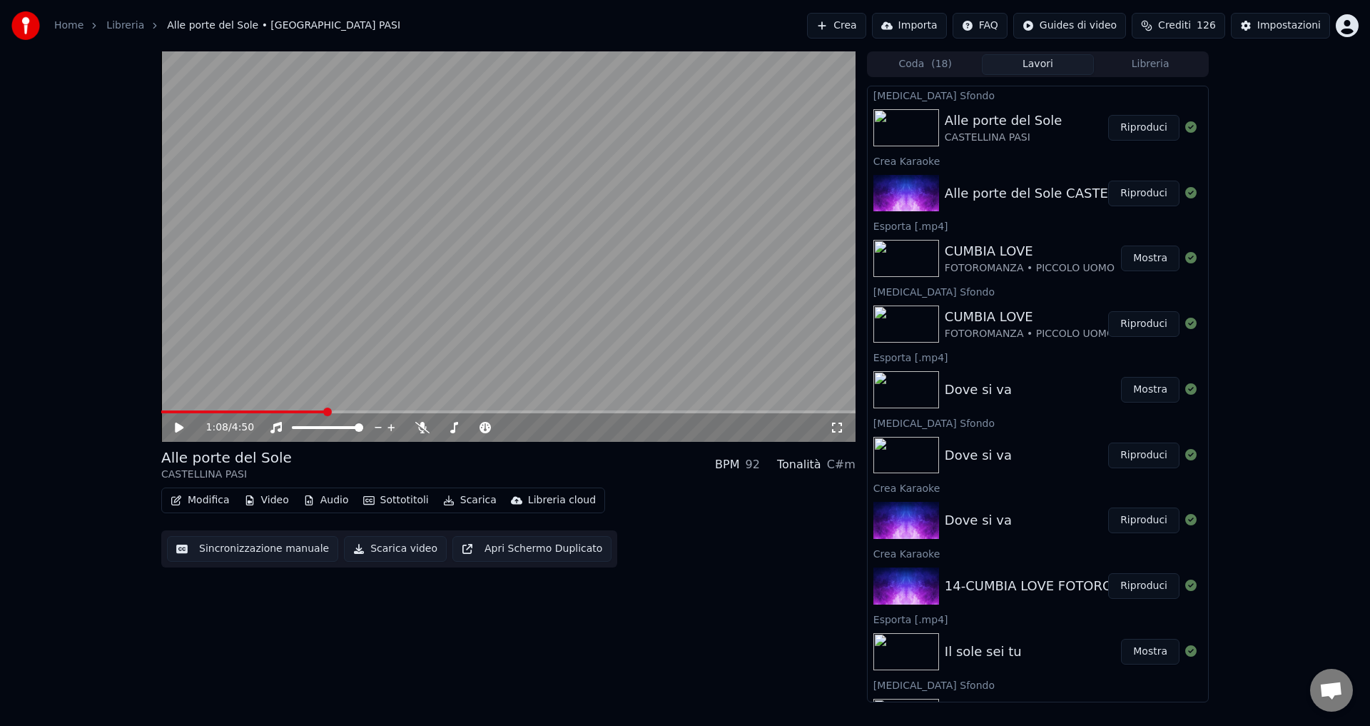
click at [1137, 128] on button "Riproduci" at bounding box center [1143, 128] width 71 height 26
click at [424, 432] on icon at bounding box center [422, 427] width 14 height 11
click at [179, 432] on icon at bounding box center [190, 427] width 34 height 11
click at [380, 546] on button "Scarica video" at bounding box center [395, 549] width 103 height 26
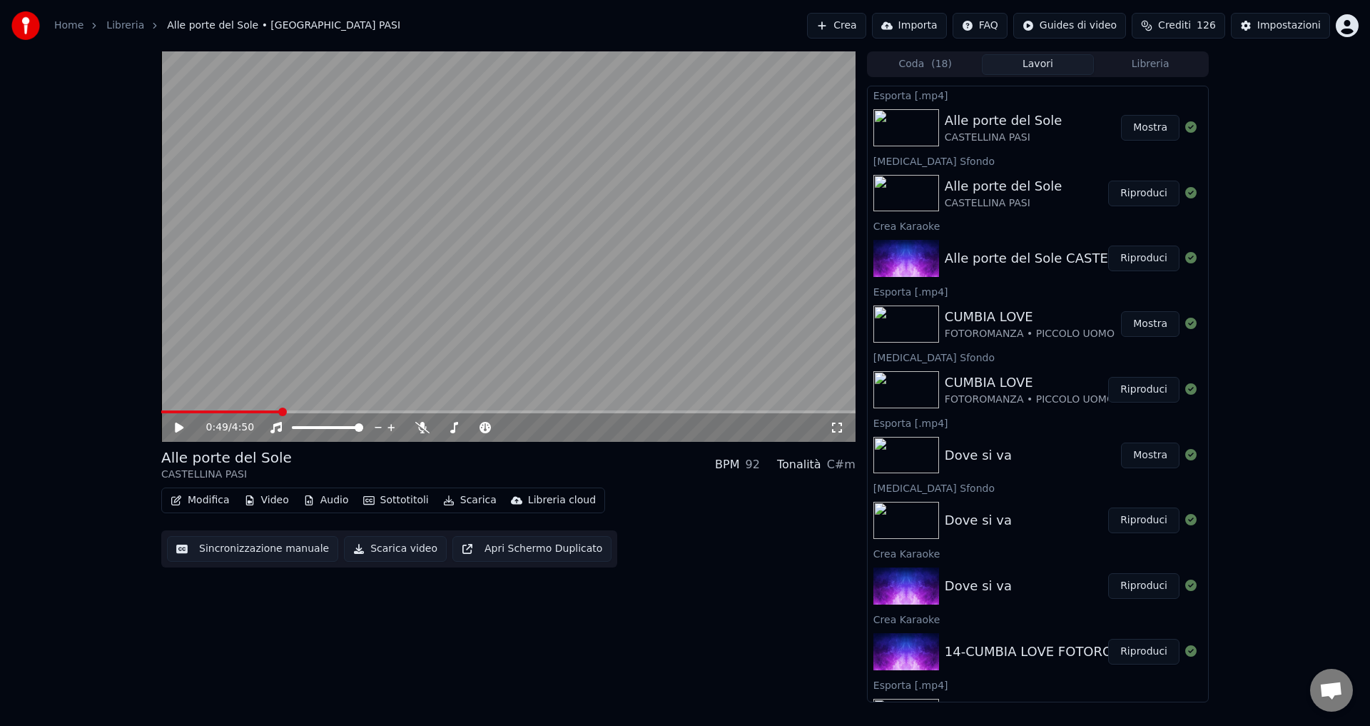
click at [1148, 125] on button "Mostra" at bounding box center [1150, 128] width 59 height 26
click at [1130, 584] on button "Riproduci" at bounding box center [1143, 586] width 71 height 26
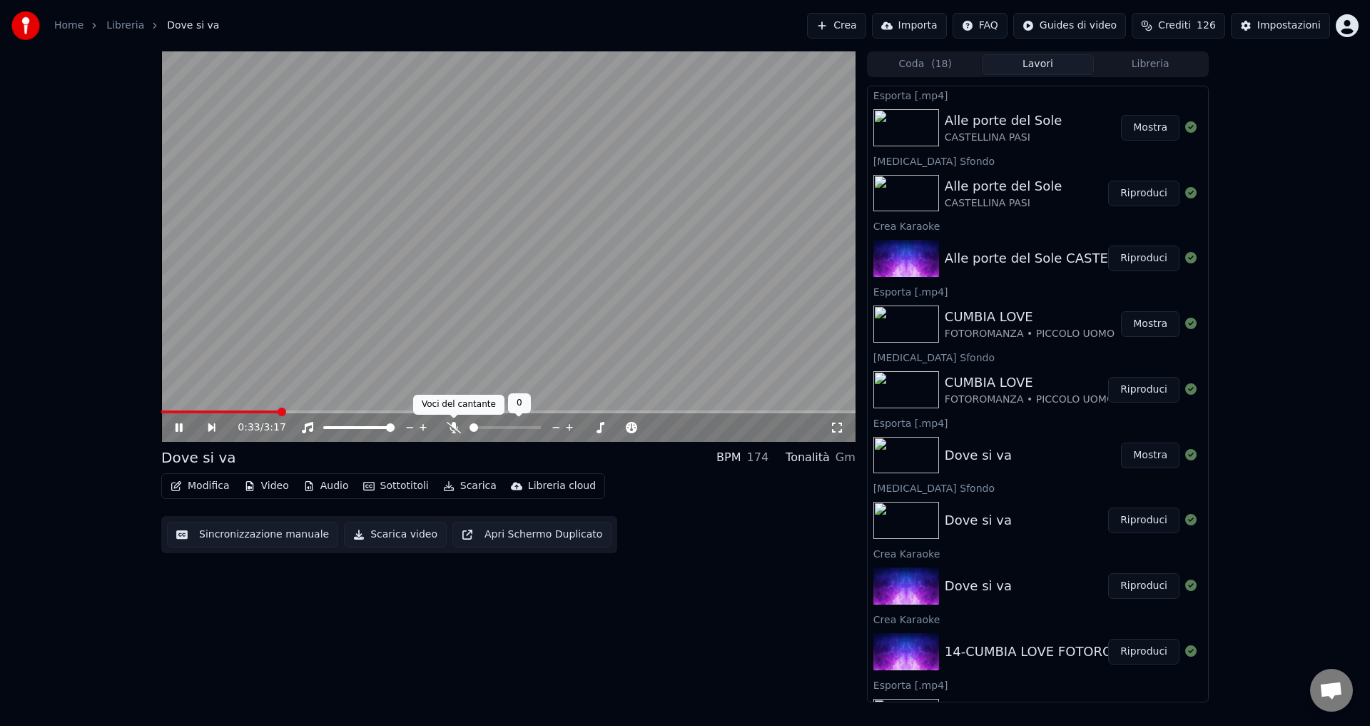
click at [449, 426] on icon at bounding box center [454, 427] width 14 height 11
click at [180, 428] on icon at bounding box center [179, 427] width 7 height 9
click at [163, 410] on span at bounding box center [259, 411] width 196 height 3
click at [171, 424] on div "0:00 / 3:17" at bounding box center [508, 427] width 683 height 14
click at [176, 424] on icon at bounding box center [179, 427] width 9 height 10
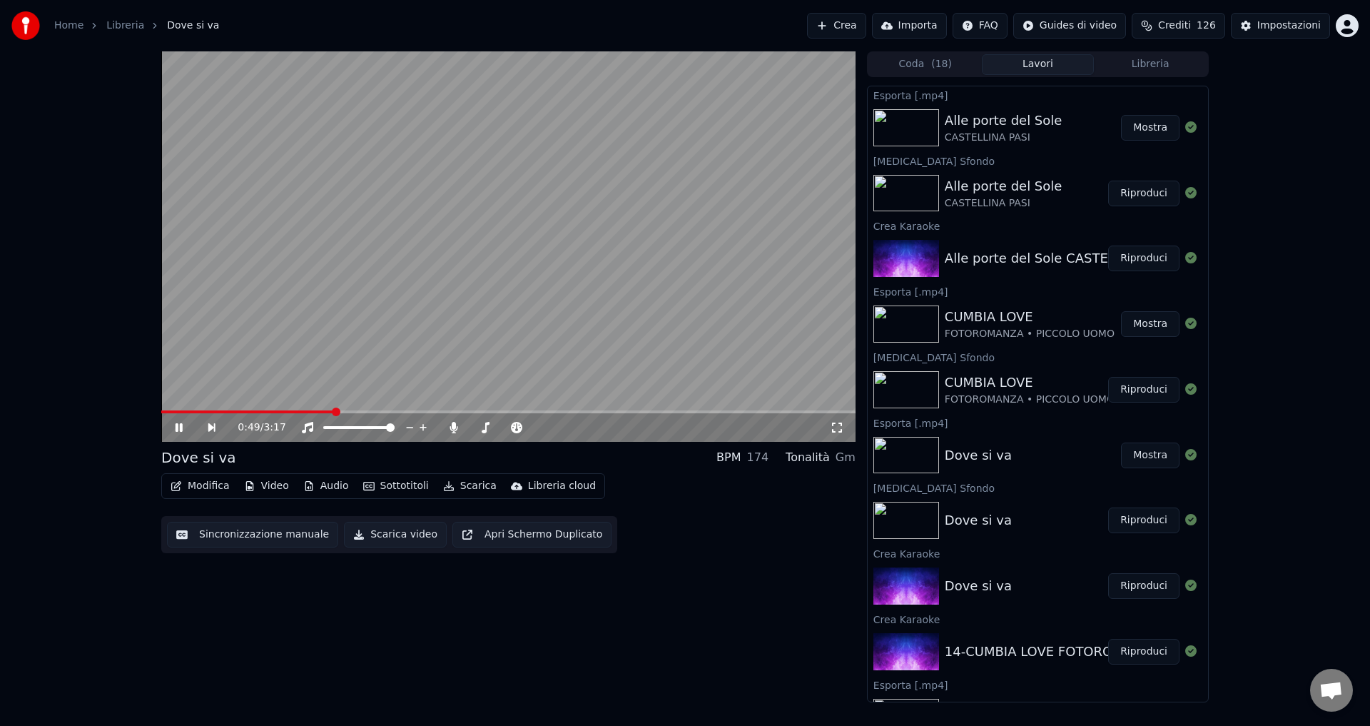
click at [178, 429] on icon at bounding box center [179, 427] width 7 height 9
click at [388, 537] on button "Scarica video" at bounding box center [395, 535] width 103 height 26
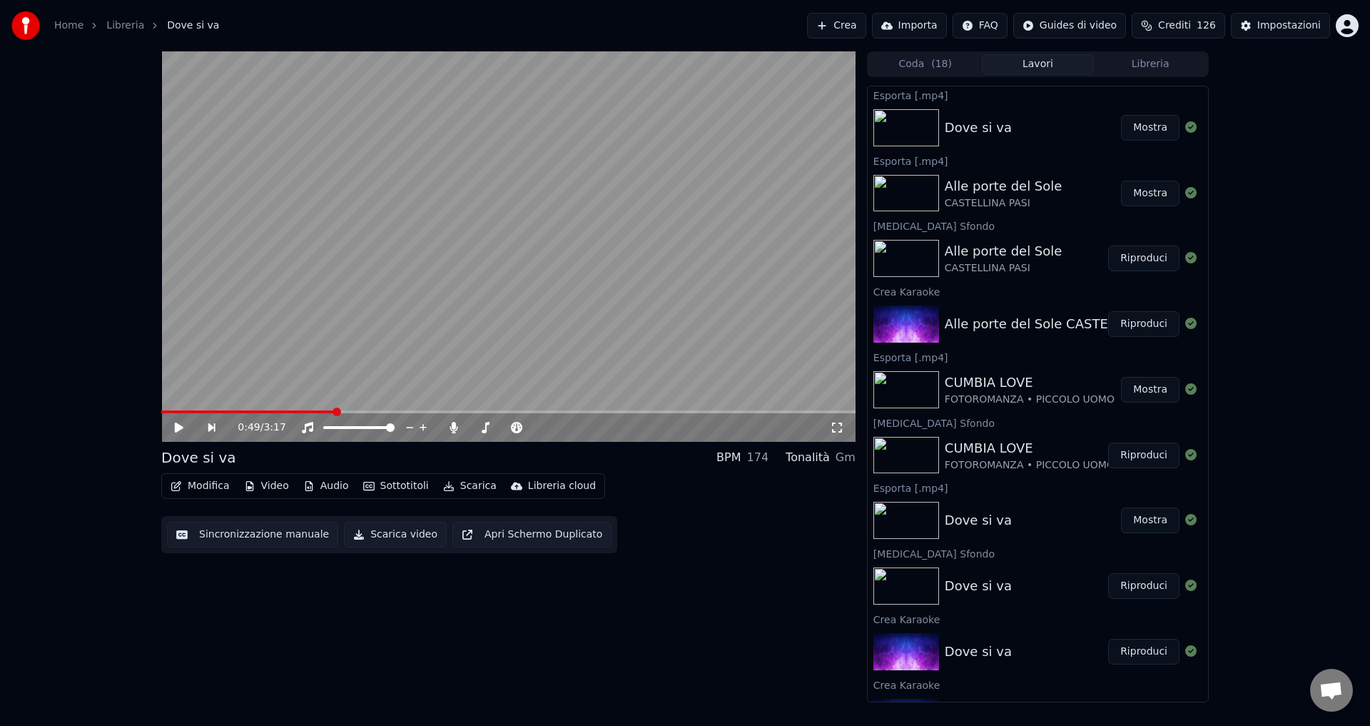
click at [1149, 125] on button "Mostra" at bounding box center [1150, 128] width 59 height 26
click at [860, 28] on button "Crea" at bounding box center [836, 26] width 59 height 26
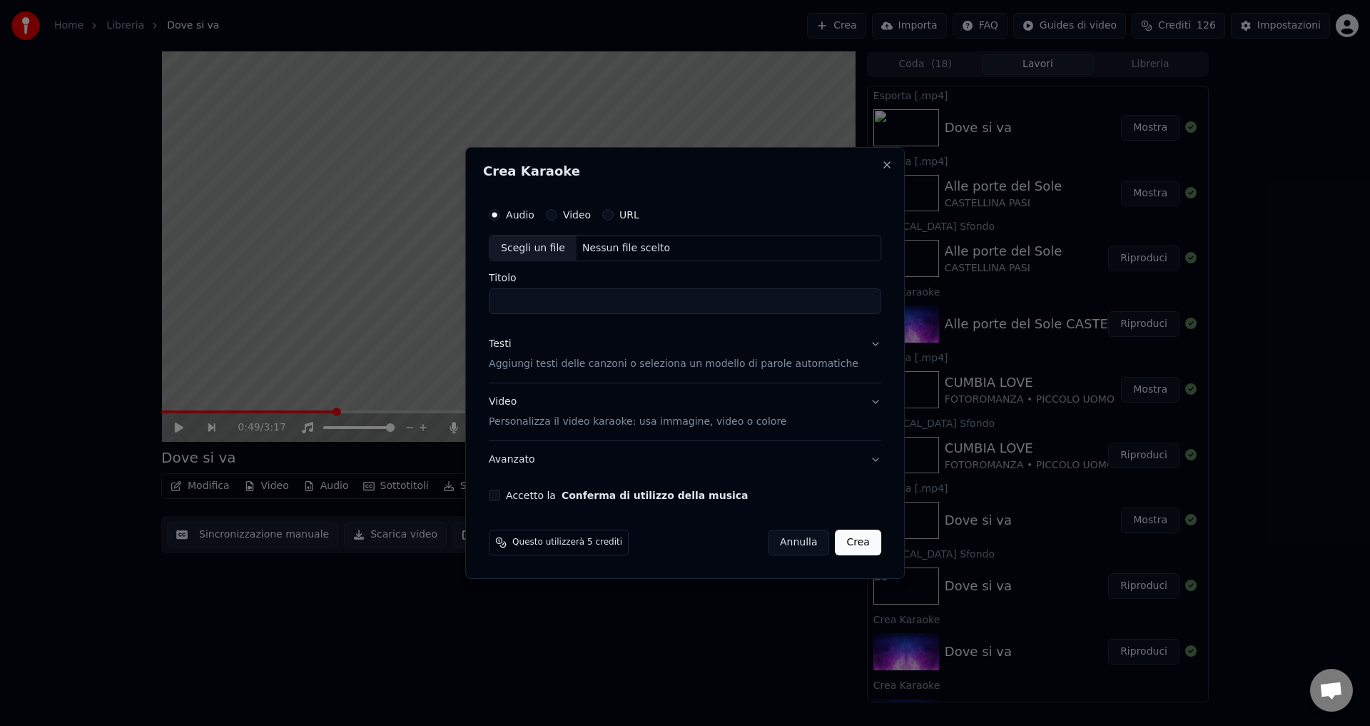
click at [600, 249] on div "Nessun file scelto" at bounding box center [625, 248] width 99 height 14
type input "**********"
click at [539, 365] on p "Aggiungi testi delle canzoni o seleziona un modello di parole automatiche" at bounding box center [674, 364] width 370 height 14
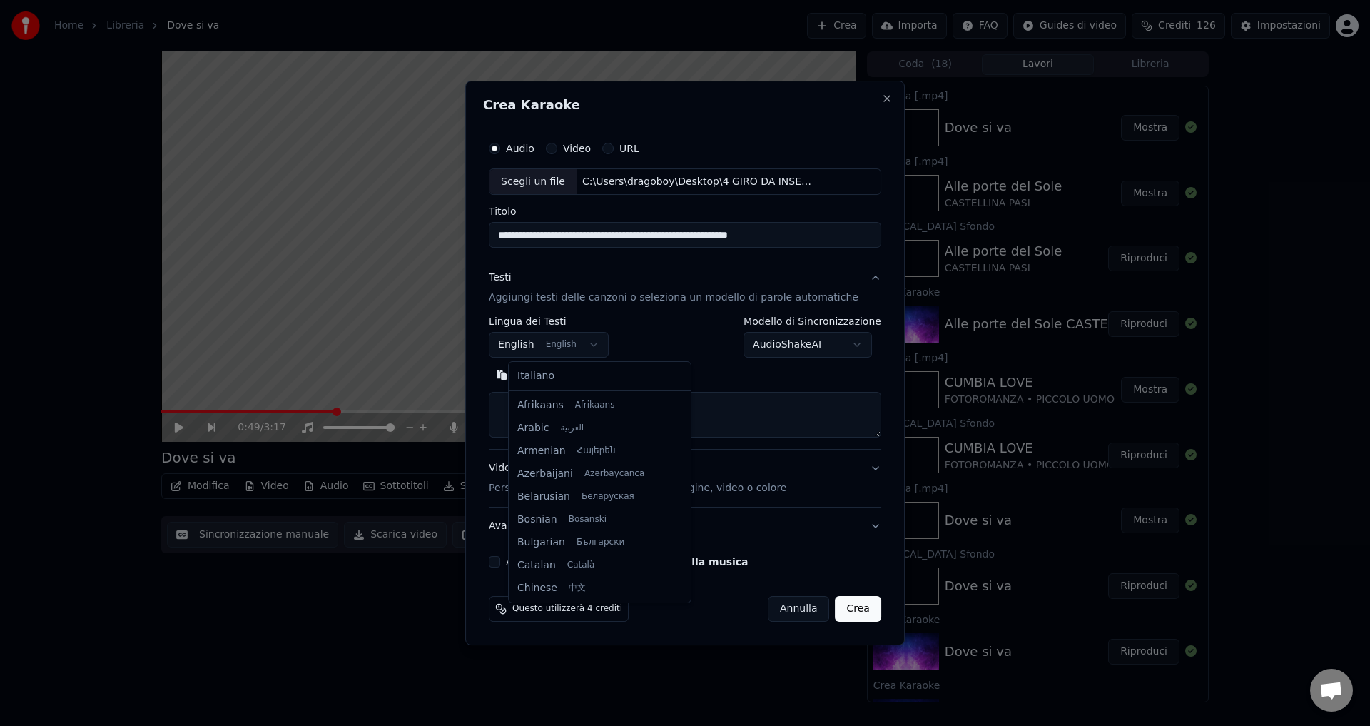
click at [538, 350] on body "Home Libreria Dove si va Crea Importa FAQ Guides di video Crediti 126 Impostazi…" at bounding box center [685, 363] width 1370 height 726
select select "**"
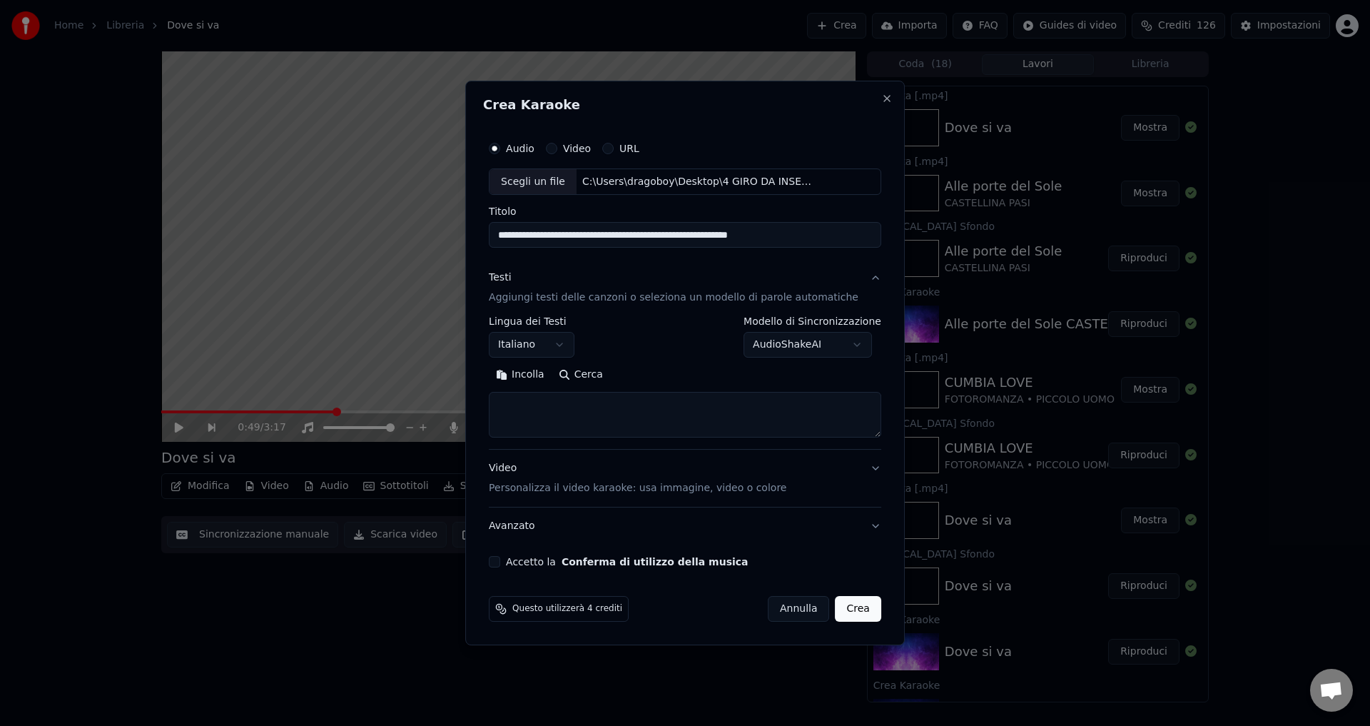
click at [764, 345] on body "Home Libreria Dove si va Crea Importa FAQ Guides di video Crediti 126 Impostazi…" at bounding box center [685, 363] width 1370 height 726
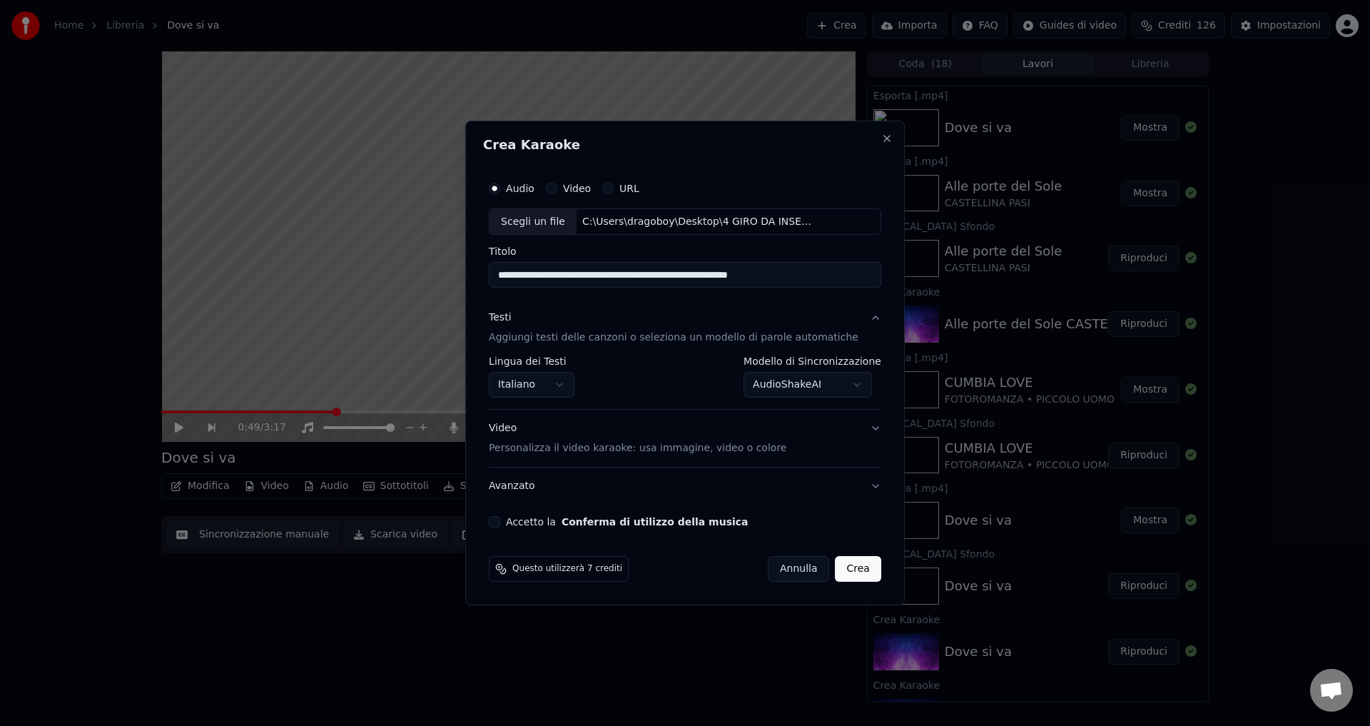
click at [500, 524] on button "Accetto la Conferma di utilizzo della musica" at bounding box center [494, 521] width 11 height 11
click at [850, 577] on button "Crea" at bounding box center [858, 569] width 46 height 26
select select "**********"
select select
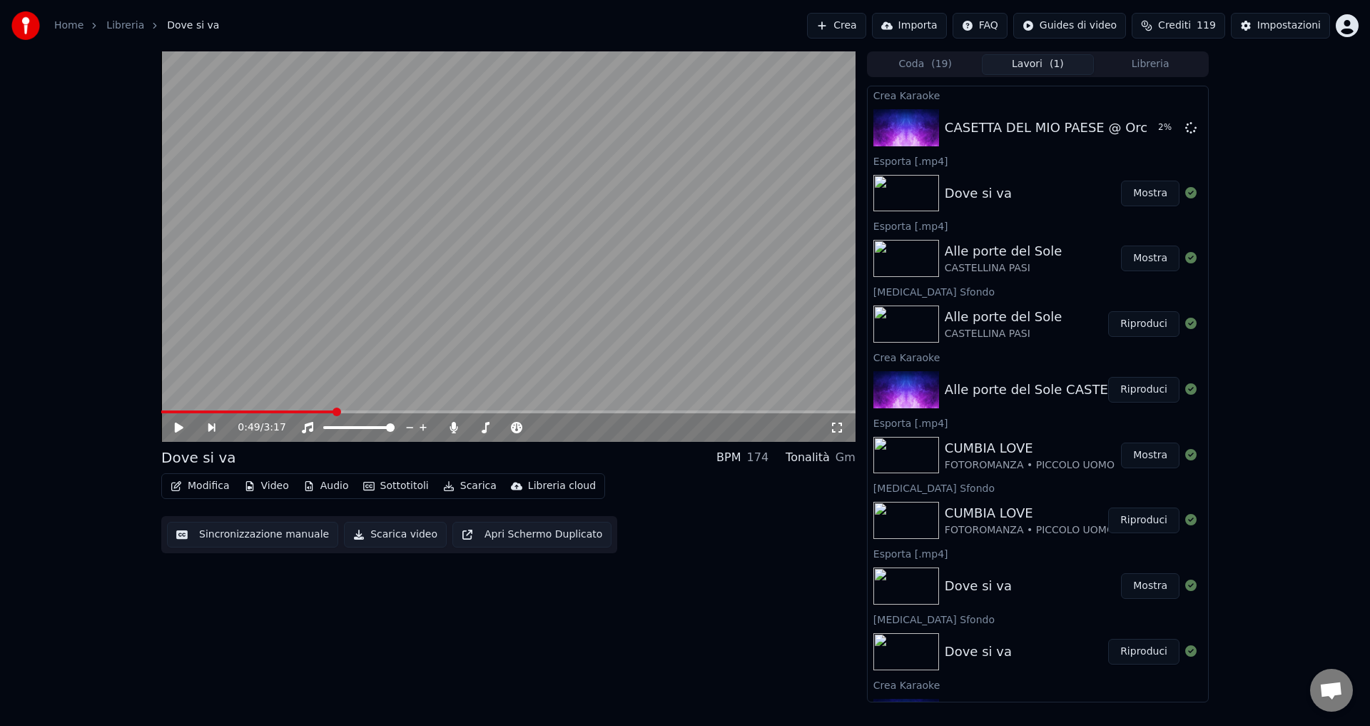
click at [1330, 686] on span "Aprire la chat" at bounding box center [1331, 691] width 24 height 20
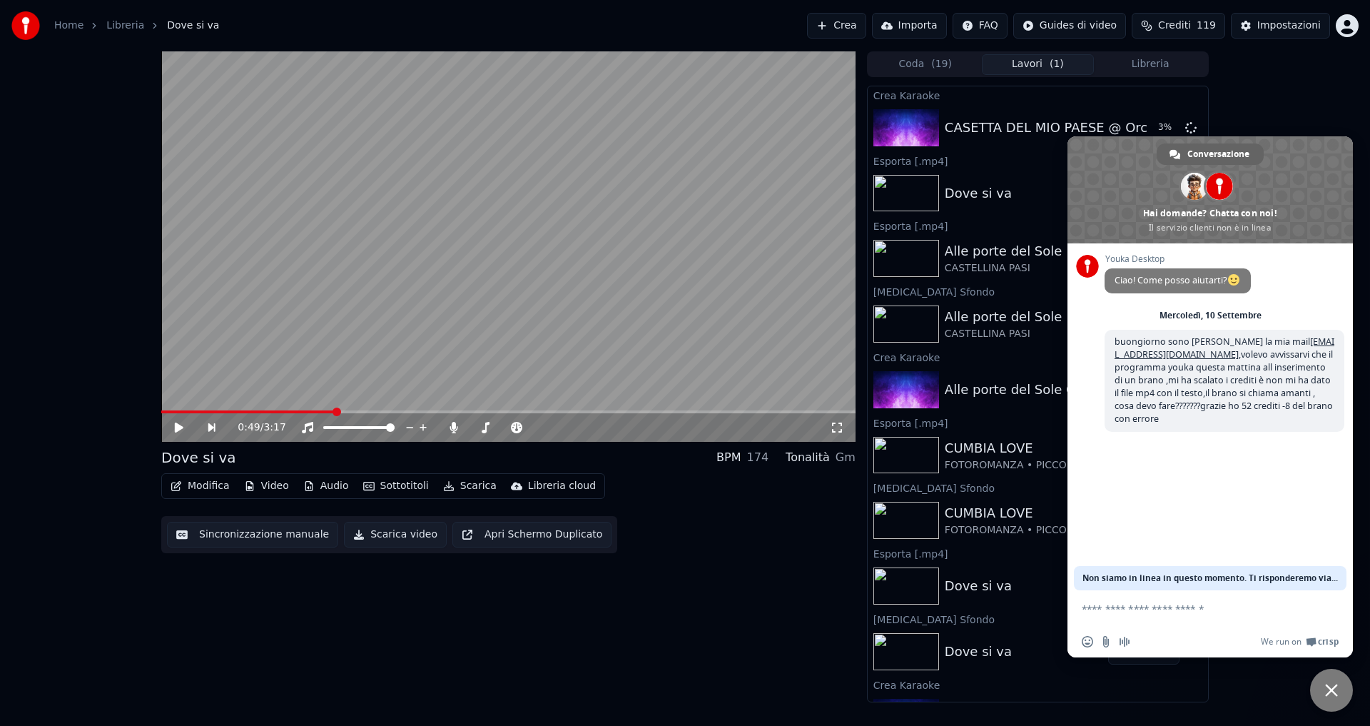
click at [1166, 609] on textarea "Scrivi il tuo messaggio..." at bounding box center [1194, 608] width 225 height 13
click at [1176, 610] on textarea "**********" at bounding box center [1194, 608] width 225 height 13
click at [1253, 609] on textarea "**********" at bounding box center [1194, 608] width 225 height 13
type textarea "**********"
click at [1321, 609] on span "Inviare" at bounding box center [1328, 606] width 24 height 24
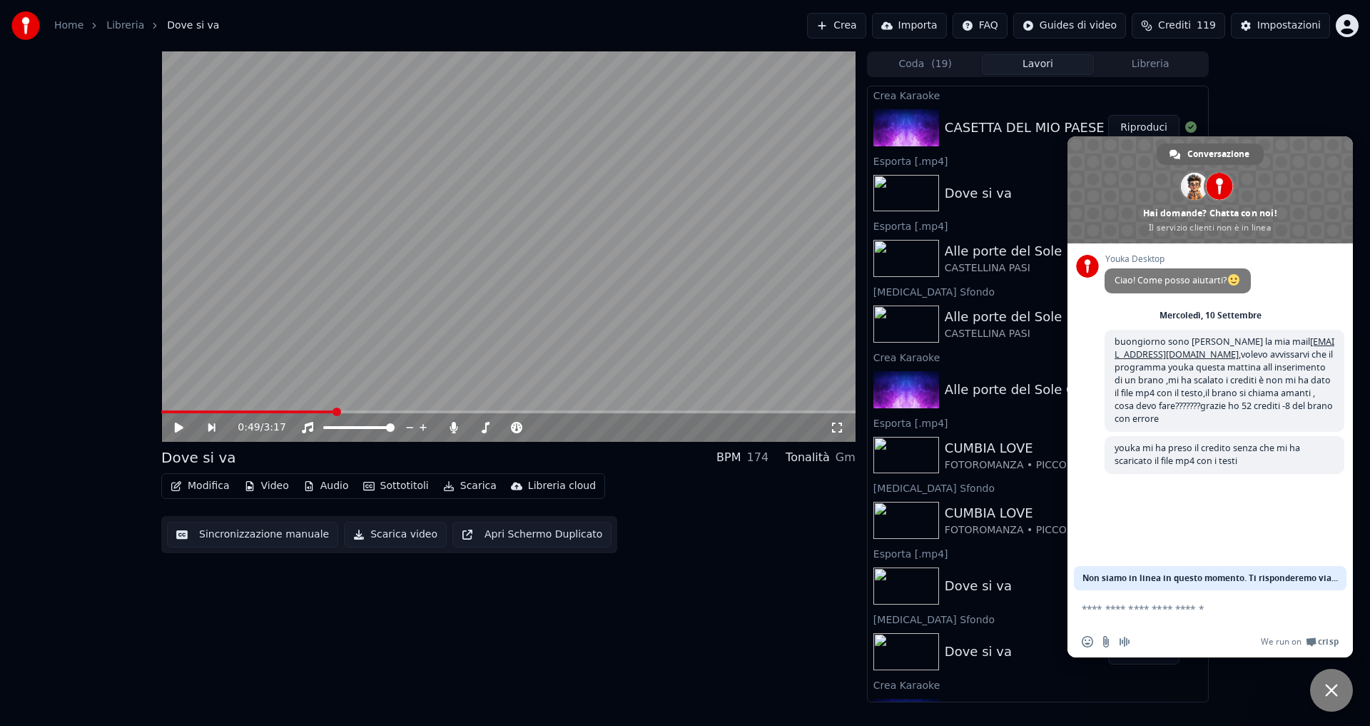
click at [1155, 610] on textarea "Scrivi il tuo messaggio..." at bounding box center [1194, 608] width 225 height 13
type textarea "**********"
click at [1336, 606] on span "Inviare" at bounding box center [1328, 606] width 24 height 24
click at [1320, 692] on span "Chiudere la chat" at bounding box center [1331, 689] width 43 height 43
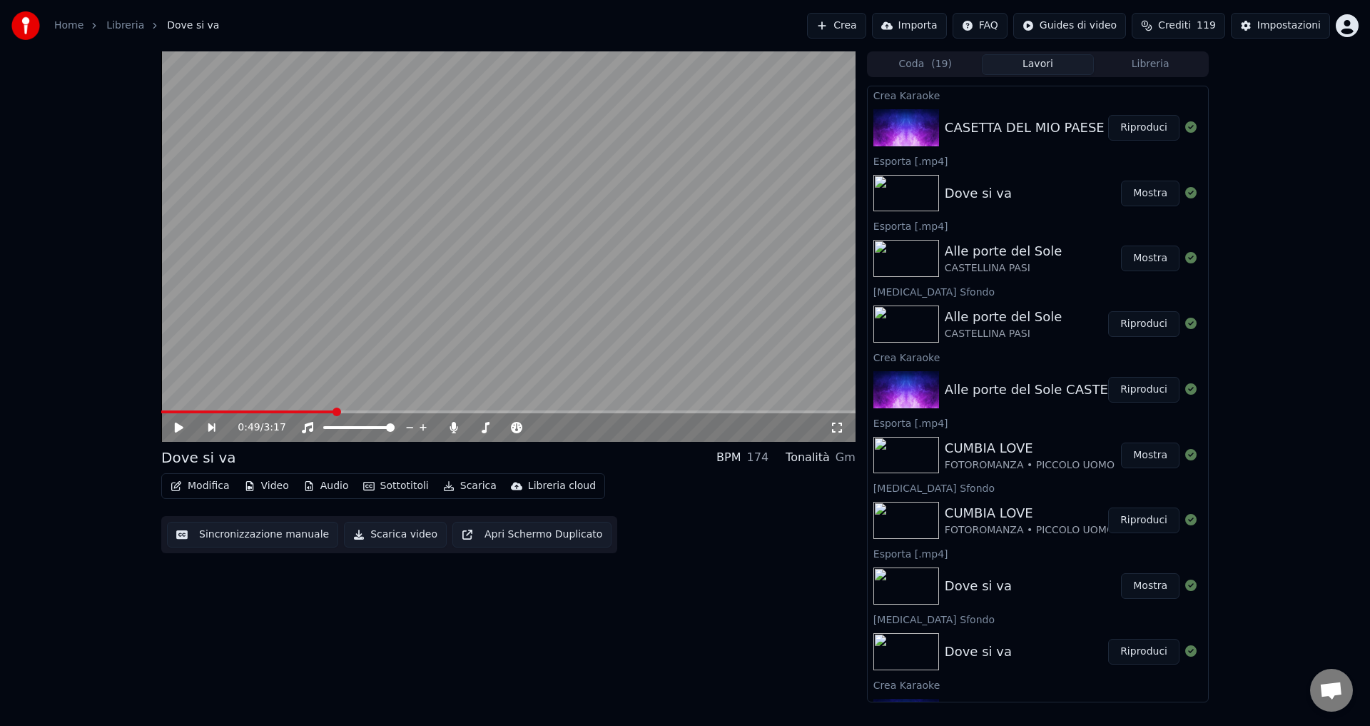
click at [1121, 132] on button "Riproduci" at bounding box center [1143, 128] width 71 height 26
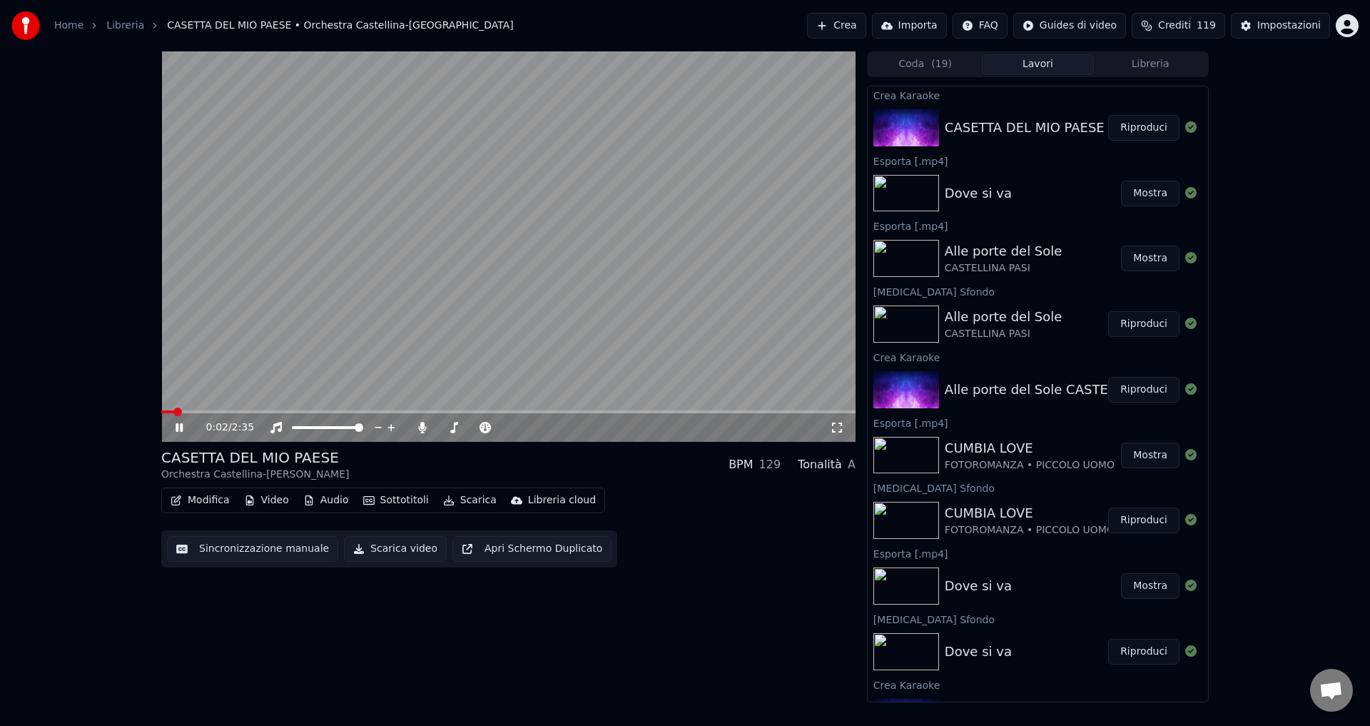
click at [407, 502] on button "Sottotitoli" at bounding box center [395, 500] width 77 height 20
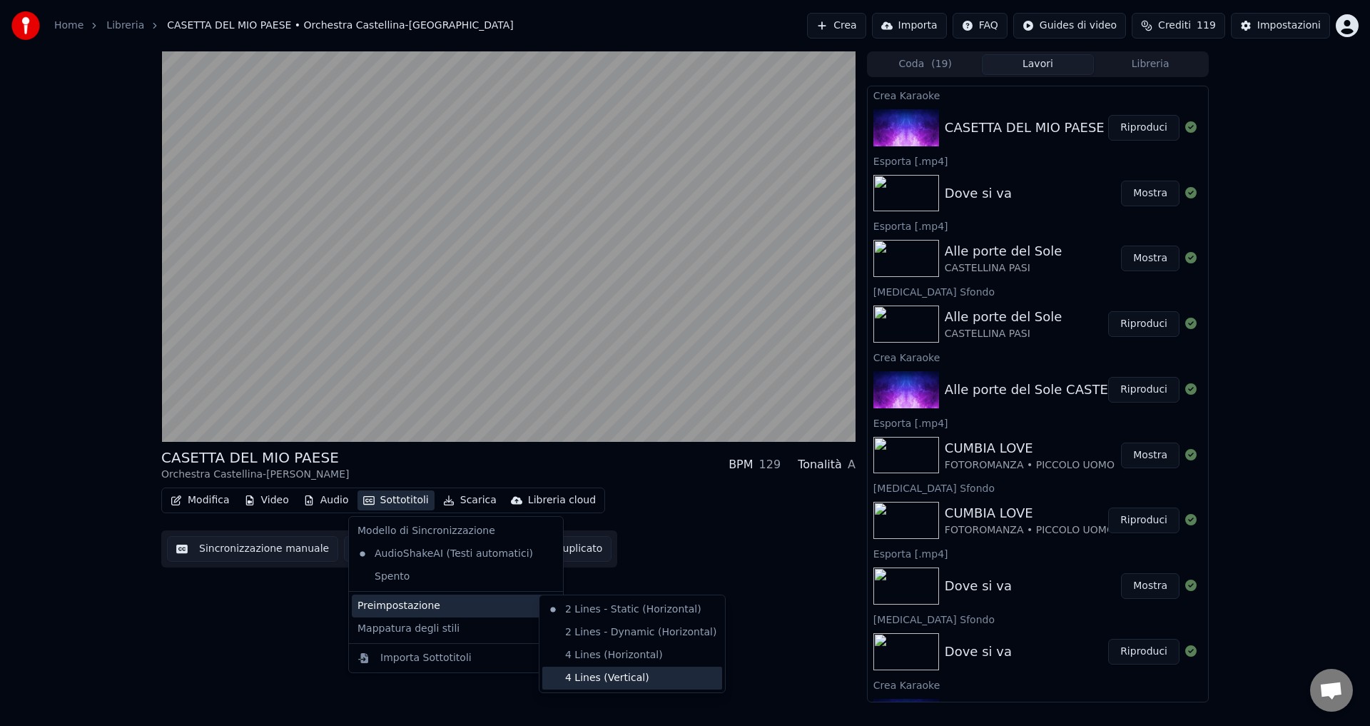
click at [587, 675] on div "4 Lines (Vertical)" at bounding box center [632, 677] width 180 height 23
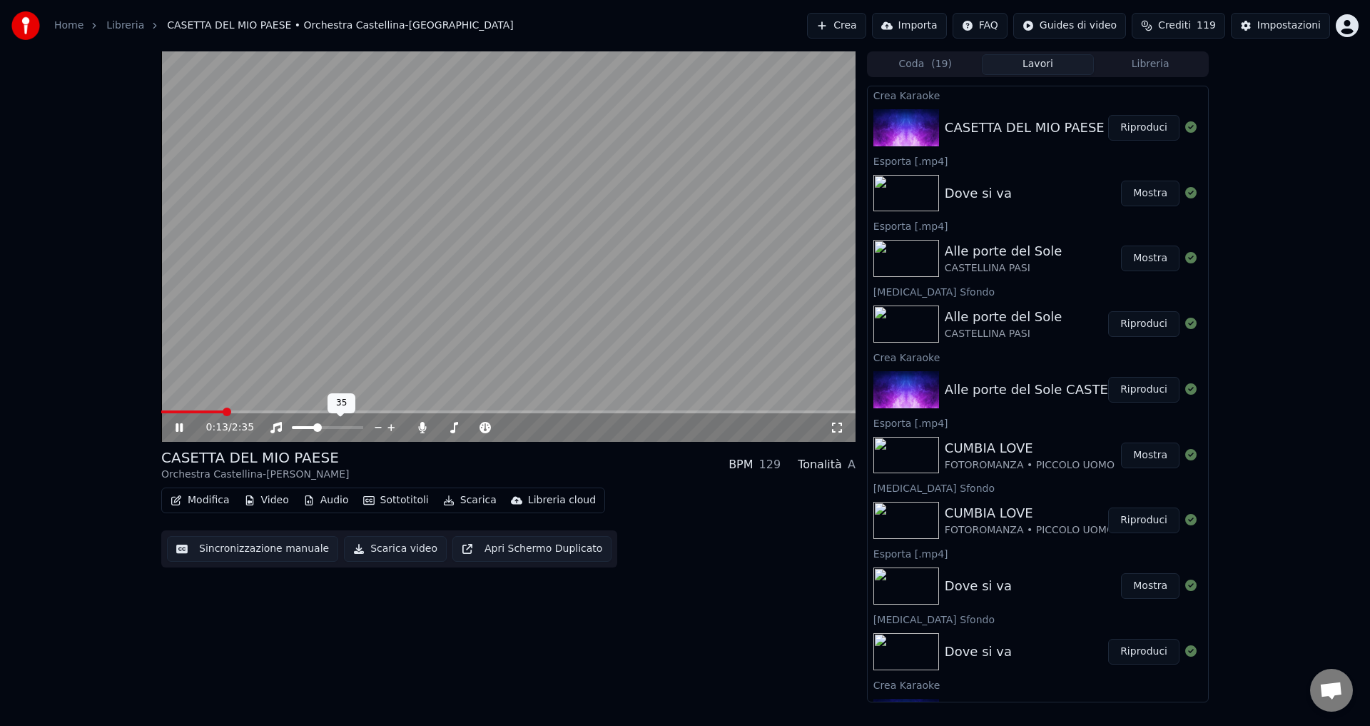
click at [317, 426] on span at bounding box center [304, 427] width 25 height 3
click at [363, 423] on span at bounding box center [359, 427] width 9 height 9
click at [481, 422] on div at bounding box center [486, 427] width 115 height 14
click at [422, 427] on icon at bounding box center [422, 427] width 8 height 11
click at [454, 426] on icon at bounding box center [454, 427] width 8 height 11
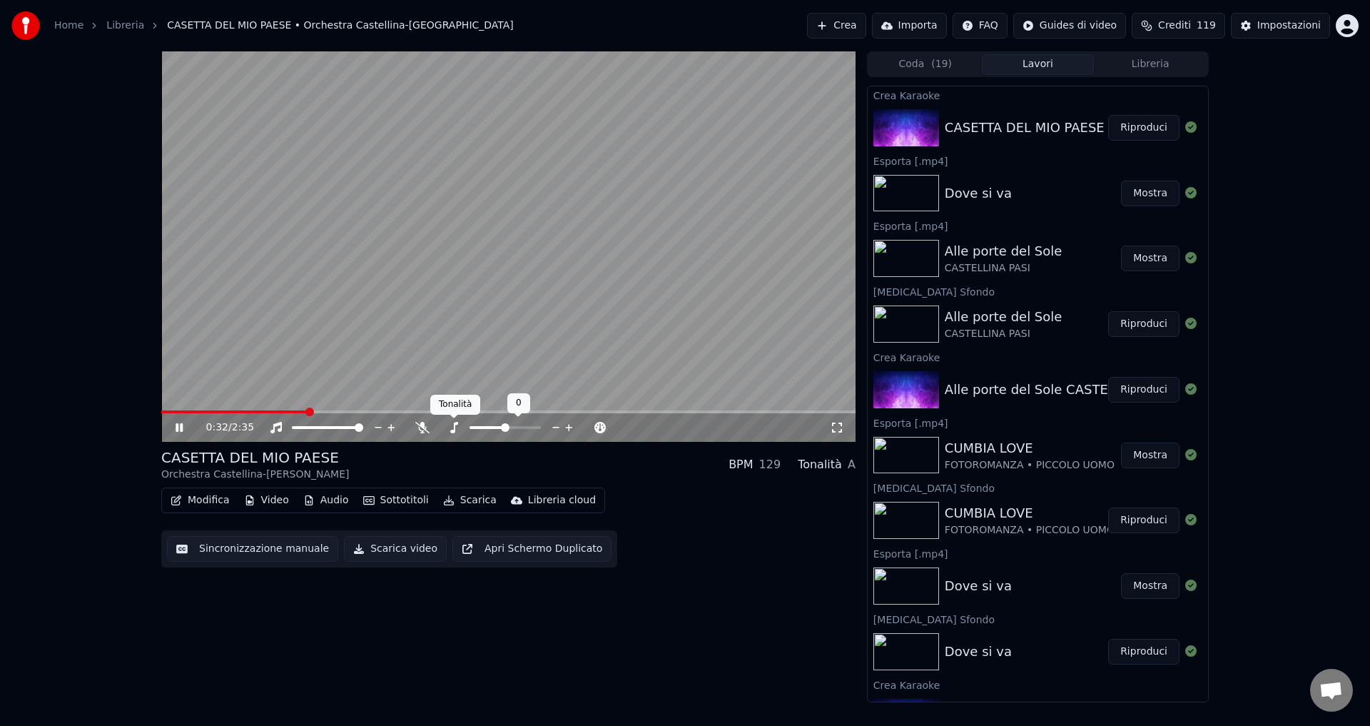
click at [452, 429] on icon at bounding box center [454, 427] width 14 height 11
click at [419, 432] on icon at bounding box center [422, 427] width 14 height 11
click at [419, 422] on icon at bounding box center [422, 427] width 14 height 11
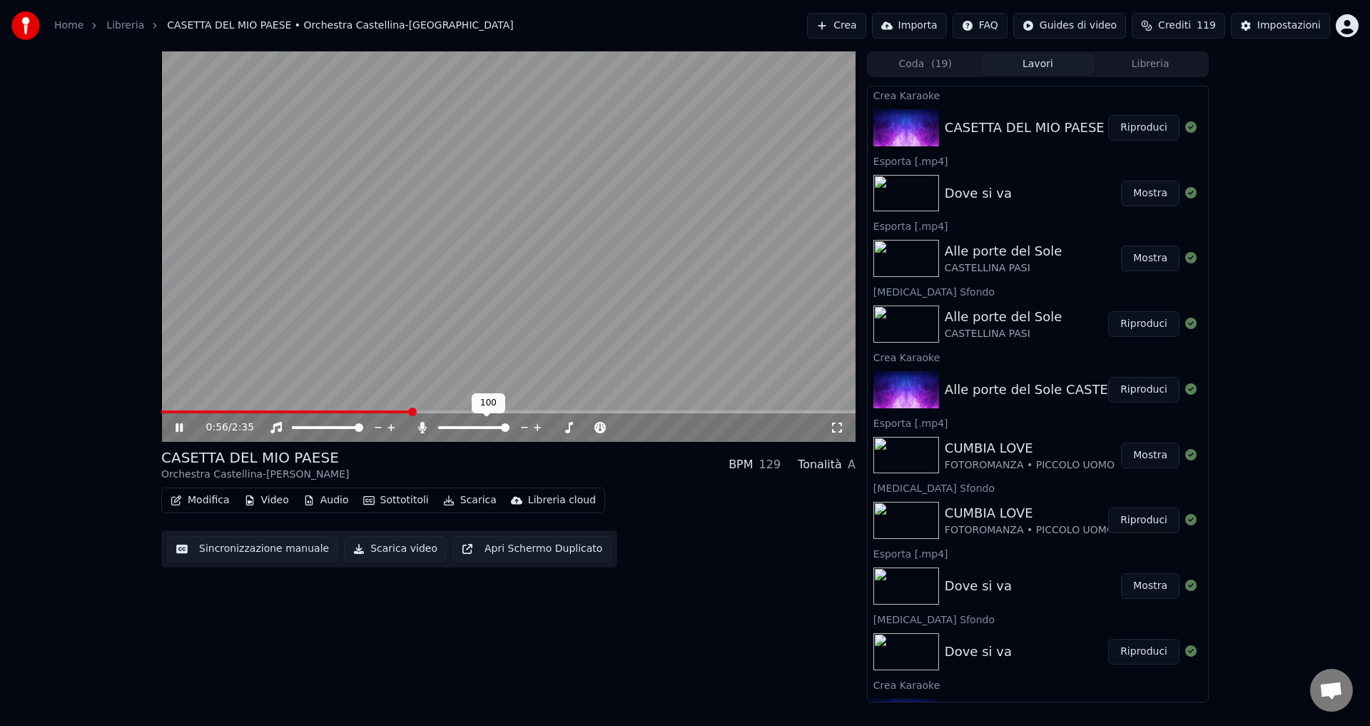
click at [419, 422] on icon at bounding box center [422, 427] width 14 height 11
click at [177, 428] on icon at bounding box center [179, 427] width 7 height 9
click at [264, 499] on button "Video" at bounding box center [266, 500] width 56 height 20
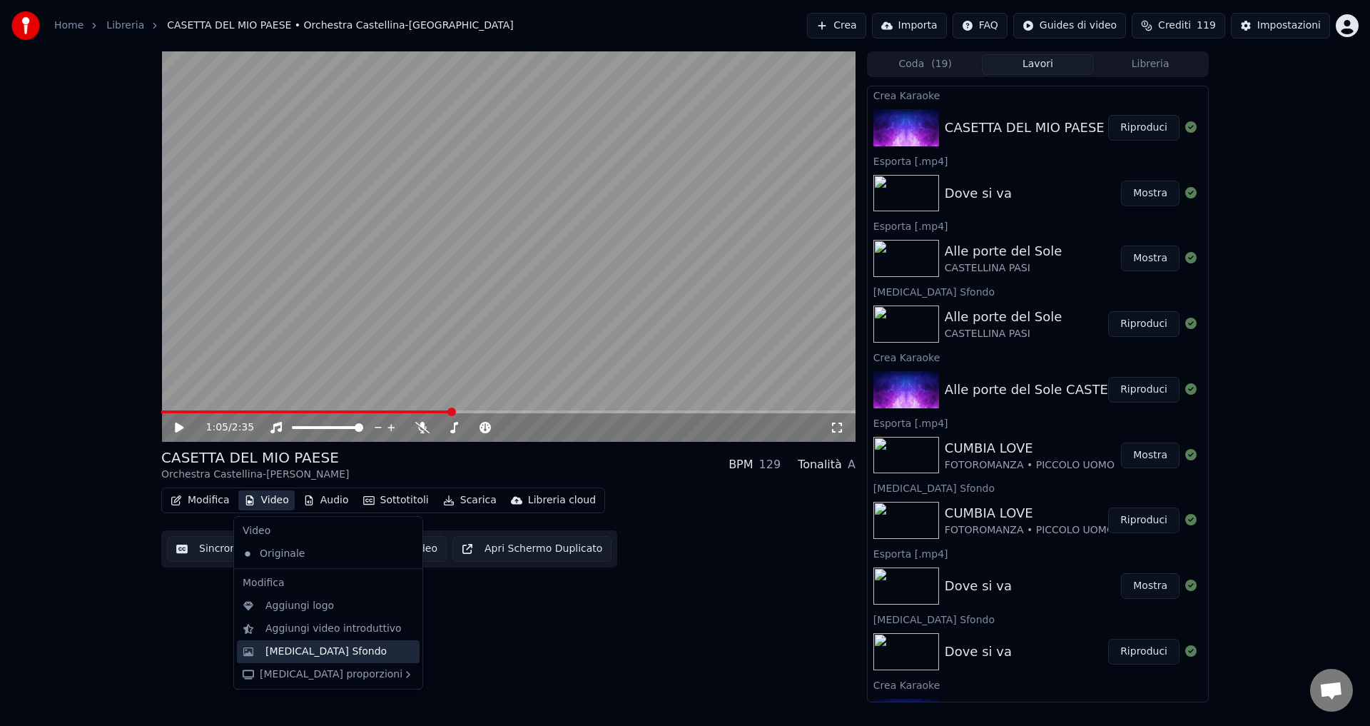
click at [297, 648] on div "[MEDICAL_DATA] Sfondo" at bounding box center [325, 651] width 121 height 14
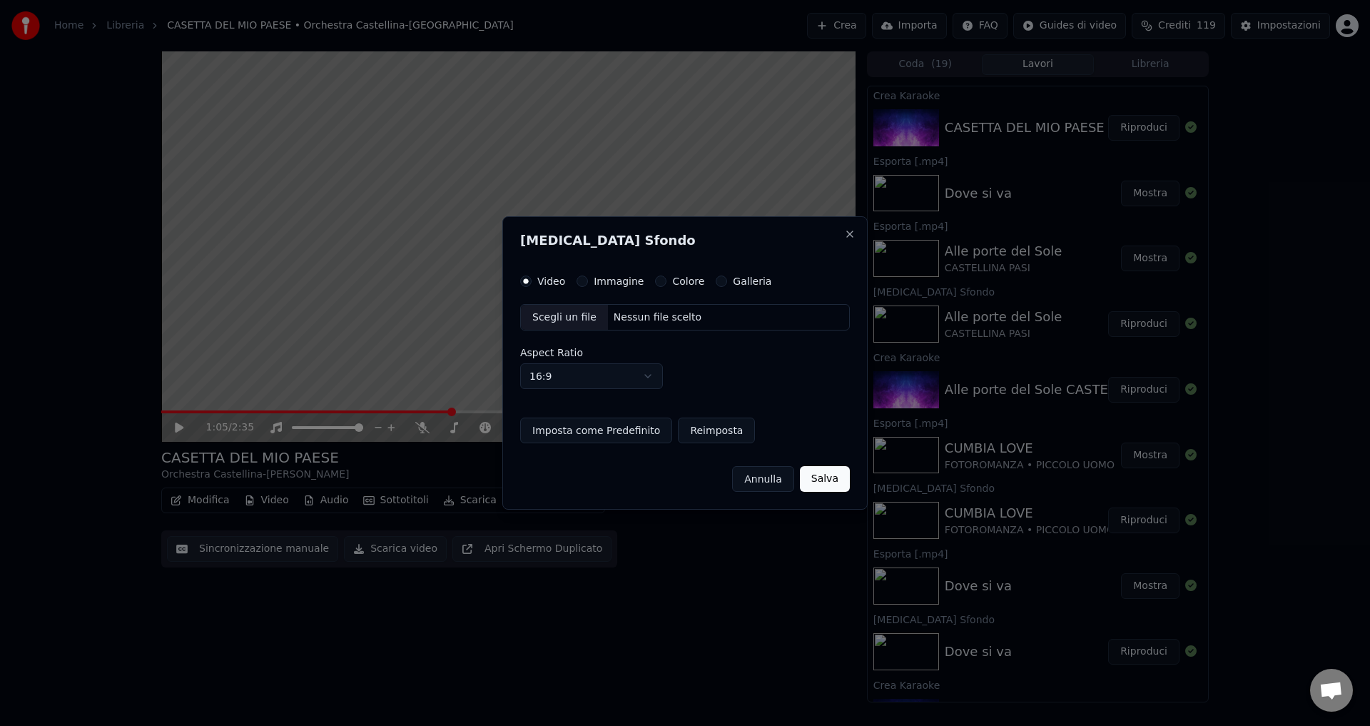
click at [655, 281] on button "Colore" at bounding box center [660, 280] width 11 height 11
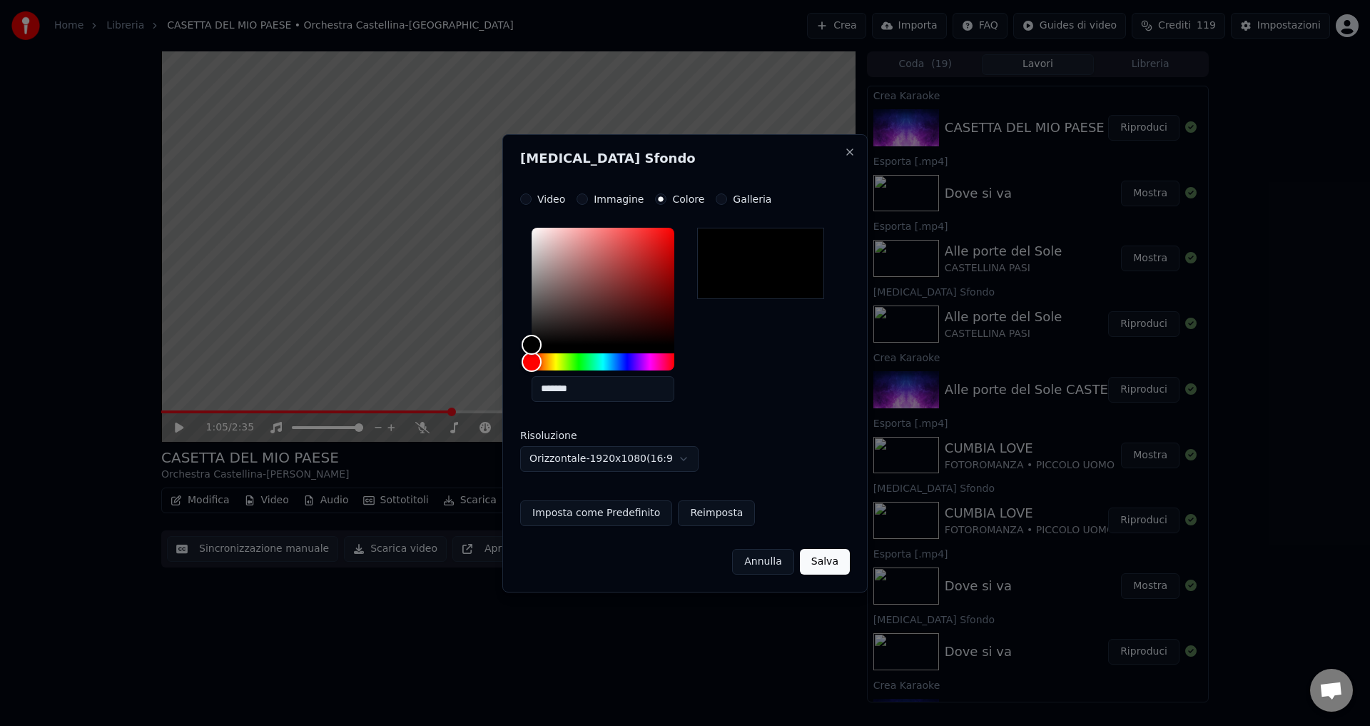
click at [816, 563] on button "Salva" at bounding box center [825, 562] width 50 height 26
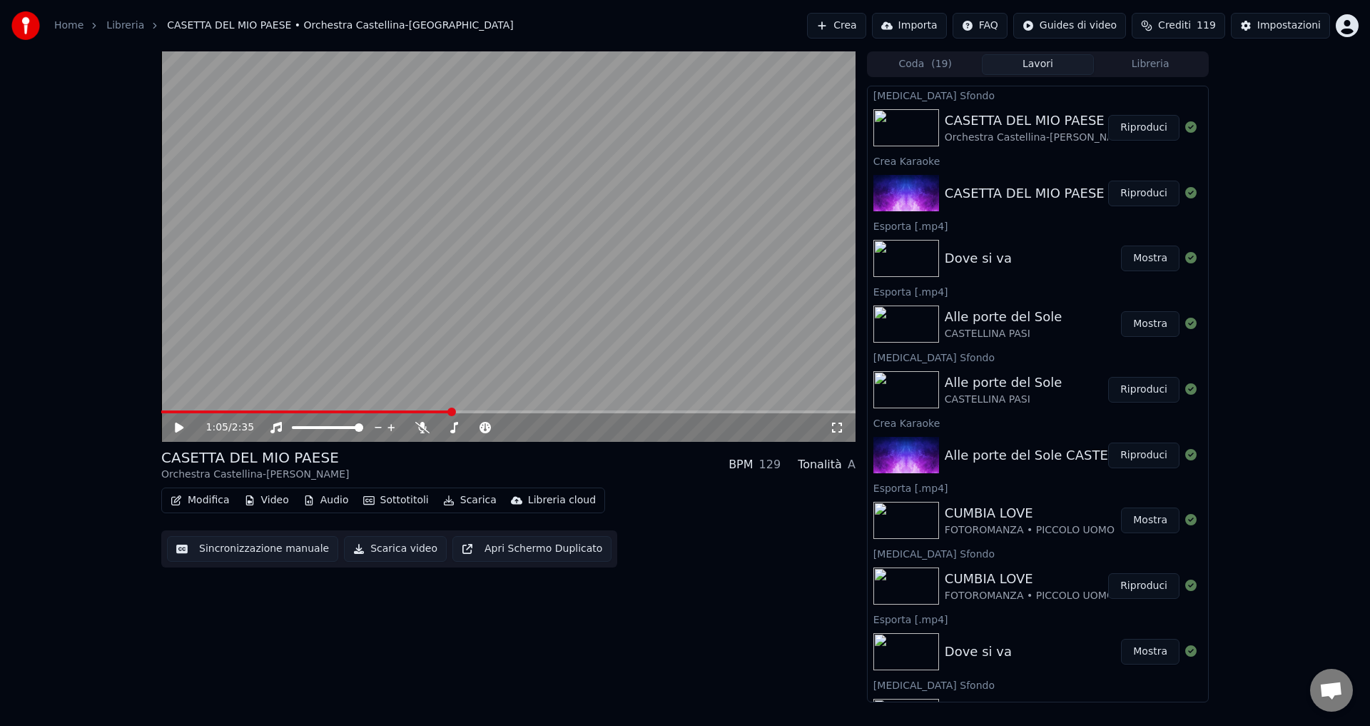
click at [1123, 133] on button "Riproduci" at bounding box center [1143, 128] width 71 height 26
click at [420, 429] on icon at bounding box center [422, 427] width 14 height 11
click at [498, 684] on div "0:33 / 2:35 CASETTA DEL MIO PAESE Orchestra Castellina-Pasi BPM 129 Tonalità A …" at bounding box center [508, 376] width 694 height 651
click at [178, 428] on icon at bounding box center [179, 427] width 7 height 9
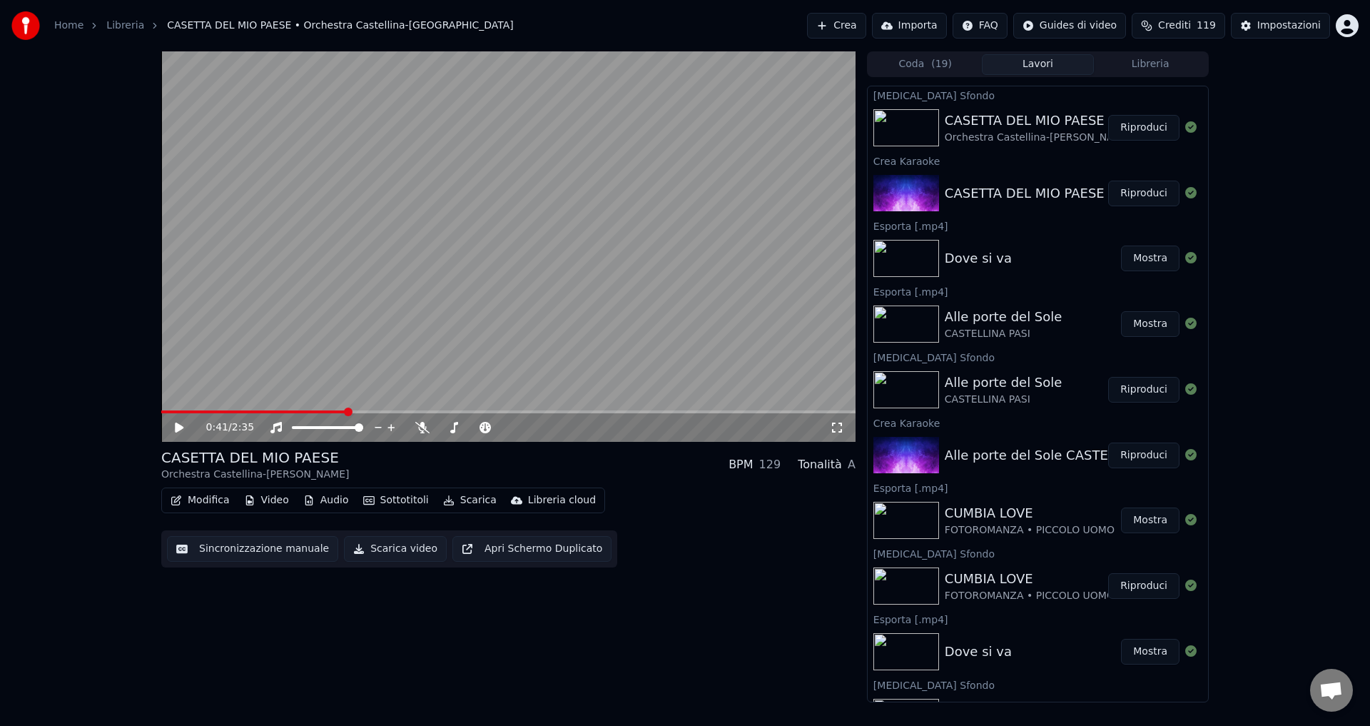
click at [360, 553] on button "Scarica video" at bounding box center [395, 549] width 103 height 26
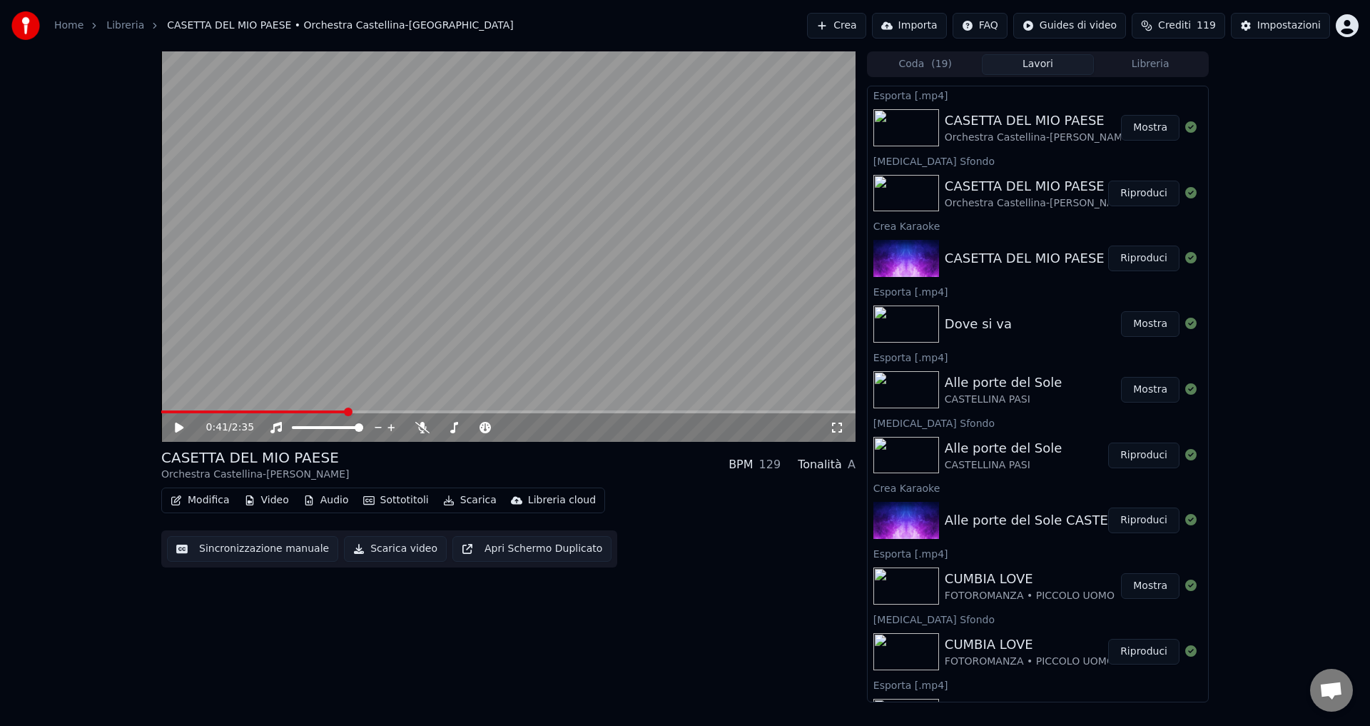
click at [1148, 125] on button "Mostra" at bounding box center [1150, 128] width 59 height 26
click at [865, 25] on button "Crea" at bounding box center [836, 26] width 59 height 26
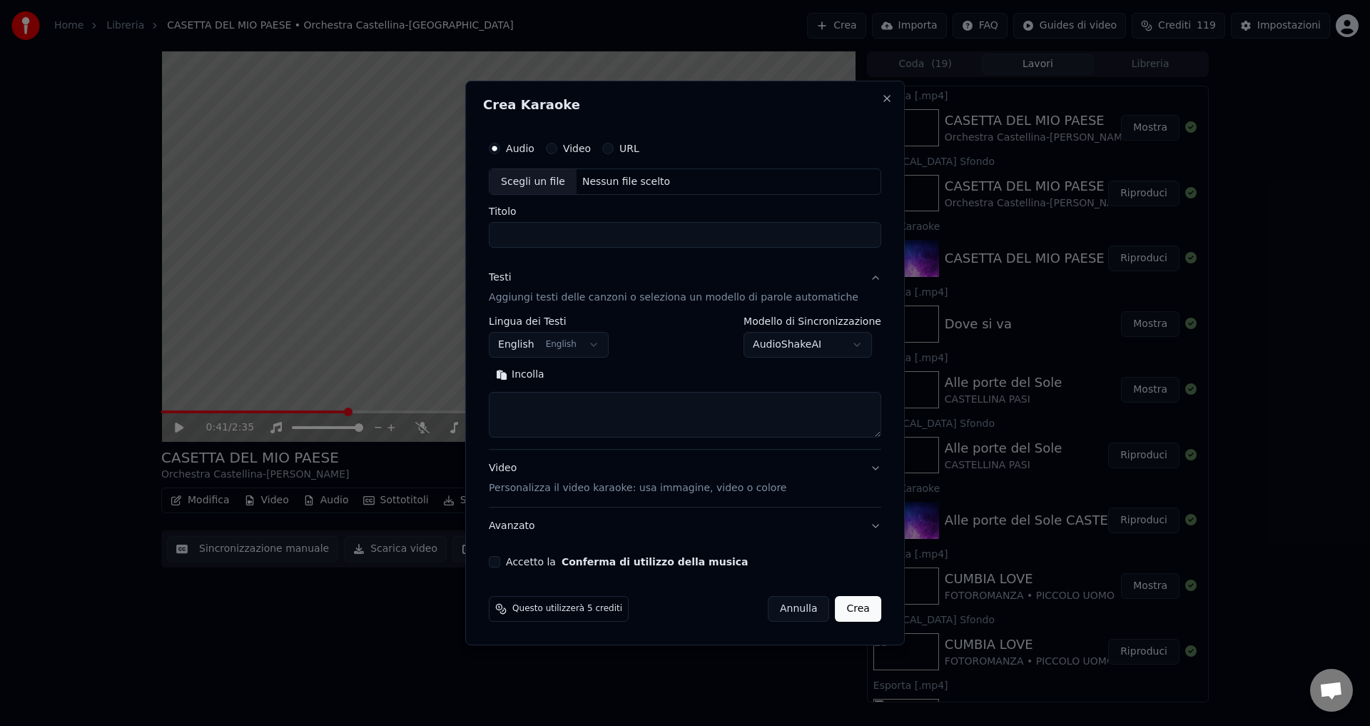
click at [615, 180] on div "Nessun file scelto" at bounding box center [625, 182] width 99 height 14
type input "**********"
click at [532, 345] on body "Home Libreria CASETTA DEL MIO PAESE • Orchestra Castellina-[PERSON_NAME] Import…" at bounding box center [685, 363] width 1370 height 726
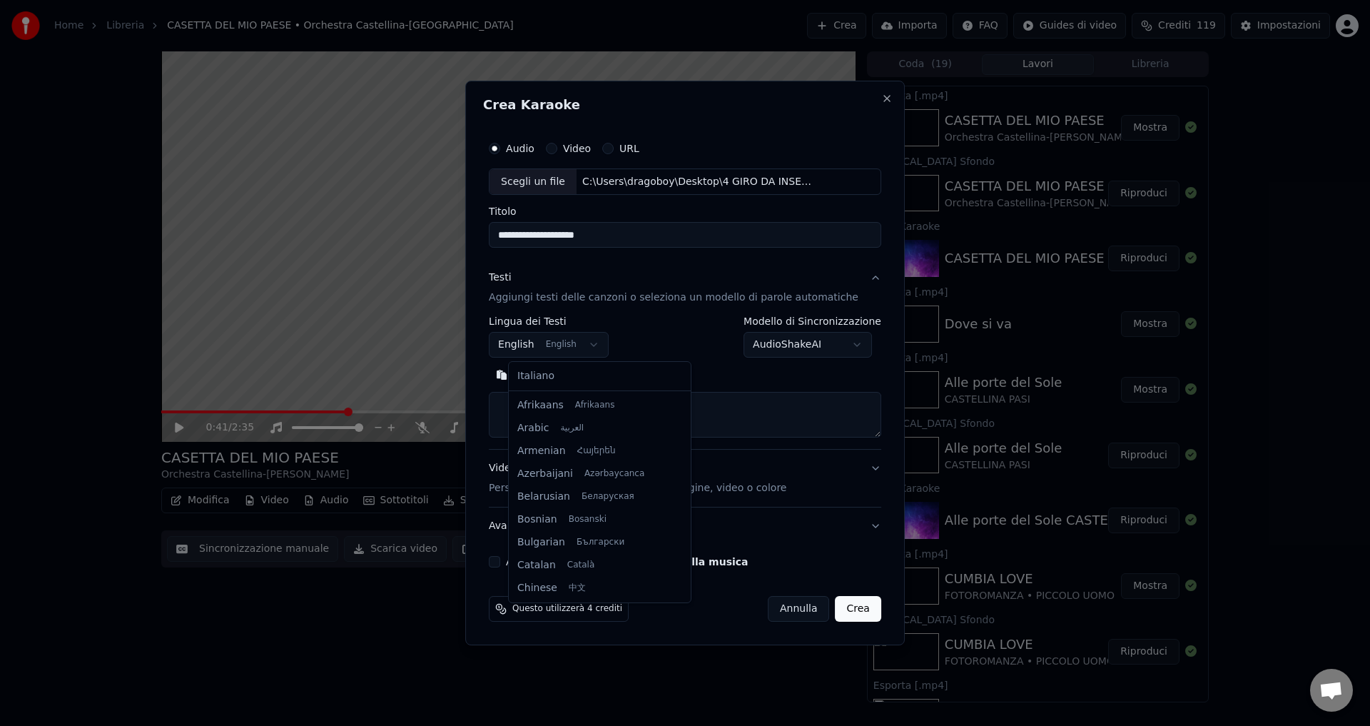
scroll to position [114, 0]
select select "**"
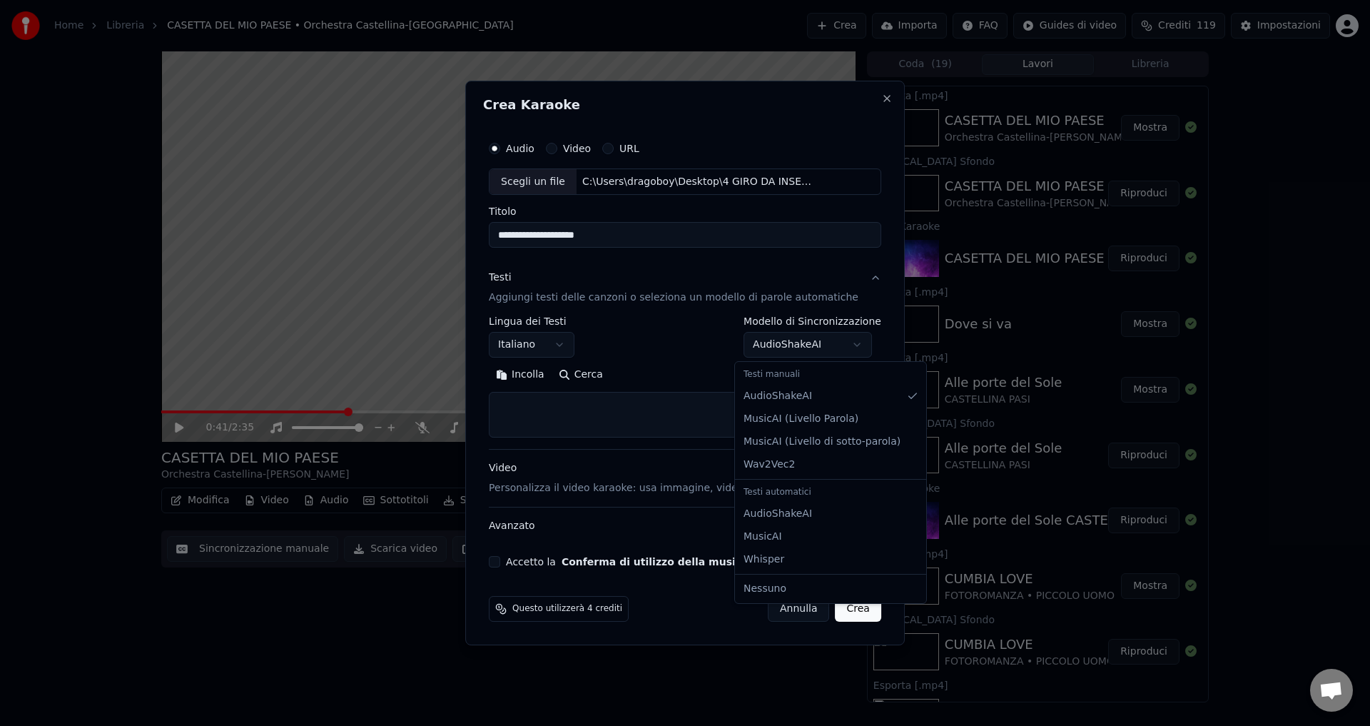
click at [778, 345] on body "Home Libreria CASETTA DEL MIO PAESE • Orchestra Castellina-[PERSON_NAME] Import…" at bounding box center [685, 363] width 1370 height 726
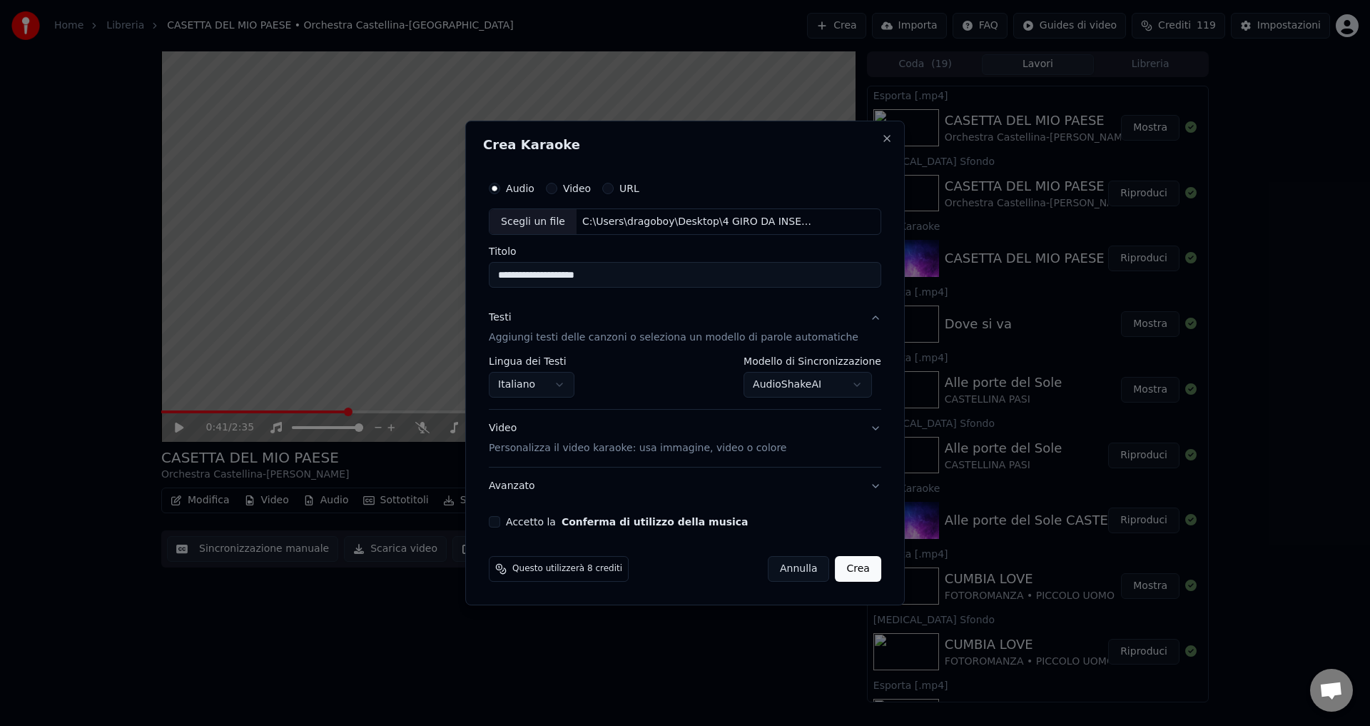
click at [500, 522] on button "Accetto la Conferma di utilizzo della musica" at bounding box center [494, 521] width 11 height 11
click at [841, 566] on button "Crea" at bounding box center [858, 569] width 46 height 26
select select "**********"
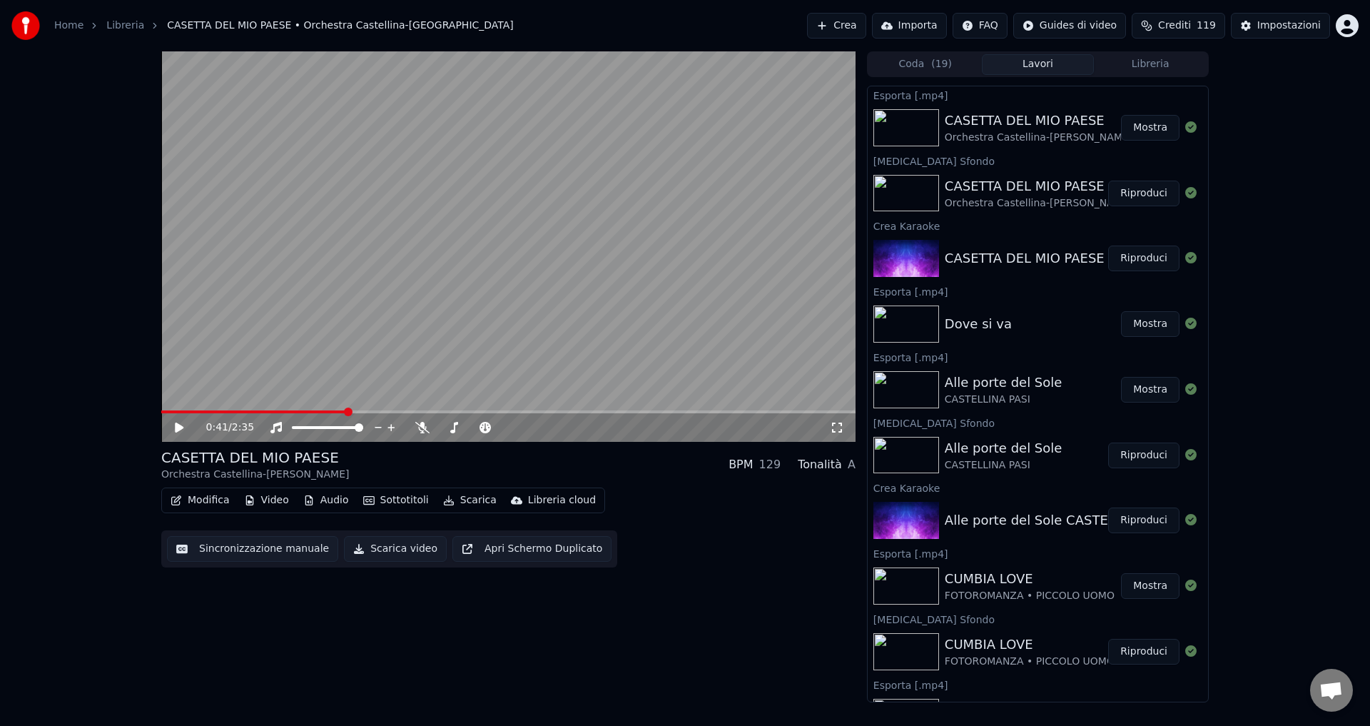
click at [1328, 693] on span "Aprire la chat" at bounding box center [1331, 691] width 24 height 20
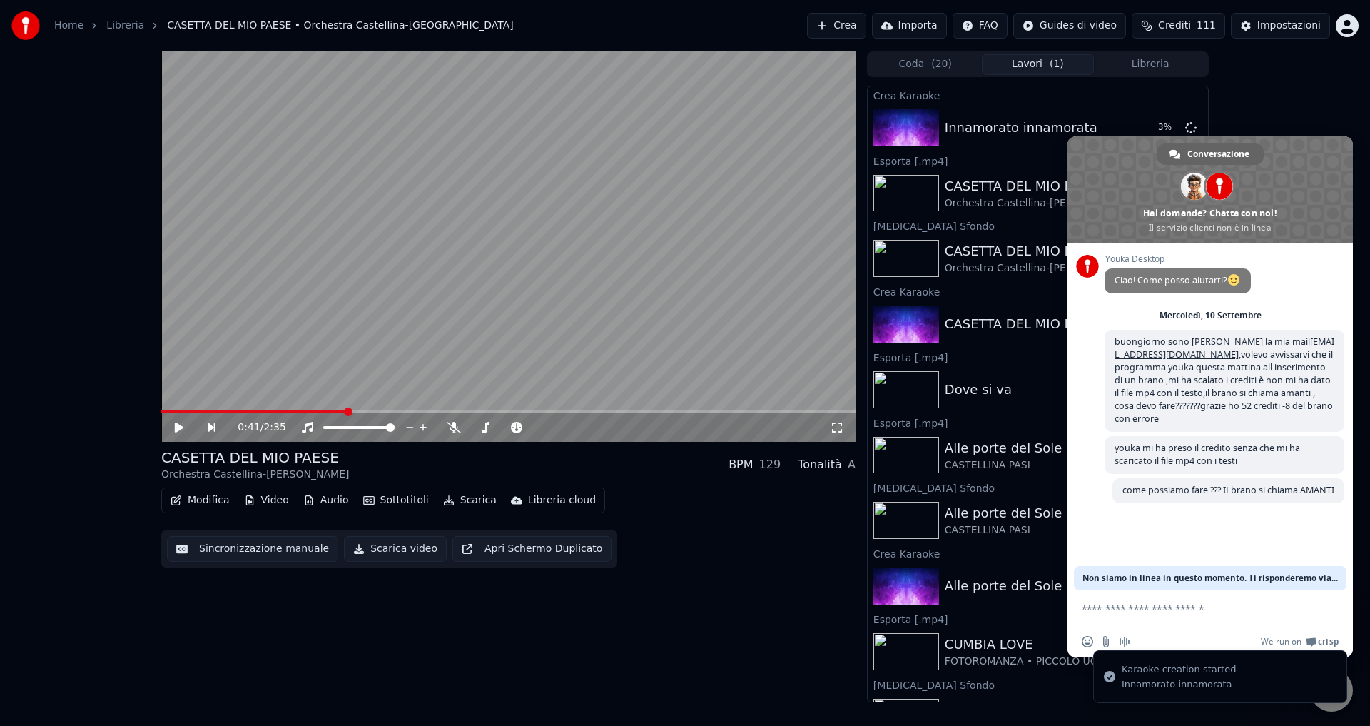
click at [737, 666] on div "0:41 / 2:35 CASETTA DEL MIO PAESE Orchestra Castellina-Pasi BPM 129 Tonalità A …" at bounding box center [508, 376] width 694 height 651
click at [1298, 622] on form at bounding box center [1194, 609] width 225 height 39
click at [1297, 620] on form at bounding box center [1194, 609] width 225 height 39
click at [1323, 693] on span "Chiudere la chat" at bounding box center [1331, 689] width 43 height 43
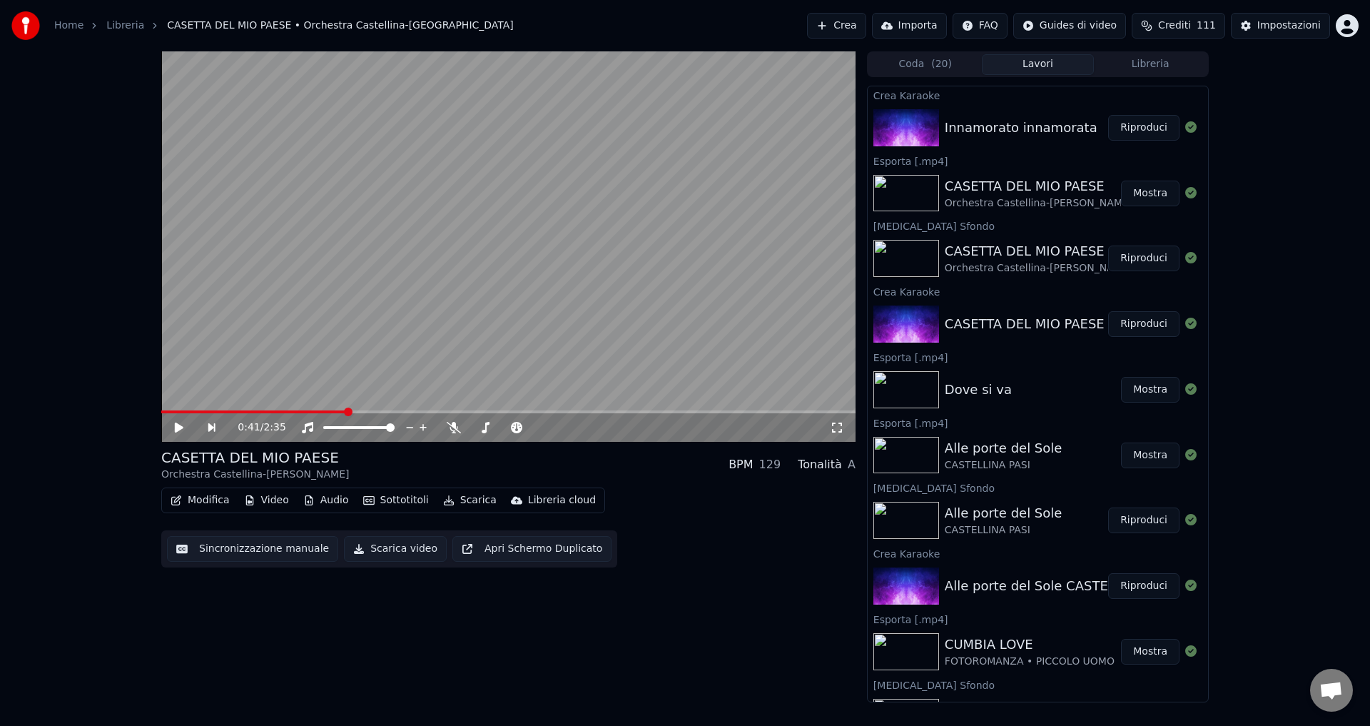
click at [1133, 124] on button "Riproduci" at bounding box center [1143, 128] width 71 height 26
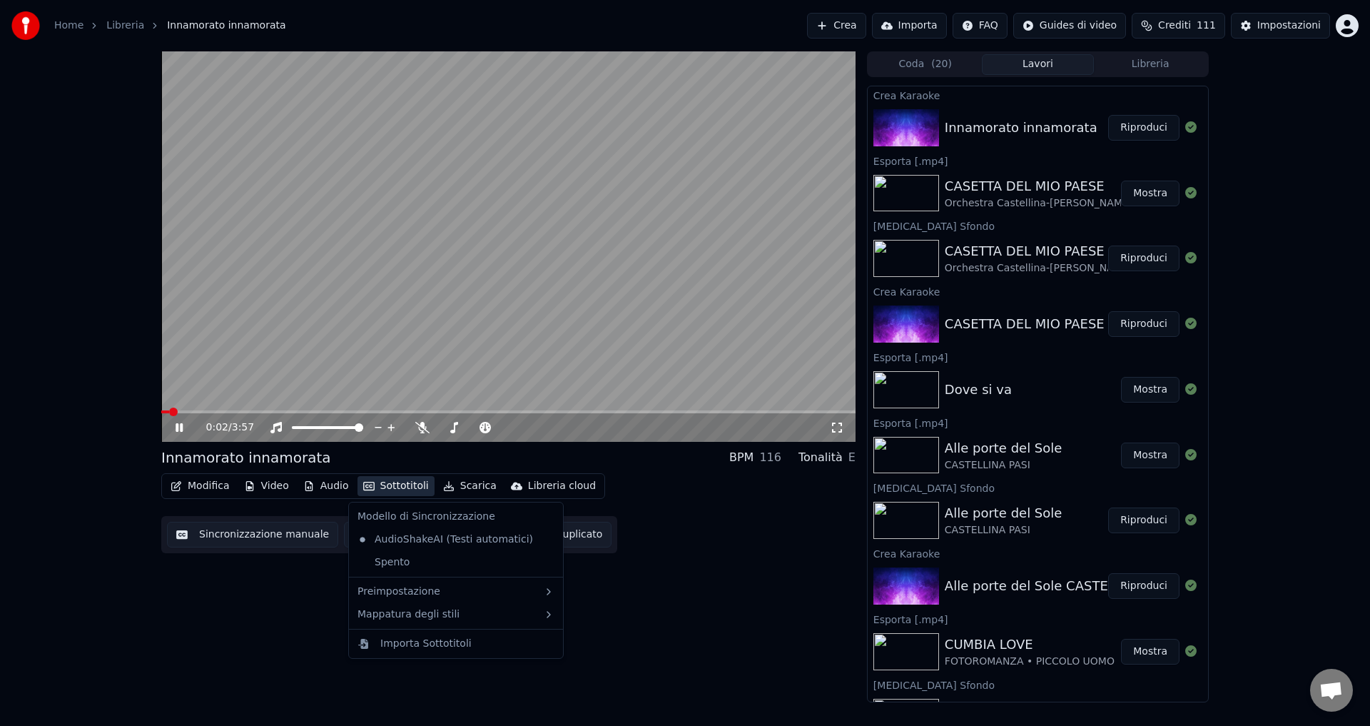
click at [396, 488] on button "Sottotitoli" at bounding box center [395, 486] width 77 height 20
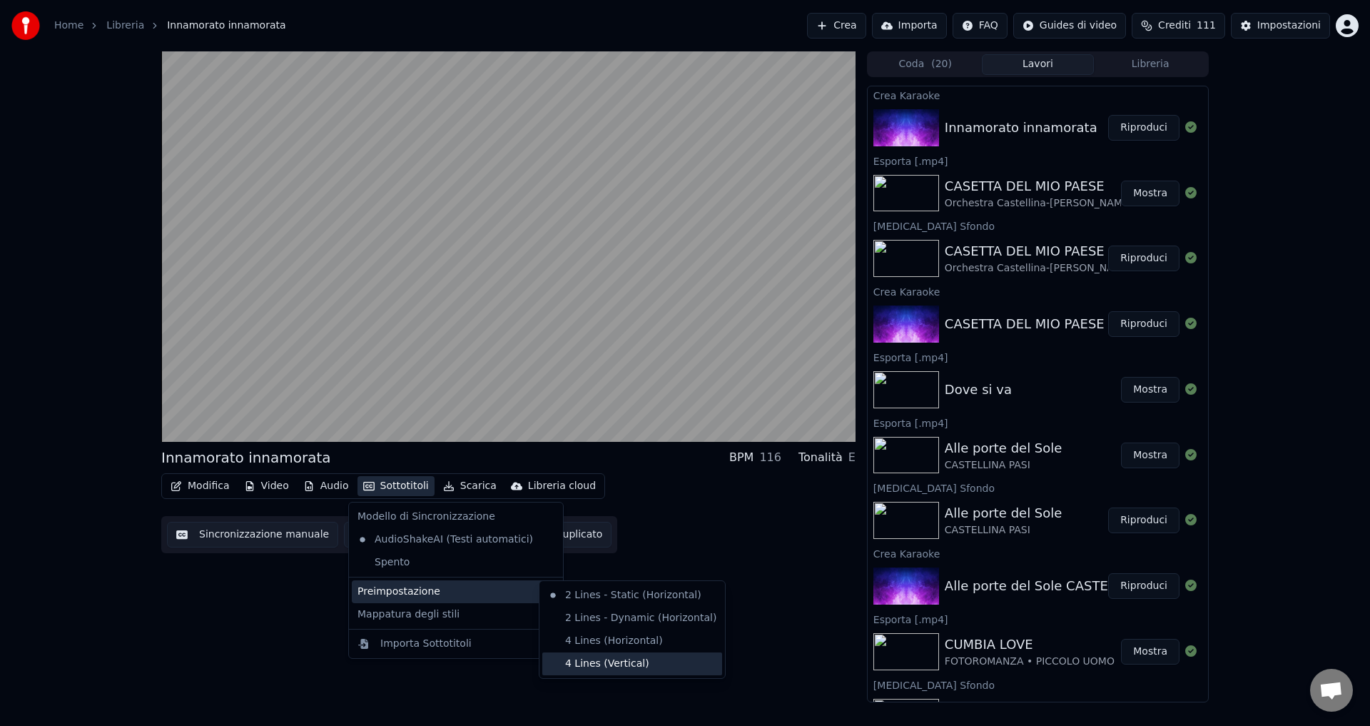
click at [595, 666] on div "4 Lines (Vertical)" at bounding box center [632, 663] width 180 height 23
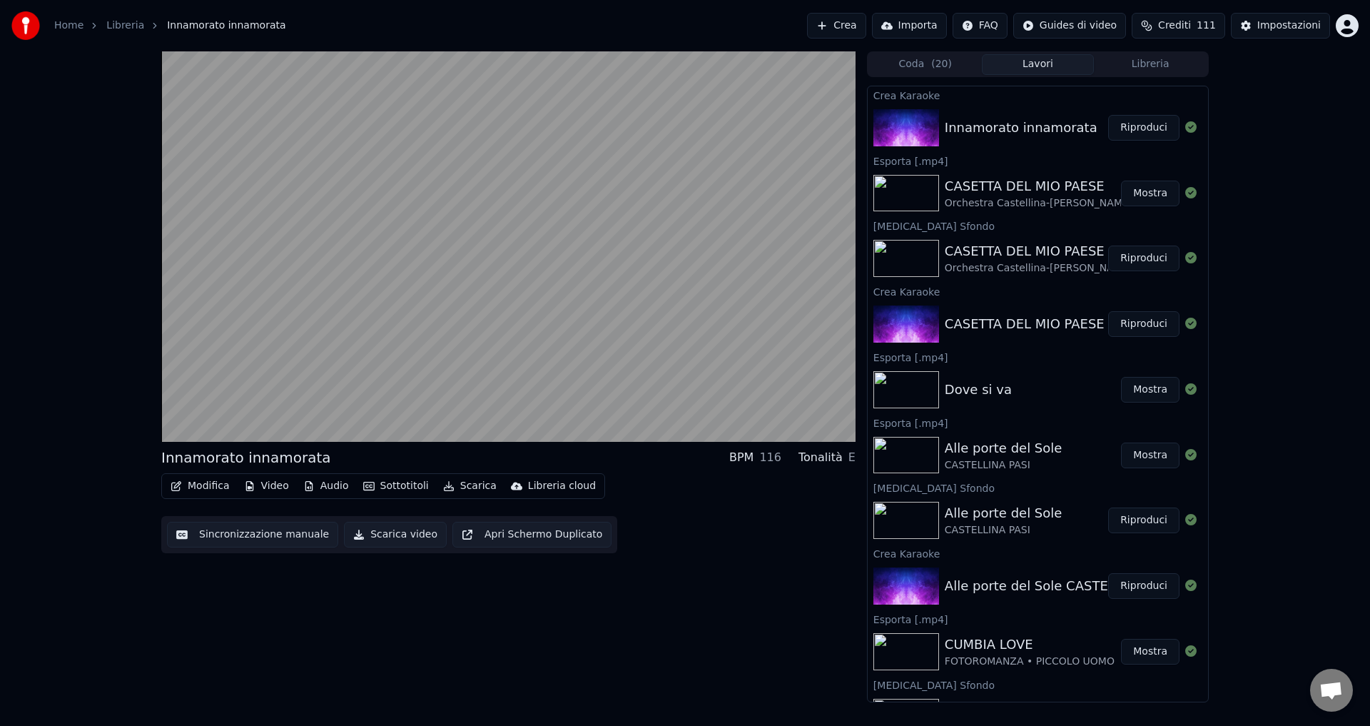
click at [308, 487] on icon "button" at bounding box center [309, 486] width 8 height 10
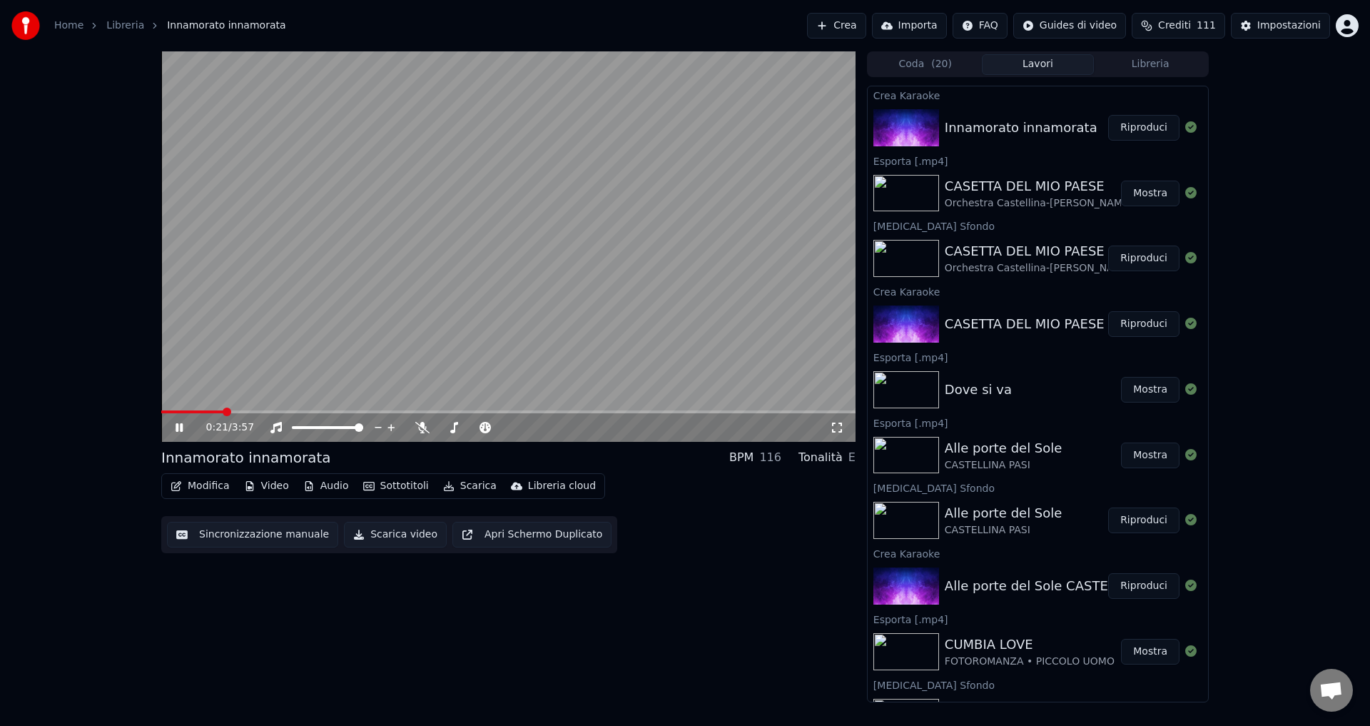
click at [758, 634] on div "0:21 / 3:57 Innamorato innamorata BPM 116 Tonalità E Modifica Video Audio Sotto…" at bounding box center [508, 376] width 694 height 651
click at [423, 432] on icon at bounding box center [422, 427] width 14 height 11
click at [192, 410] on span at bounding box center [177, 411] width 32 height 3
click at [422, 422] on icon at bounding box center [422, 427] width 8 height 11
click at [175, 427] on icon at bounding box center [190, 427] width 34 height 11
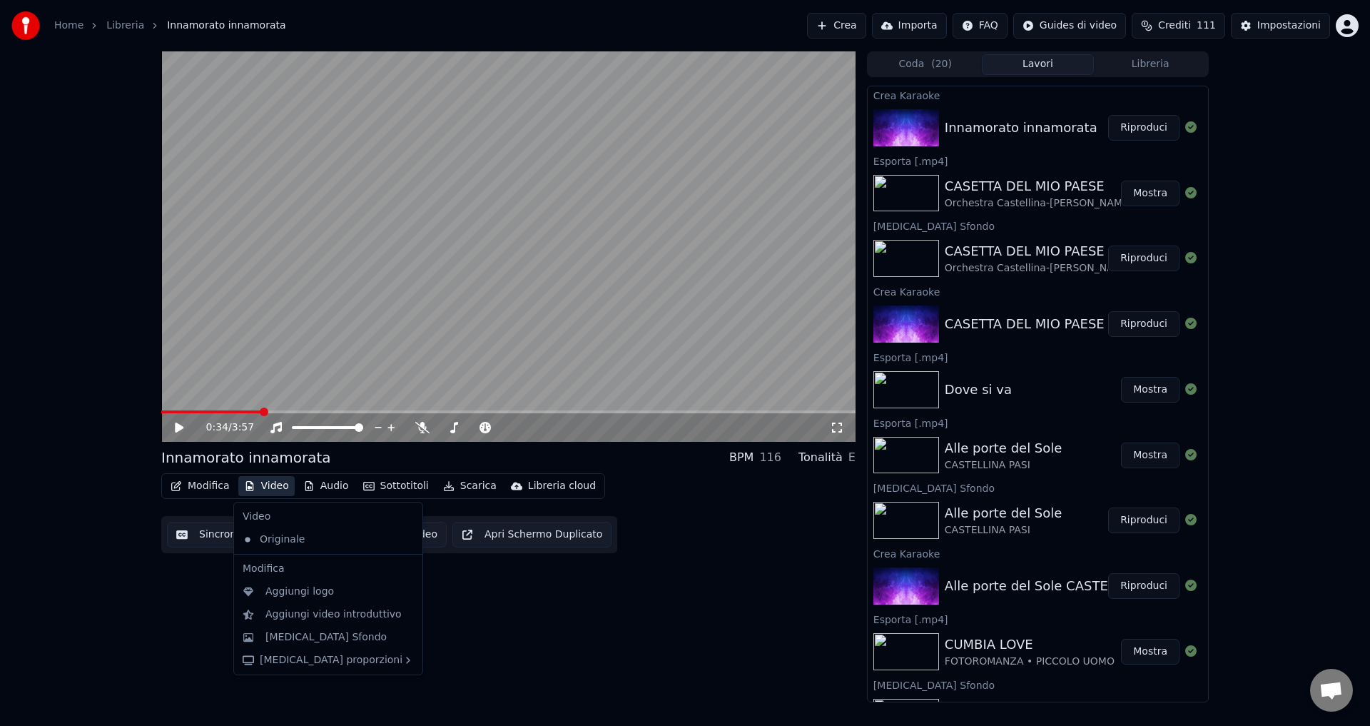
click at [268, 489] on button "Video" at bounding box center [266, 486] width 56 height 20
click at [297, 637] on div "[MEDICAL_DATA] Sfondo" at bounding box center [325, 637] width 121 height 14
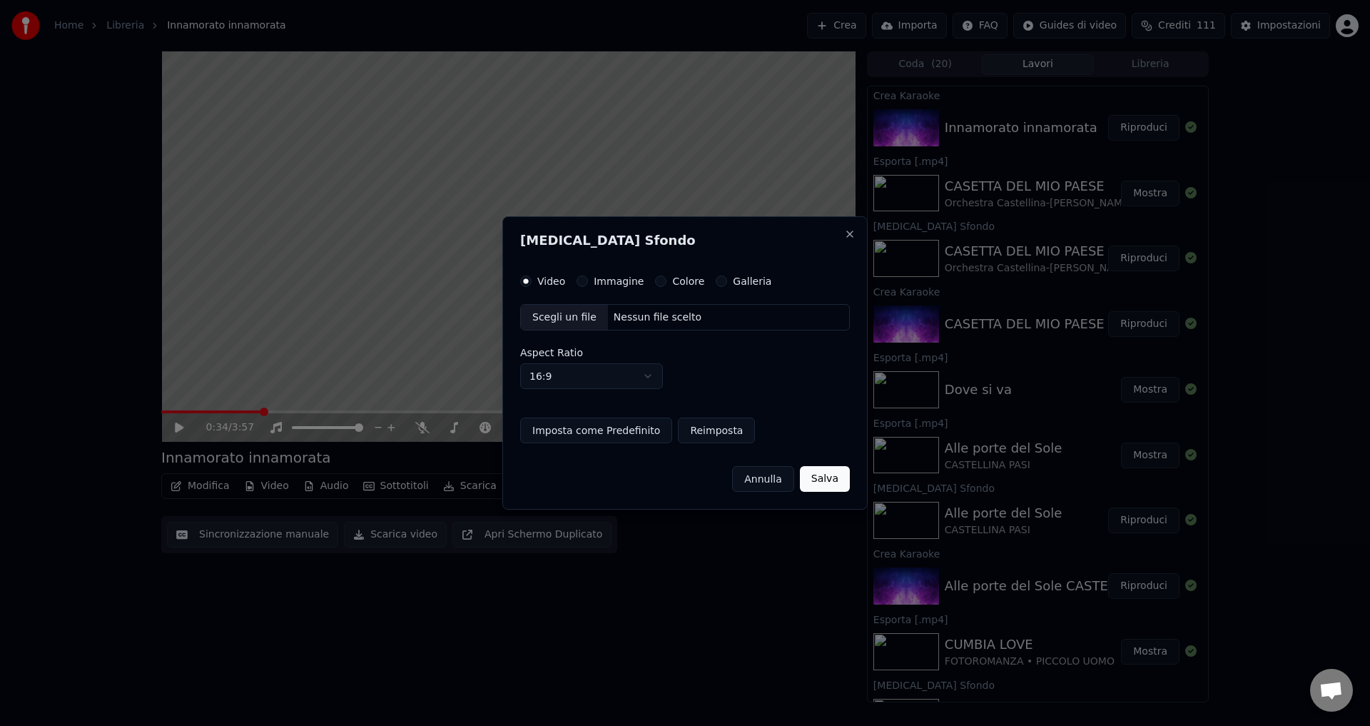
click at [657, 285] on div "Colore" at bounding box center [679, 280] width 49 height 11
click at [655, 283] on button "Colore" at bounding box center [660, 280] width 11 height 11
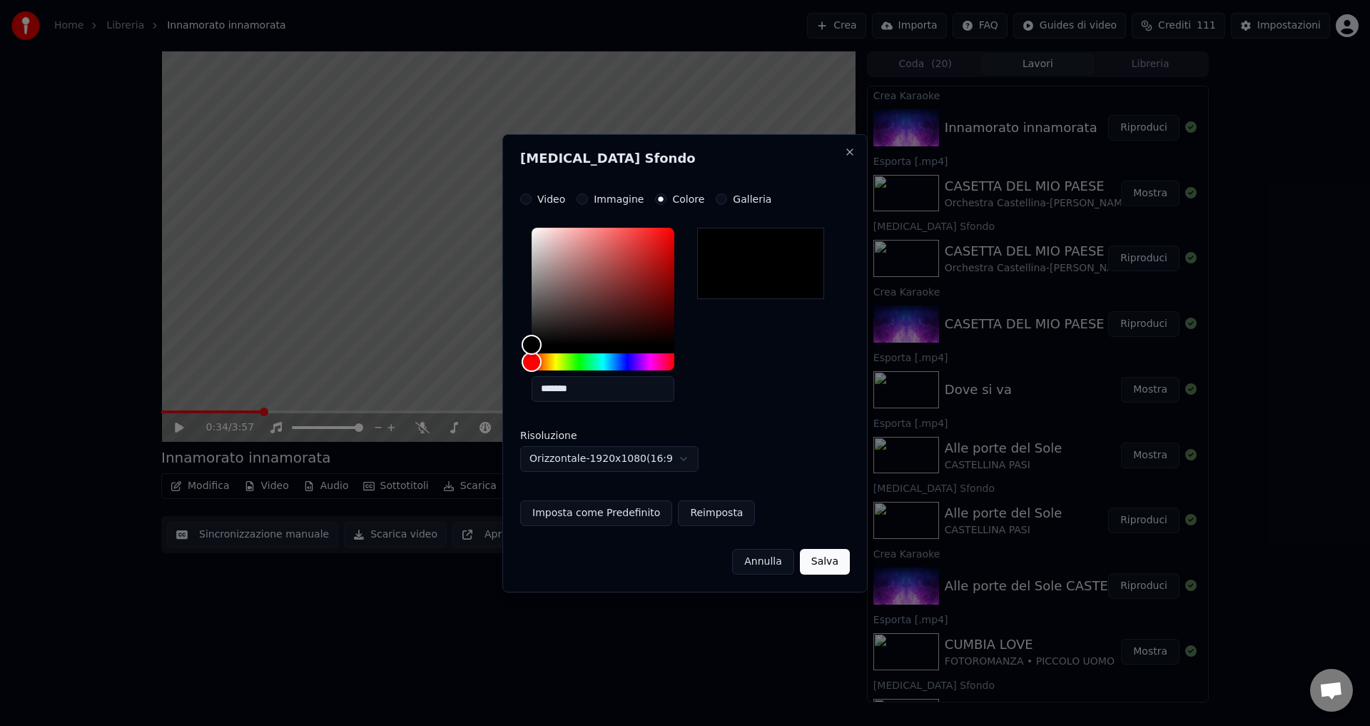
click at [831, 558] on button "Salva" at bounding box center [825, 562] width 50 height 26
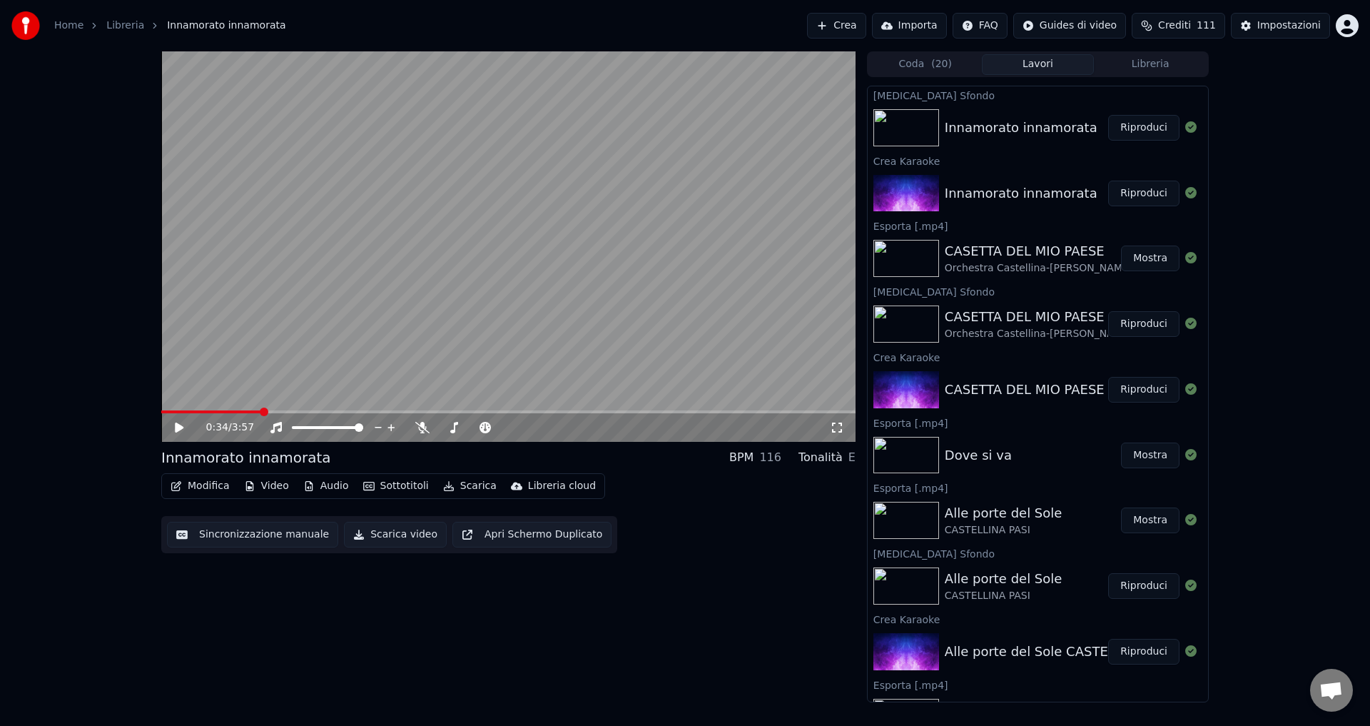
click at [1125, 133] on button "Riproduci" at bounding box center [1143, 128] width 71 height 26
click at [417, 429] on icon at bounding box center [422, 427] width 14 height 11
click at [418, 428] on icon at bounding box center [422, 427] width 14 height 11
click at [173, 425] on icon at bounding box center [190, 427] width 34 height 11
click at [385, 538] on button "Scarica video" at bounding box center [395, 535] width 103 height 26
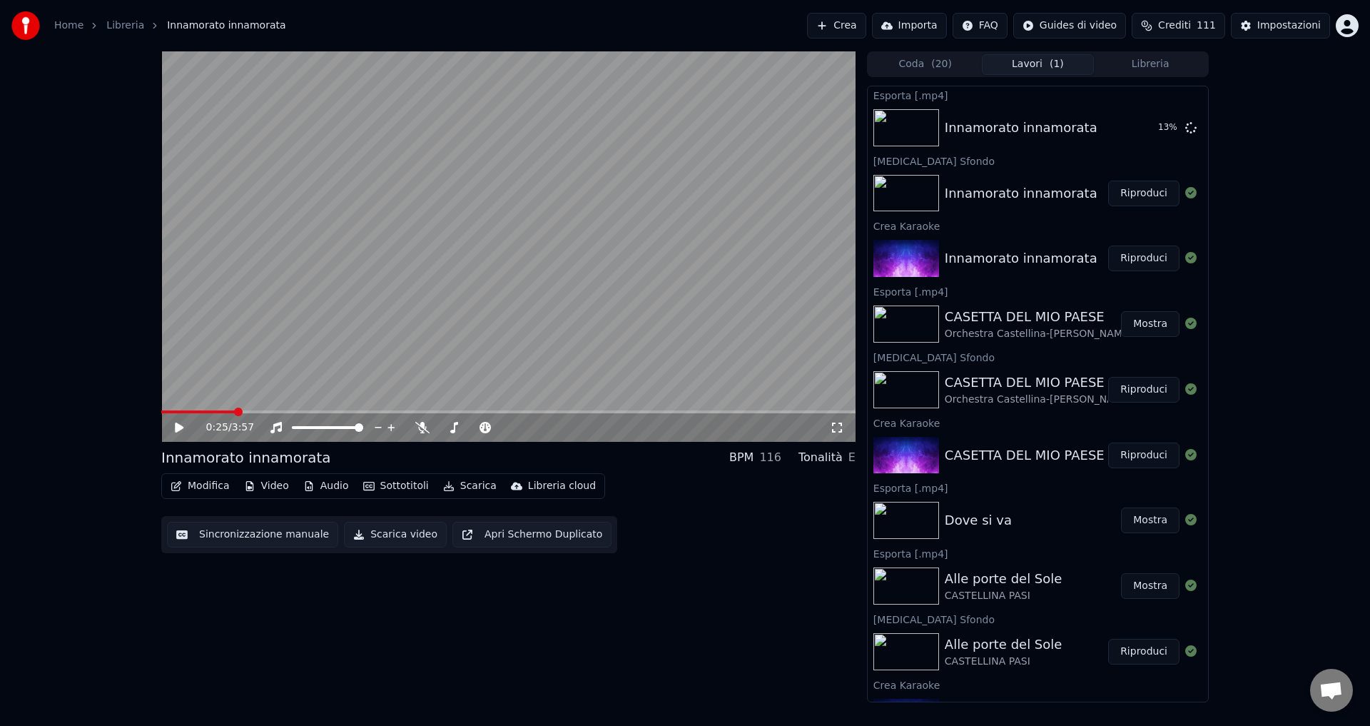
click at [1323, 690] on span "Aprire la chat" at bounding box center [1331, 691] width 24 height 20
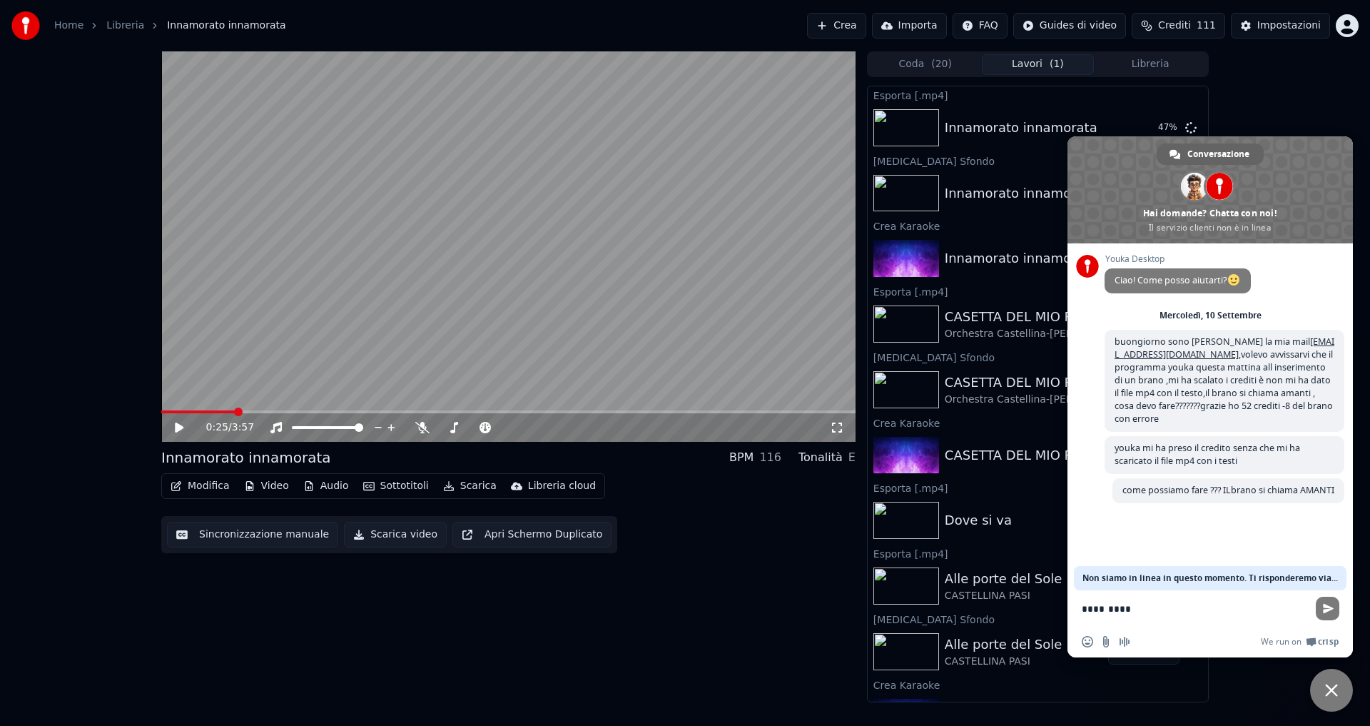
click at [1092, 608] on textarea "*********" at bounding box center [1194, 608] width 225 height 13
click at [1166, 606] on textarea "**********" at bounding box center [1194, 608] width 225 height 13
type textarea "**********"
click at [1318, 609] on span "Inviare" at bounding box center [1328, 608] width 24 height 24
click at [1259, 99] on div "0:25 / 3:57 Innamorato innamorata BPM 116 Tonalità E Modifica Video Audio Sotto…" at bounding box center [685, 376] width 1370 height 651
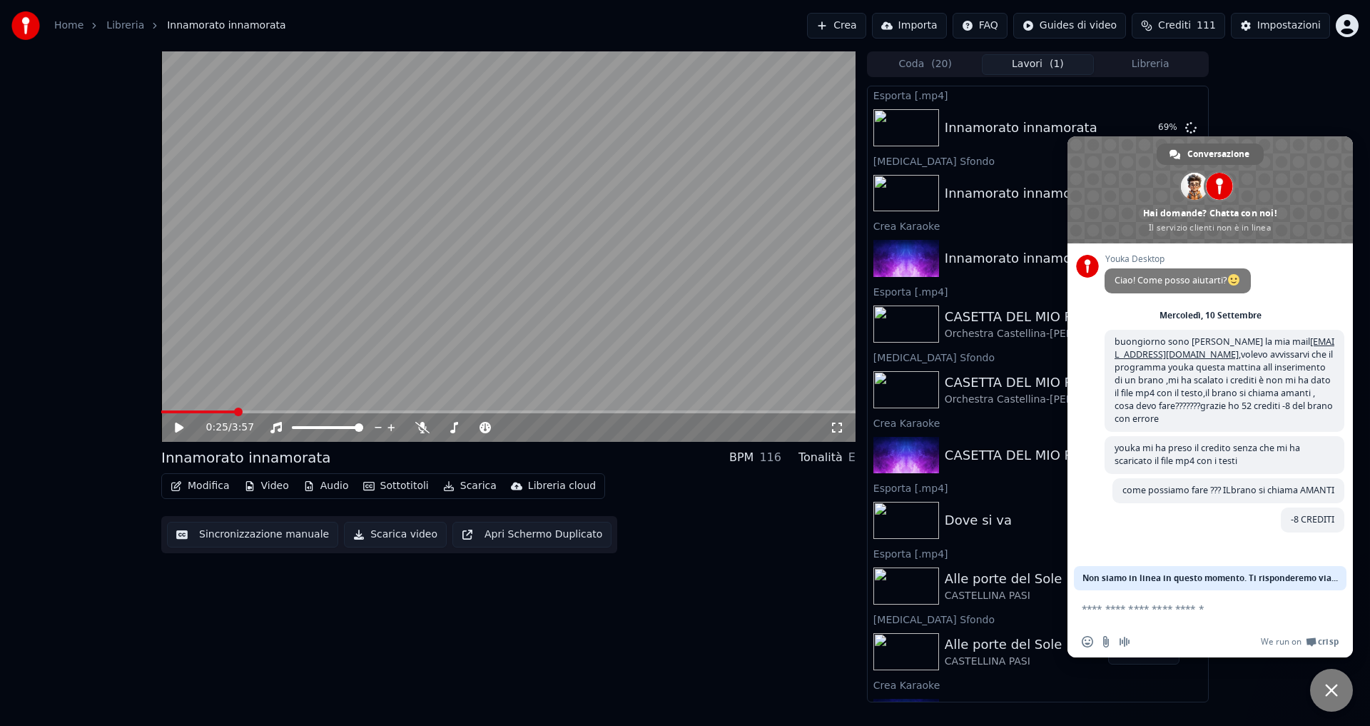
click at [1334, 691] on span "Chiudere la chat" at bounding box center [1331, 689] width 13 height 13
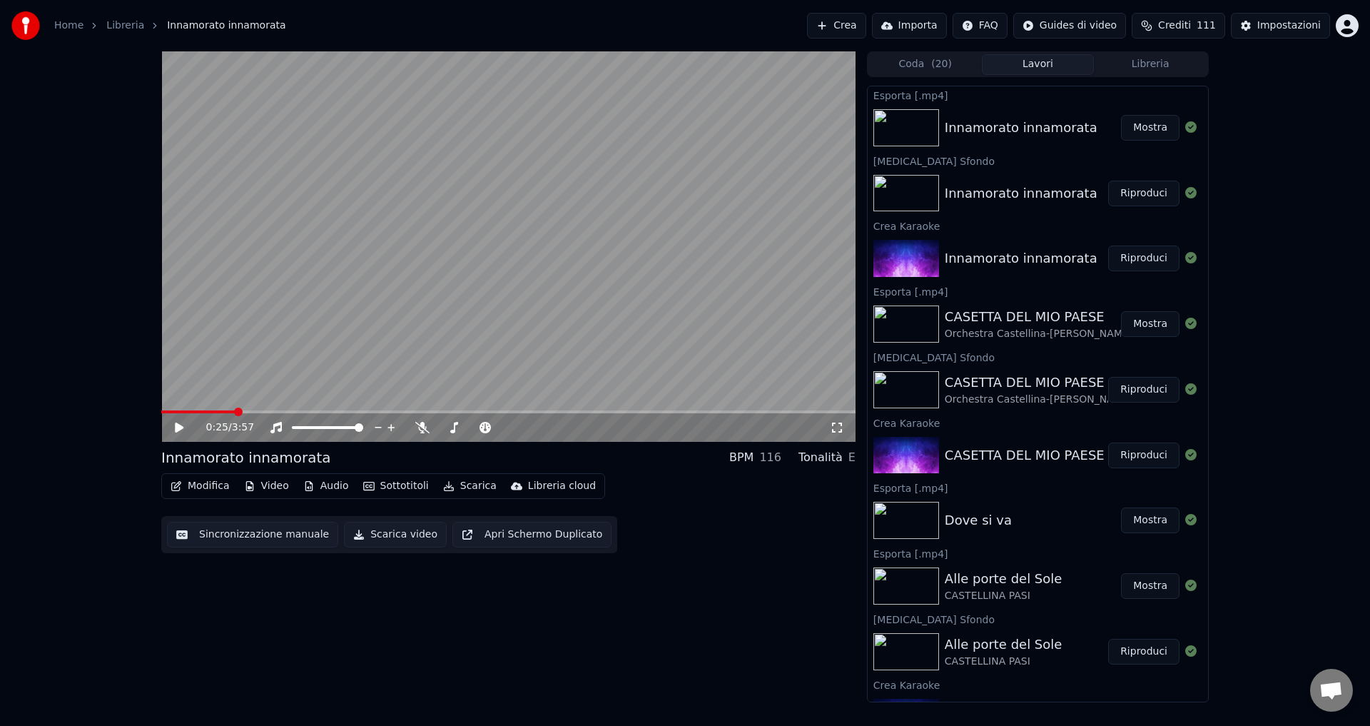
click at [857, 26] on button "Crea" at bounding box center [836, 26] width 59 height 26
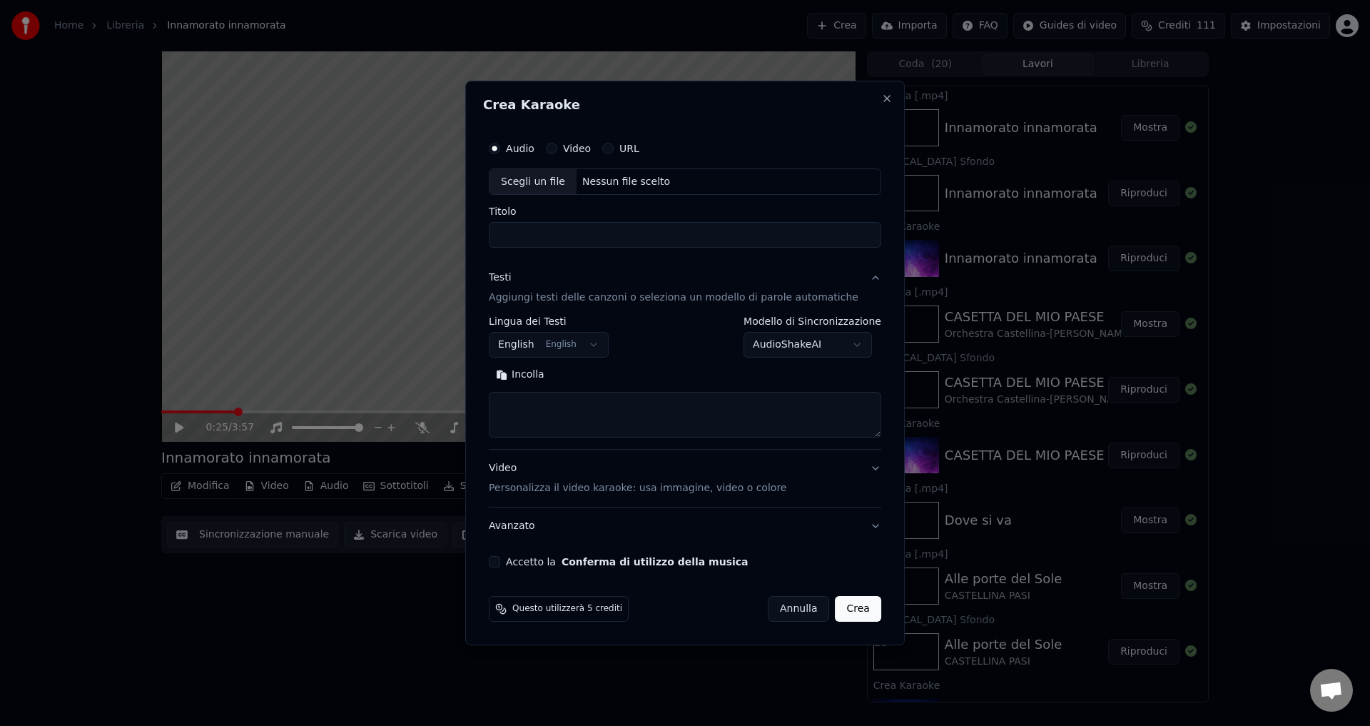
click at [618, 180] on div "Nessun file scelto" at bounding box center [625, 182] width 99 height 14
type input "*********"
click at [527, 344] on body "Home Libreria Innamorato innamorata Crea Importa FAQ Guides di video Crediti 11…" at bounding box center [685, 363] width 1370 height 726
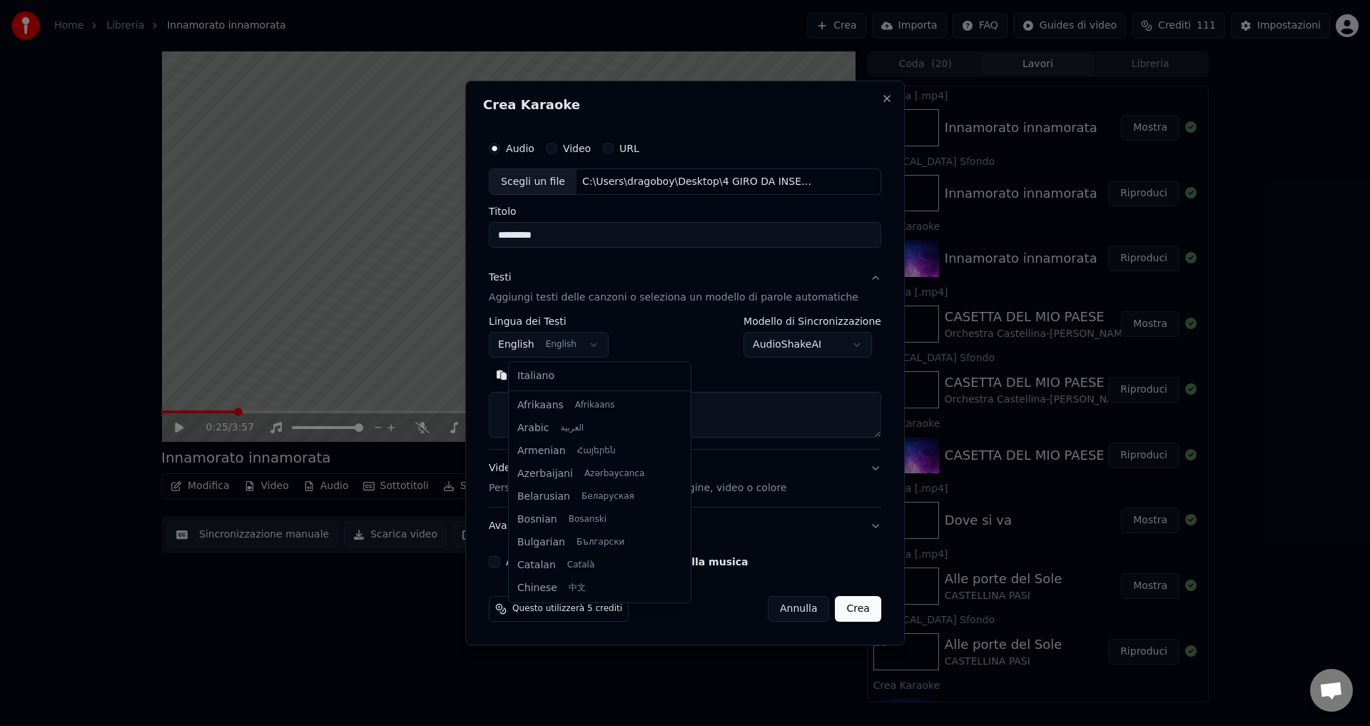
scroll to position [114, 0]
select select "**"
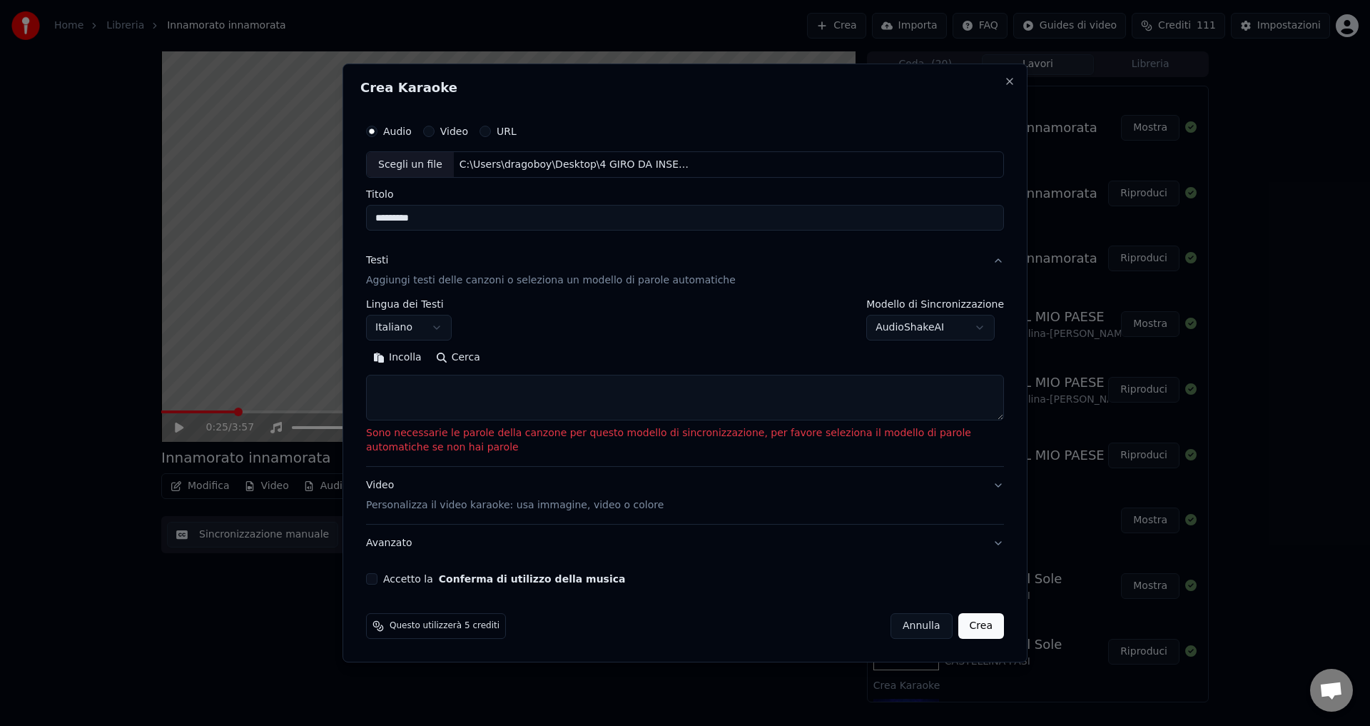
click at [922, 628] on button "Annulla" at bounding box center [921, 626] width 62 height 26
select select
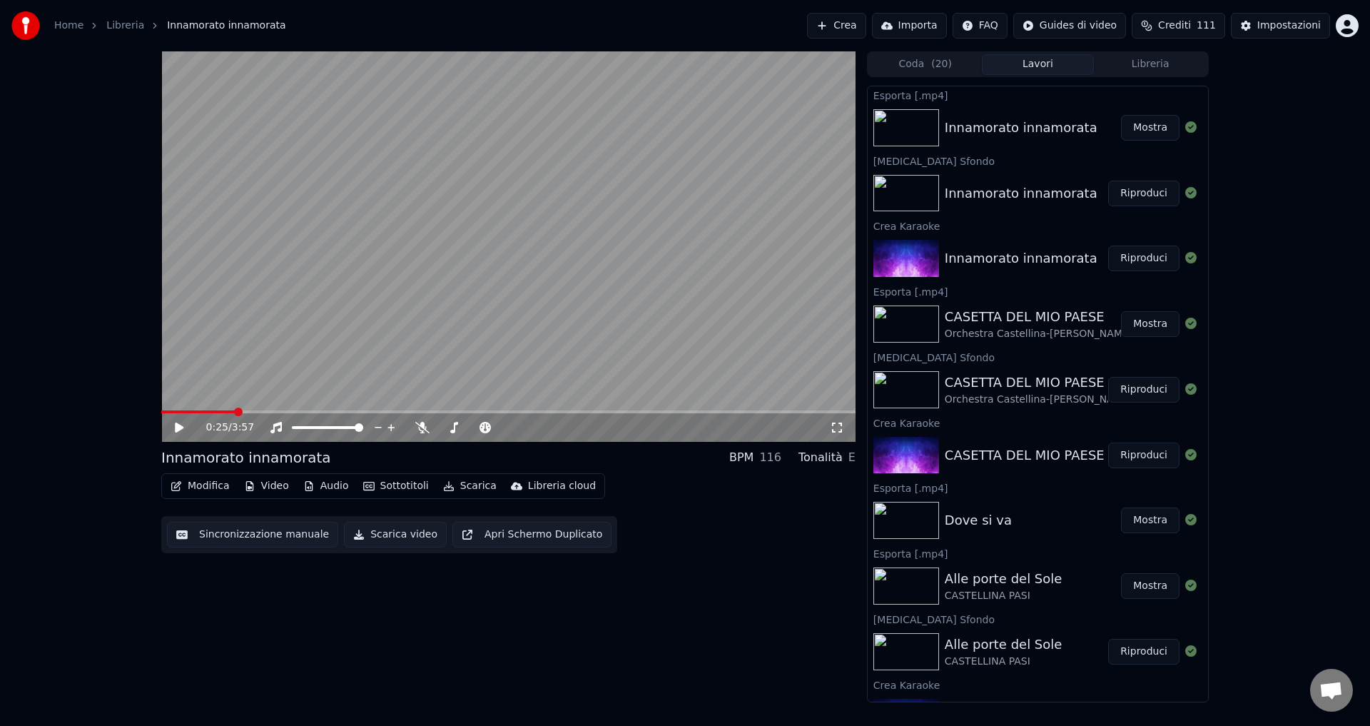
click at [865, 27] on button "Crea" at bounding box center [836, 26] width 59 height 26
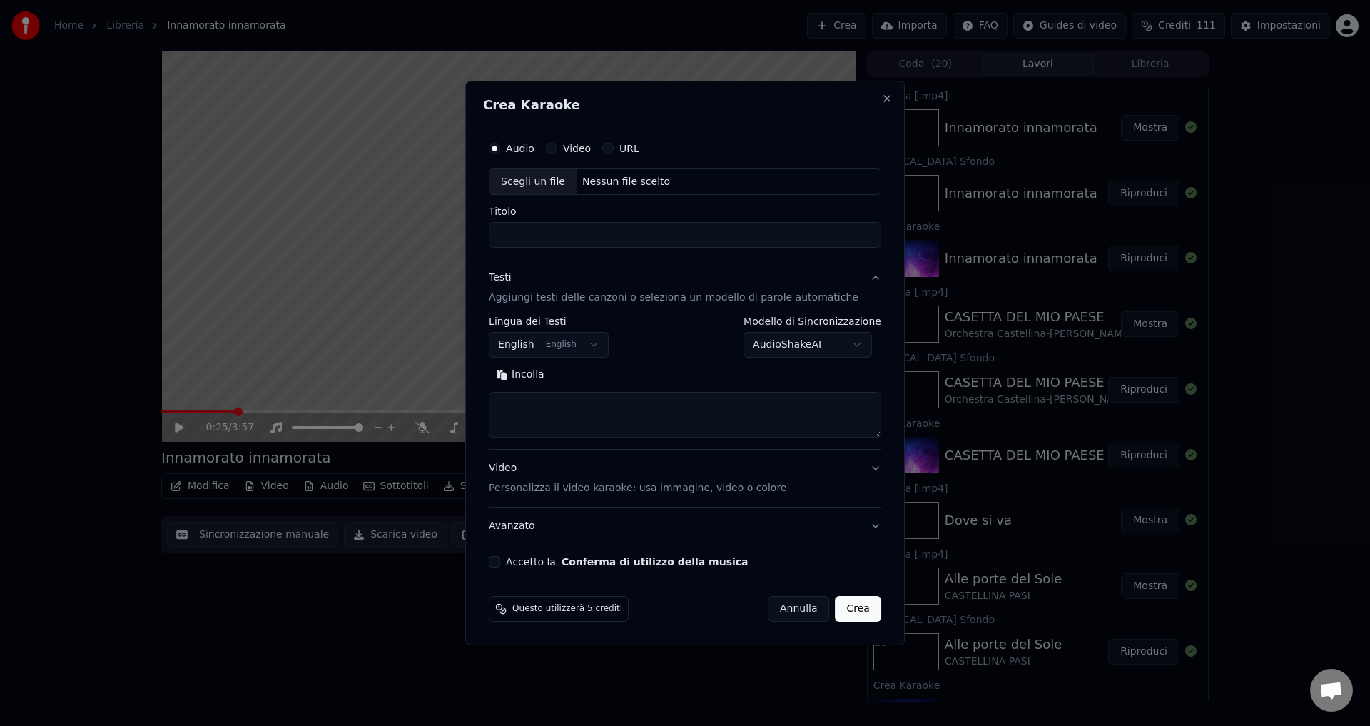
click at [626, 180] on div "Nessun file scelto" at bounding box center [625, 182] width 99 height 14
type input "*********"
click at [534, 344] on body "Home Libreria Innamorato innamorata Crea Importa FAQ Guides di video Crediti 11…" at bounding box center [685, 363] width 1370 height 726
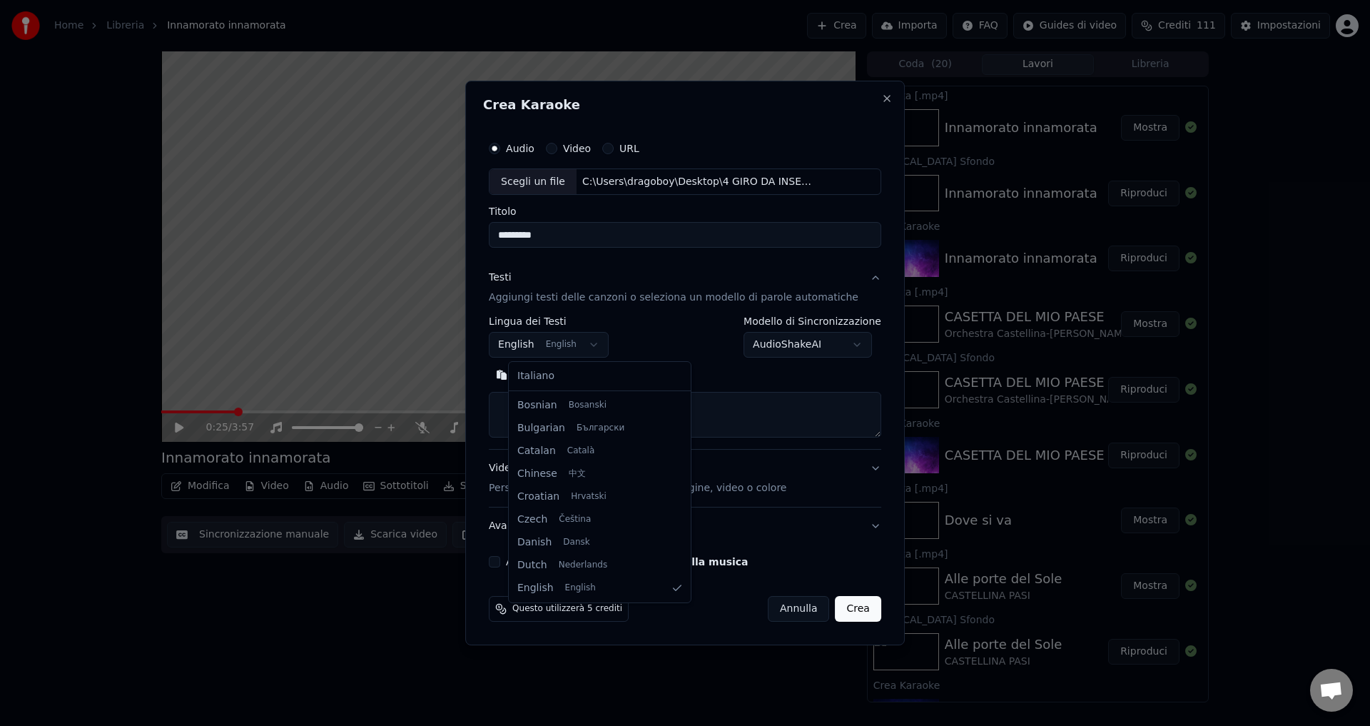
select select "**"
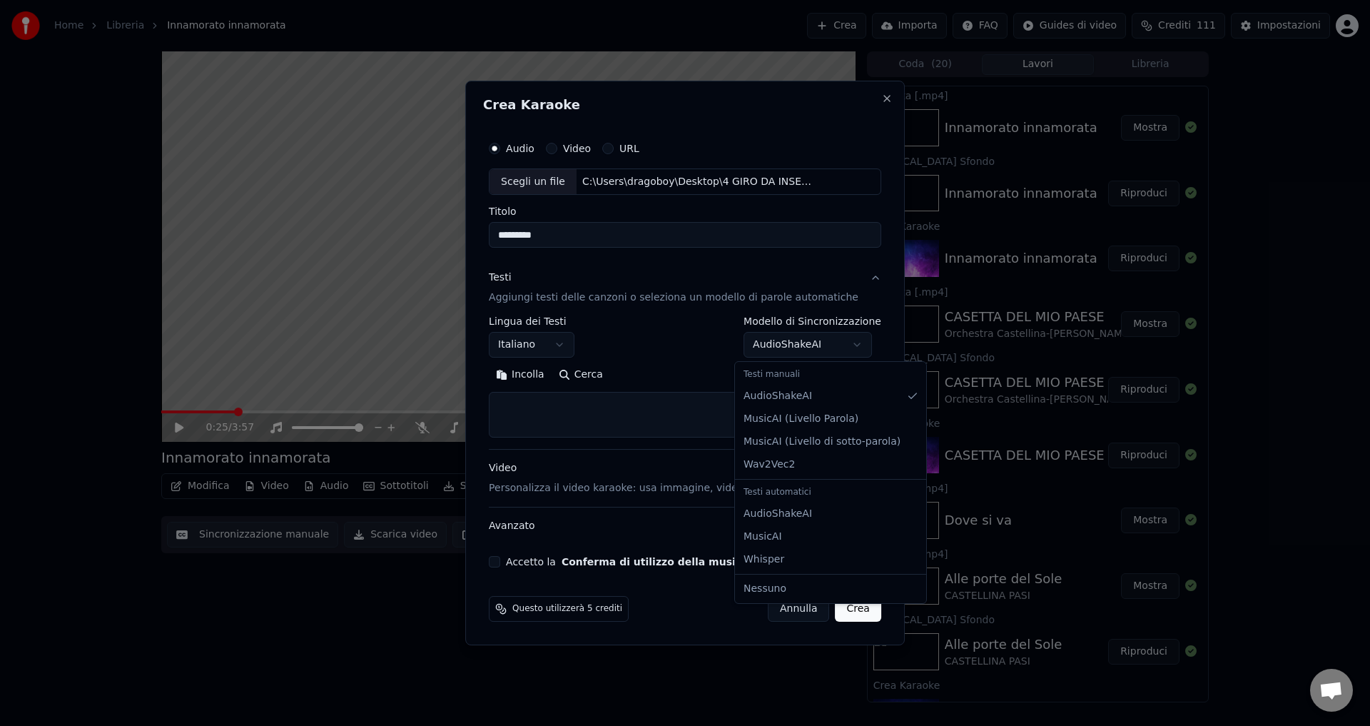
click at [759, 347] on body "Home Libreria Innamorato innamorata Crea Importa FAQ Guides di video Crediti 11…" at bounding box center [685, 363] width 1370 height 726
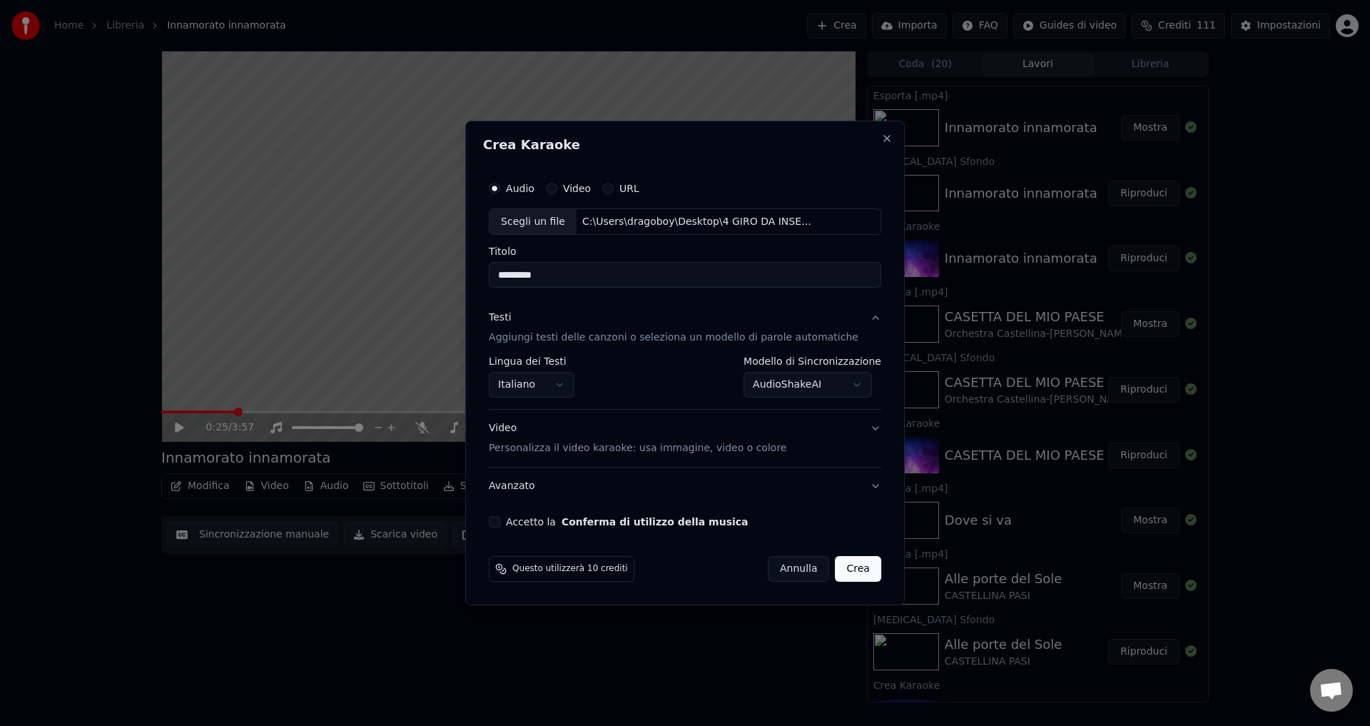
click at [500, 517] on button "Accetto la Conferma di utilizzo della musica" at bounding box center [494, 521] width 11 height 11
click at [835, 567] on button "Crea" at bounding box center [858, 569] width 46 height 26
select select "**********"
select select
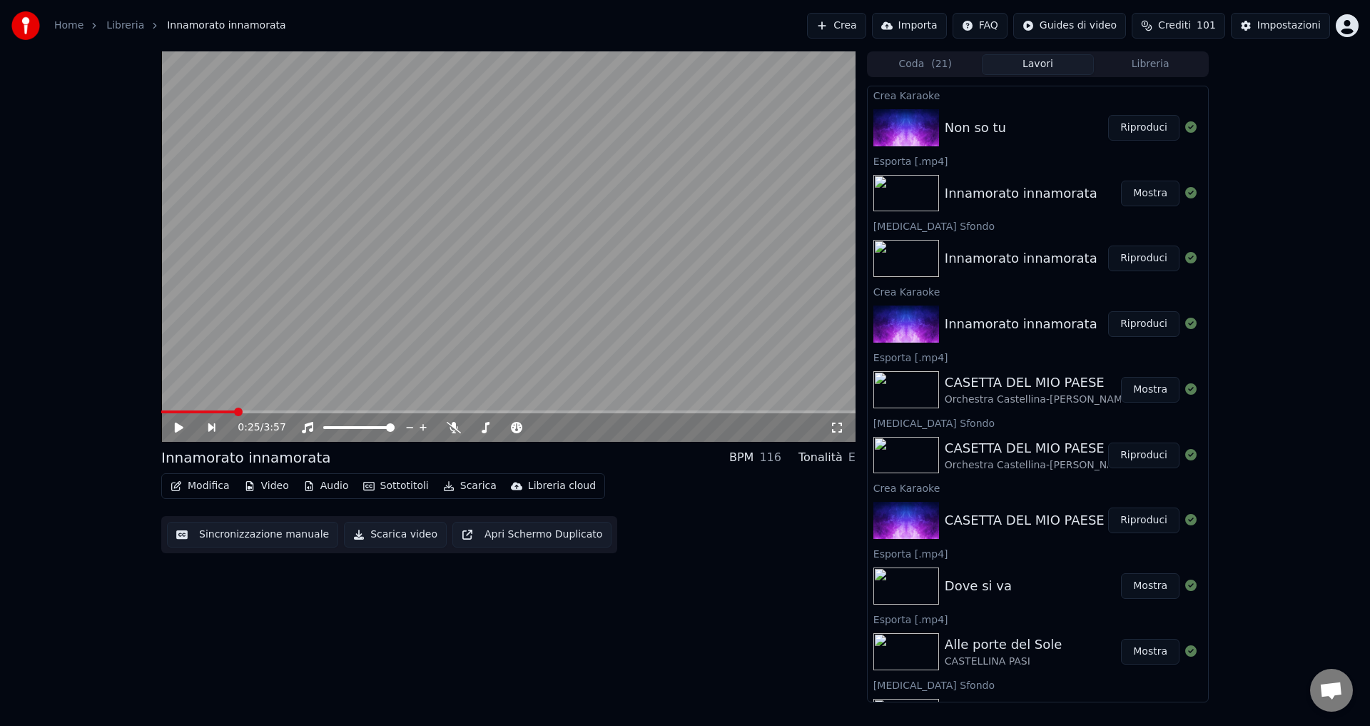
click at [1138, 125] on button "Riproduci" at bounding box center [1143, 128] width 71 height 26
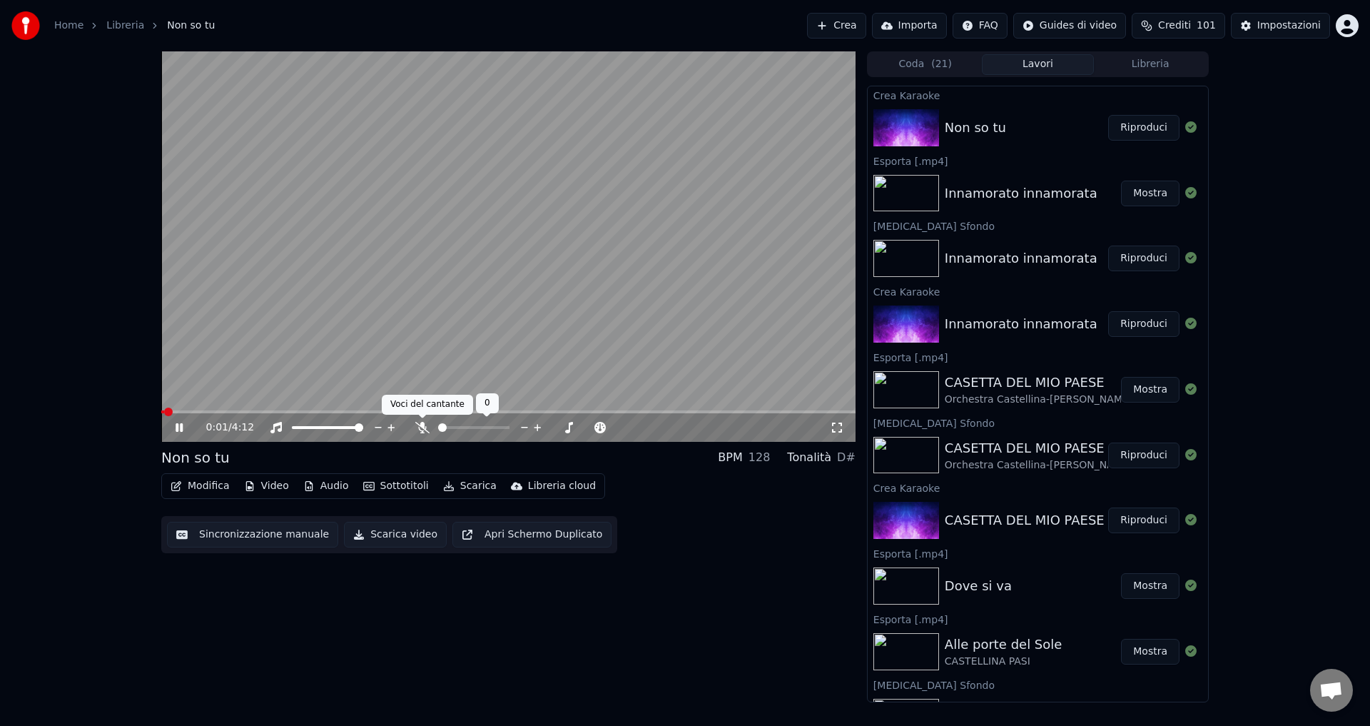
click at [420, 428] on icon at bounding box center [422, 427] width 14 height 11
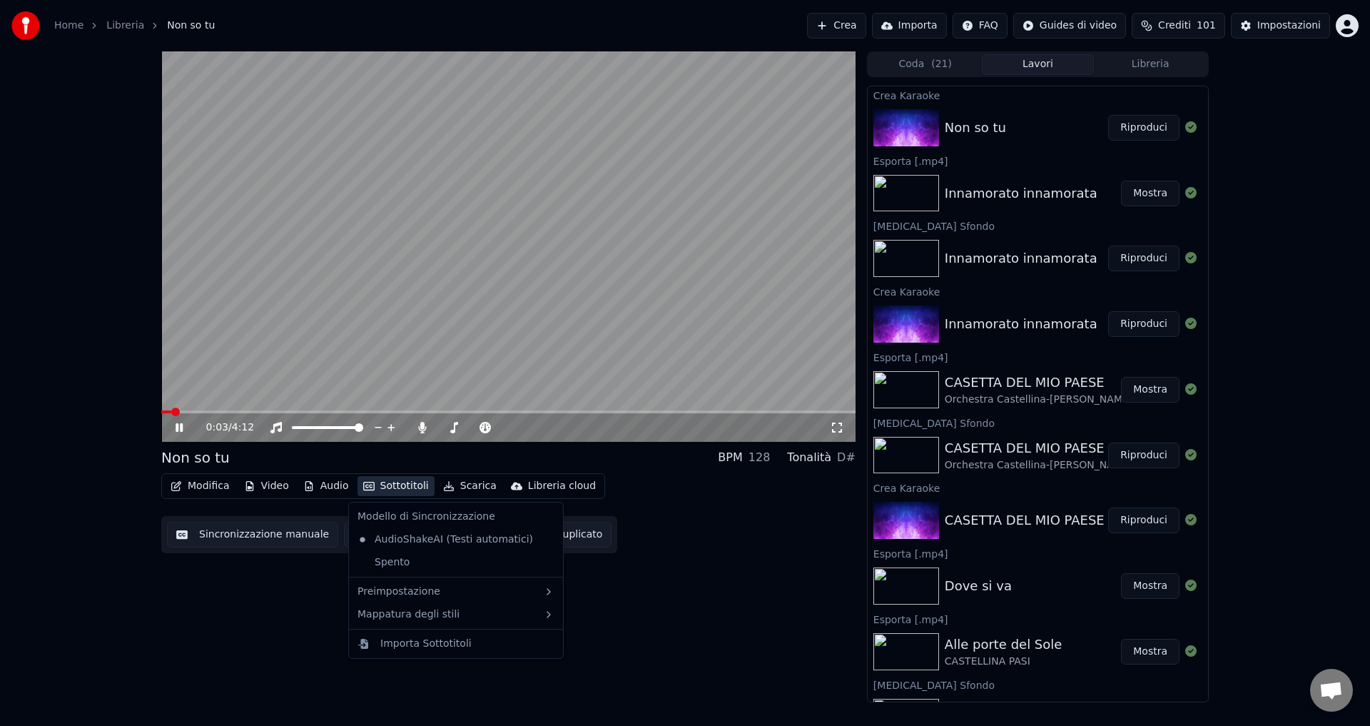
click at [381, 490] on button "Sottotitoli" at bounding box center [395, 486] width 77 height 20
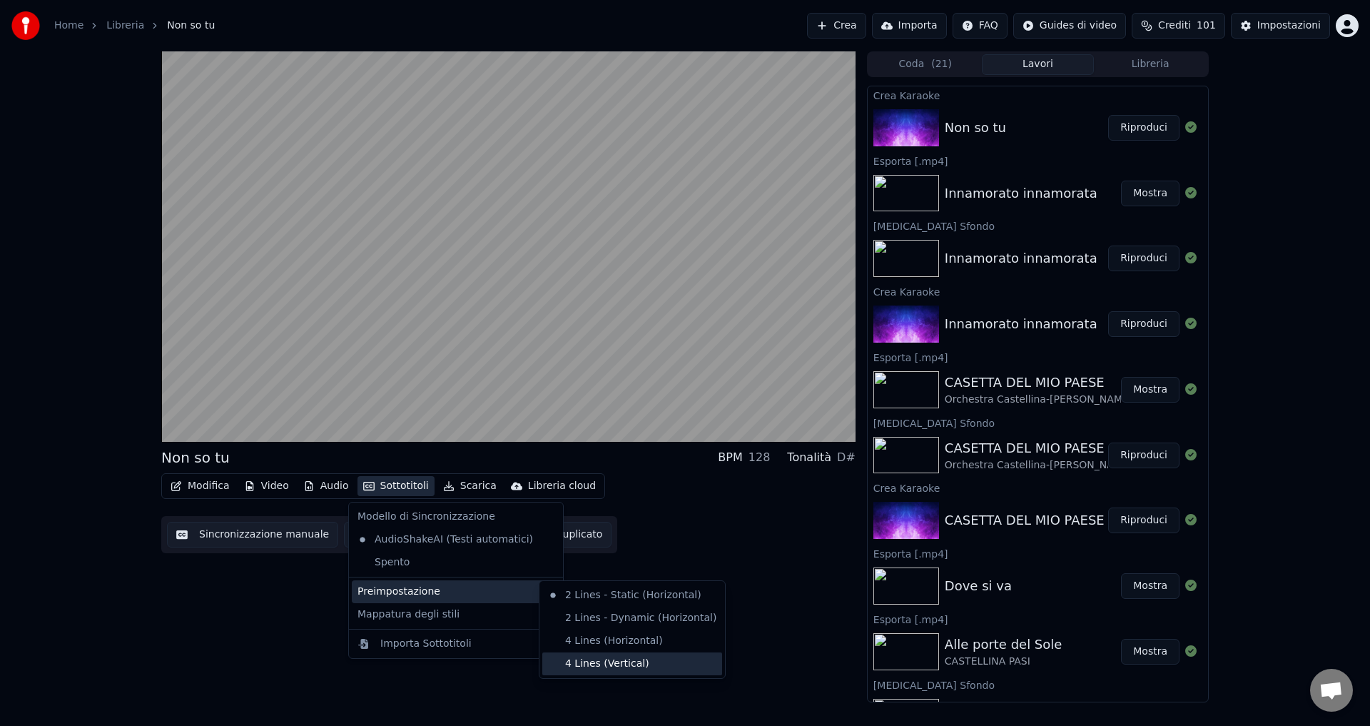
click at [592, 668] on div "4 Lines (Vertical)" at bounding box center [632, 663] width 180 height 23
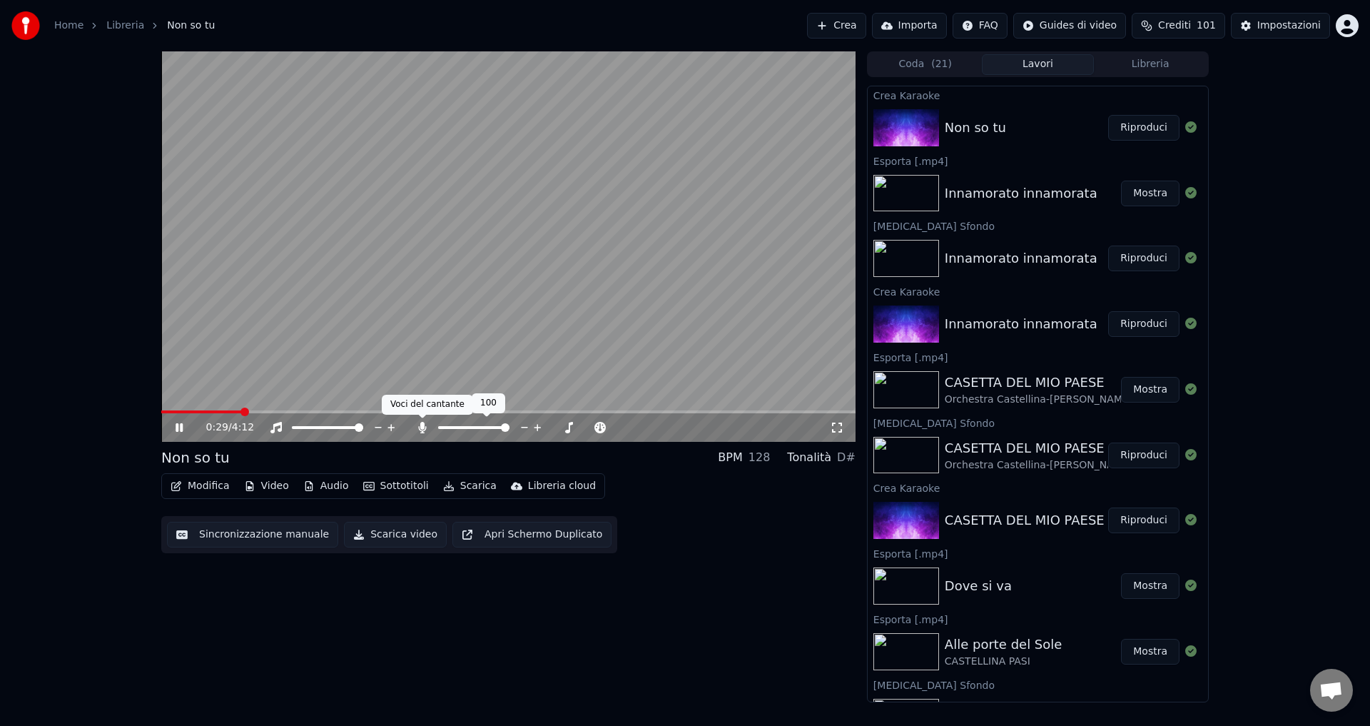
click at [419, 430] on icon at bounding box center [422, 427] width 14 height 11
click at [179, 425] on icon at bounding box center [190, 427] width 34 height 11
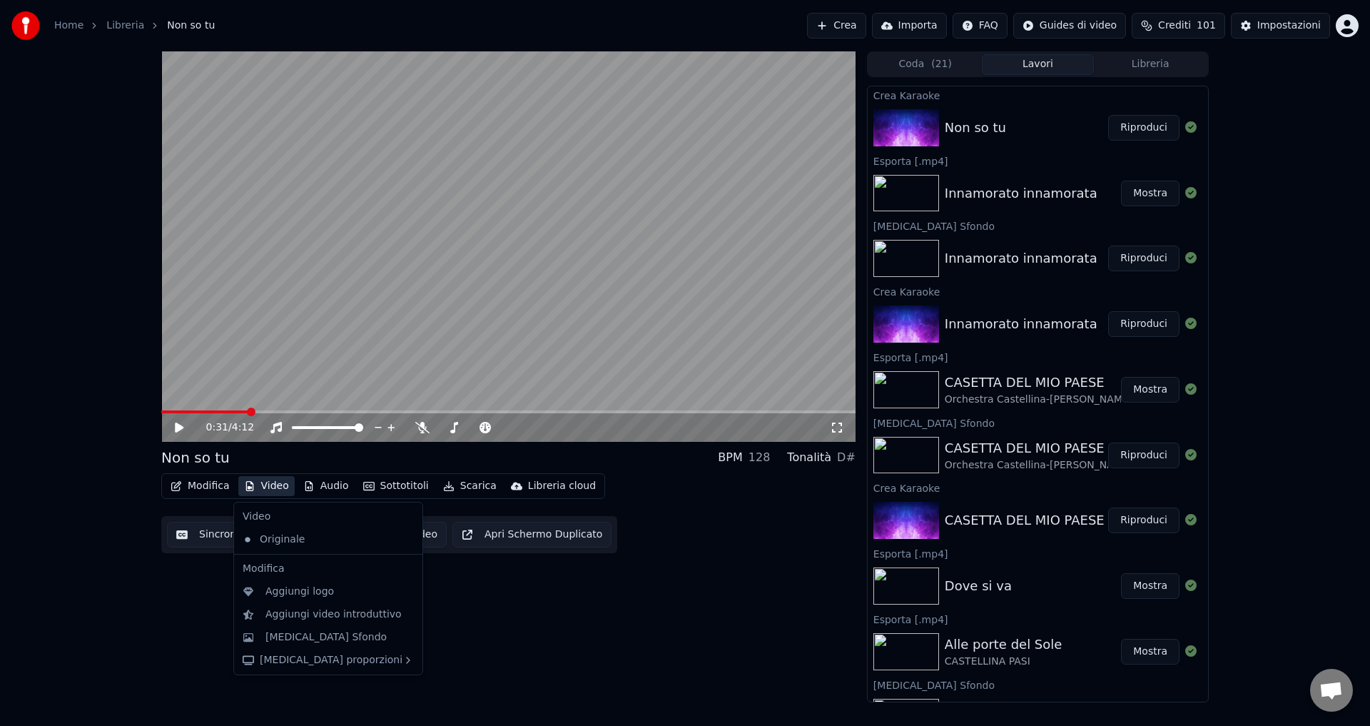
click at [262, 487] on button "Video" at bounding box center [266, 486] width 56 height 20
click at [284, 634] on div "[MEDICAL_DATA] Sfondo" at bounding box center [325, 637] width 121 height 14
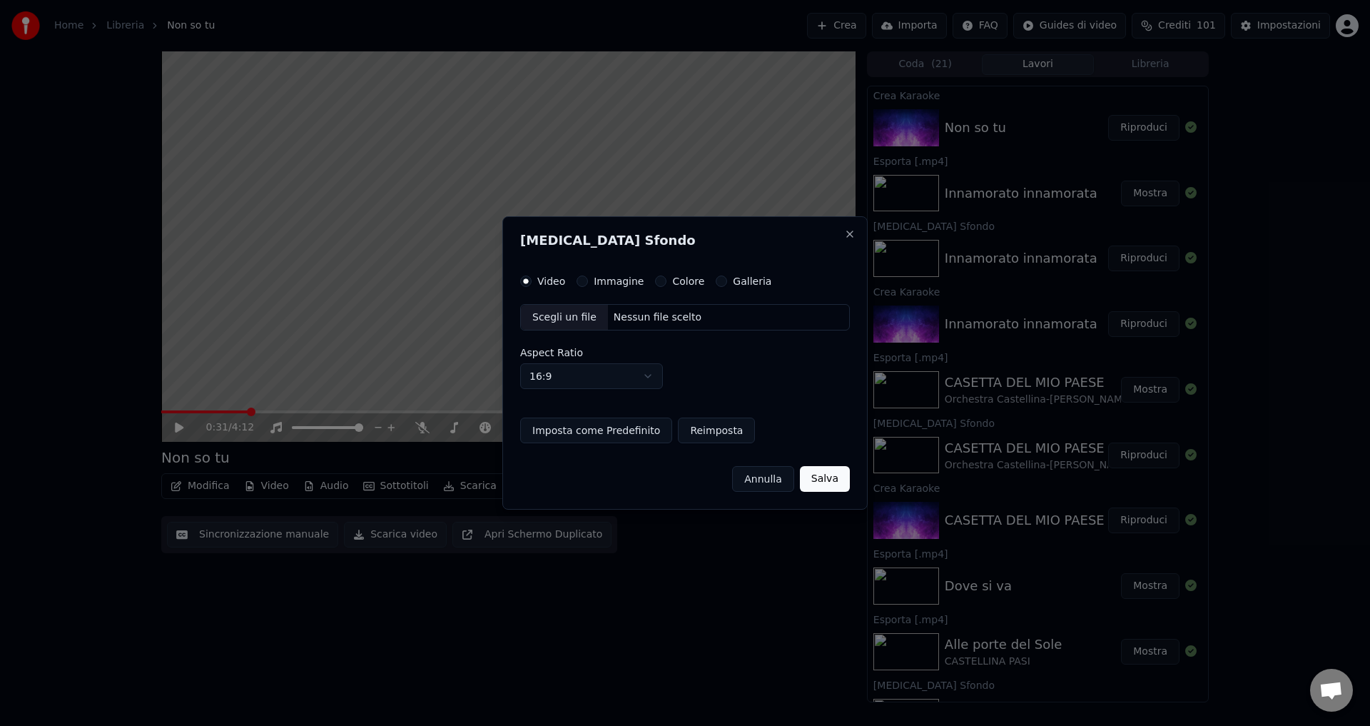
click at [655, 279] on button "Colore" at bounding box center [660, 280] width 11 height 11
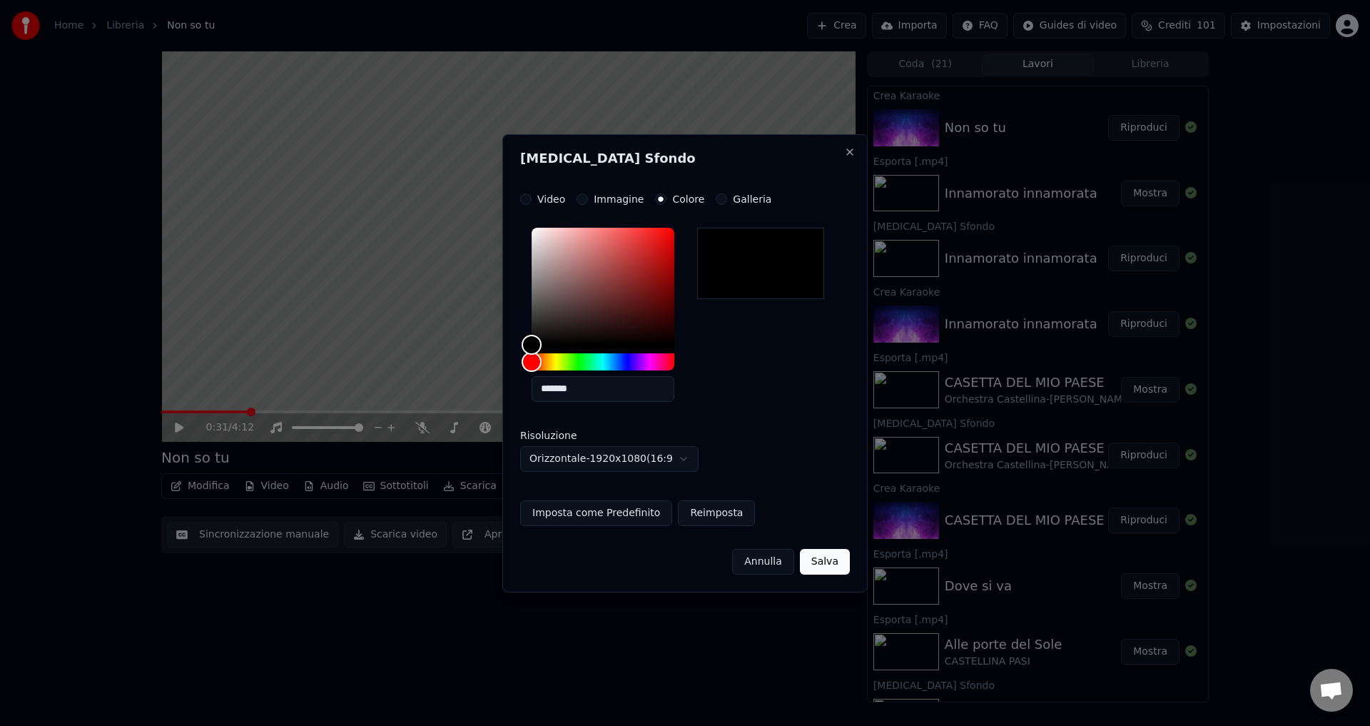
click at [818, 565] on button "Salva" at bounding box center [825, 562] width 50 height 26
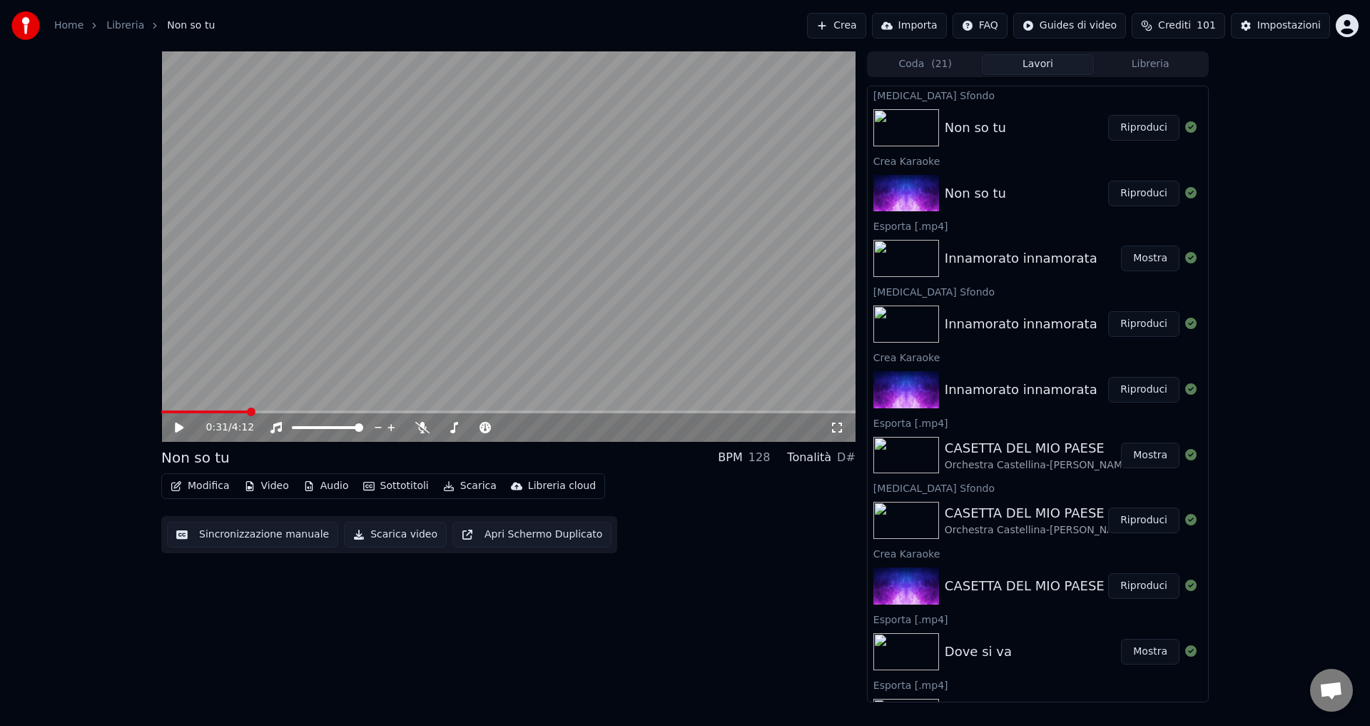
click at [1148, 128] on button "Riproduci" at bounding box center [1143, 128] width 71 height 26
click at [419, 434] on div at bounding box center [479, 427] width 129 height 14
click at [419, 430] on icon at bounding box center [422, 427] width 14 height 11
click at [419, 430] on icon at bounding box center [422, 427] width 8 height 11
click at [173, 428] on icon at bounding box center [190, 427] width 34 height 11
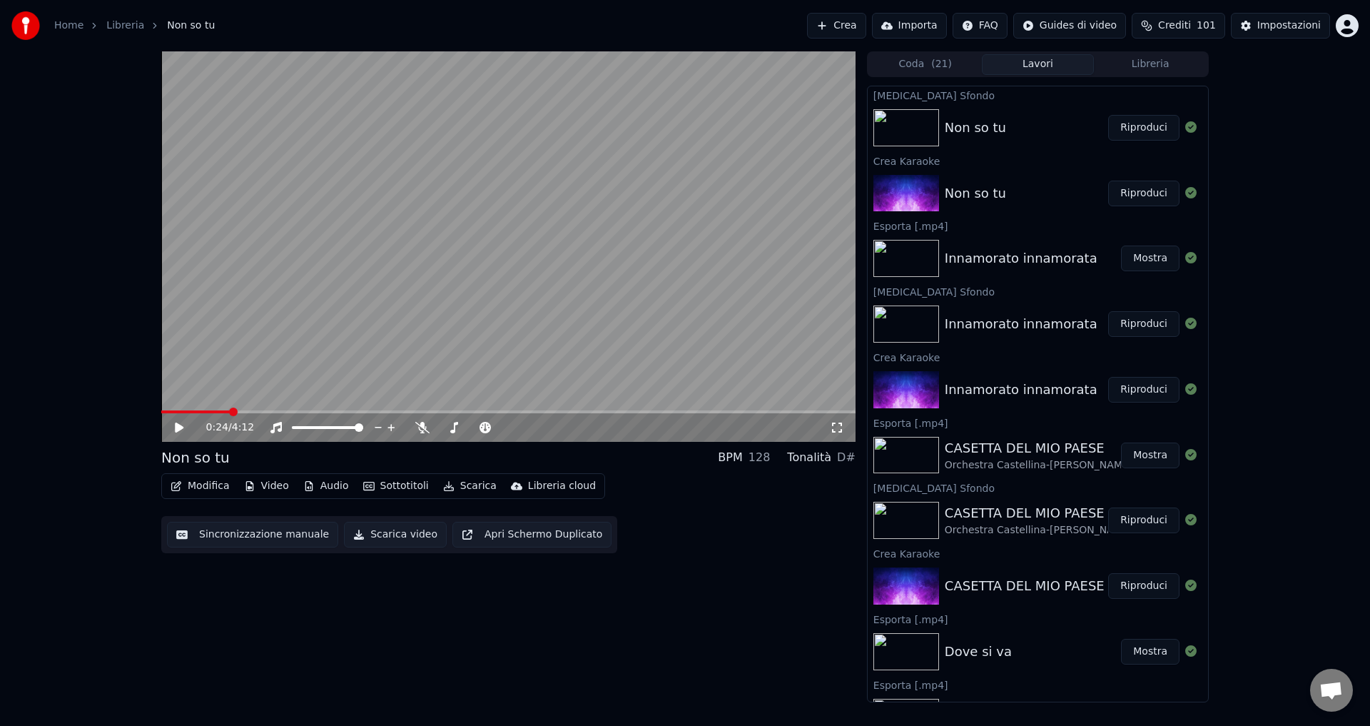
click at [382, 538] on button "Scarica video" at bounding box center [395, 535] width 103 height 26
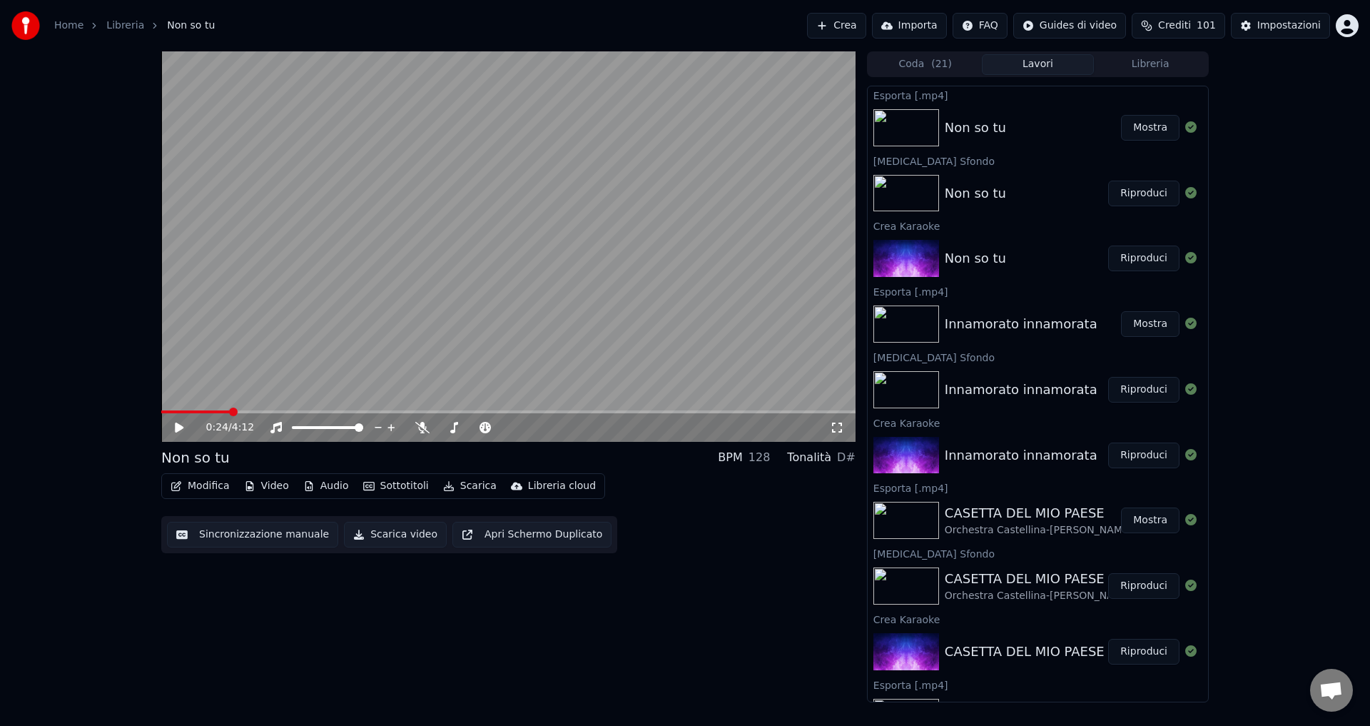
click at [1136, 138] on button "Mostra" at bounding box center [1150, 128] width 59 height 26
click at [865, 21] on button "Crea" at bounding box center [836, 26] width 59 height 26
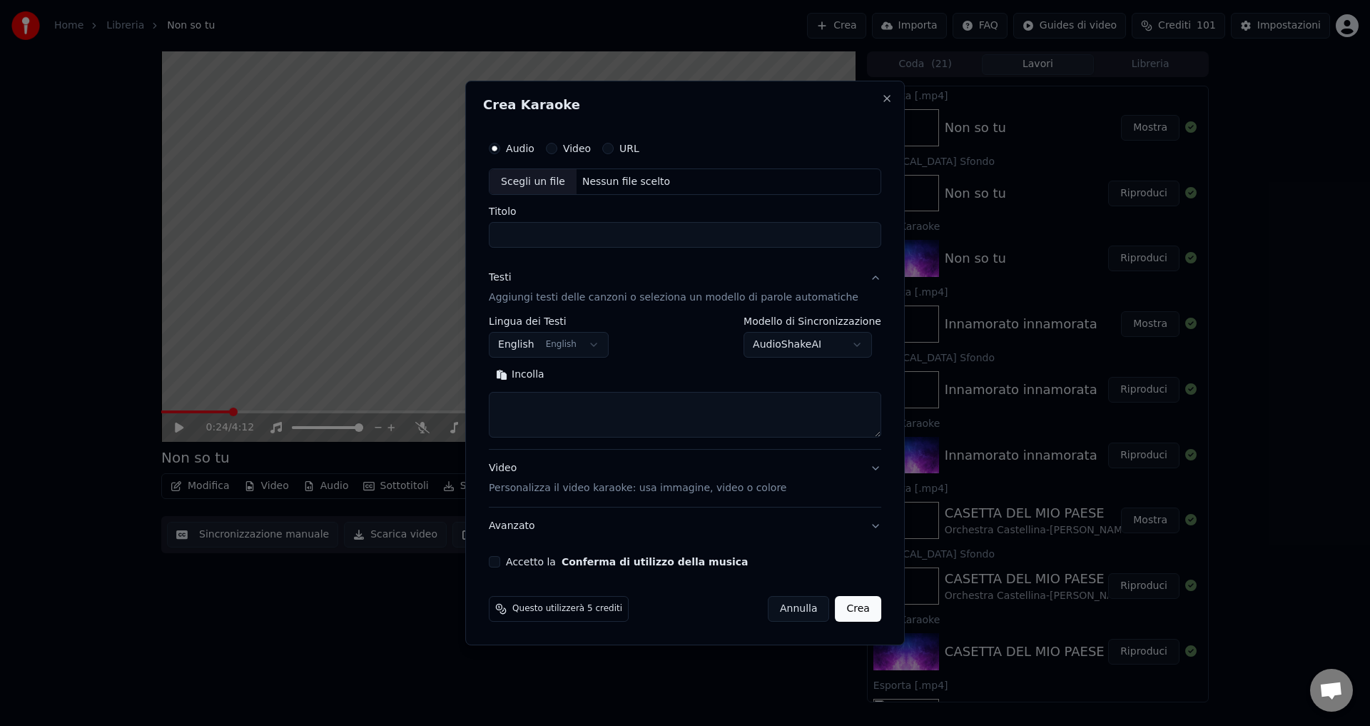
click at [607, 180] on div "Nessun file scelto" at bounding box center [625, 182] width 99 height 14
type input "*****"
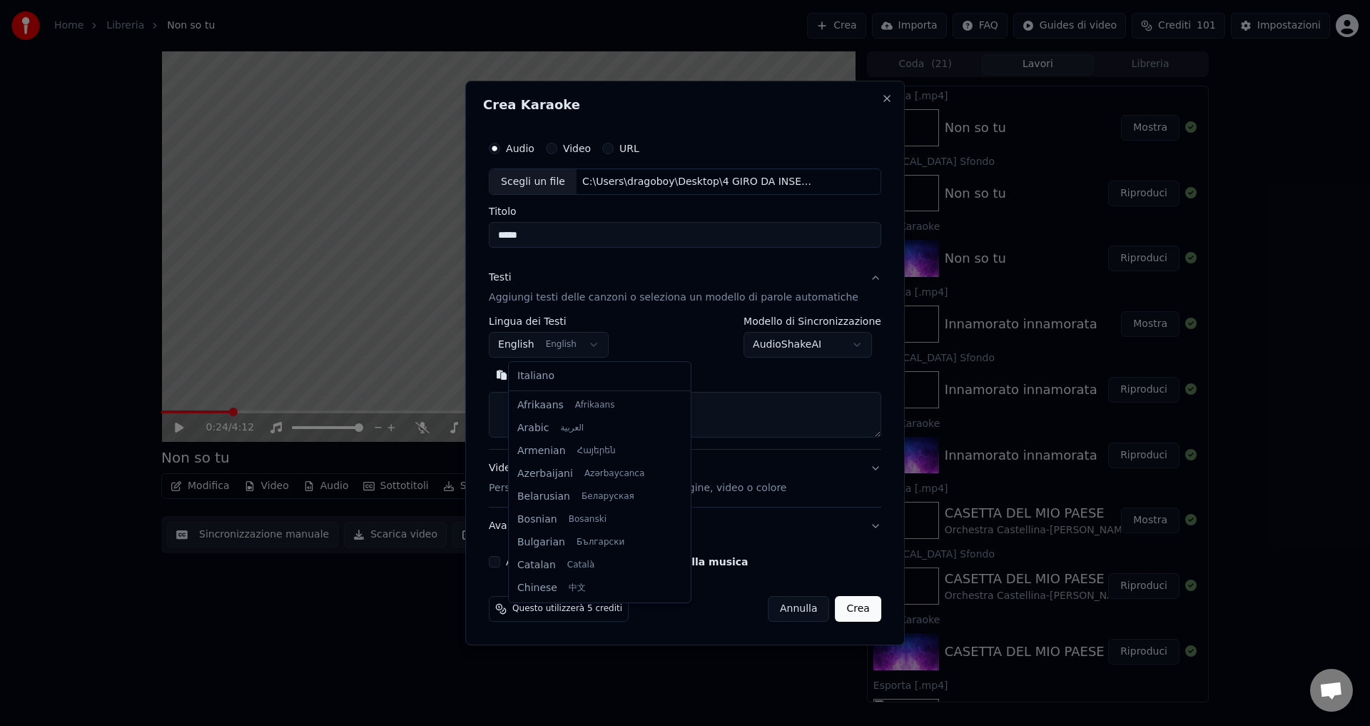
click at [522, 341] on body "Home Libreria Non so tu Crea Importa FAQ Guides di video Crediti 101 Impostazio…" at bounding box center [685, 363] width 1370 height 726
select select "**"
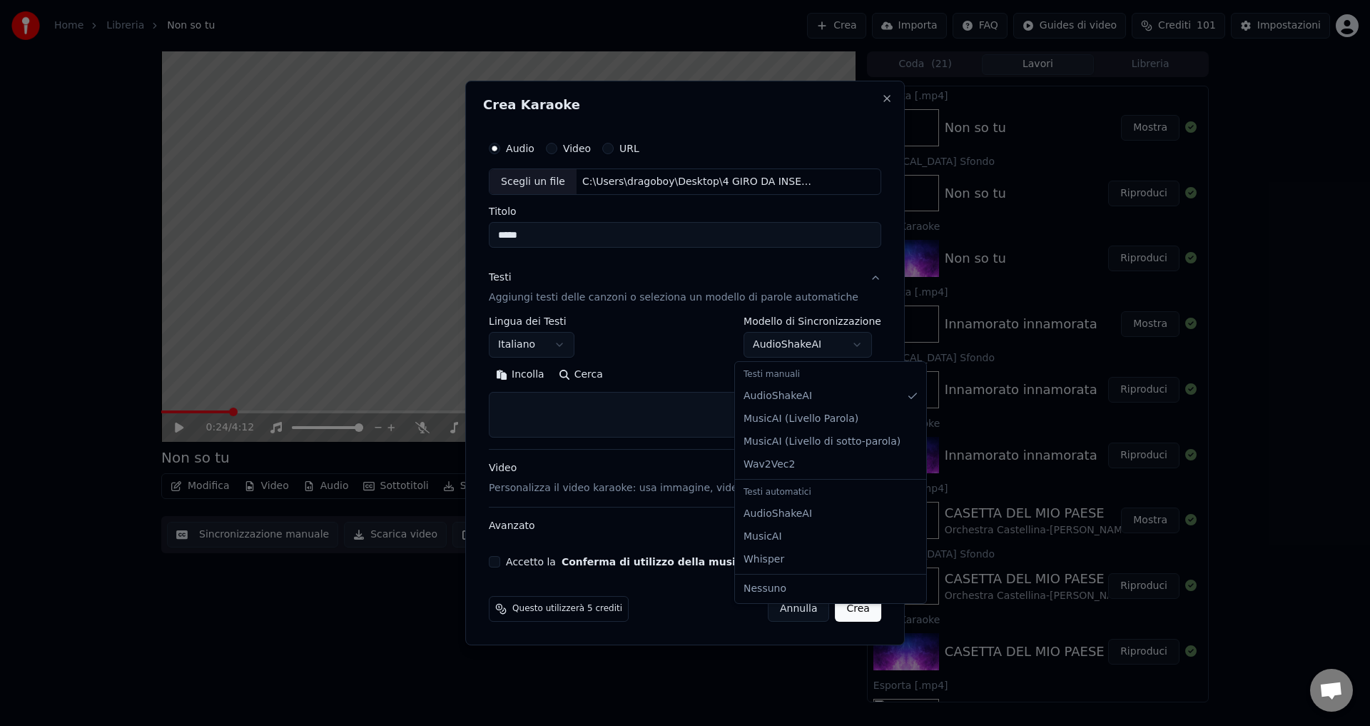
click at [768, 345] on body "Home Libreria Non so tu Crea Importa FAQ Guides di video Crediti 101 Impostazio…" at bounding box center [685, 363] width 1370 height 726
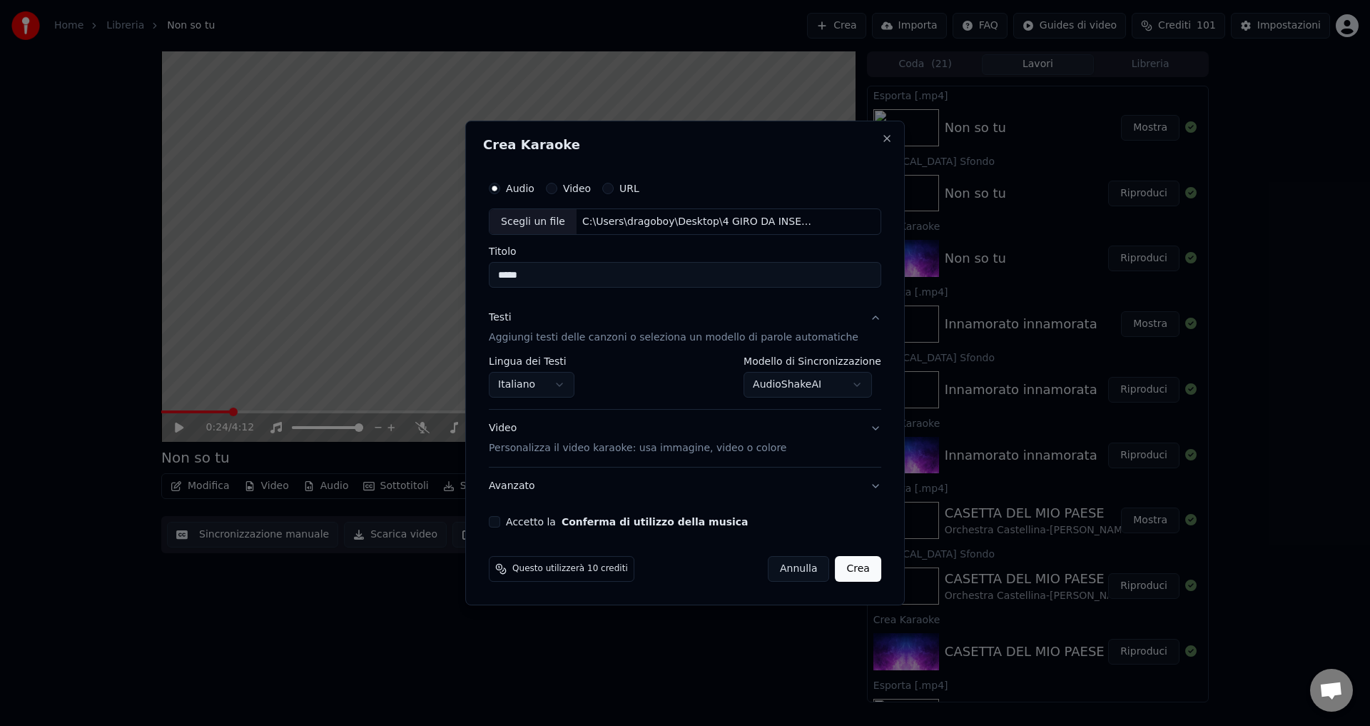
click at [500, 522] on button "Accetto la Conferma di utilizzo della musica" at bounding box center [494, 521] width 11 height 11
click at [835, 570] on button "Crea" at bounding box center [858, 569] width 46 height 26
select select "**********"
select select
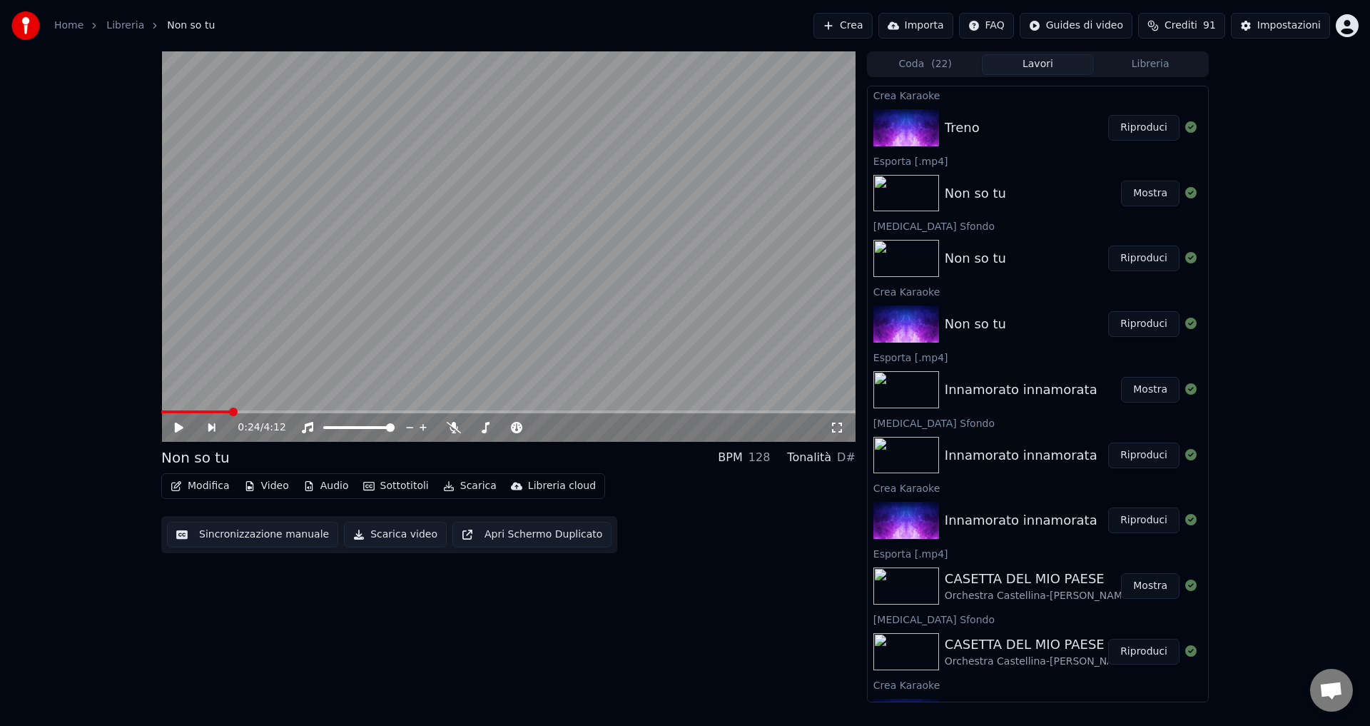
click at [1132, 113] on div "Treno Riproduci" at bounding box center [1038, 127] width 340 height 49
click at [1131, 117] on button "Riproduci" at bounding box center [1143, 128] width 71 height 26
click at [1129, 126] on button "Riproduci" at bounding box center [1143, 128] width 71 height 26
click at [176, 424] on icon at bounding box center [179, 427] width 9 height 10
click at [381, 487] on button "Sottotitoli" at bounding box center [395, 486] width 77 height 20
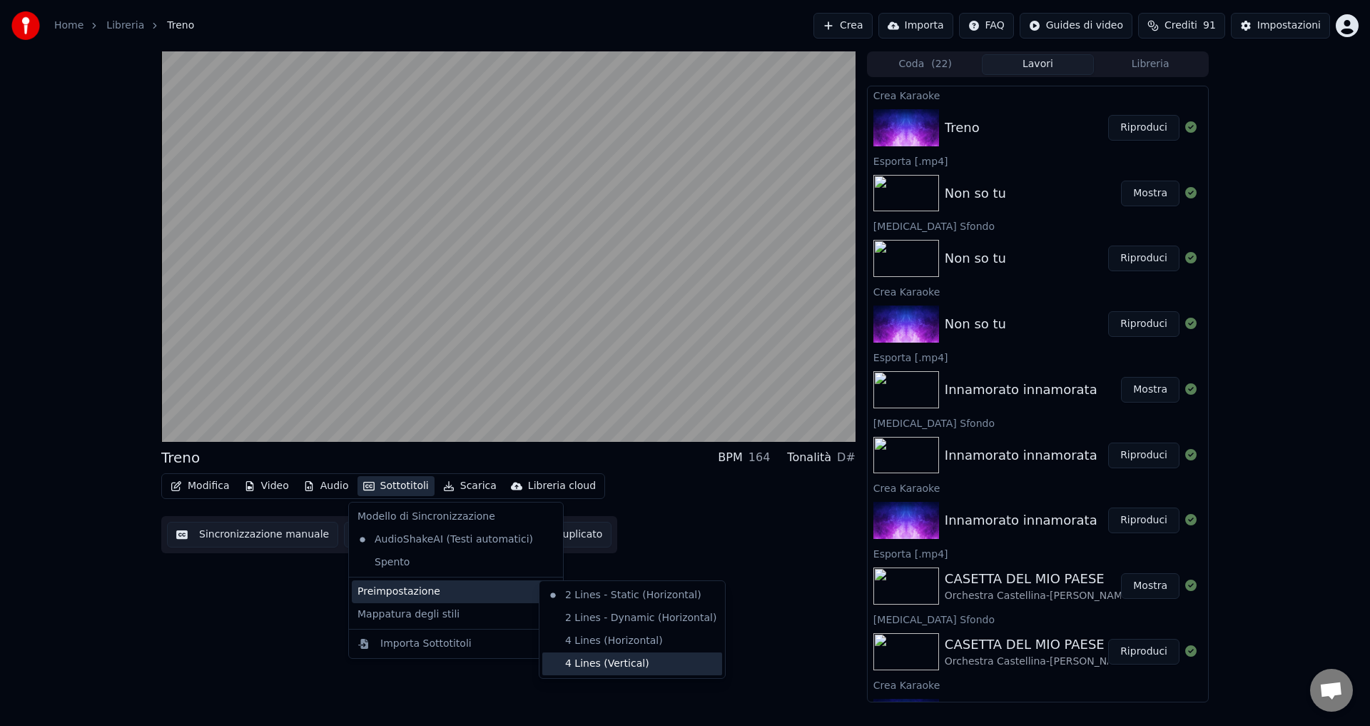
click at [575, 665] on div "4 Lines (Vertical)" at bounding box center [632, 663] width 180 height 23
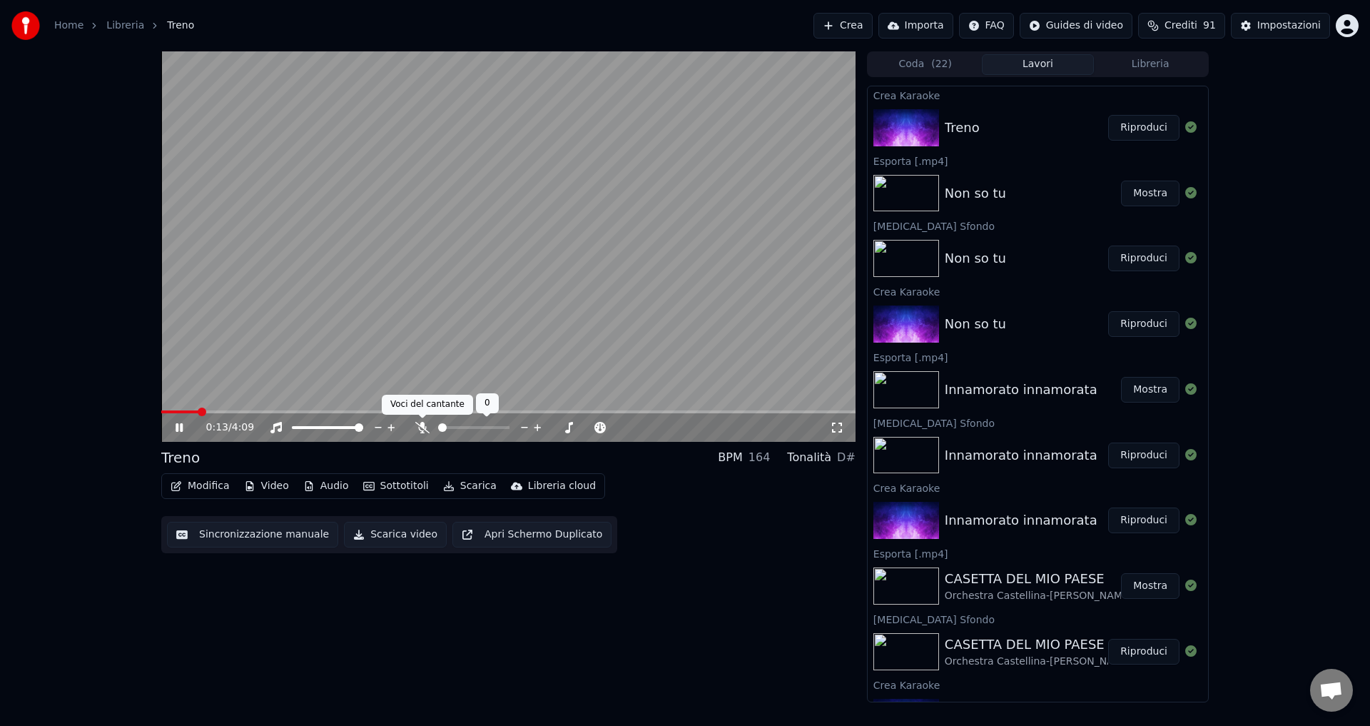
click at [423, 425] on icon at bounding box center [422, 427] width 14 height 11
click at [423, 425] on icon at bounding box center [422, 427] width 8 height 11
click at [177, 427] on icon at bounding box center [179, 427] width 7 height 9
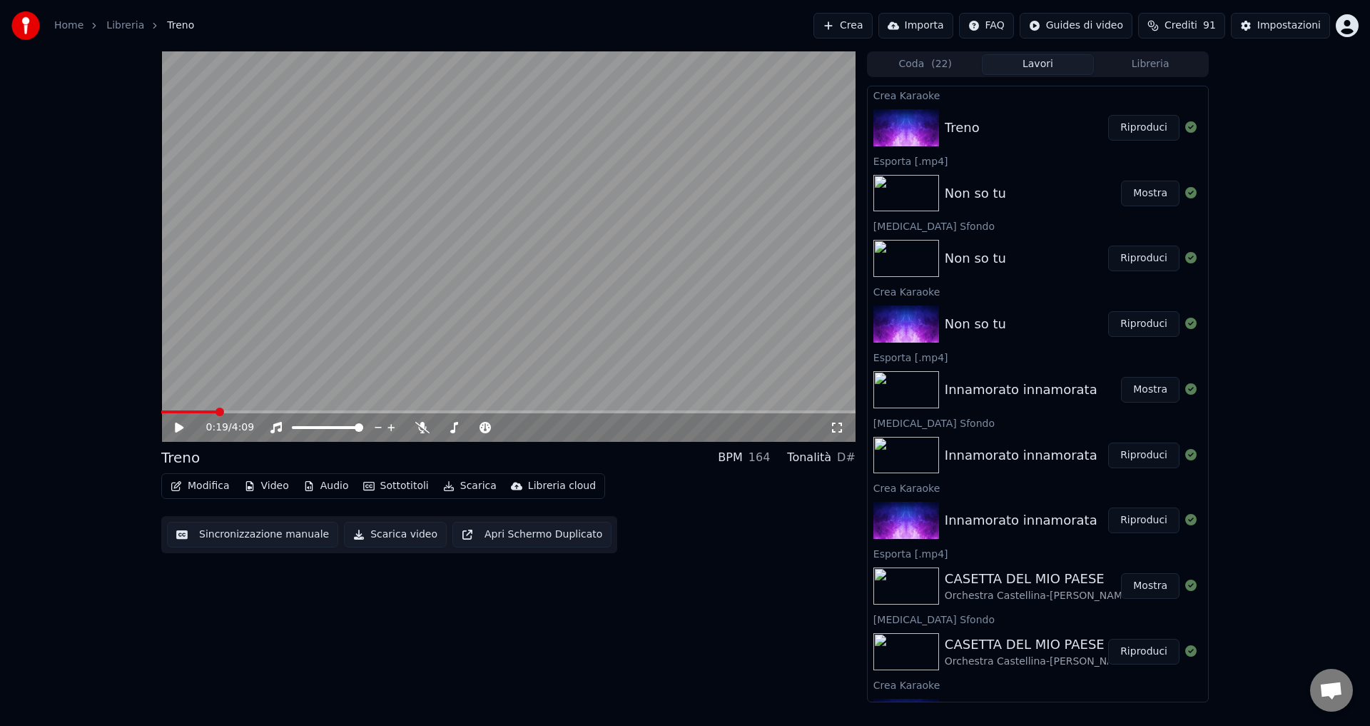
click at [166, 410] on video at bounding box center [508, 246] width 694 height 390
click at [181, 429] on icon at bounding box center [179, 427] width 7 height 9
click at [161, 407] on span at bounding box center [165, 411] width 9 height 9
click at [173, 424] on icon at bounding box center [190, 427] width 34 height 11
click at [422, 424] on icon at bounding box center [422, 427] width 14 height 11
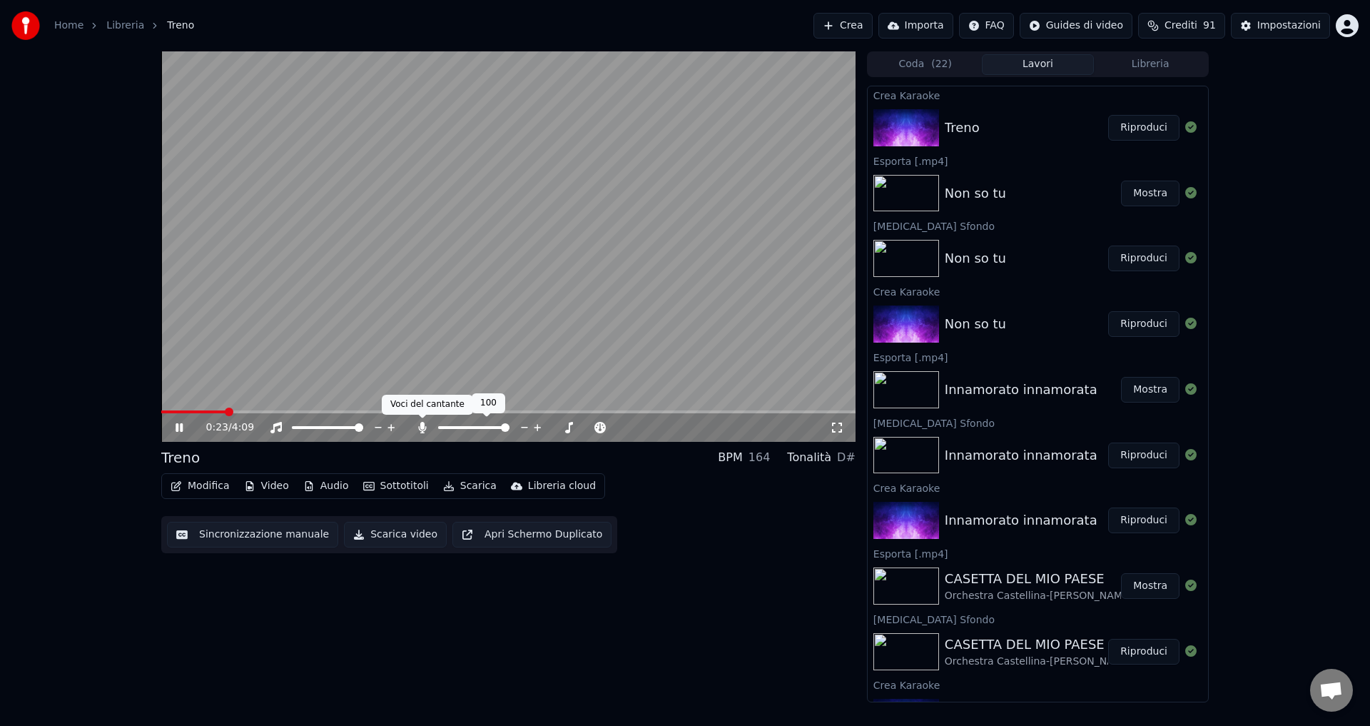
click at [423, 424] on icon at bounding box center [422, 427] width 8 height 11
click at [175, 425] on icon at bounding box center [190, 427] width 34 height 11
click at [248, 485] on icon "button" at bounding box center [249, 486] width 11 height 10
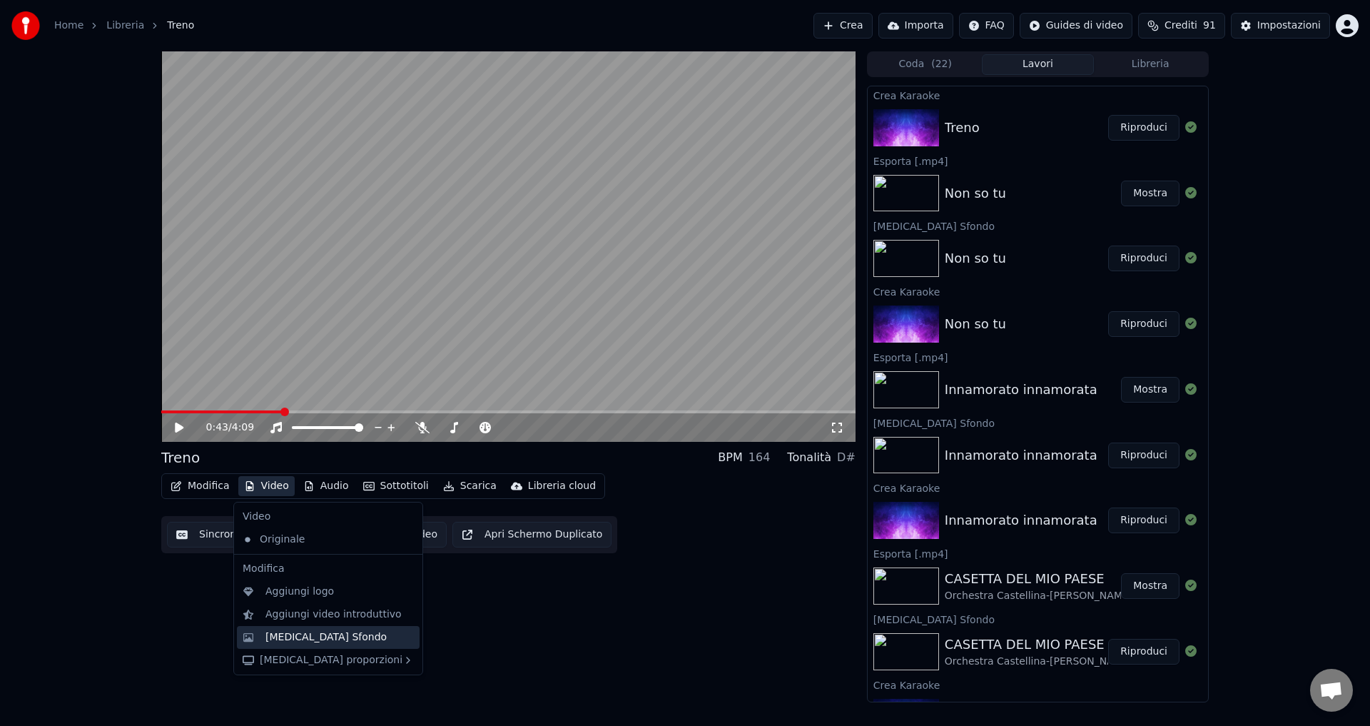
click at [326, 636] on div "[MEDICAL_DATA] Sfondo" at bounding box center [325, 637] width 121 height 14
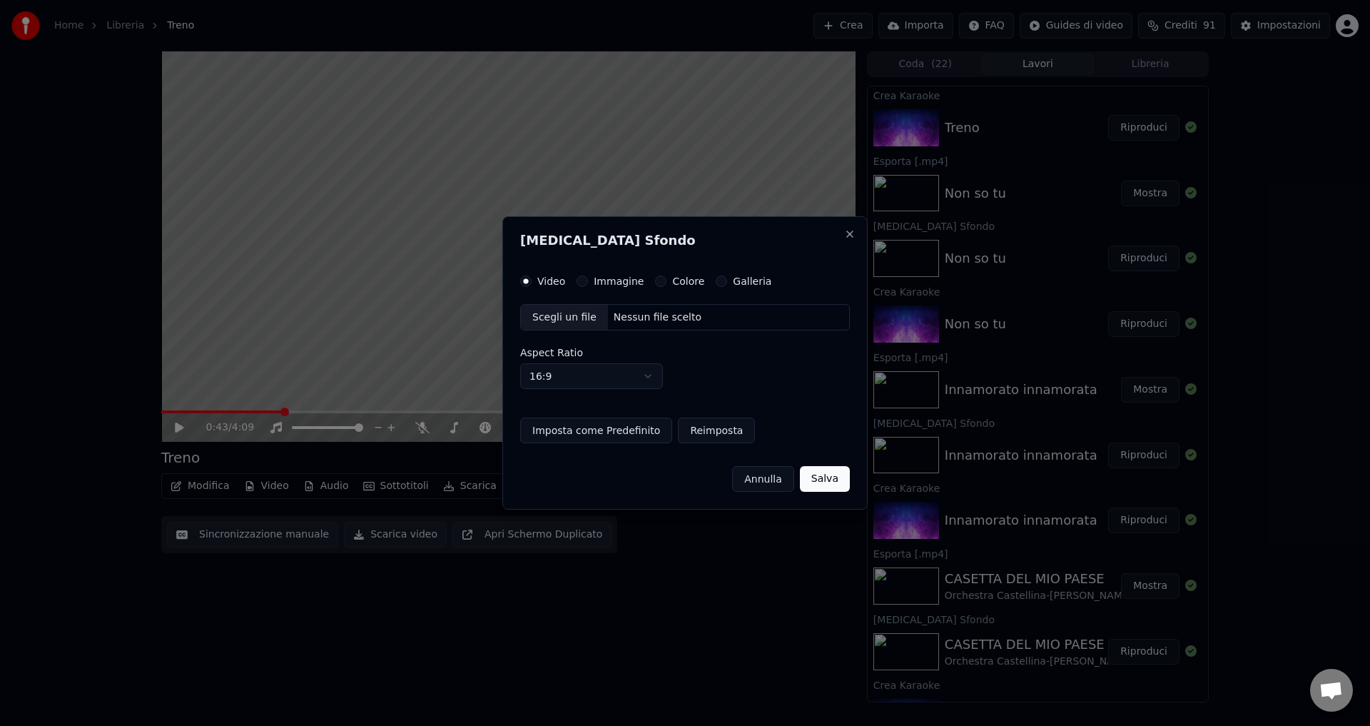
click at [655, 283] on button "Colore" at bounding box center [660, 280] width 11 height 11
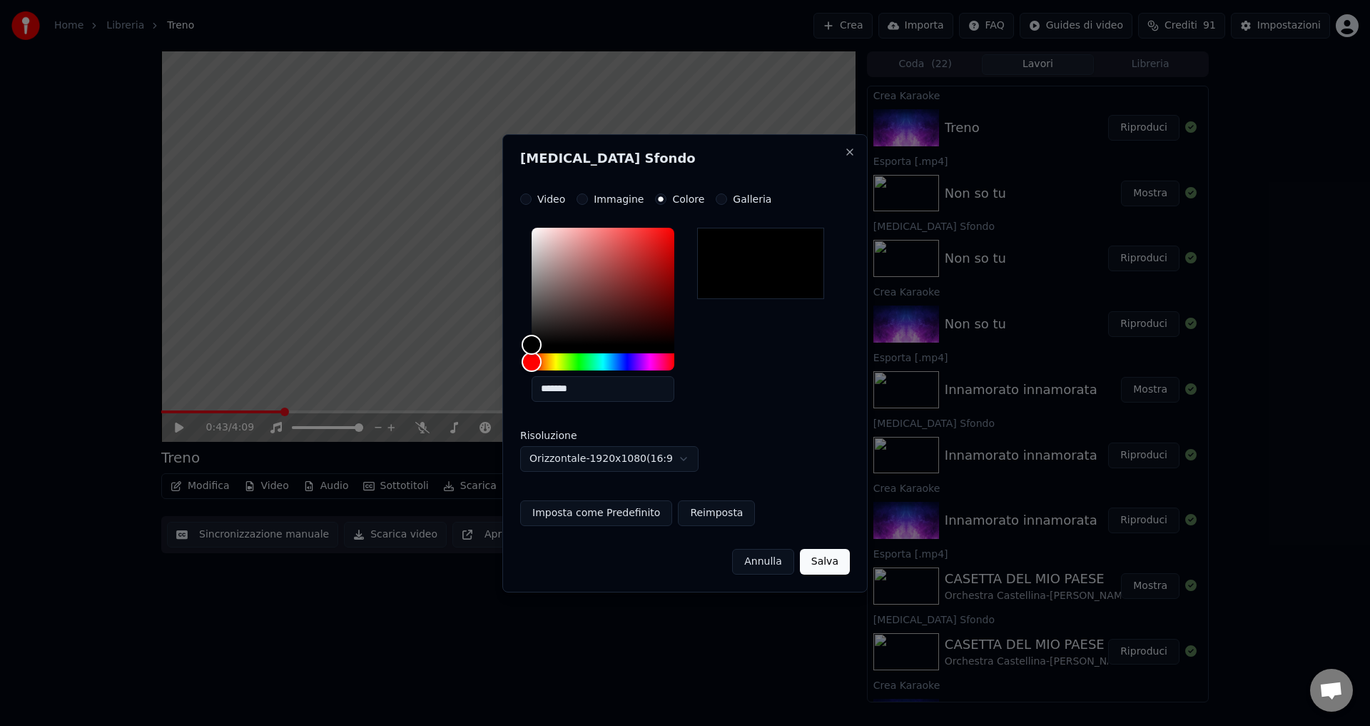
click at [821, 559] on button "Salva" at bounding box center [825, 562] width 50 height 26
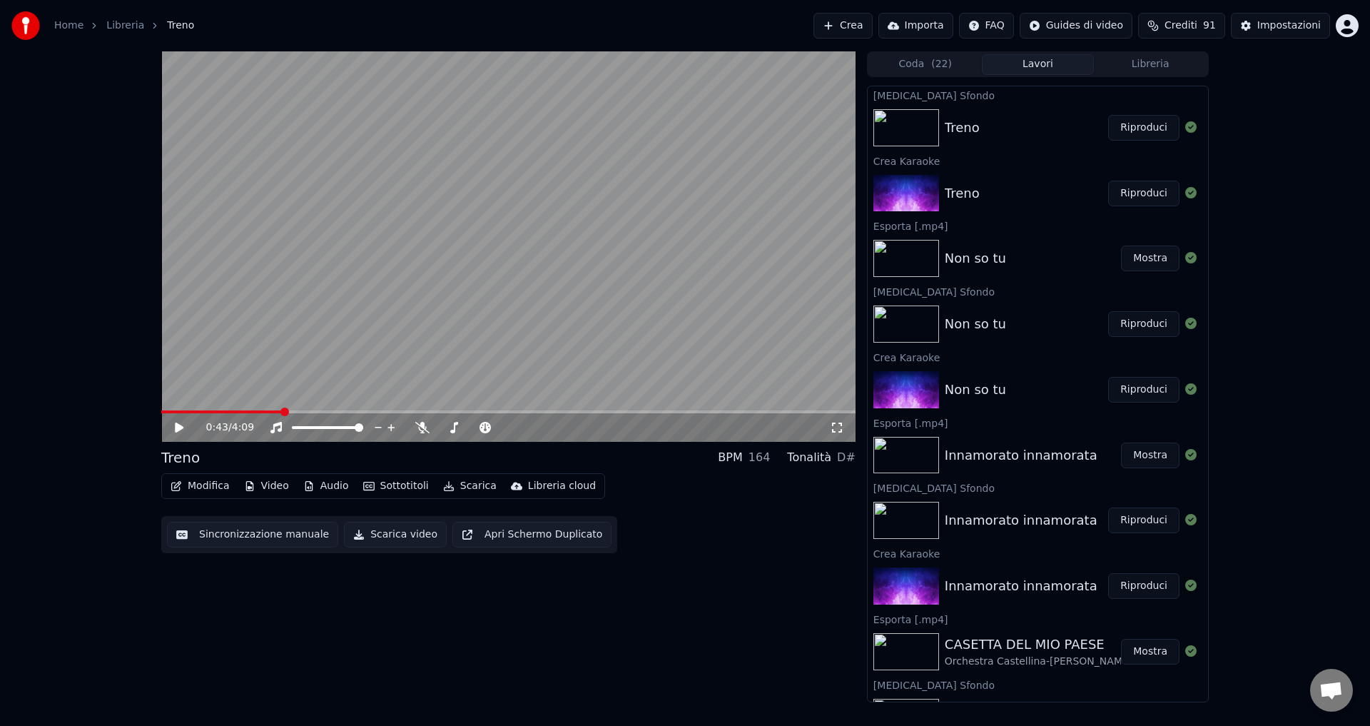
click at [1123, 128] on button "Riproduci" at bounding box center [1143, 128] width 71 height 26
click at [422, 430] on icon at bounding box center [422, 427] width 14 height 11
click at [178, 428] on icon at bounding box center [179, 427] width 7 height 9
click at [370, 539] on button "Scarica video" at bounding box center [395, 535] width 103 height 26
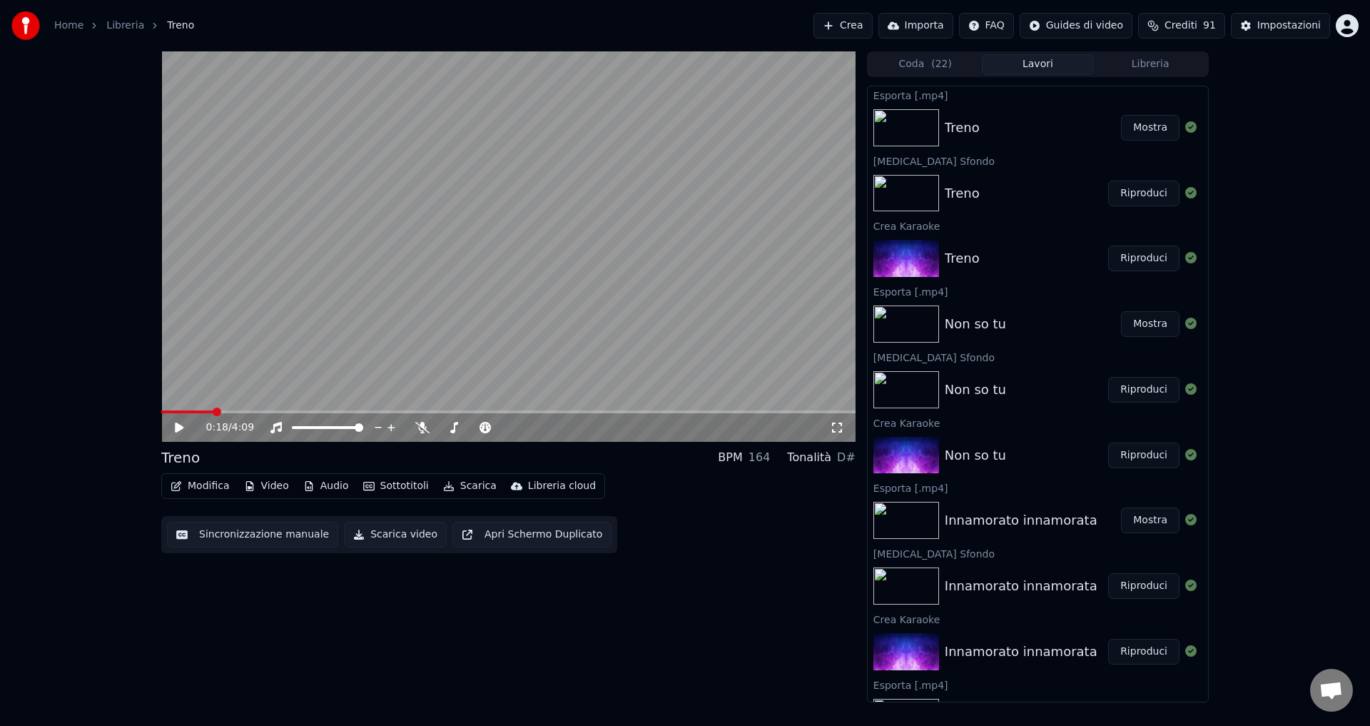
click at [1145, 123] on button "Mostra" at bounding box center [1150, 128] width 59 height 26
click at [934, 32] on button "Importa" at bounding box center [915, 26] width 75 height 26
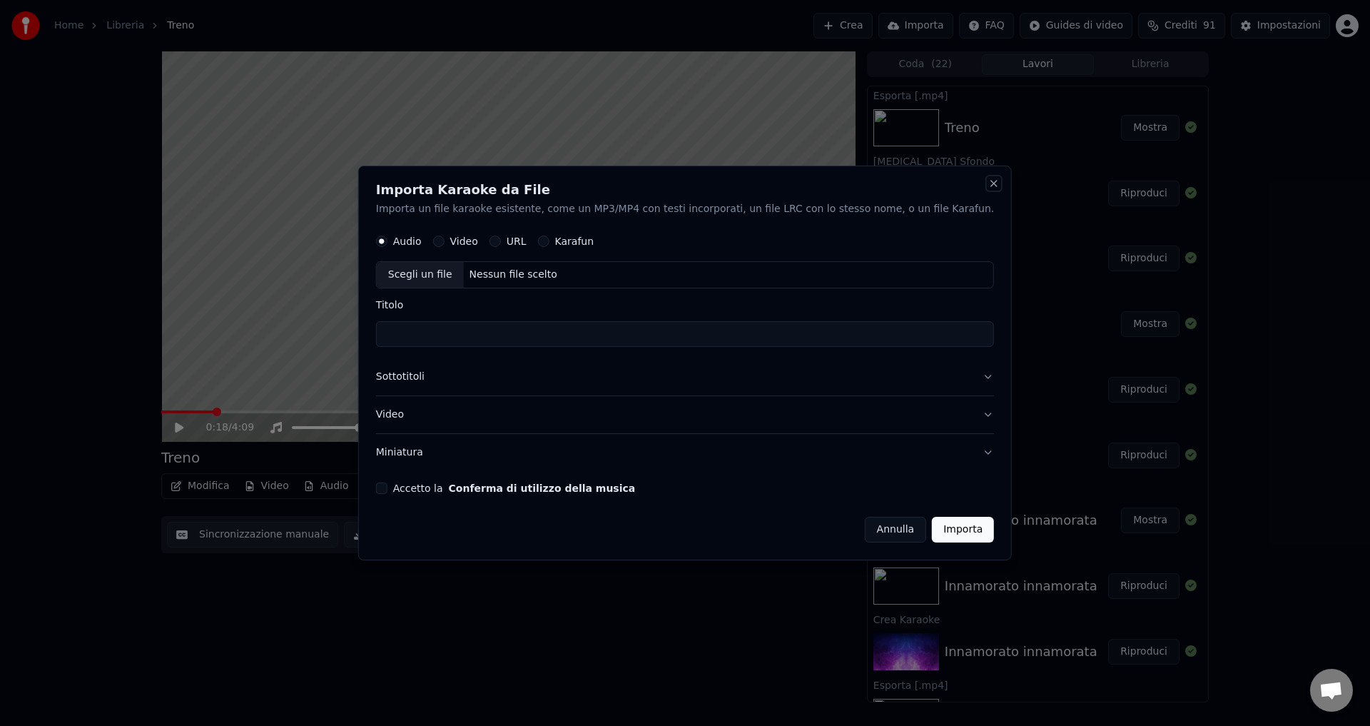
click at [988, 181] on button "Close" at bounding box center [993, 183] width 11 height 11
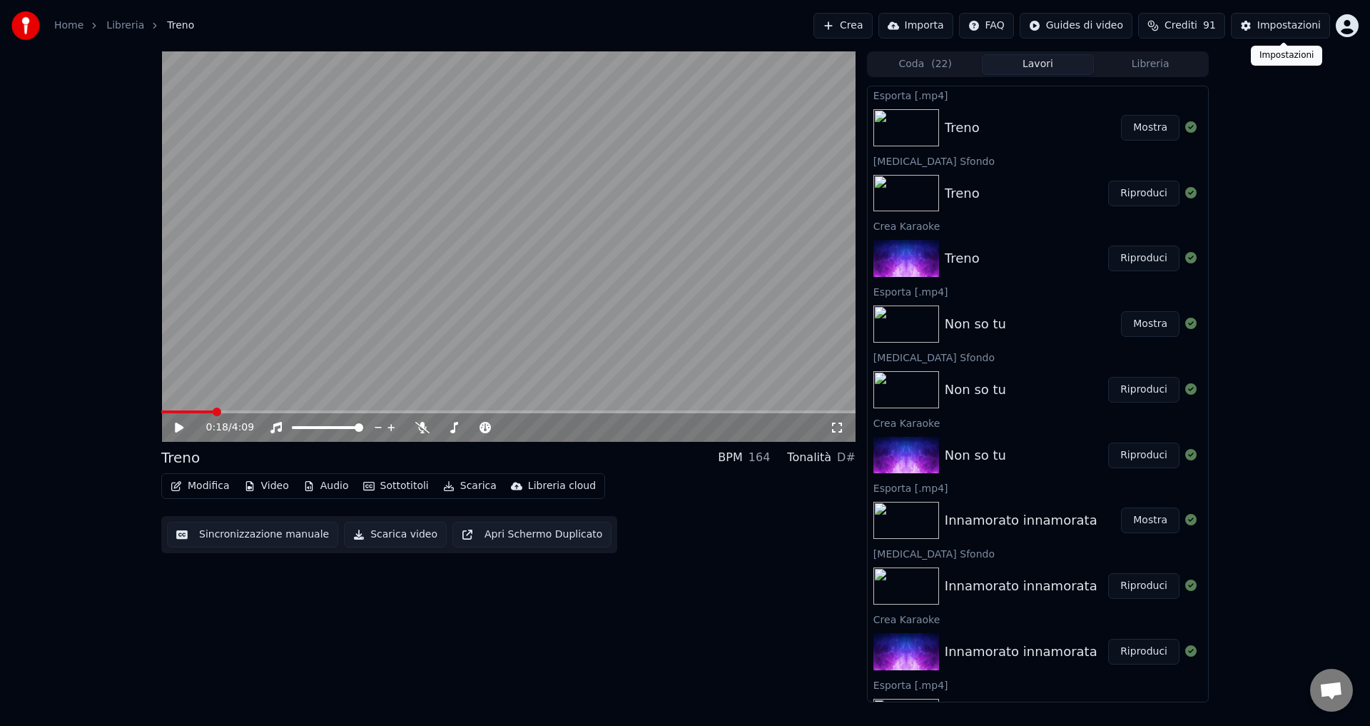
click at [1286, 23] on div "Impostazioni" at bounding box center [1288, 26] width 63 height 14
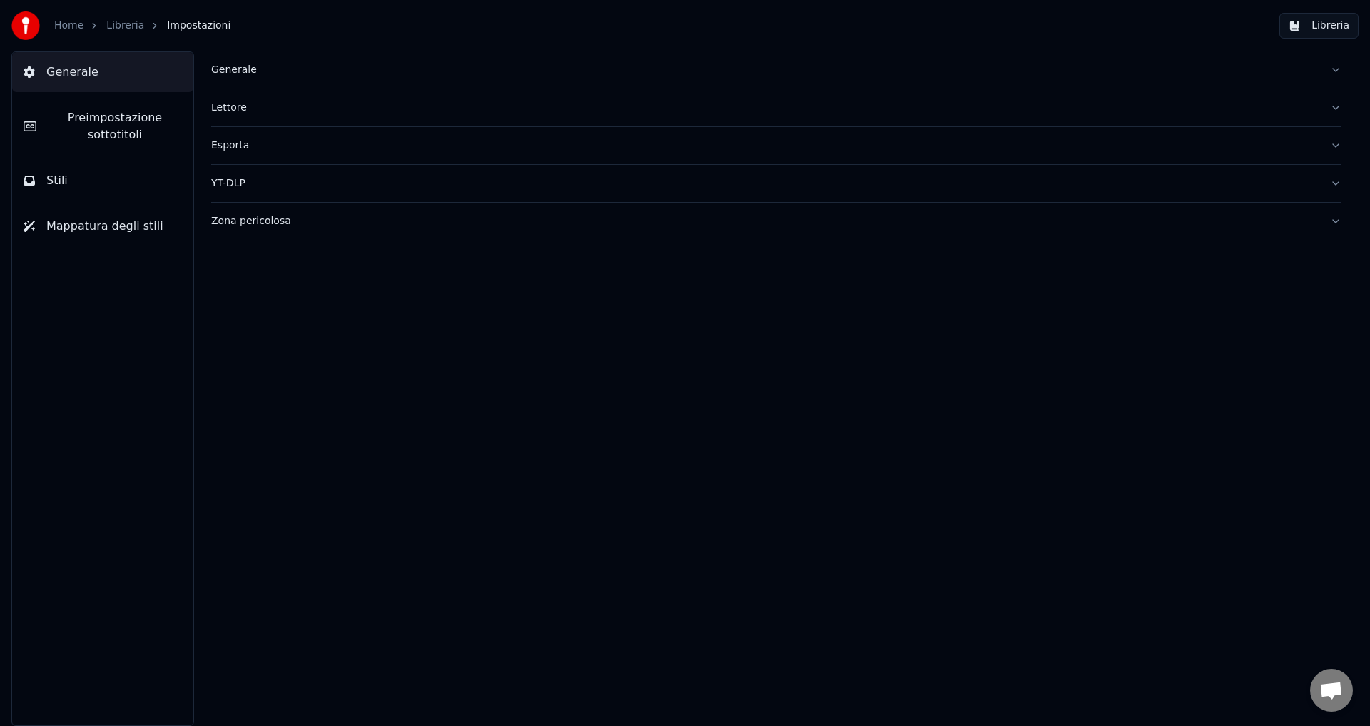
click at [1296, 21] on button "Libreria" at bounding box center [1318, 26] width 79 height 26
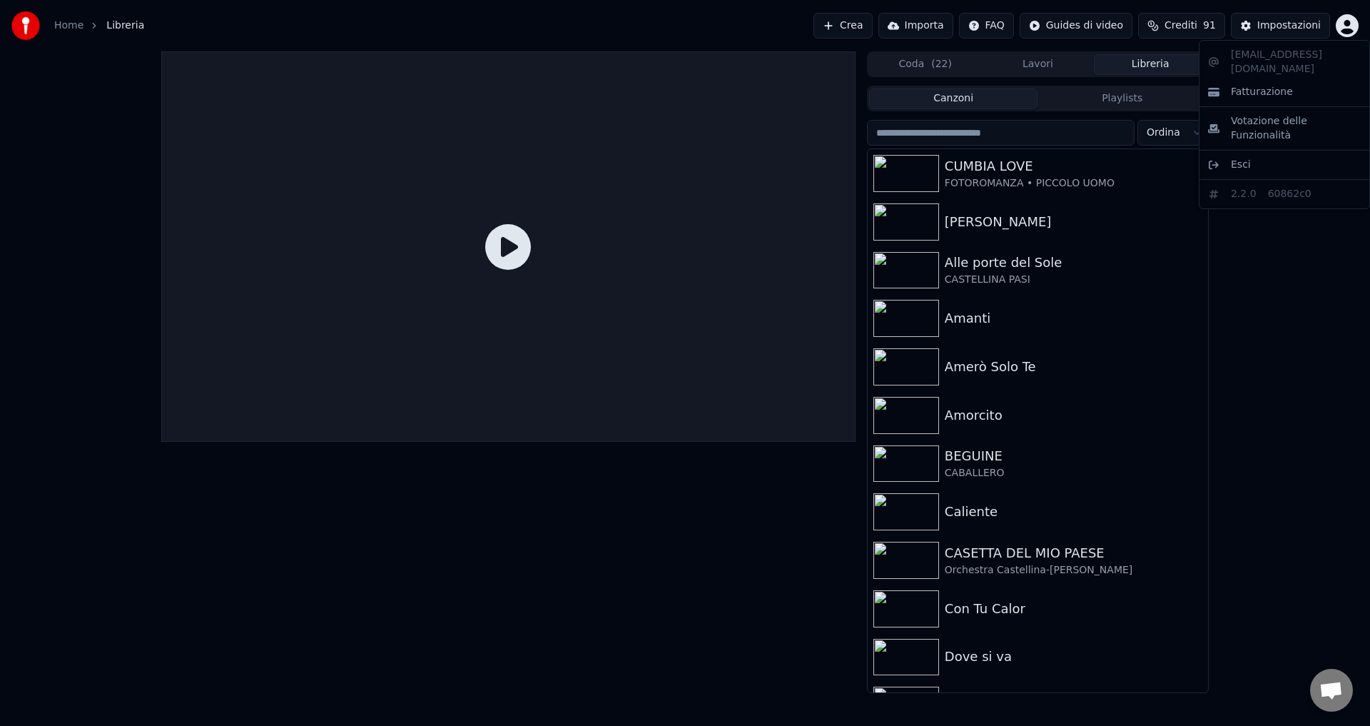
click at [1344, 31] on html "Home Libreria Crea Importa FAQ Guides di video Crediti 91 Impostazioni Coda ( 2…" at bounding box center [685, 363] width 1370 height 726
click at [1250, 153] on div "Esci" at bounding box center [1284, 164] width 164 height 23
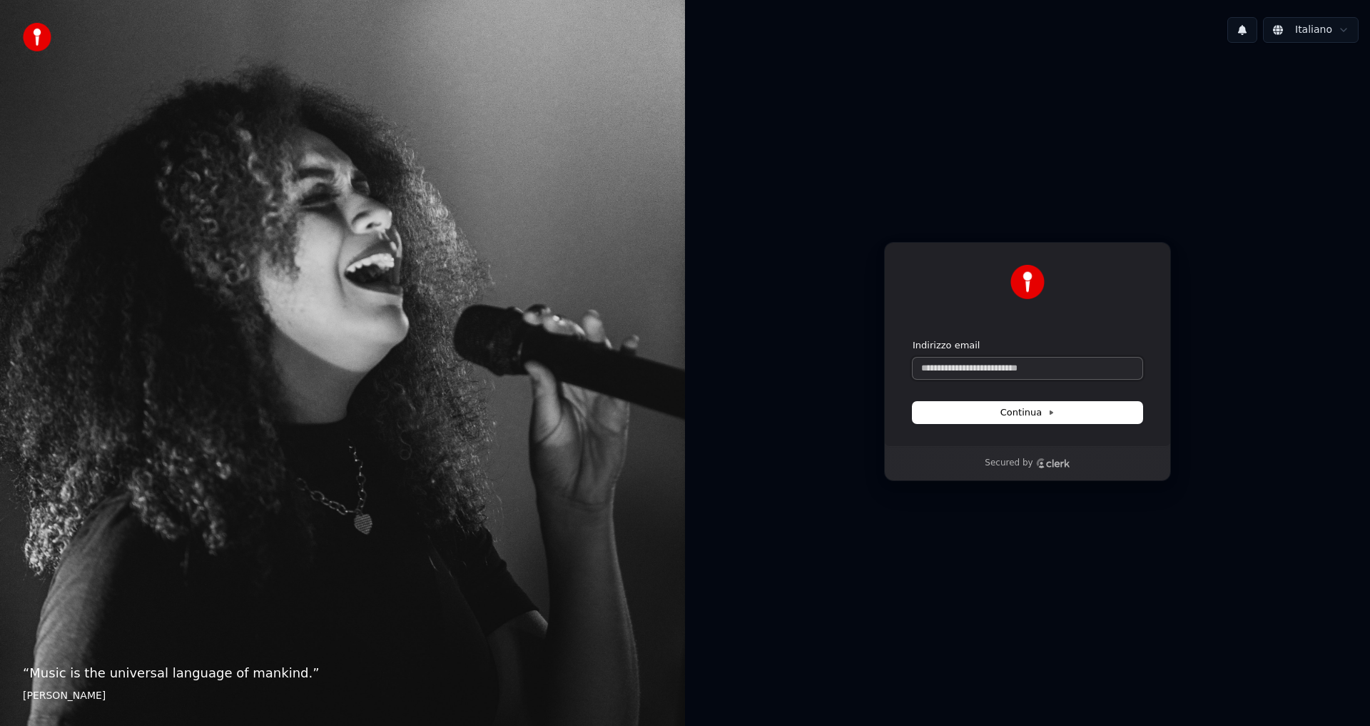
click at [995, 375] on input "Indirizzo email" at bounding box center [1027, 367] width 230 height 21
click at [998, 407] on button "Continua" at bounding box center [1027, 412] width 230 height 21
type input "**********"
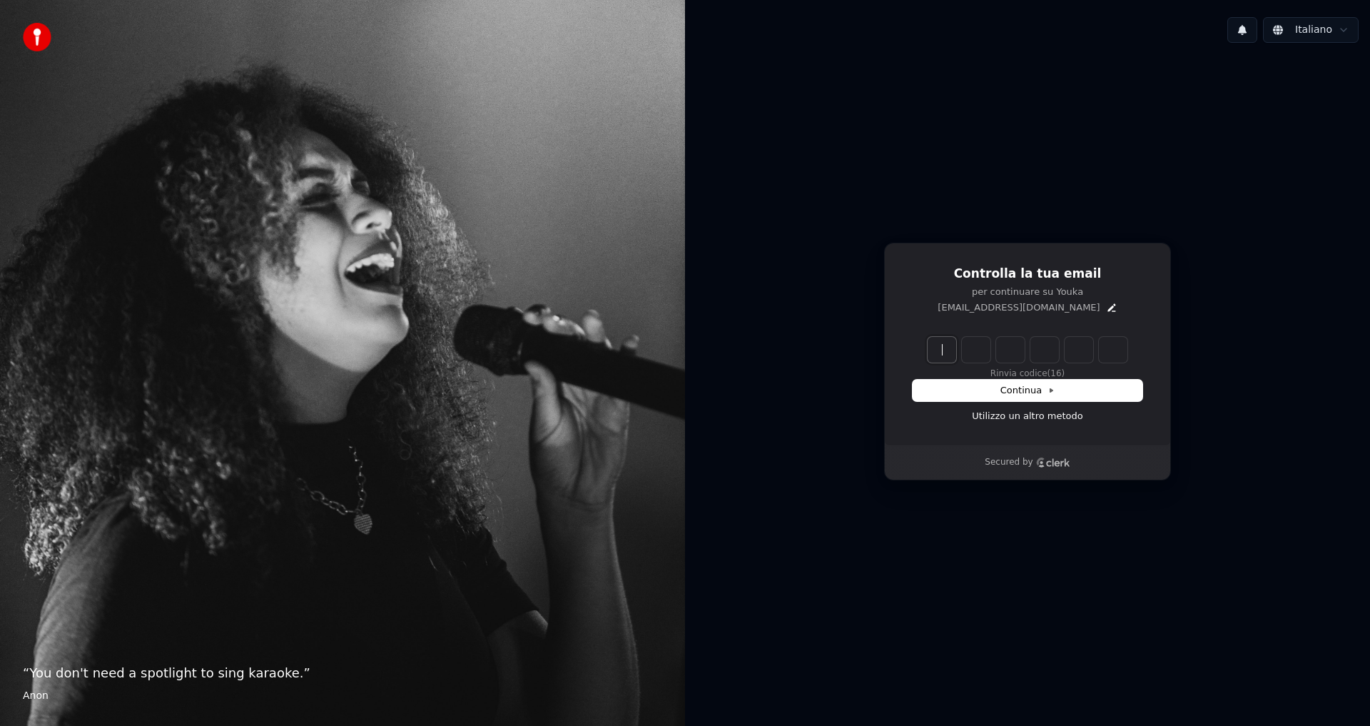
click at [951, 347] on input "Enter verification code" at bounding box center [1041, 350] width 228 height 26
type input "******"
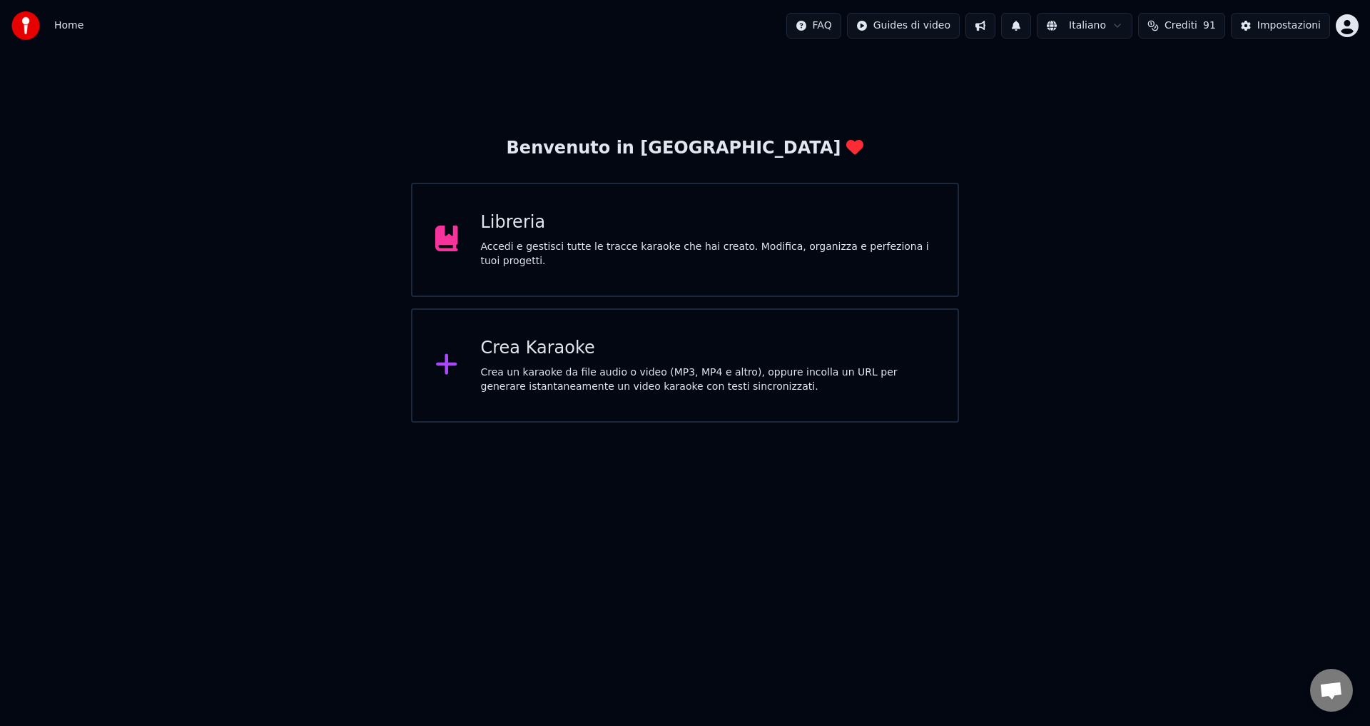
click at [524, 234] on div "Libreria" at bounding box center [708, 222] width 454 height 23
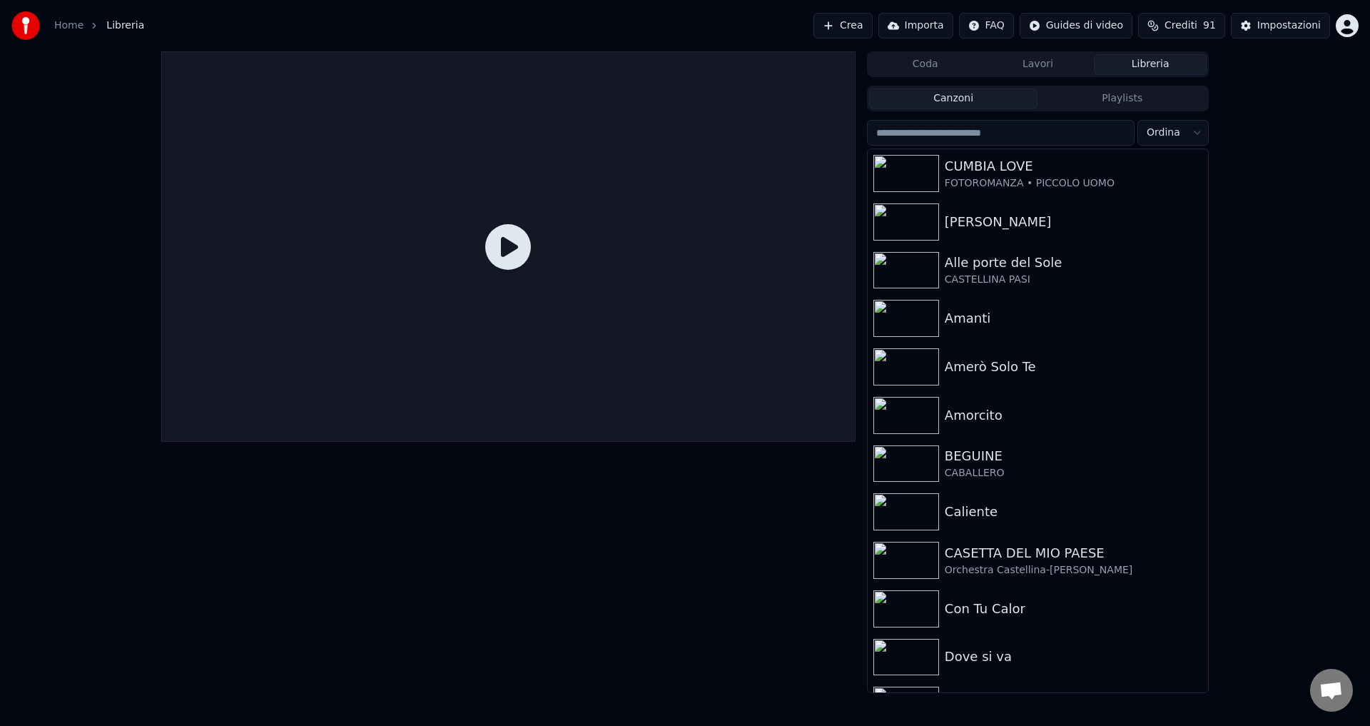
click at [864, 28] on button "Crea" at bounding box center [842, 26] width 59 height 26
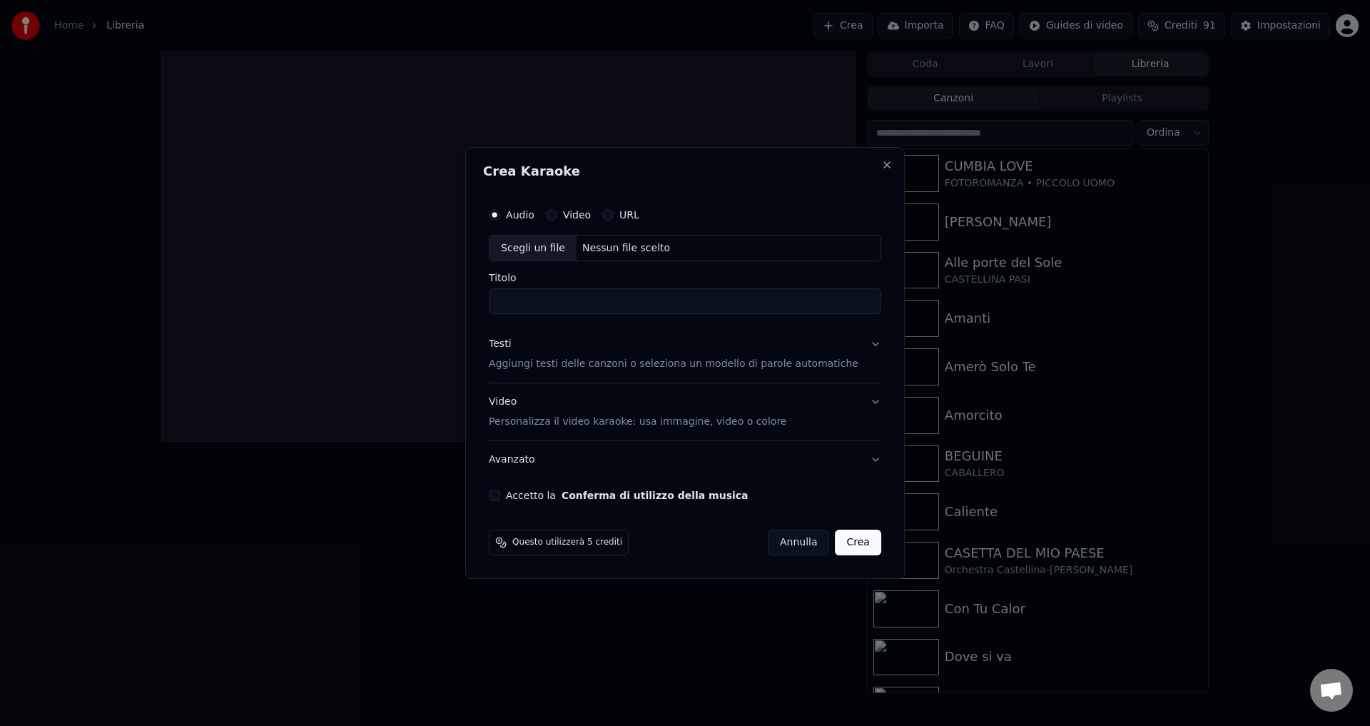
click at [641, 248] on div "Nessun file scelto" at bounding box center [625, 248] width 99 height 14
click at [632, 246] on div "Nessun file scelto" at bounding box center [625, 248] width 99 height 14
type input "**********"
click at [519, 364] on p "Aggiungi testi delle canzoni o seleziona un modello di parole automatiche" at bounding box center [674, 364] width 370 height 14
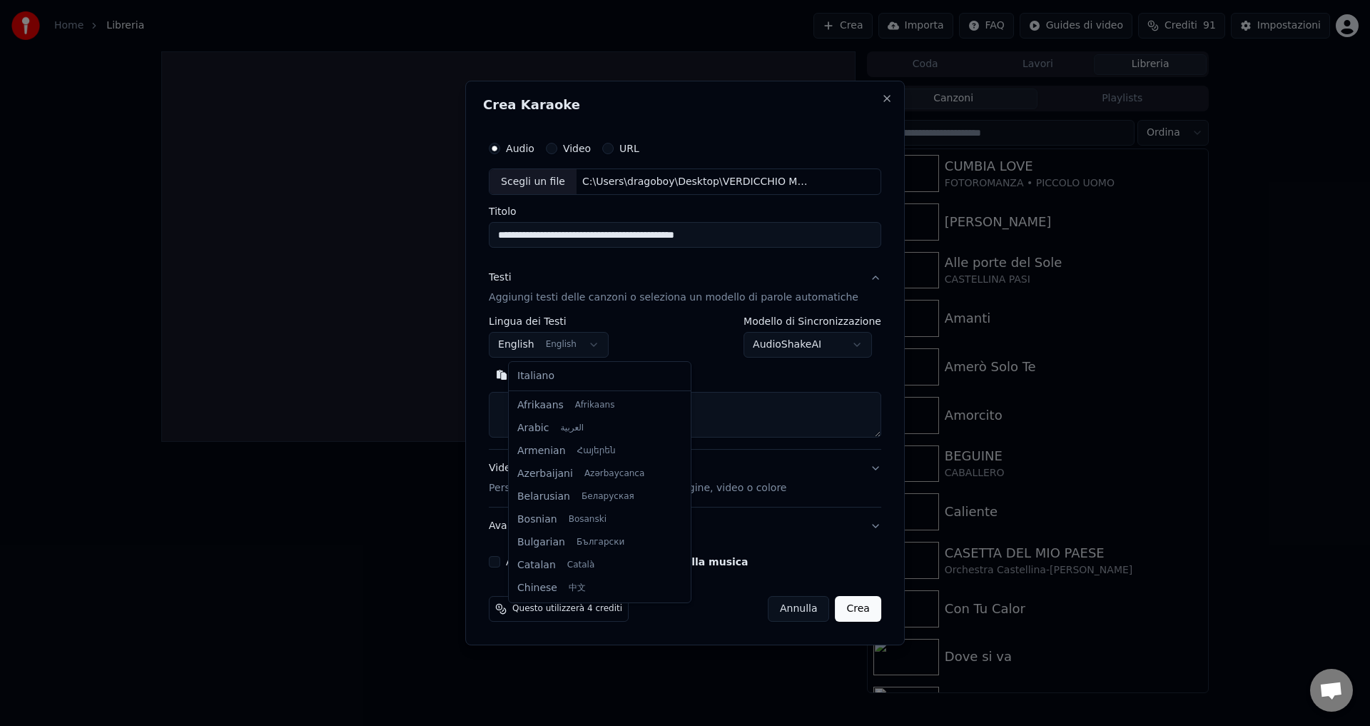
click at [529, 350] on body "Home Libreria Crea Importa FAQ Guides di video Crediti 91 Impostazioni Coda Lav…" at bounding box center [685, 363] width 1370 height 726
select select "**"
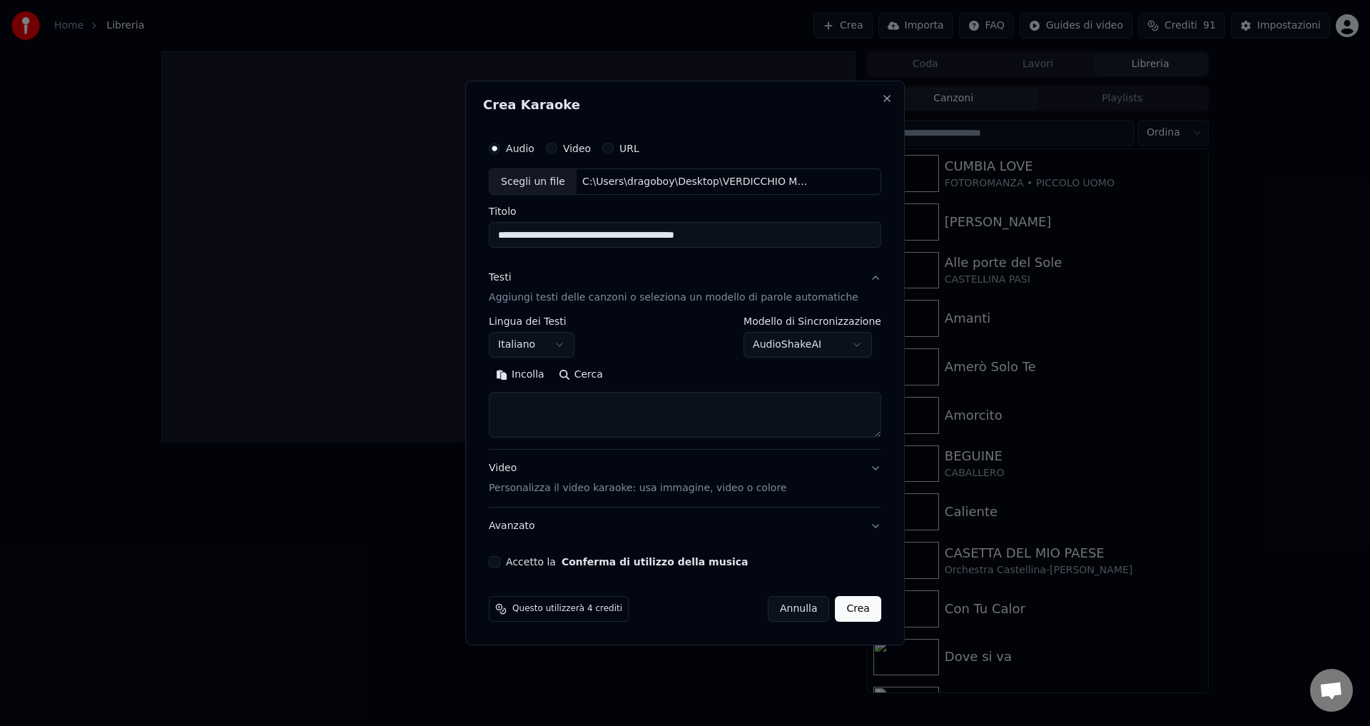
click at [768, 349] on body "Home Libreria Crea Importa FAQ Guides di video Crediti 91 Impostazioni Coda Lav…" at bounding box center [685, 363] width 1370 height 726
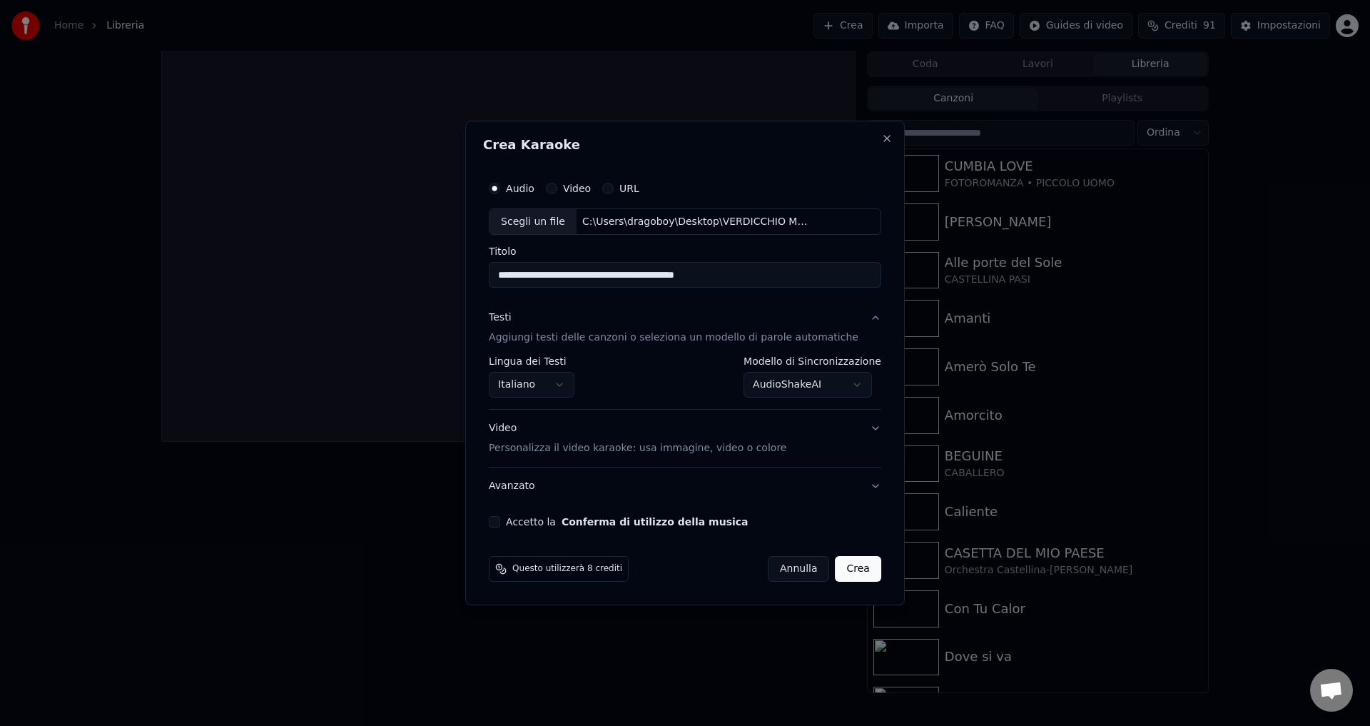
click at [500, 522] on button "Accetto la Conferma di utilizzo della musica" at bounding box center [494, 521] width 11 height 11
click at [837, 568] on button "Crea" at bounding box center [858, 569] width 46 height 26
select select "**********"
select select
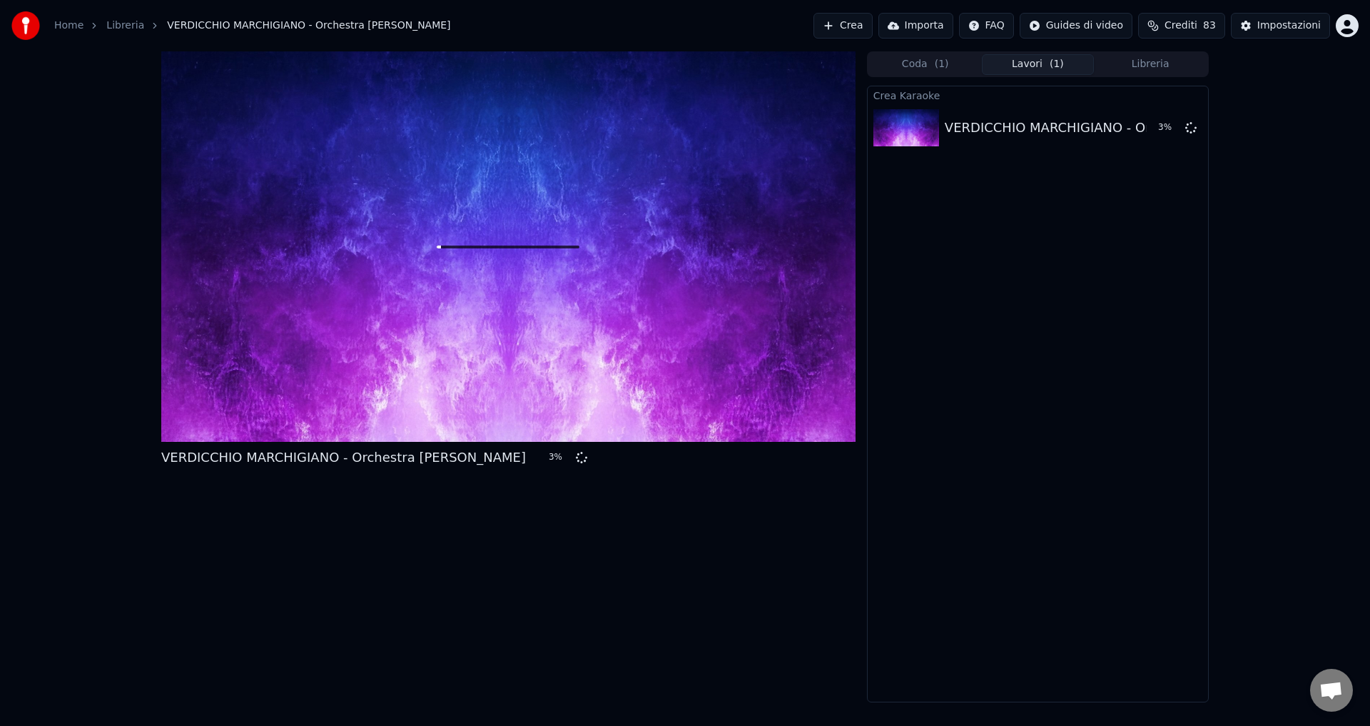
click at [932, 67] on button "Coda ( 1 )" at bounding box center [925, 64] width 113 height 21
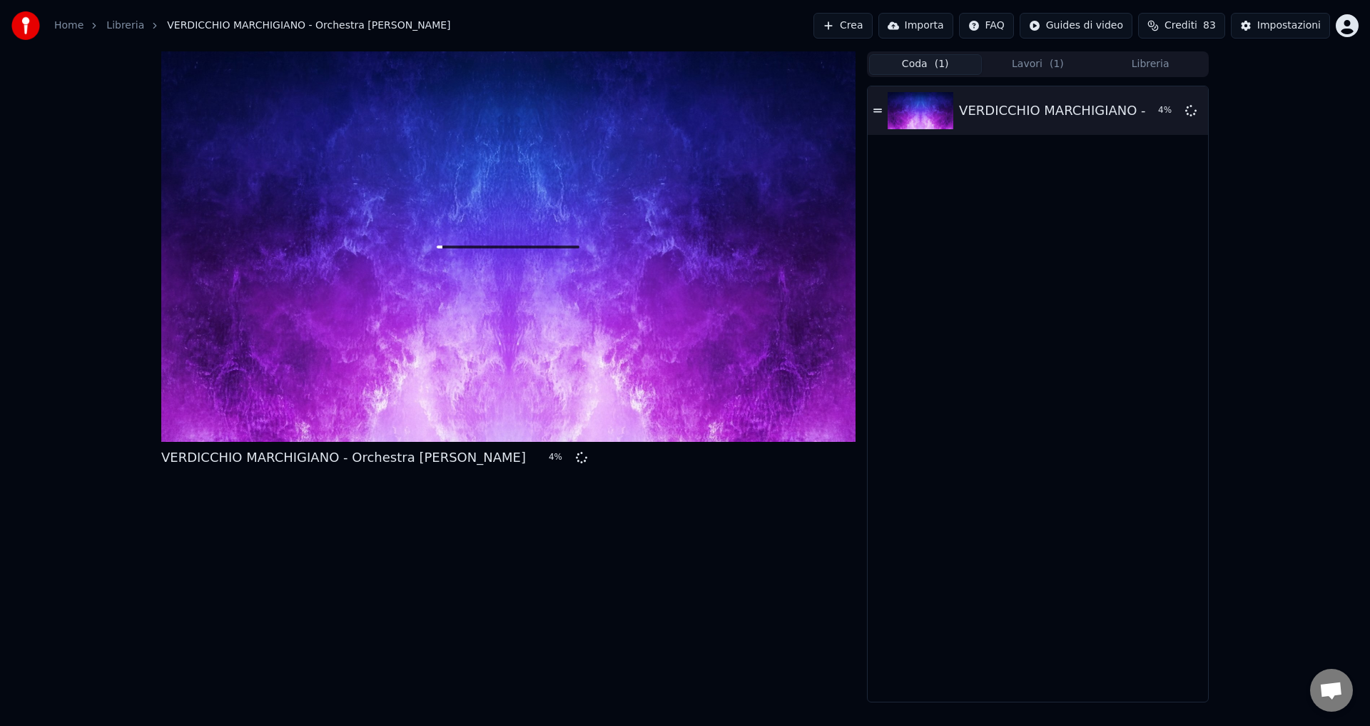
click at [1029, 62] on button "Lavori ( 1 )" at bounding box center [1038, 64] width 113 height 21
click at [1143, 65] on button "Libreria" at bounding box center [1150, 64] width 113 height 21
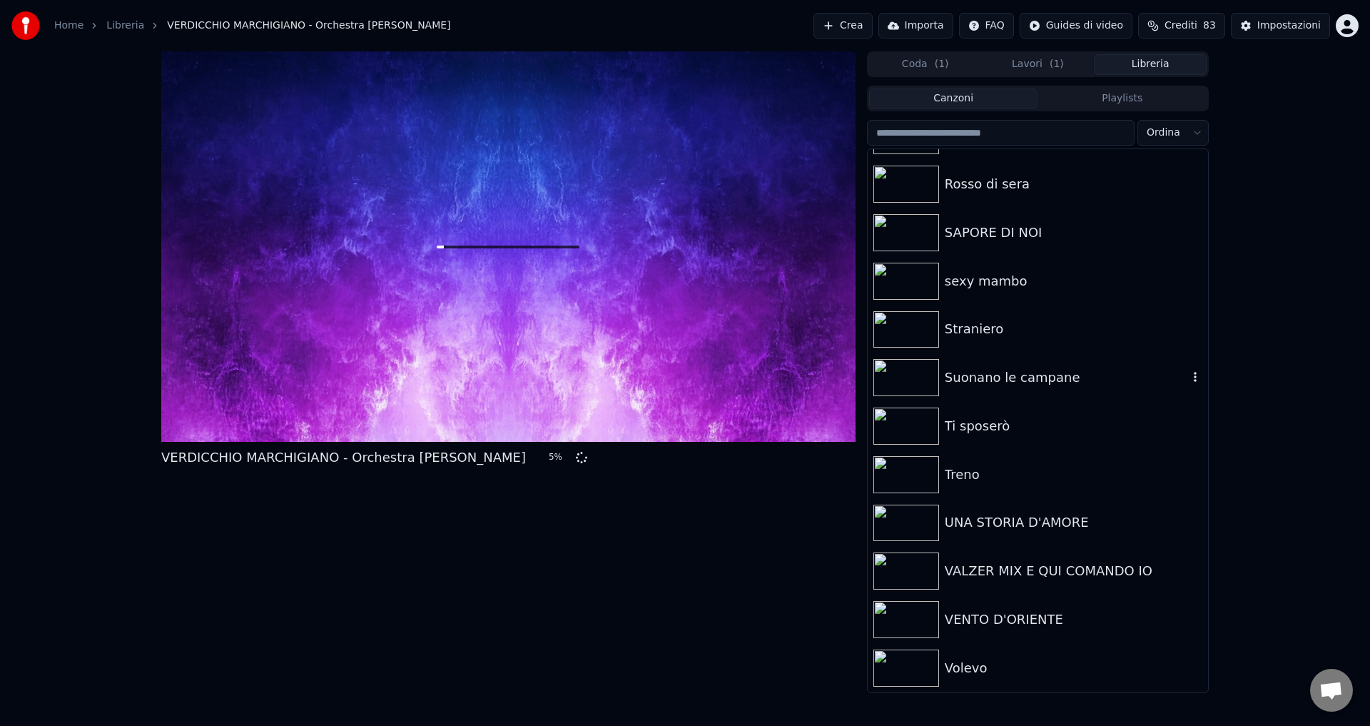
scroll to position [1039, 0]
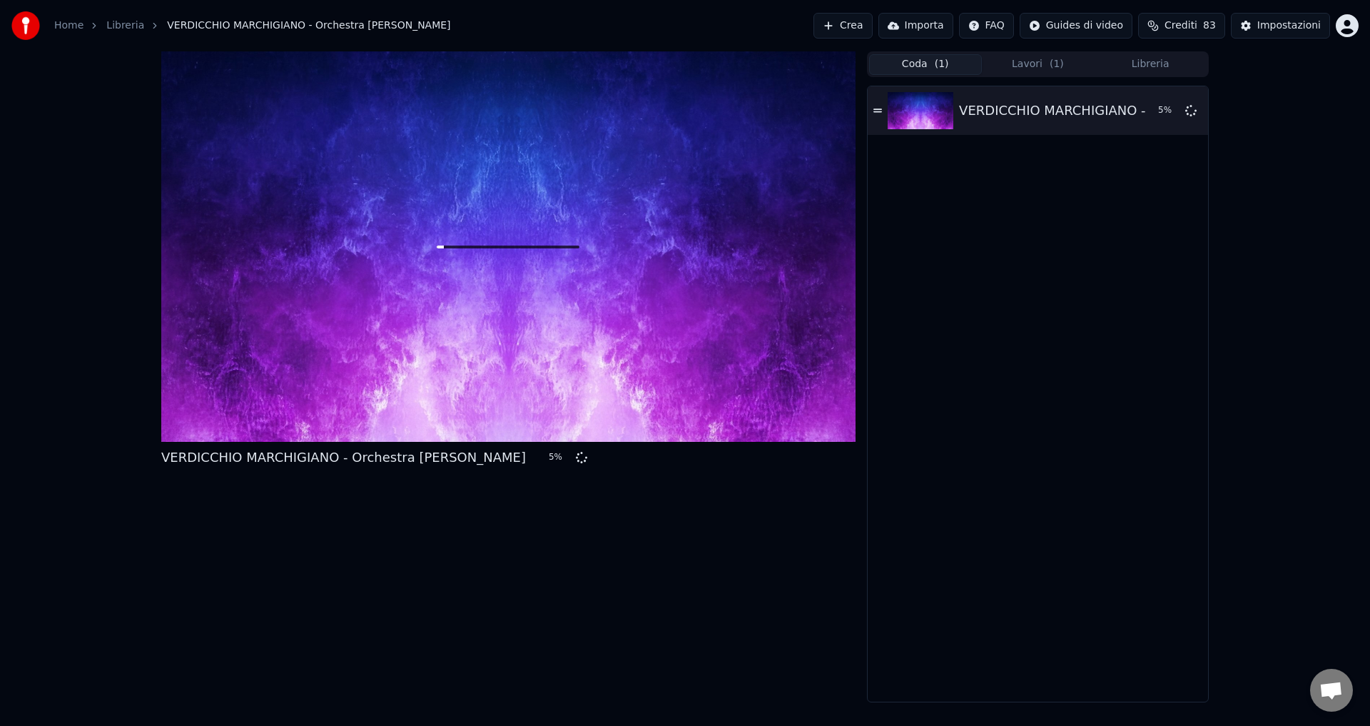
click at [883, 66] on button "Coda ( 1 )" at bounding box center [925, 64] width 113 height 21
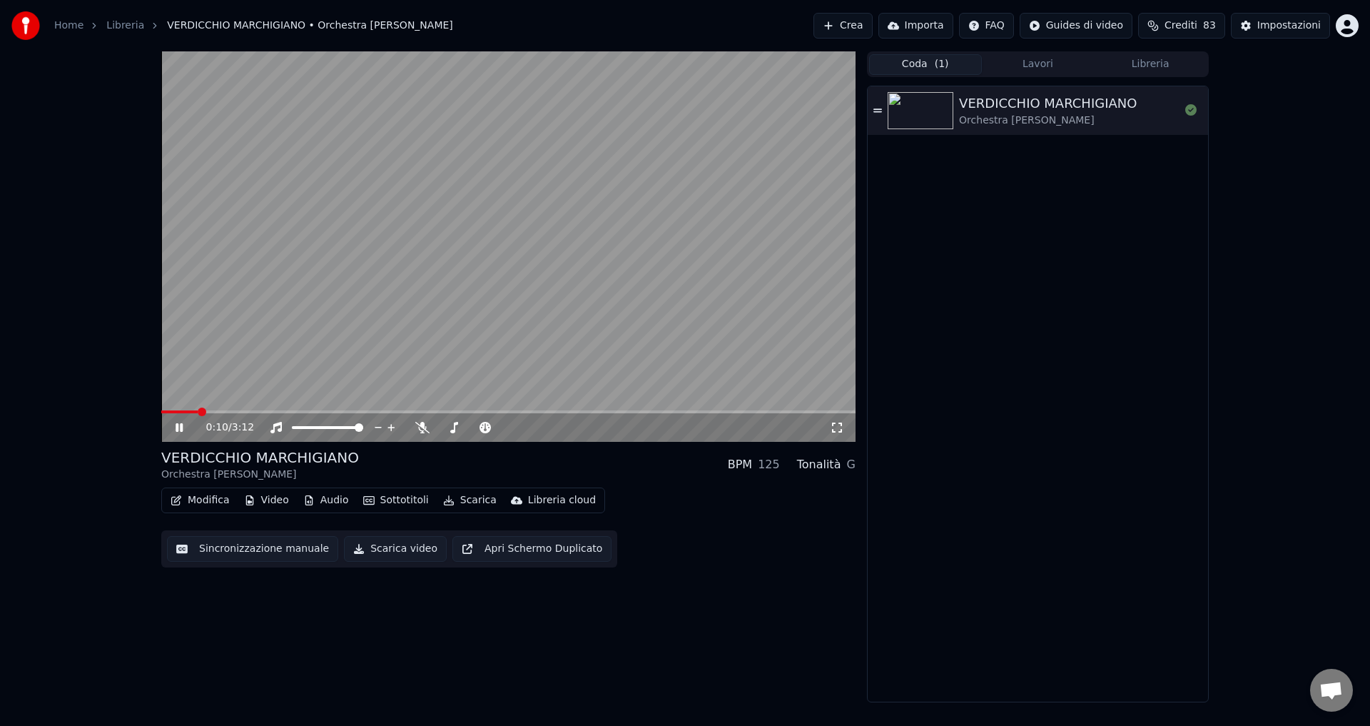
click at [385, 497] on button "Sottotitoli" at bounding box center [395, 500] width 77 height 20
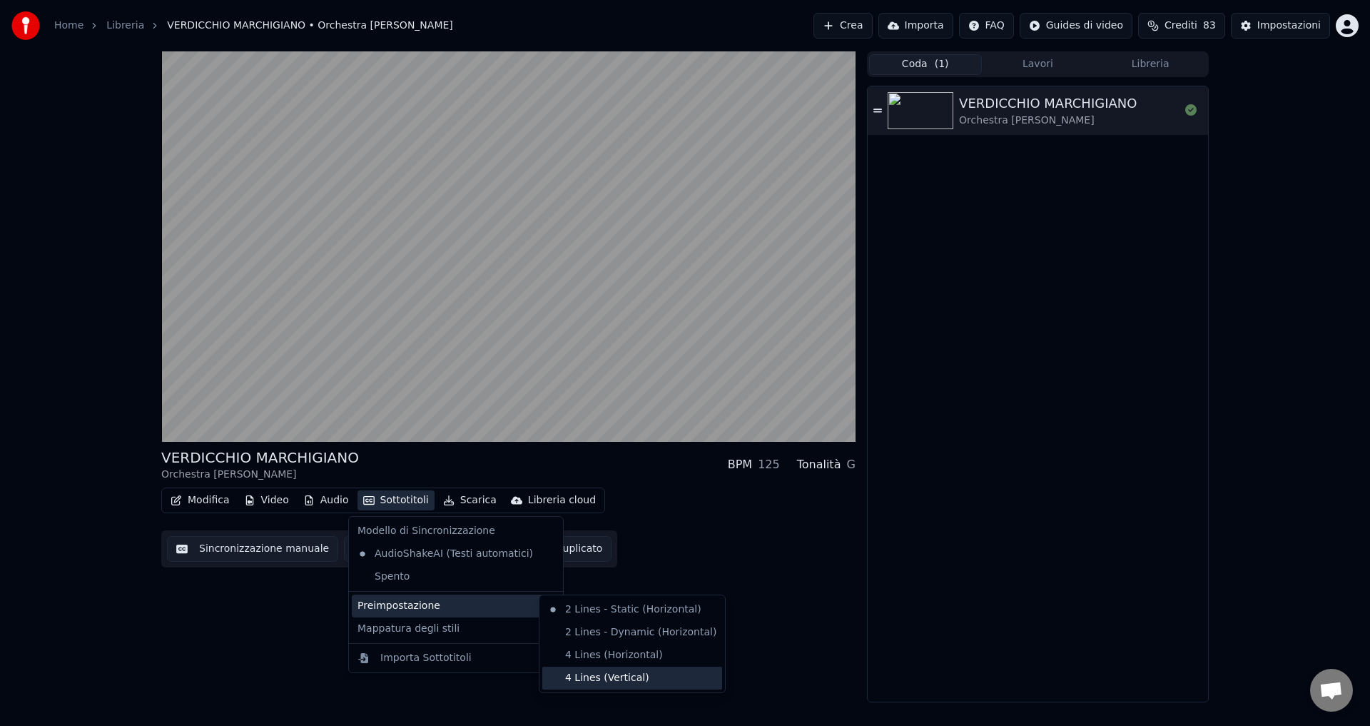
click at [591, 677] on div "4 Lines (Vertical)" at bounding box center [632, 677] width 180 height 23
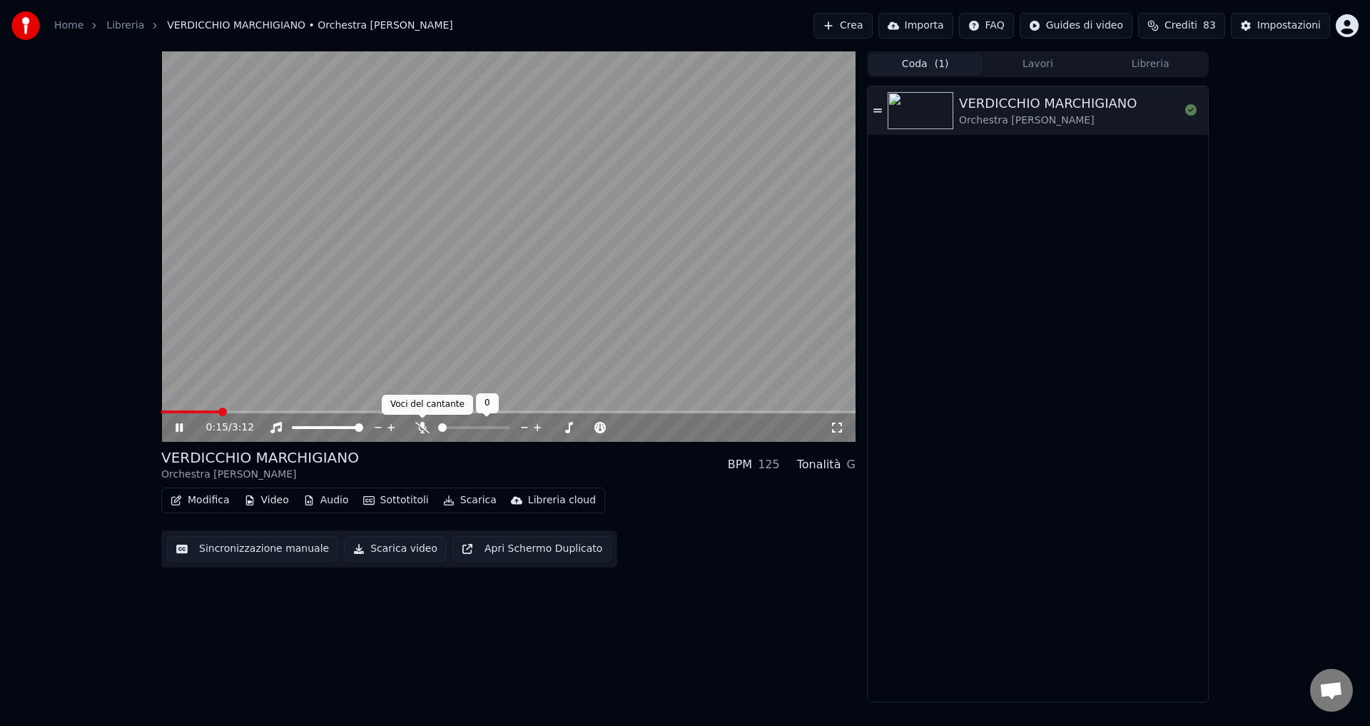
click at [421, 428] on icon at bounding box center [422, 427] width 14 height 11
click at [421, 428] on icon at bounding box center [422, 427] width 8 height 11
click at [166, 412] on span at bounding box center [200, 411] width 79 height 3
click at [161, 410] on span at bounding box center [165, 411] width 9 height 9
click at [419, 425] on icon at bounding box center [422, 427] width 14 height 11
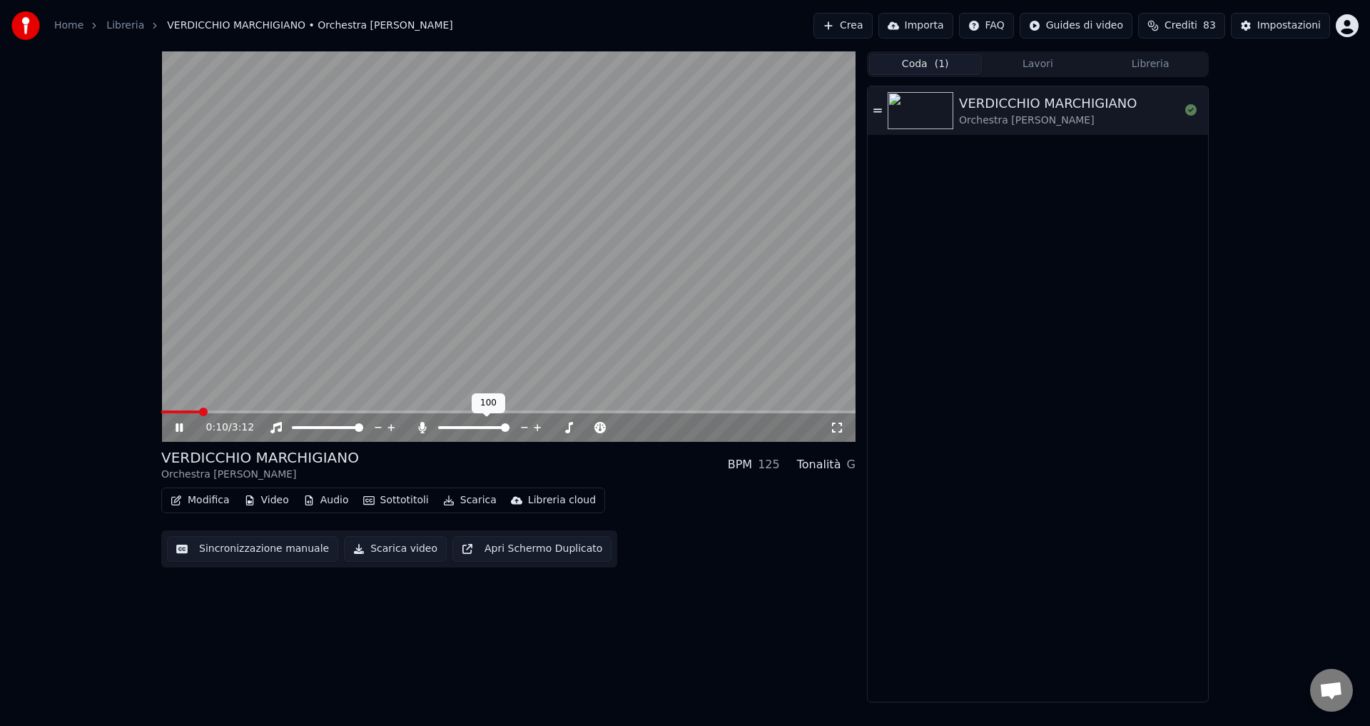
click at [419, 425] on icon at bounding box center [422, 427] width 14 height 11
click at [174, 427] on icon at bounding box center [190, 427] width 34 height 11
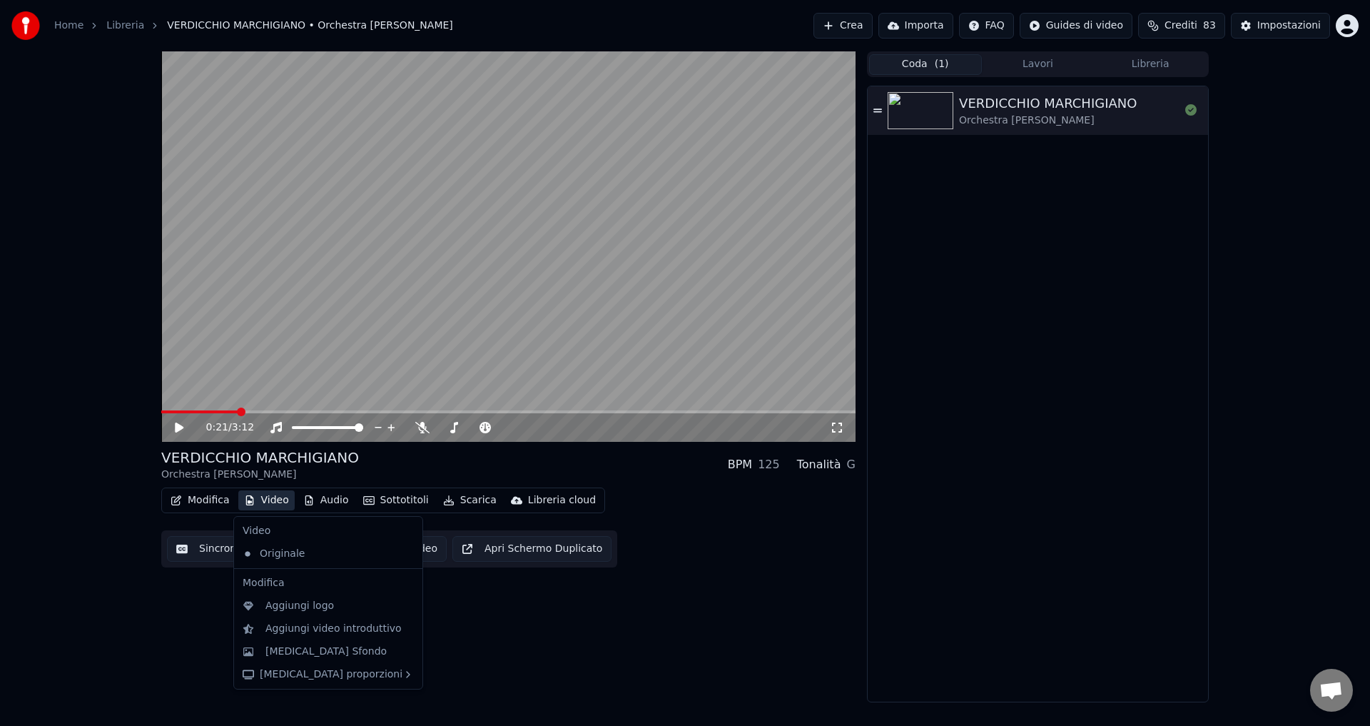
click at [270, 502] on button "Video" at bounding box center [266, 500] width 56 height 20
click at [309, 653] on div "[MEDICAL_DATA] Sfondo" at bounding box center [325, 651] width 121 height 14
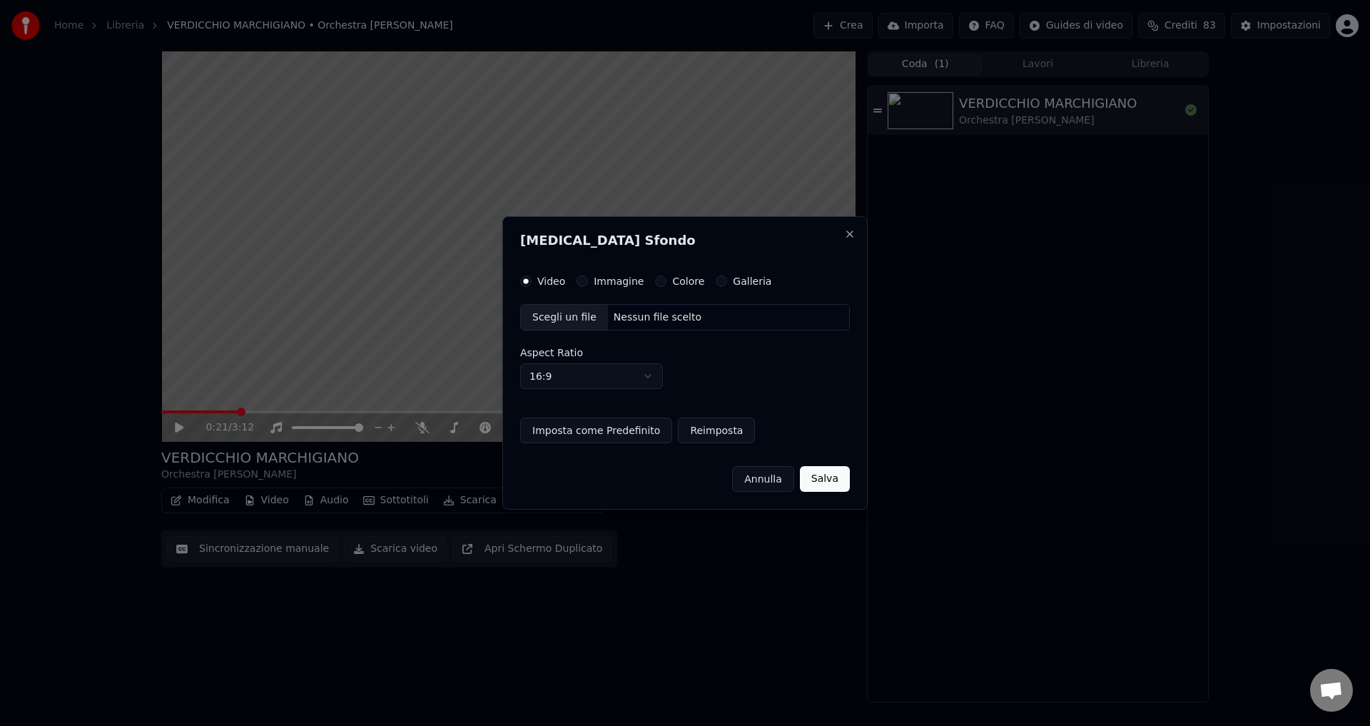
click at [655, 279] on button "Colore" at bounding box center [660, 280] width 11 height 11
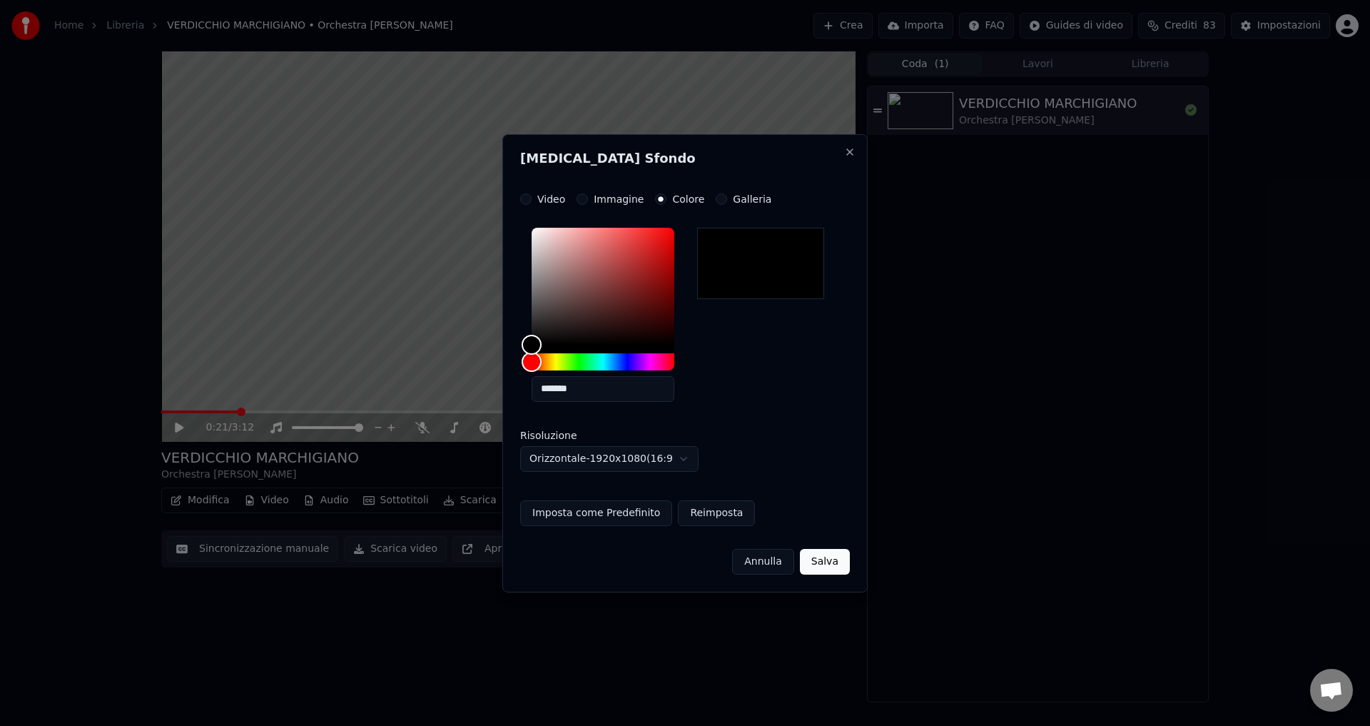
click at [820, 562] on button "Salva" at bounding box center [825, 562] width 50 height 26
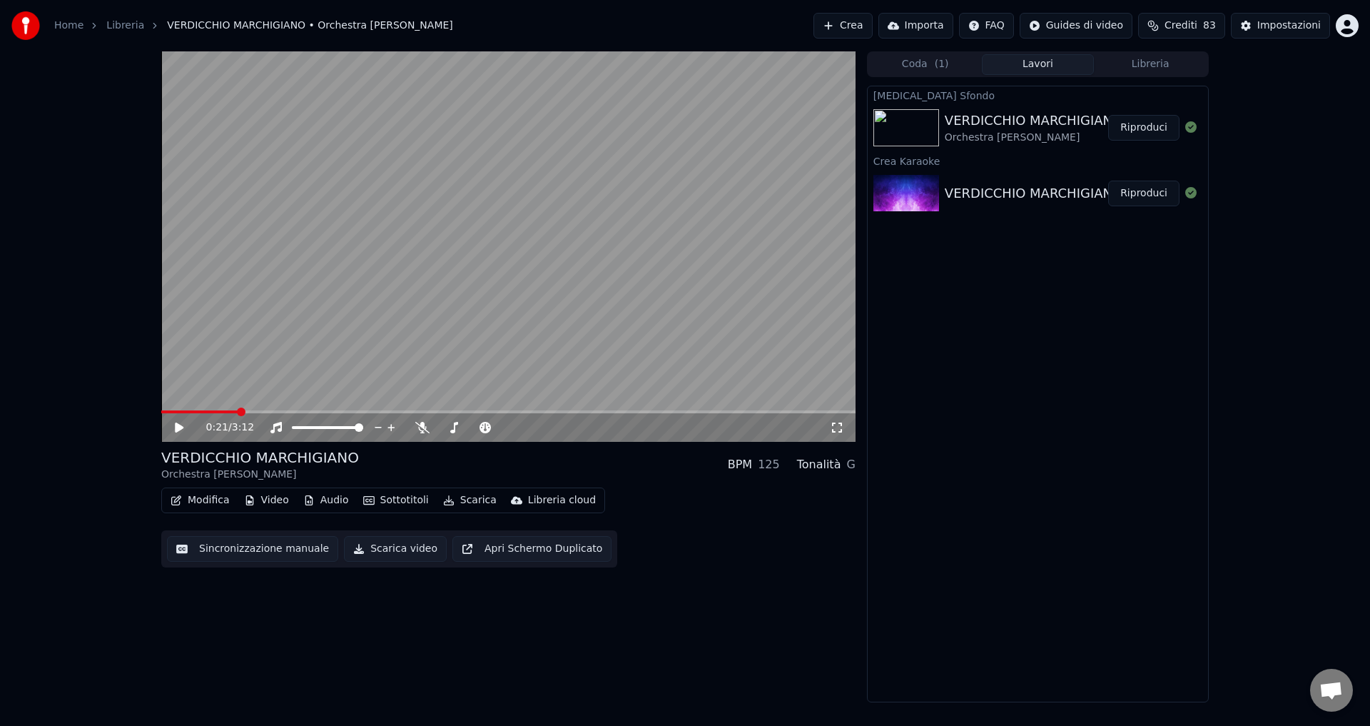
click at [1113, 126] on button "Riproduci" at bounding box center [1143, 128] width 71 height 26
click at [418, 428] on icon at bounding box center [422, 427] width 14 height 11
click at [174, 424] on icon at bounding box center [190, 427] width 34 height 11
click at [390, 551] on button "Scarica video" at bounding box center [395, 549] width 103 height 26
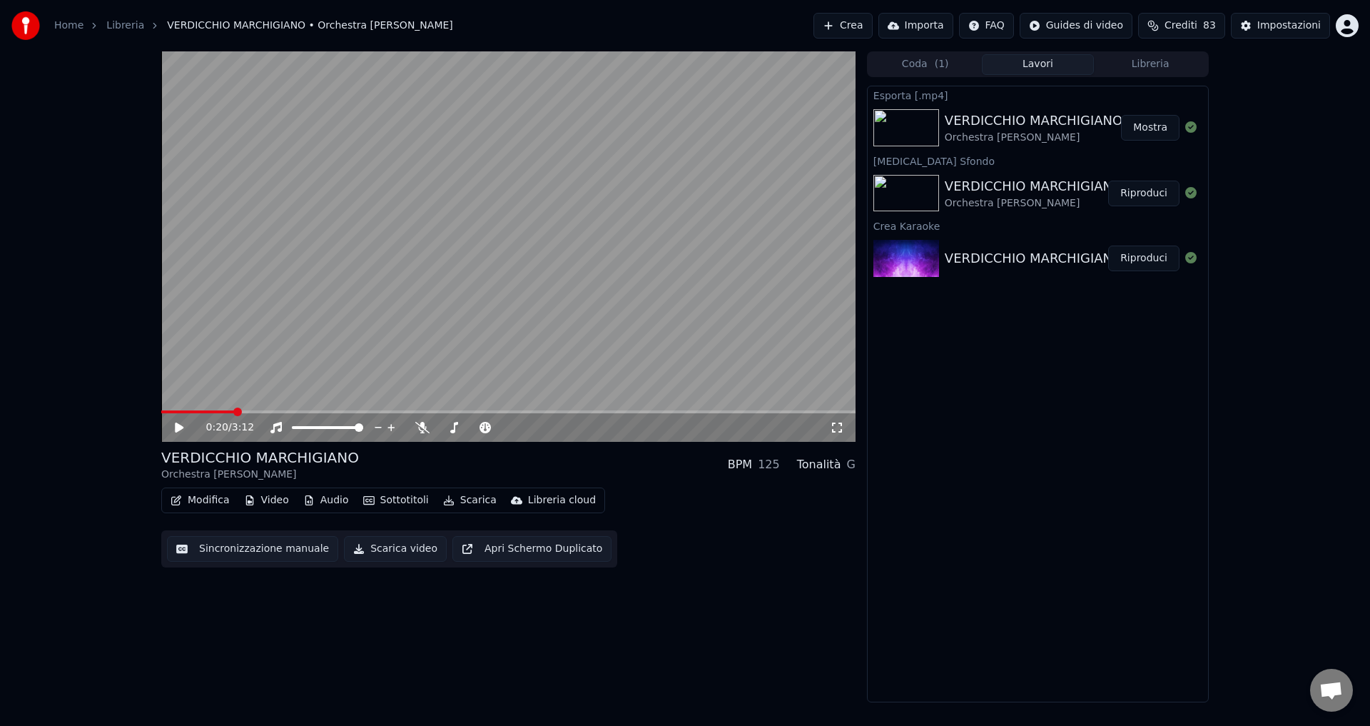
click at [1344, 24] on html "Home Libreria VERDICCHIO MARCHIGIANO • Orchestra MARIO RICCARDI Crea Importa FA…" at bounding box center [685, 363] width 1370 height 726
click at [1242, 158] on span "Esci" at bounding box center [1241, 165] width 20 height 14
